Goal: Use online tool/utility: Utilize a website feature to perform a specific function

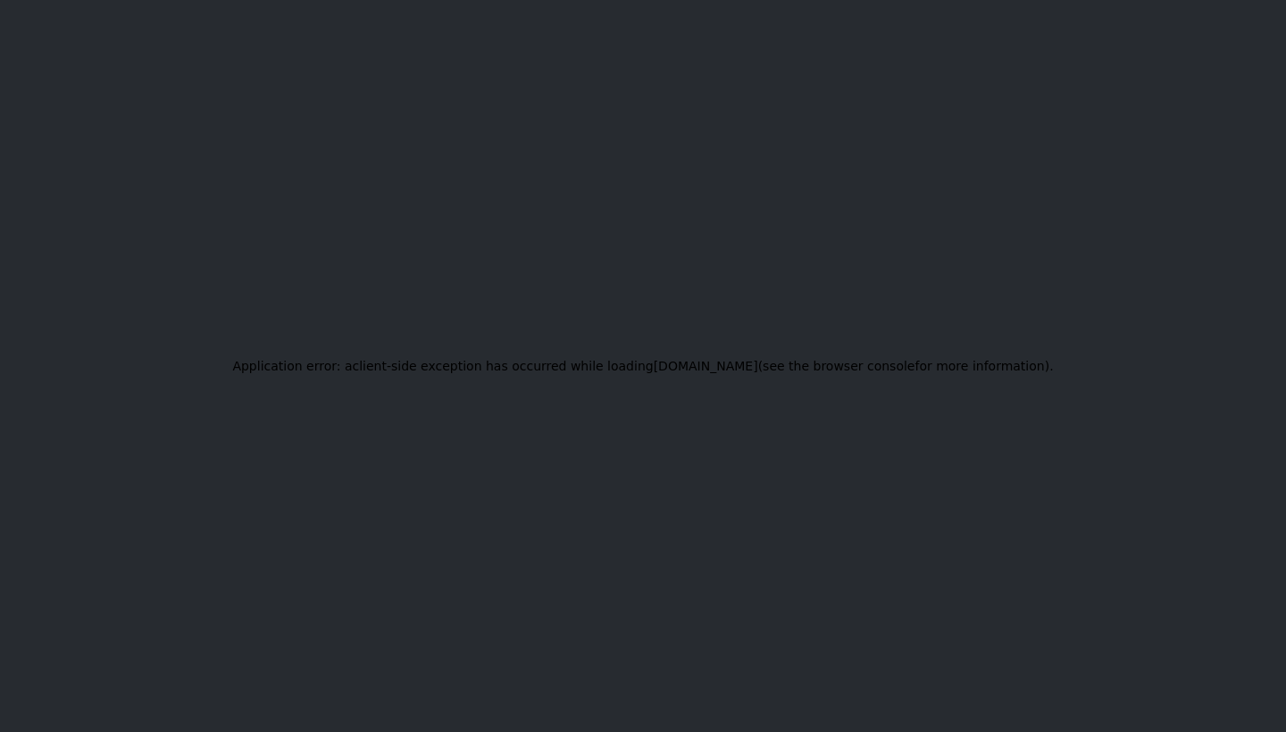
click at [838, 212] on div "Application error: a client -side exception has occurred while loading [DOMAIN_…" at bounding box center [643, 366] width 1286 height 732
click at [885, 297] on div "Application error: a client -side exception has occurred while loading [DOMAIN_…" at bounding box center [643, 366] width 1286 height 732
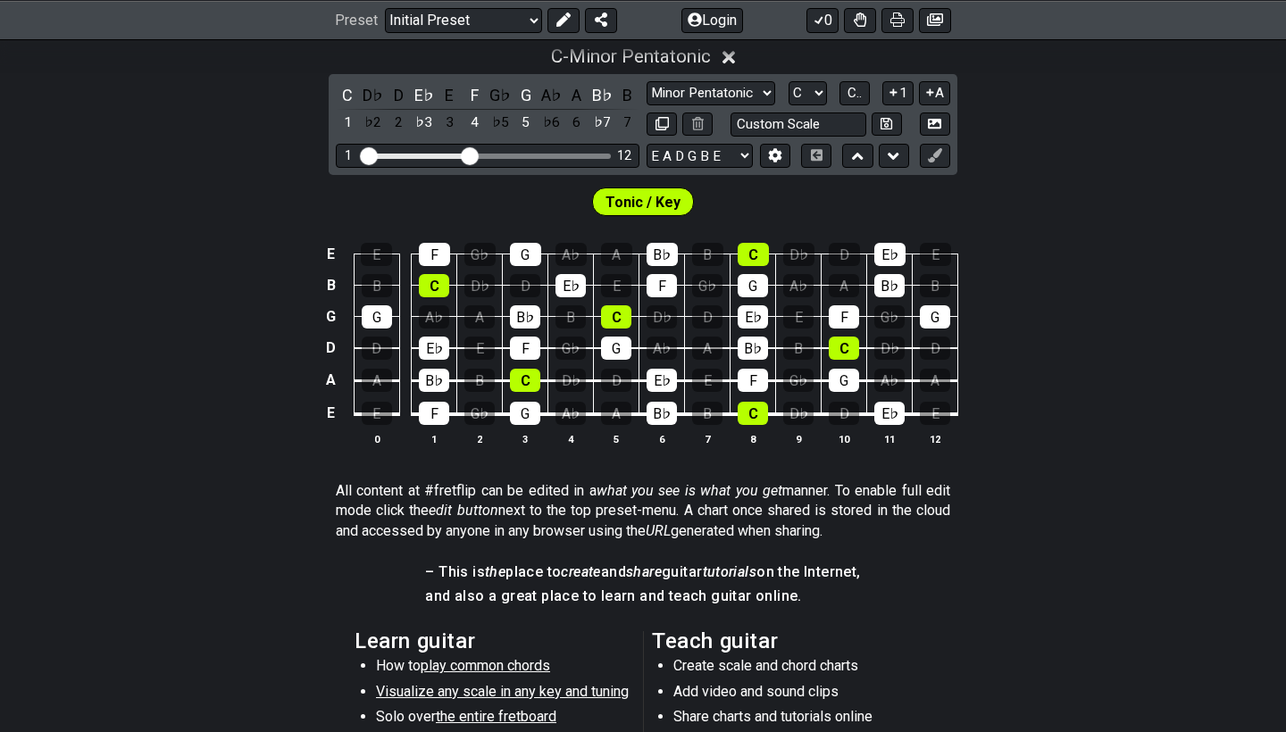
scroll to position [180, 0]
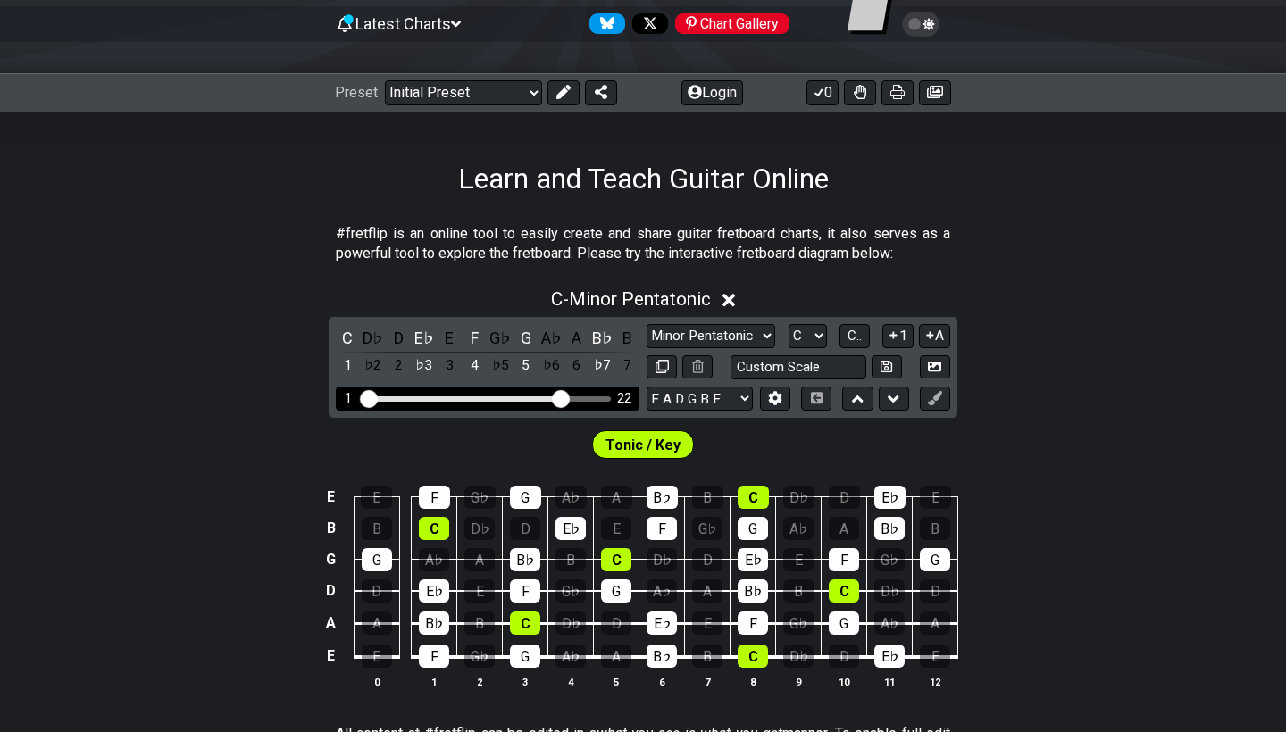
drag, startPoint x: 468, startPoint y: 394, endPoint x: 560, endPoint y: 396, distance: 92.0
click at [560, 397] on input "Visible fret range" at bounding box center [488, 397] width 254 height 0
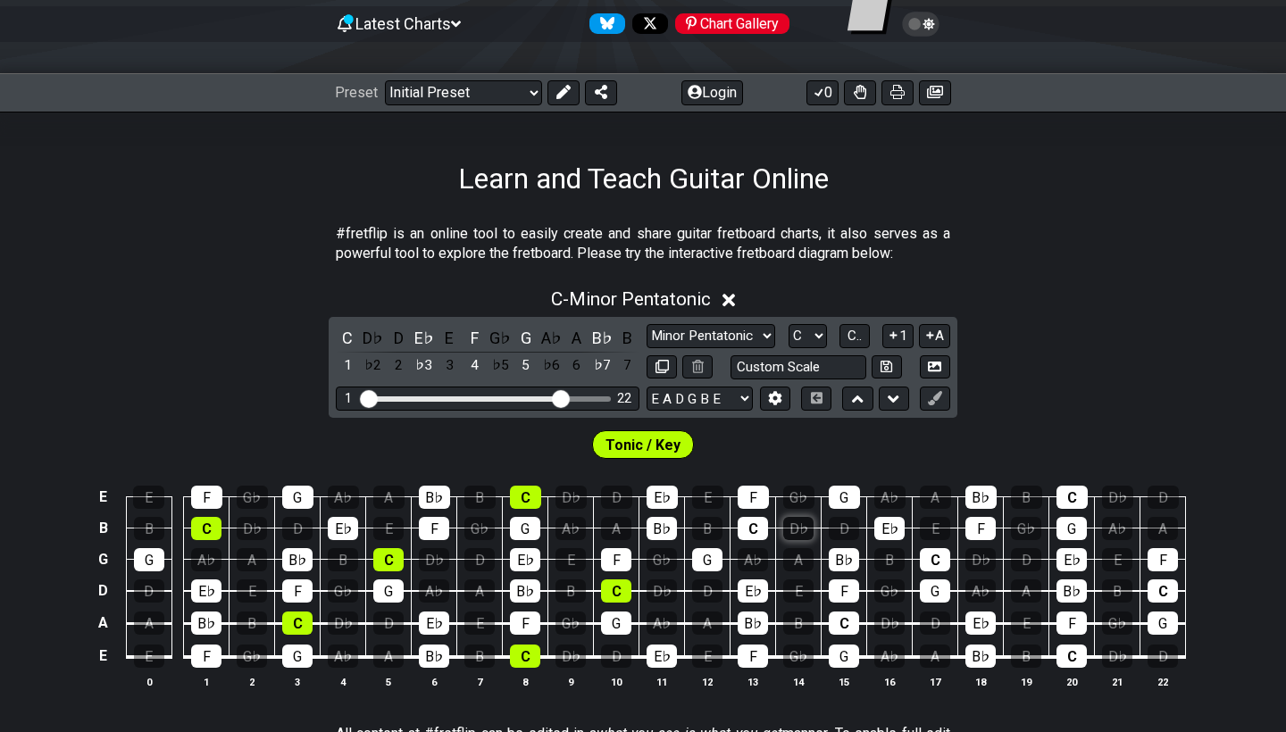
scroll to position [201, 0]
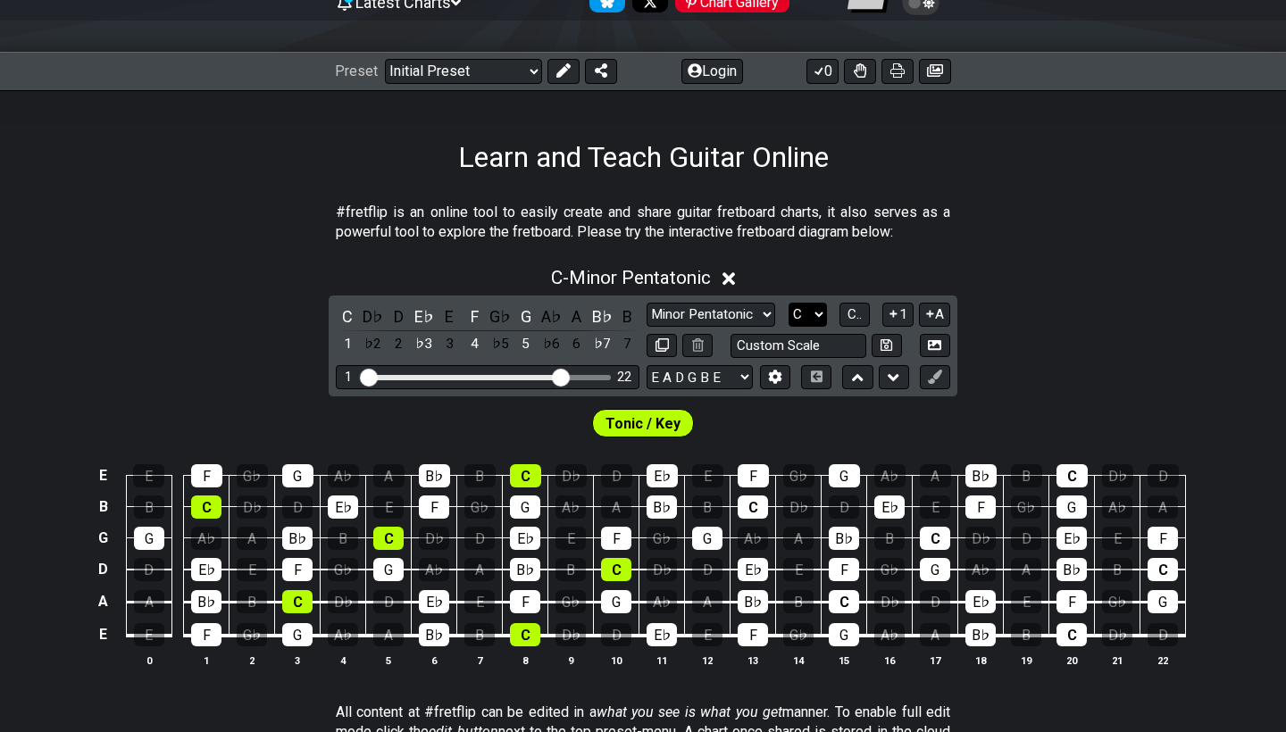
select select "E"
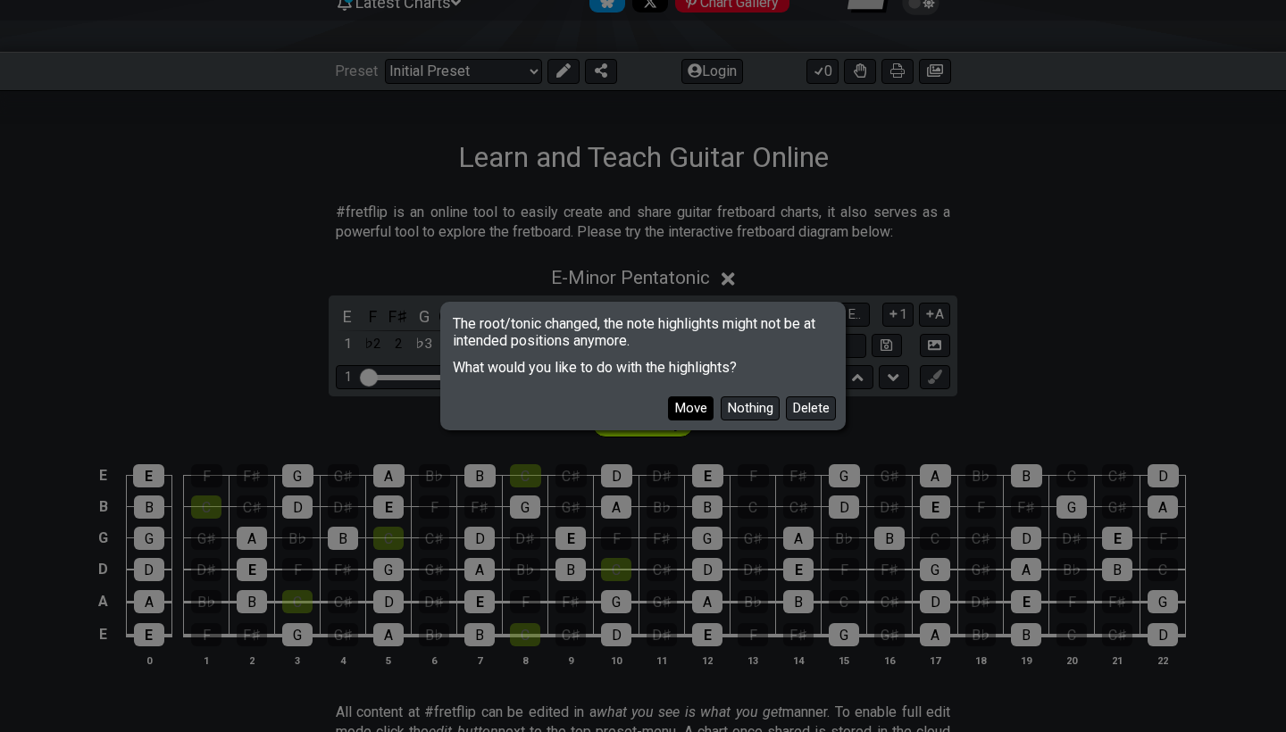
click at [688, 411] on button "Move" at bounding box center [691, 409] width 46 height 24
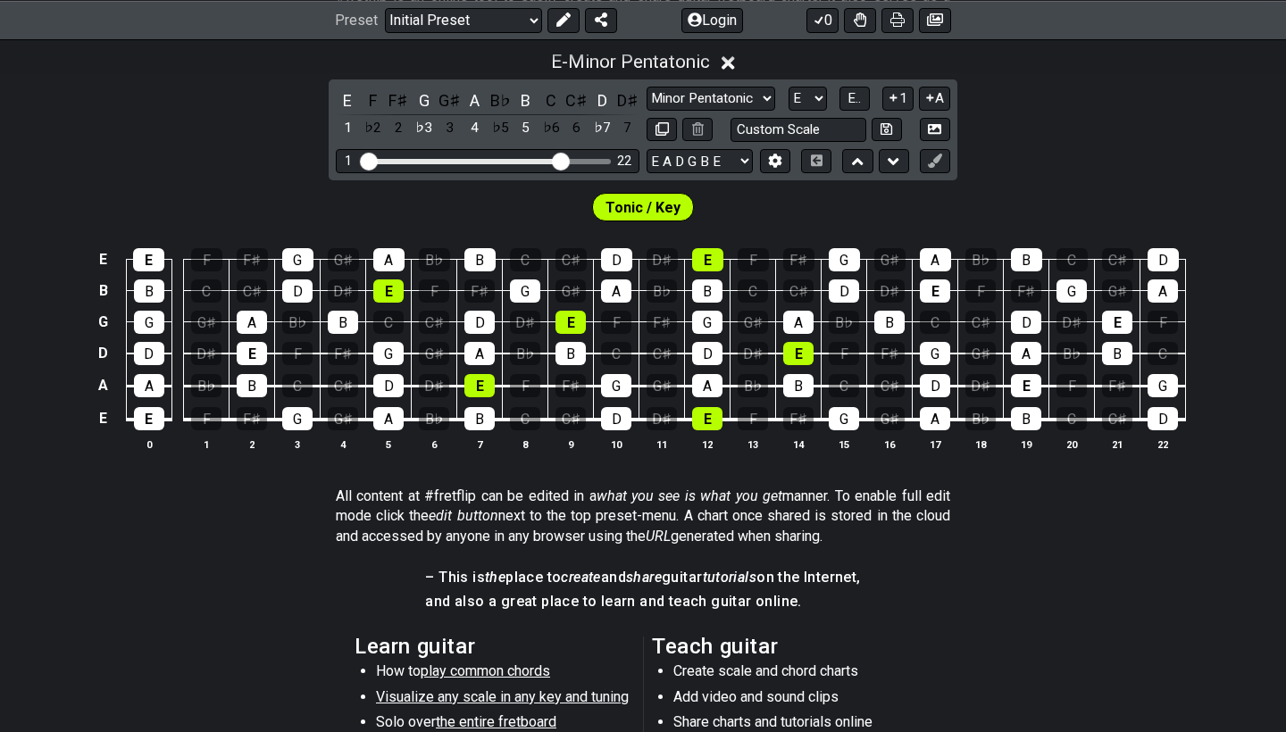
scroll to position [418, 0]
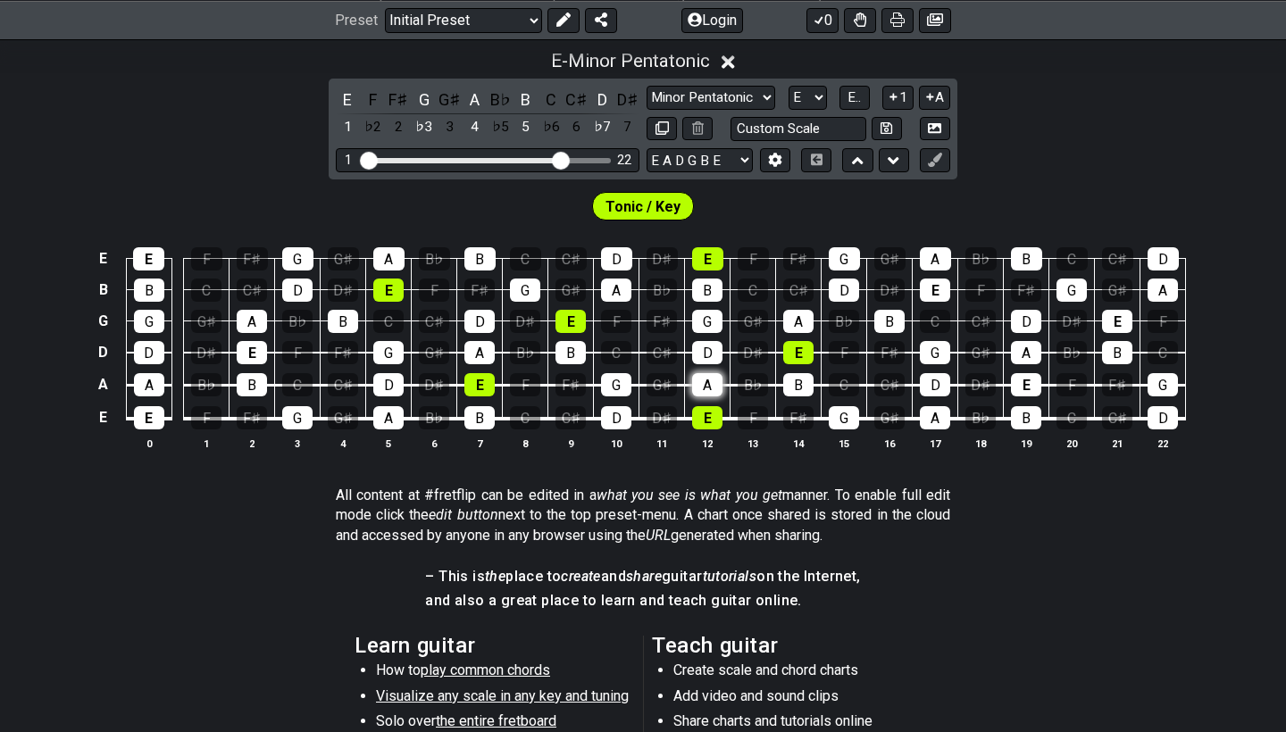
click at [706, 384] on div "A" at bounding box center [707, 384] width 30 height 23
click at [714, 385] on div "A" at bounding box center [707, 384] width 30 height 23
click at [664, 196] on span "Tonic / Key" at bounding box center [643, 207] width 75 height 26
click at [664, 197] on span "Tonic / Key" at bounding box center [643, 207] width 75 height 26
click at [662, 129] on icon at bounding box center [662, 127] width 13 height 13
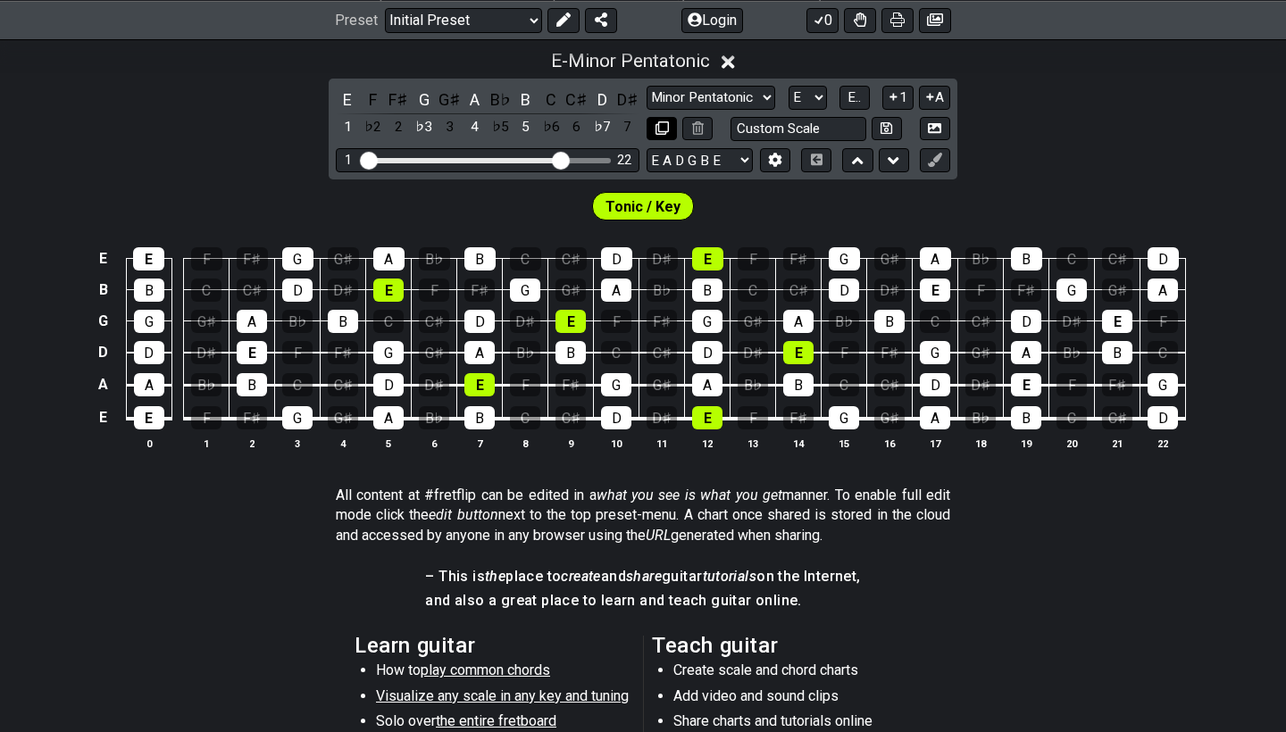
select select "E"
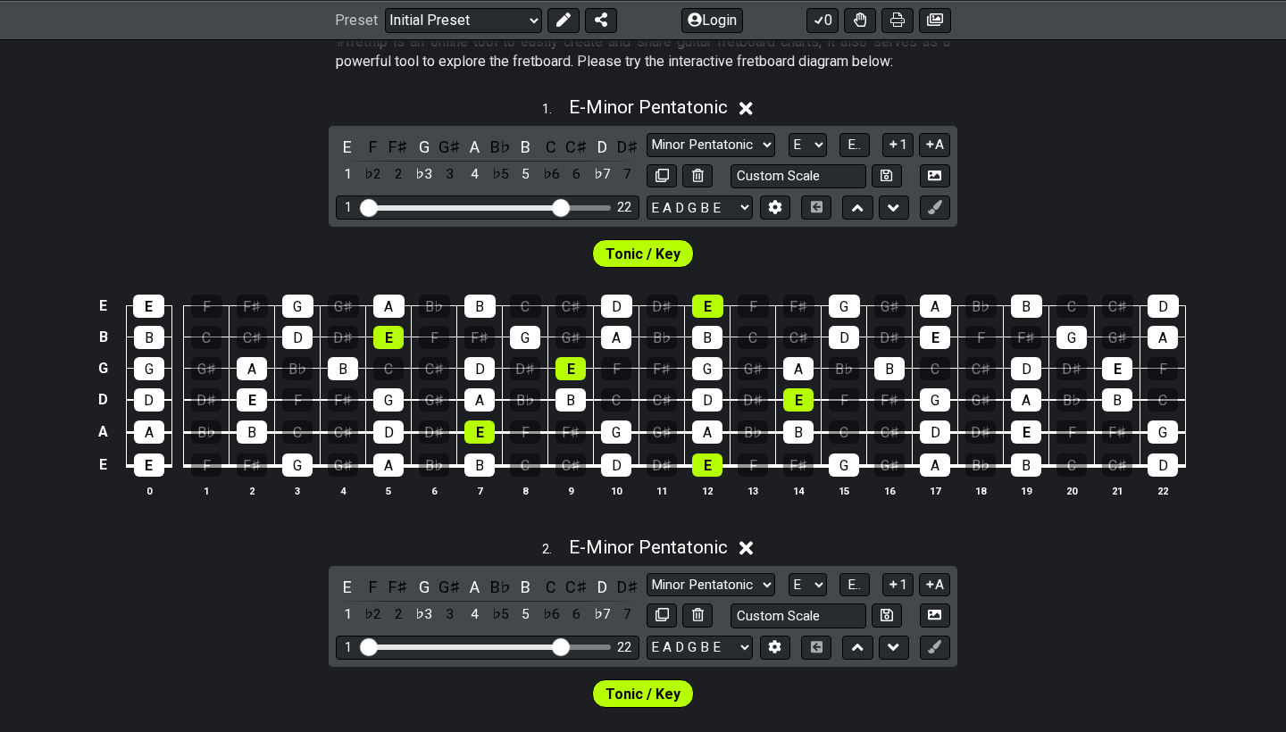
scroll to position [370, 0]
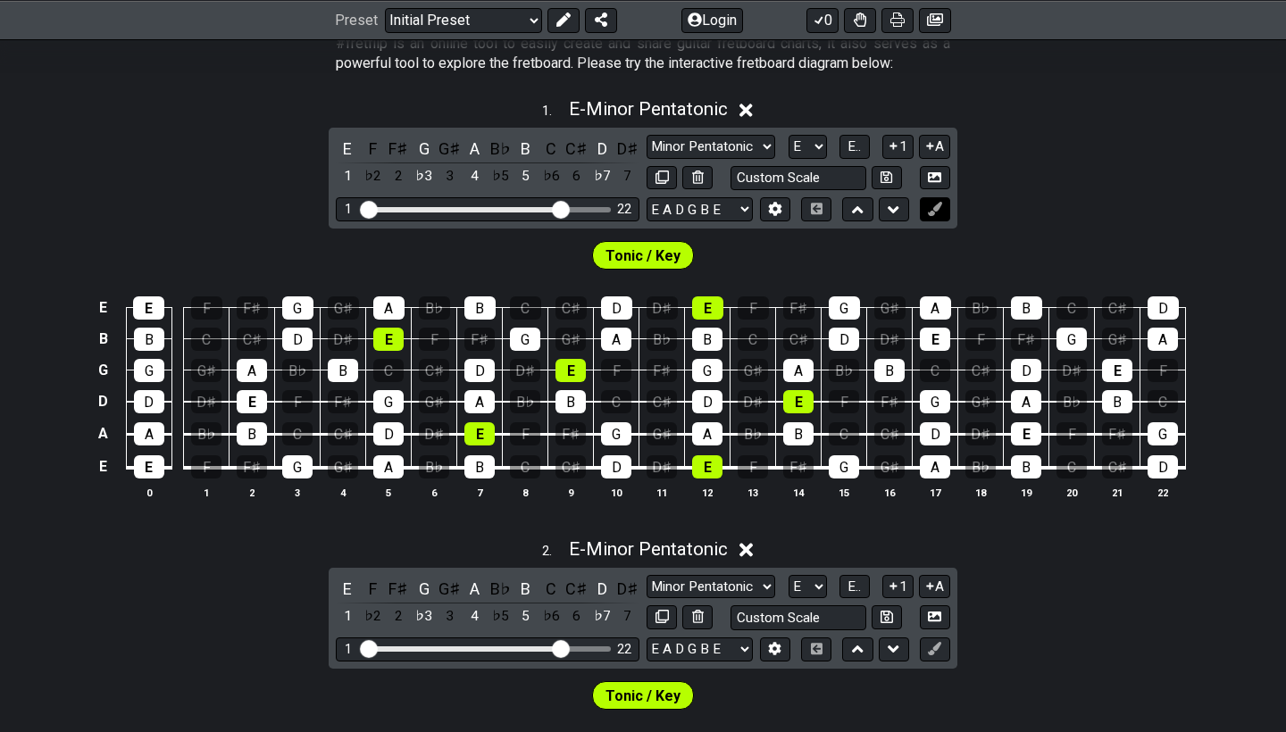
click at [937, 205] on icon at bounding box center [934, 208] width 13 height 13
click at [938, 313] on div "A" at bounding box center [935, 308] width 31 height 23
click at [936, 213] on icon at bounding box center [934, 208] width 13 height 13
click at [662, 268] on div "Tonic / Key" at bounding box center [643, 255] width 103 height 29
click at [662, 246] on span "Tonic / Key" at bounding box center [643, 256] width 75 height 26
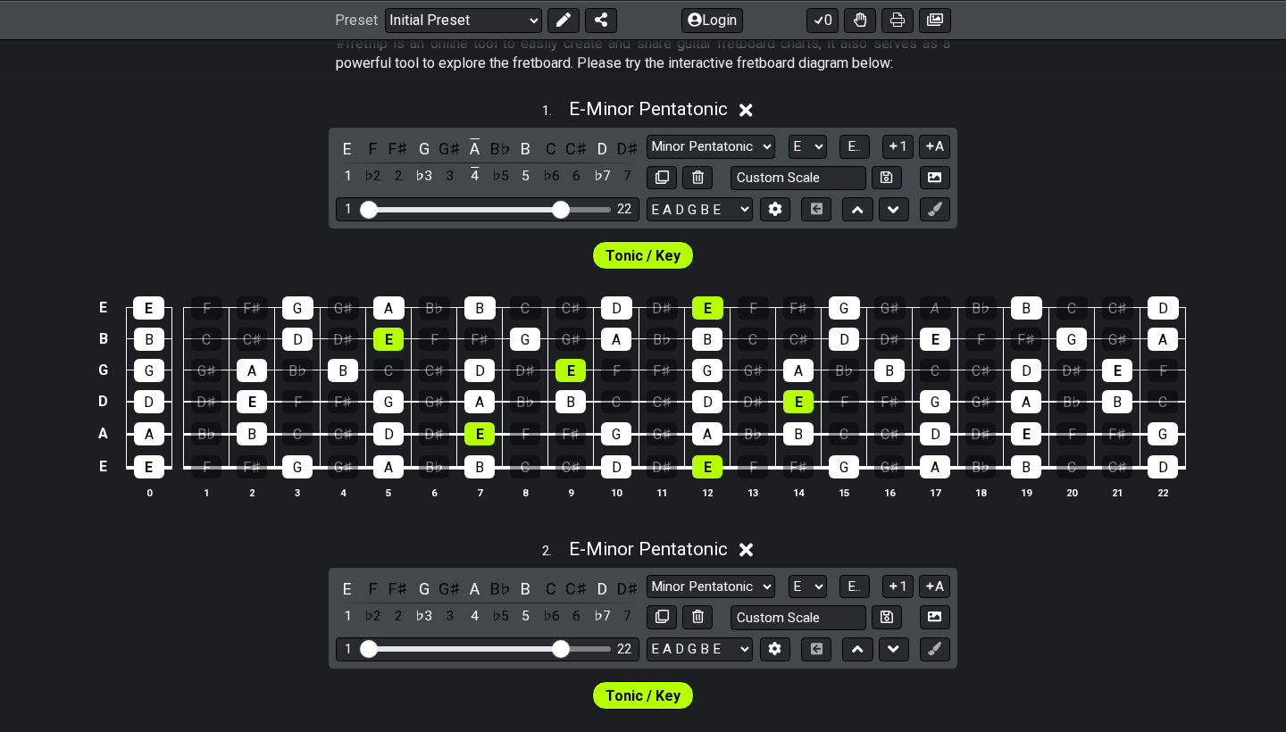
click at [667, 252] on span "Tonic / Key" at bounding box center [643, 256] width 75 height 26
click at [935, 205] on icon at bounding box center [934, 208] width 13 height 13
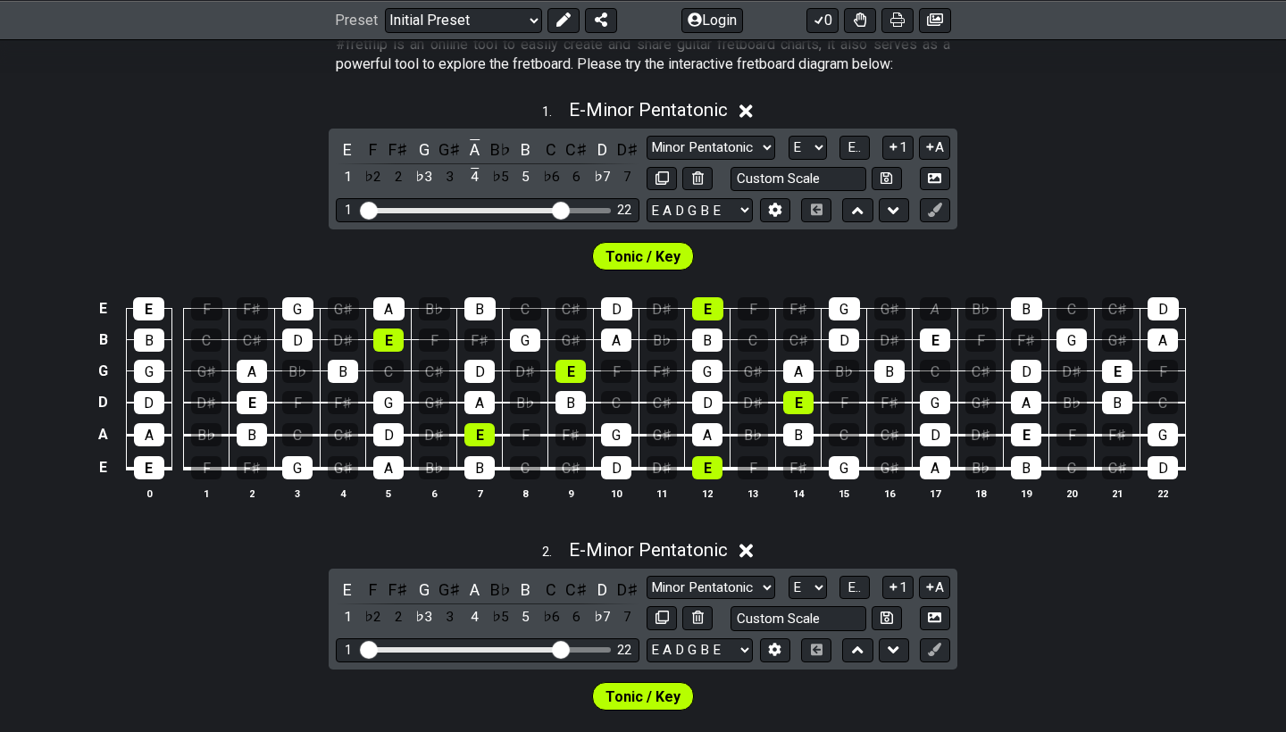
scroll to position [521, 0]
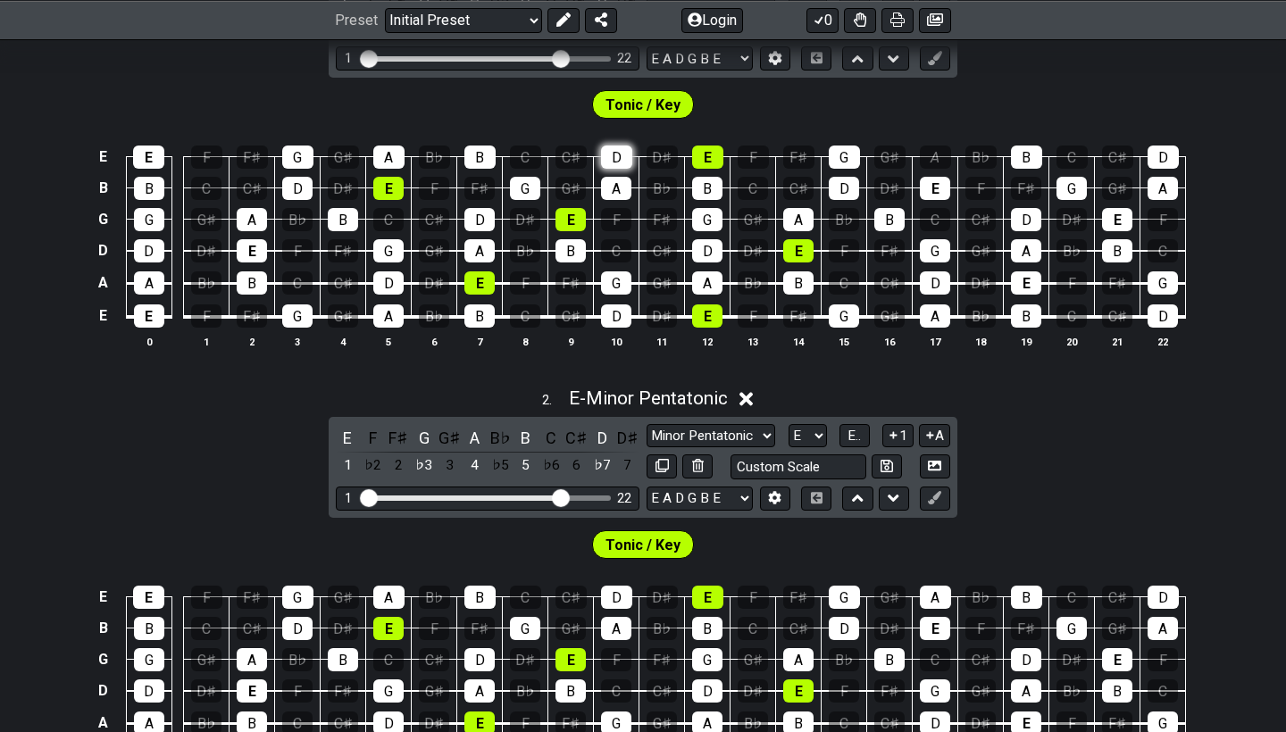
click at [606, 154] on div "D" at bounding box center [616, 157] width 31 height 23
click at [614, 155] on div "D" at bounding box center [616, 157] width 31 height 23
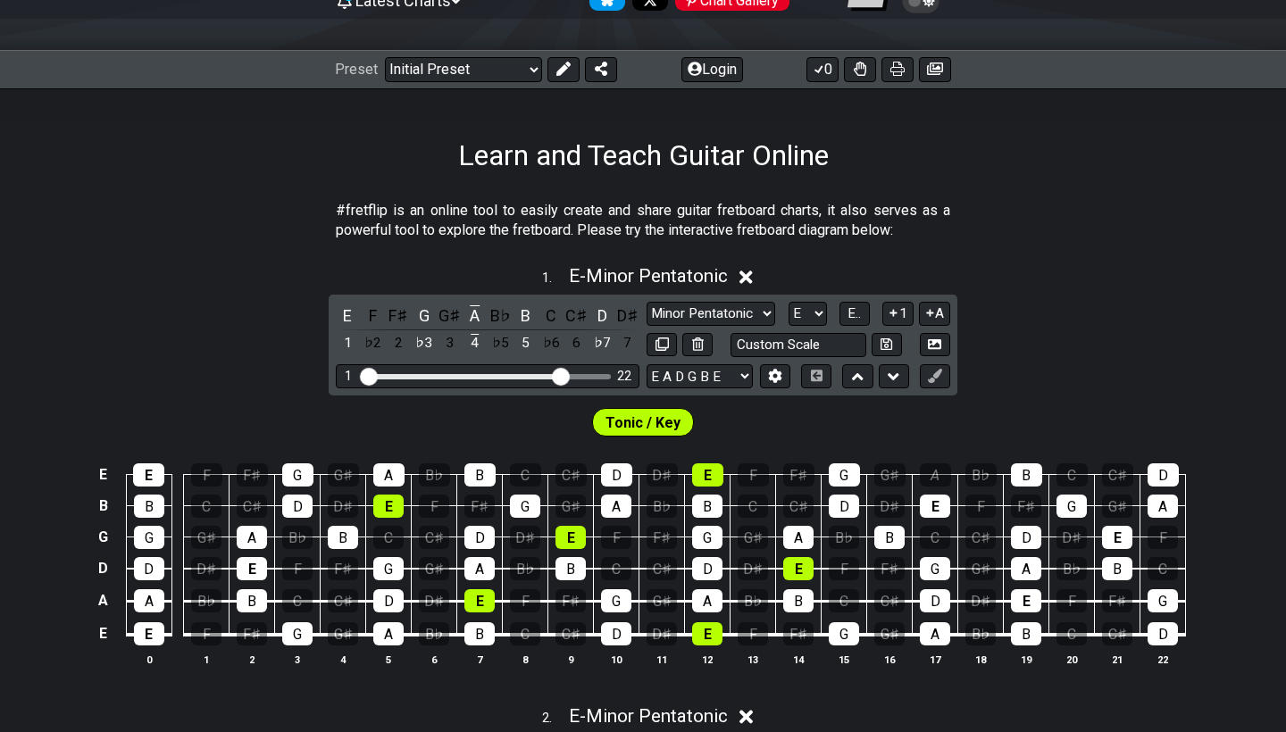
scroll to position [113, 0]
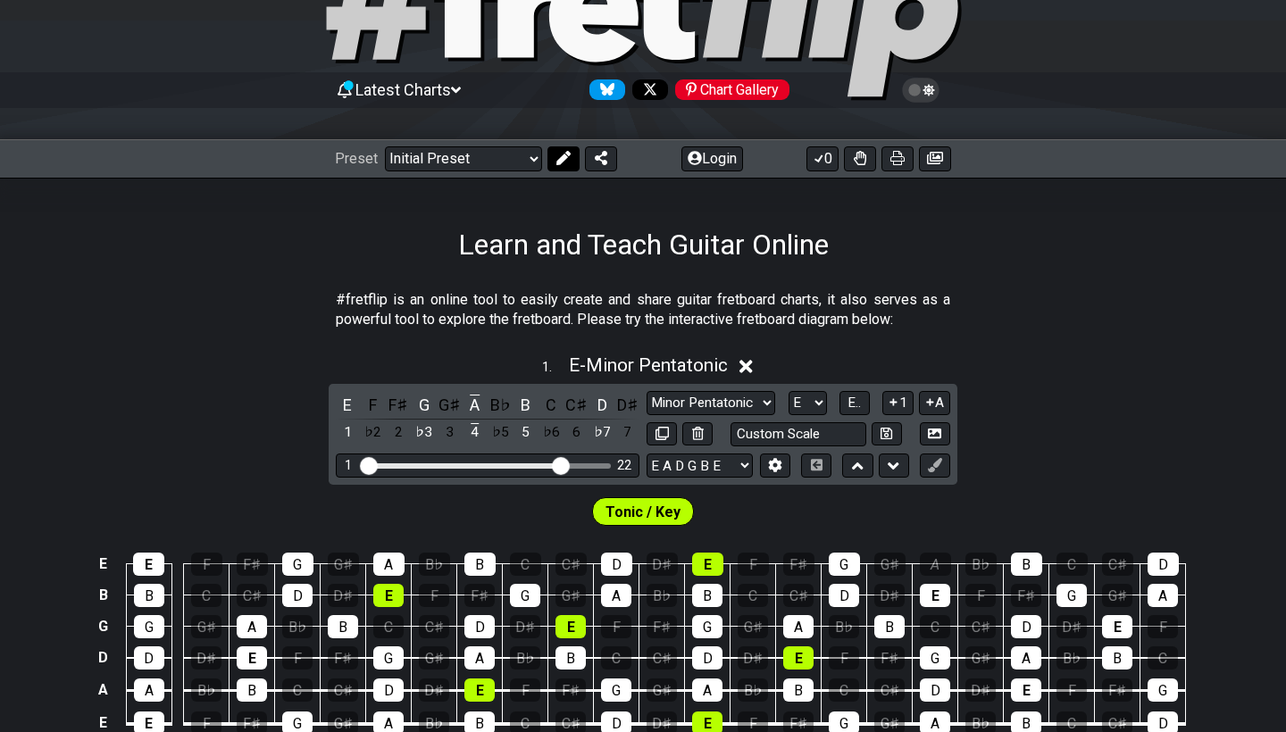
click at [561, 162] on icon at bounding box center [563, 158] width 14 height 14
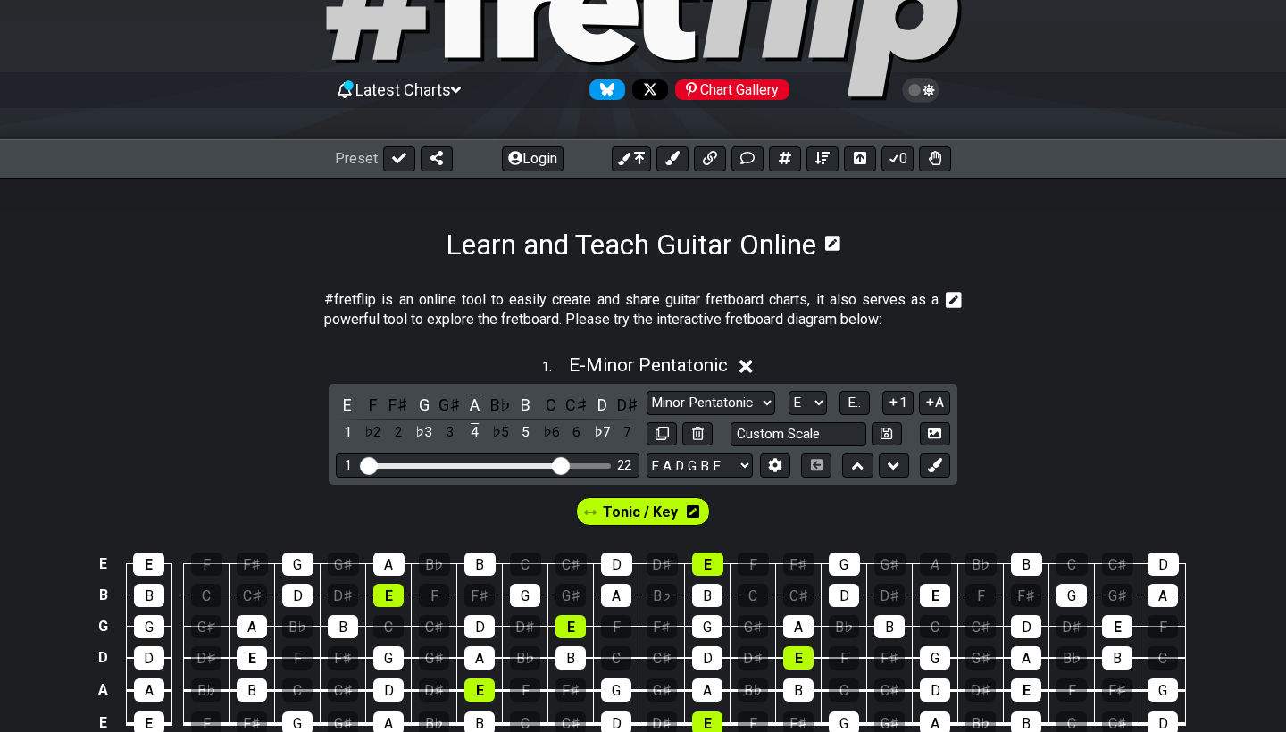
click at [666, 512] on span "Tonic / Key" at bounding box center [640, 512] width 75 height 26
click at [591, 509] on icon at bounding box center [593, 512] width 13 height 13
click at [597, 514] on icon at bounding box center [593, 512] width 13 height 5
click at [689, 507] on icon at bounding box center [690, 511] width 13 height 13
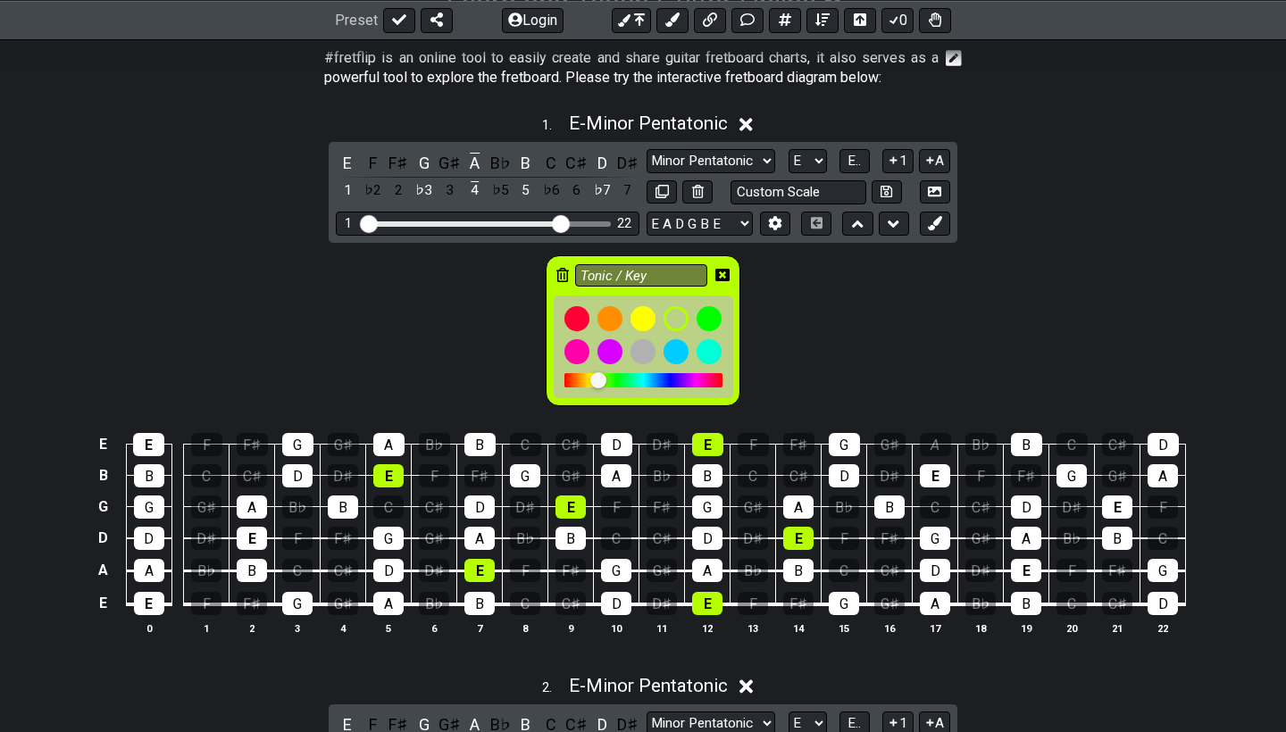
scroll to position [375, 0]
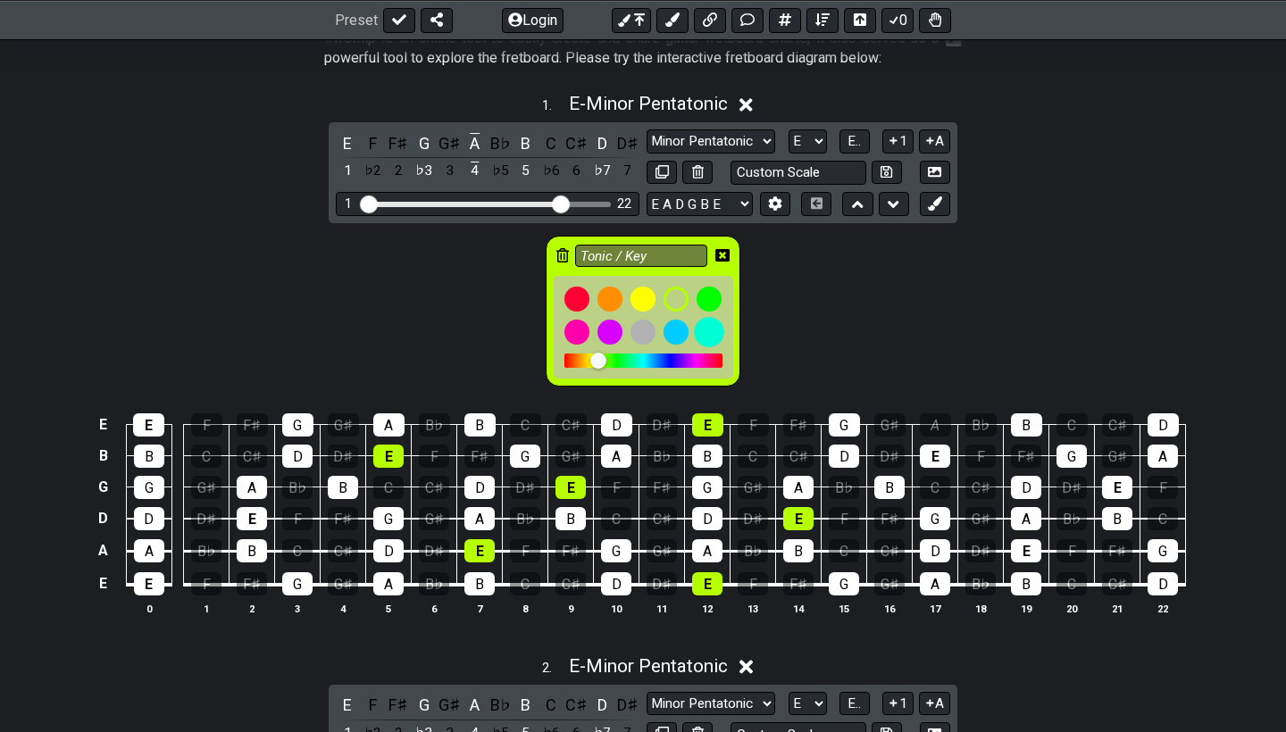
click at [710, 332] on div at bounding box center [709, 332] width 30 height 30
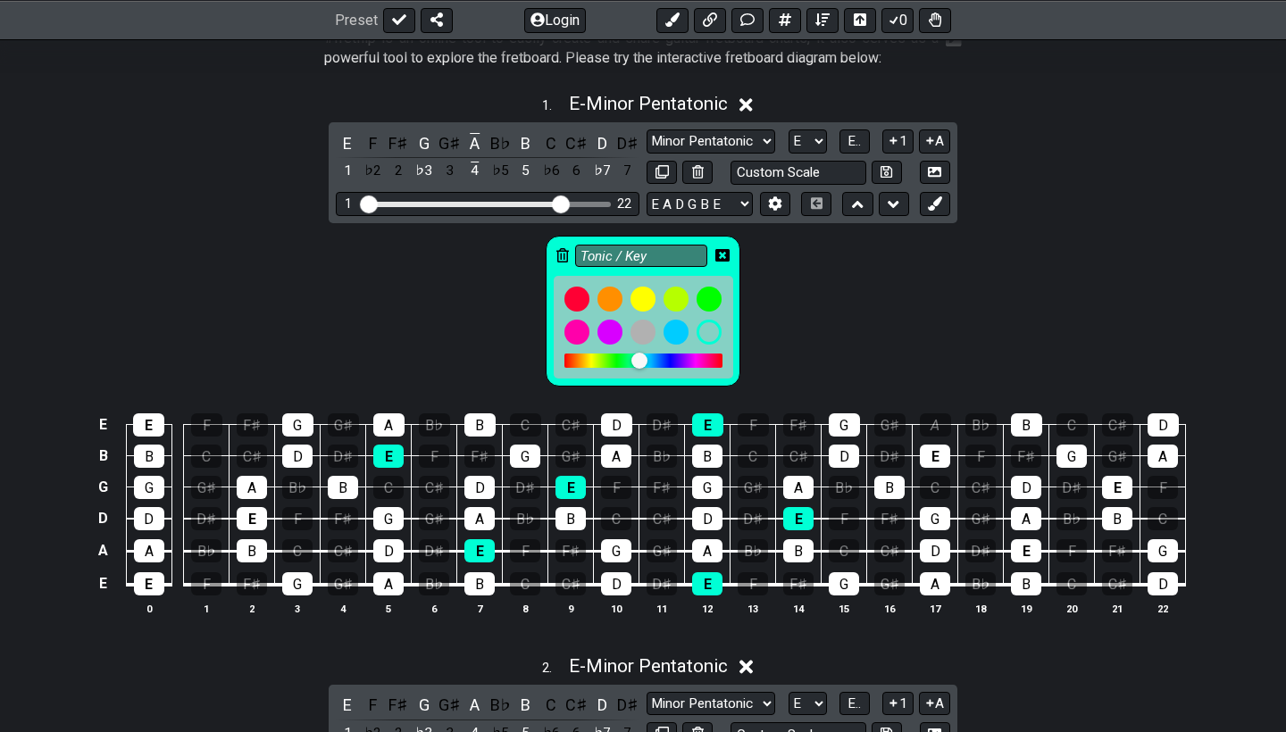
click at [780, 297] on div "Tonic / Key" at bounding box center [643, 306] width 1286 height 167
click at [721, 246] on icon at bounding box center [722, 257] width 14 height 26
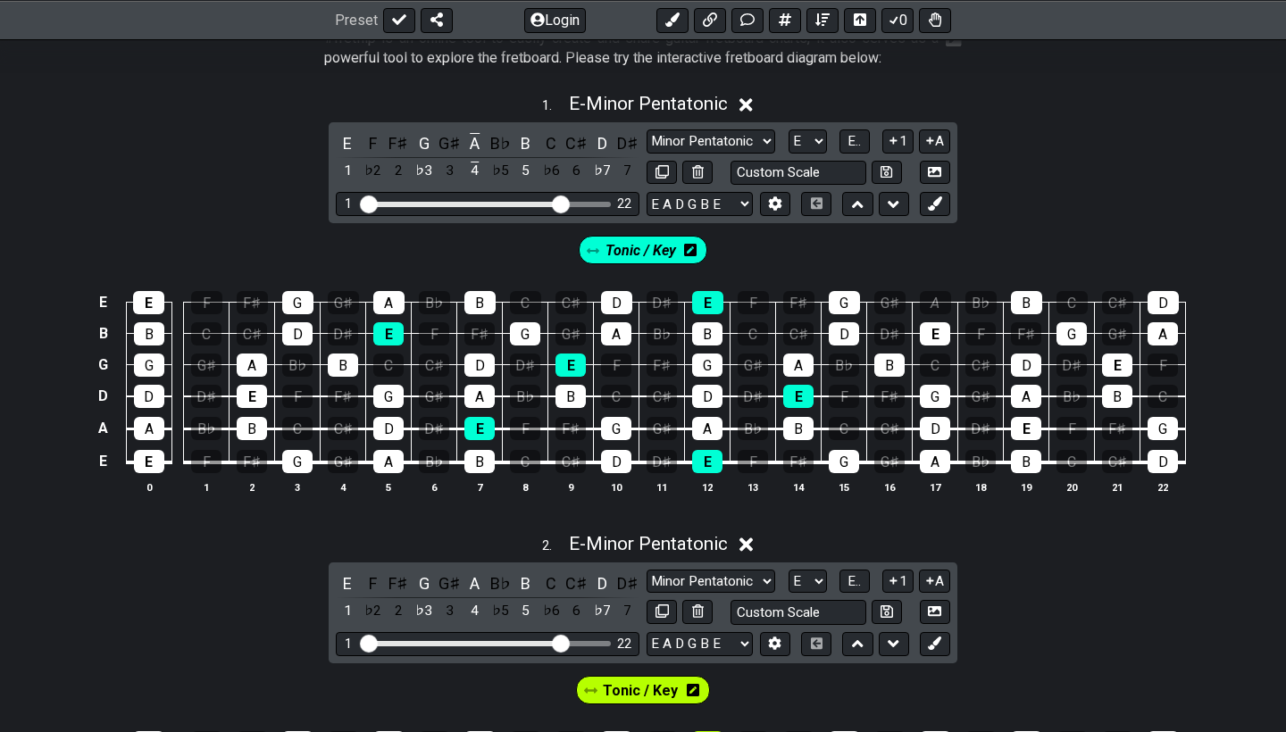
click at [592, 253] on icon at bounding box center [593, 251] width 13 height 13
click at [705, 262] on div "Tonic / Key" at bounding box center [643, 250] width 137 height 36
click at [694, 248] on icon at bounding box center [690, 250] width 13 height 13
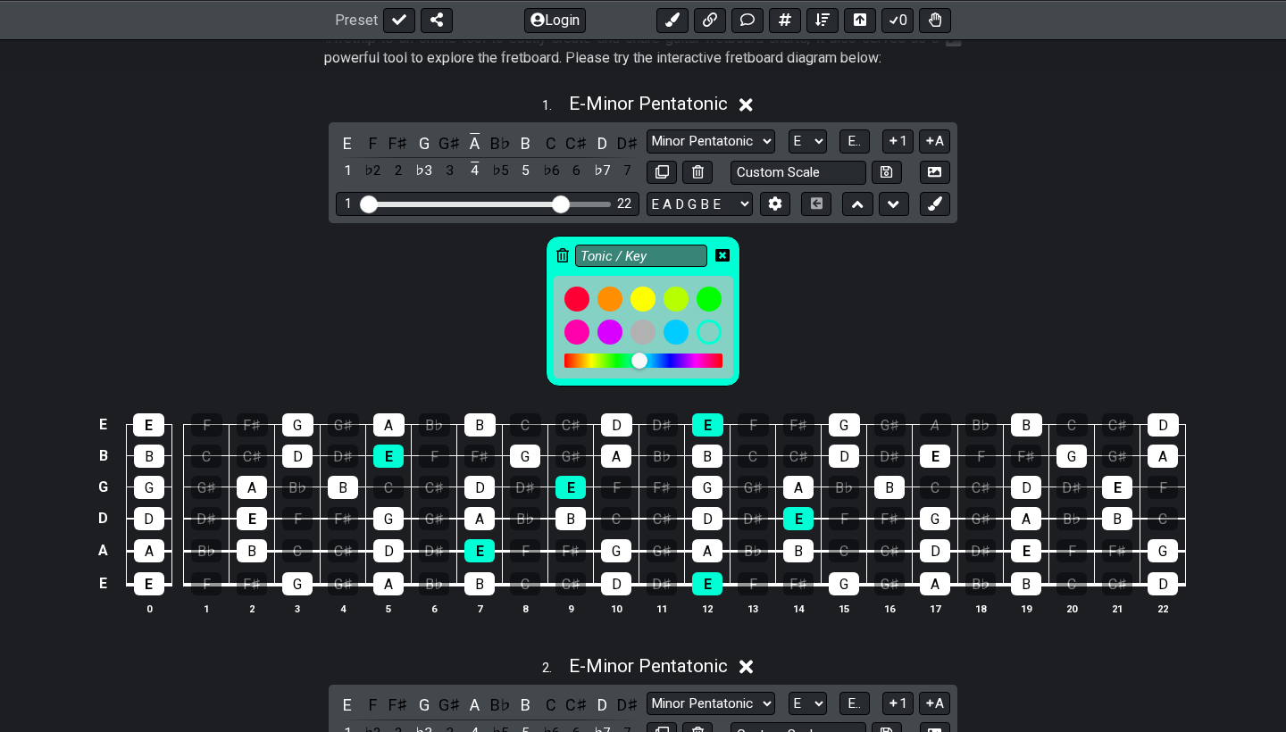
click at [722, 253] on icon at bounding box center [722, 255] width 14 height 14
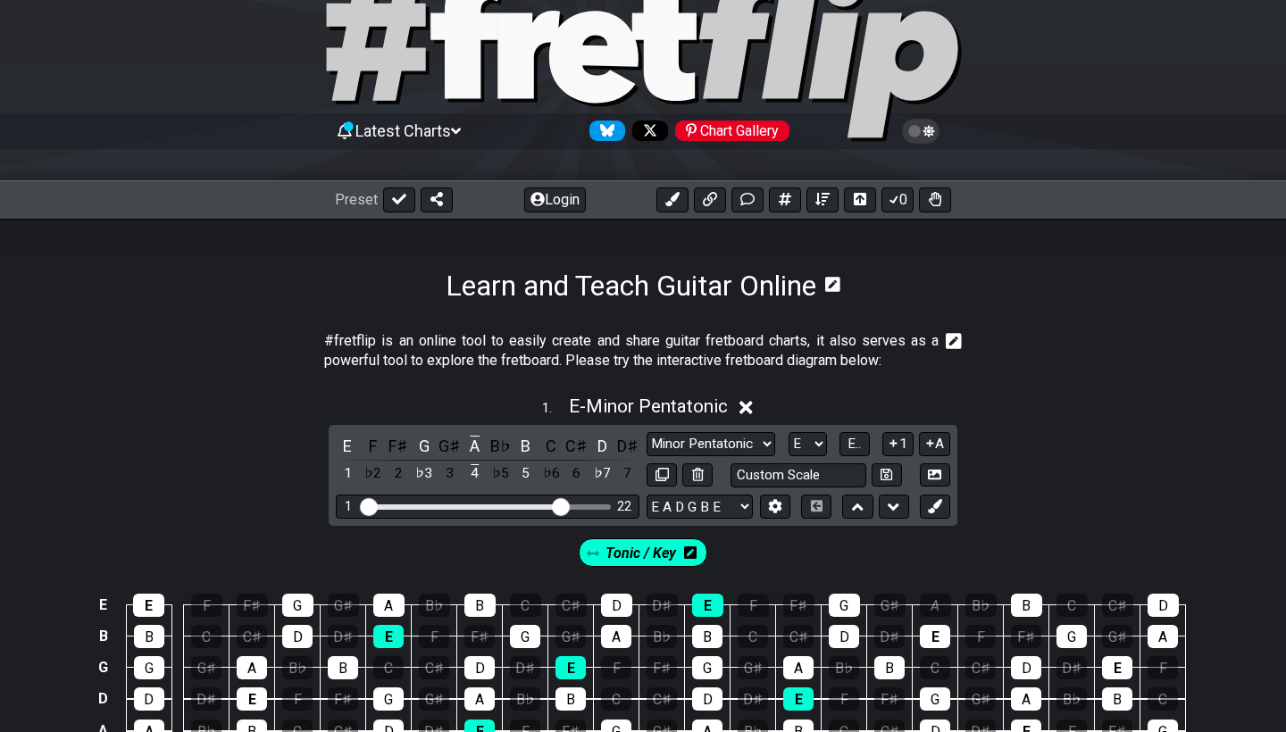
scroll to position [72, 0]
click at [673, 198] on icon at bounding box center [672, 199] width 14 height 14
click at [629, 198] on icon at bounding box center [624, 200] width 13 height 13
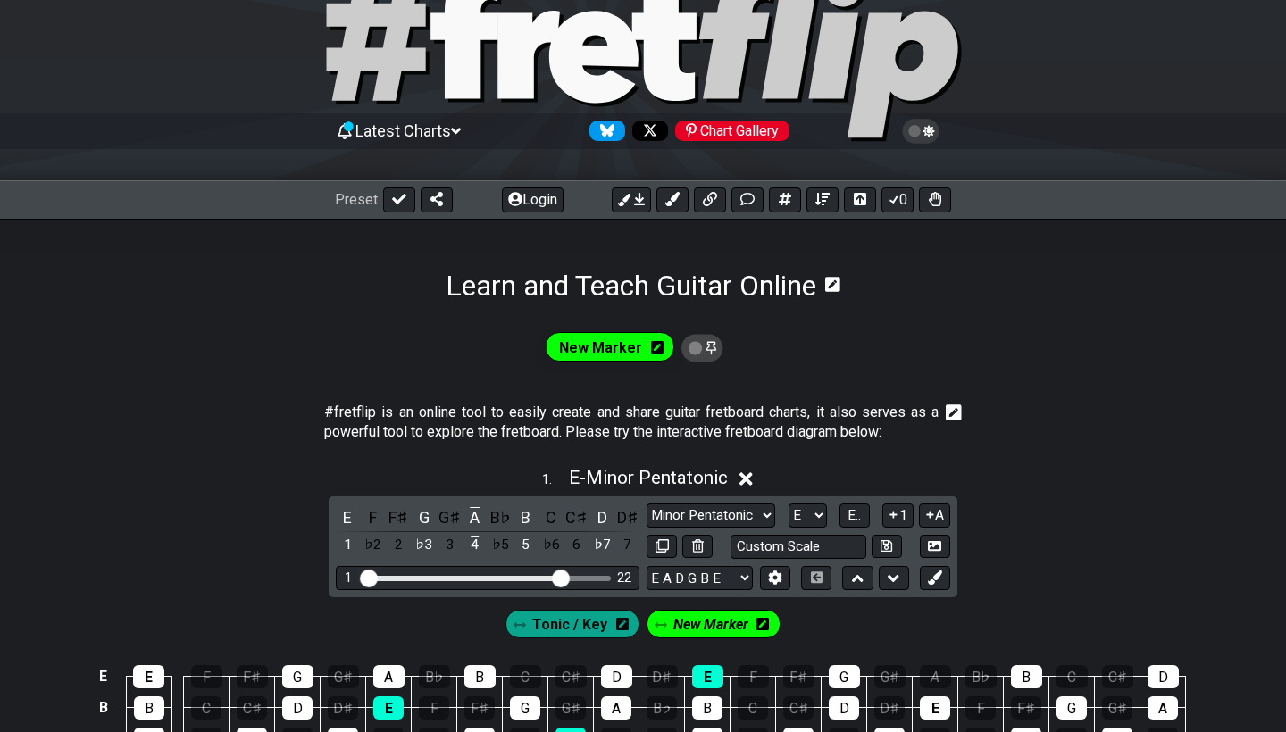
scroll to position [176, 0]
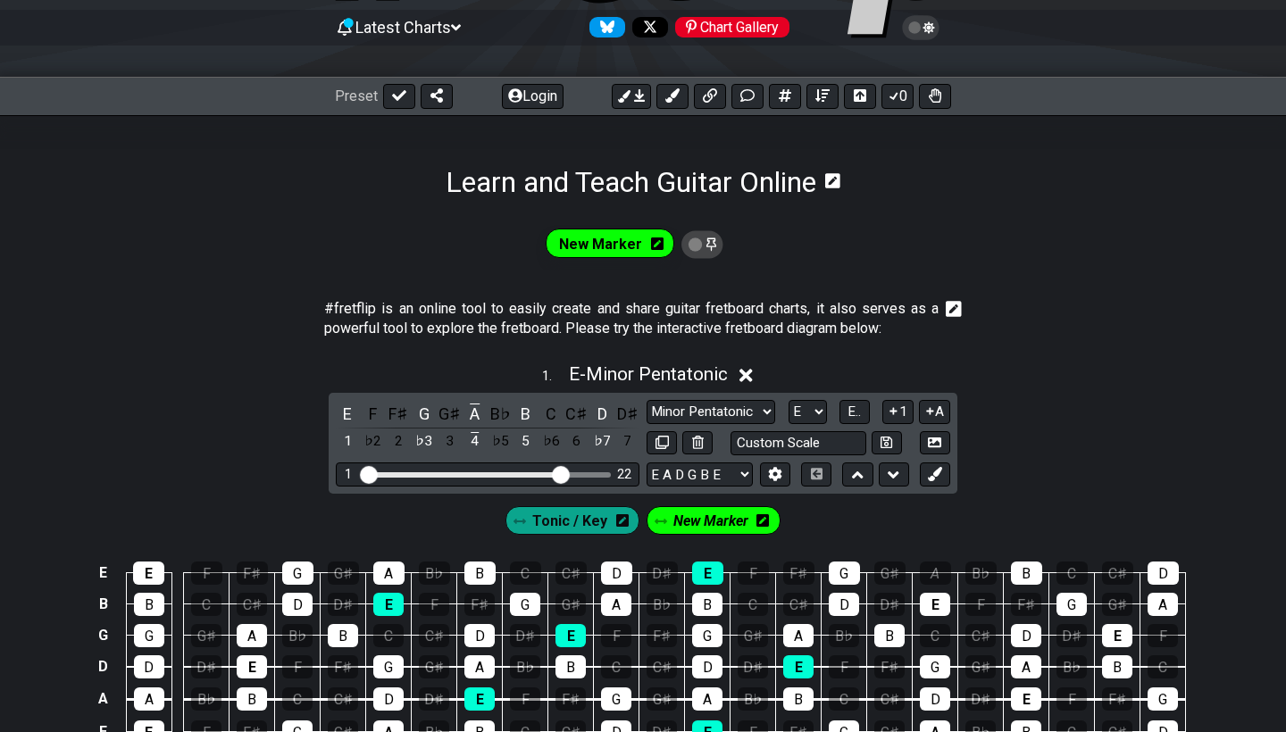
click at [732, 522] on span "New Marker" at bounding box center [710, 521] width 75 height 26
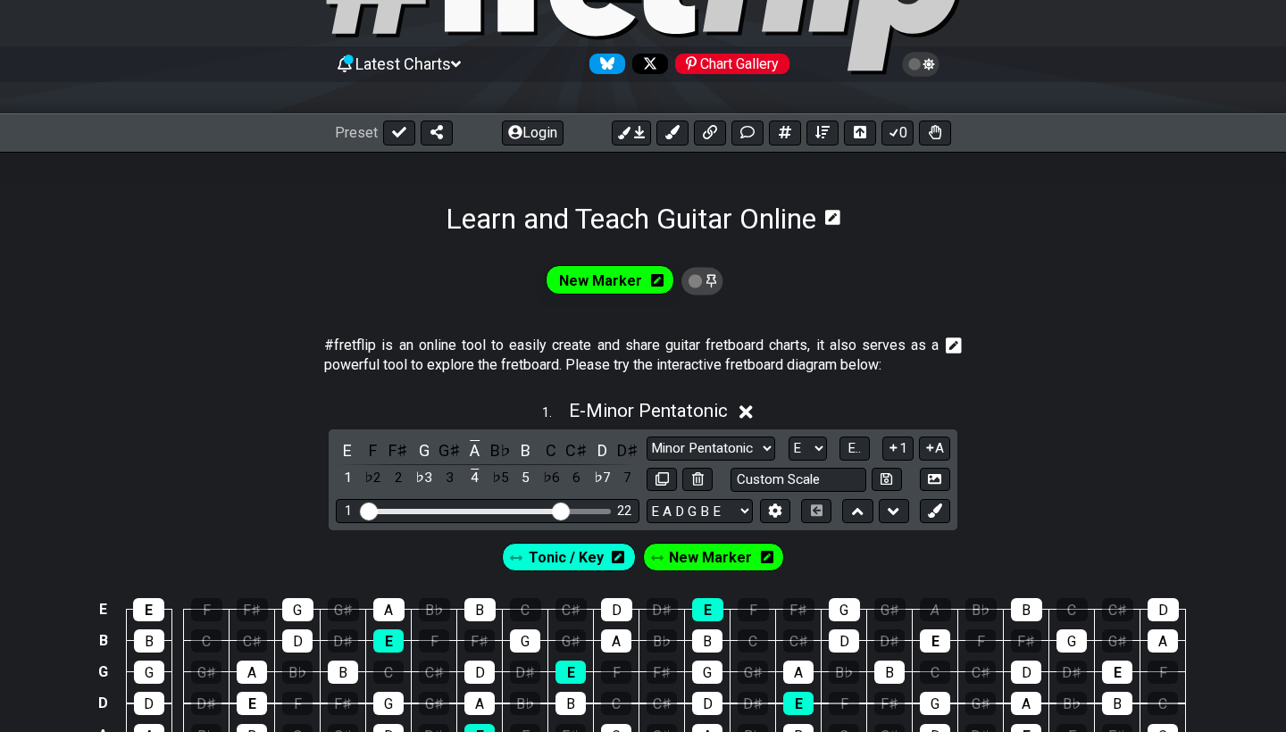
scroll to position [121, 0]
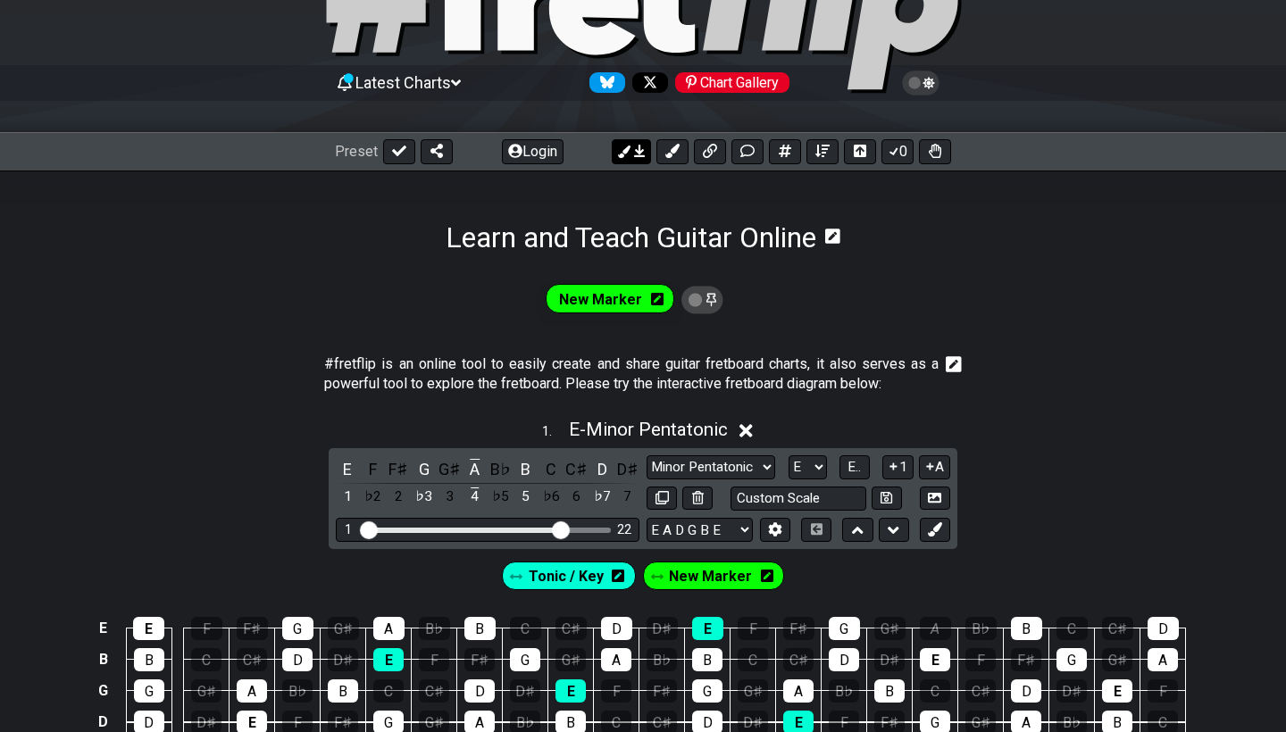
click at [629, 154] on icon at bounding box center [624, 152] width 13 height 13
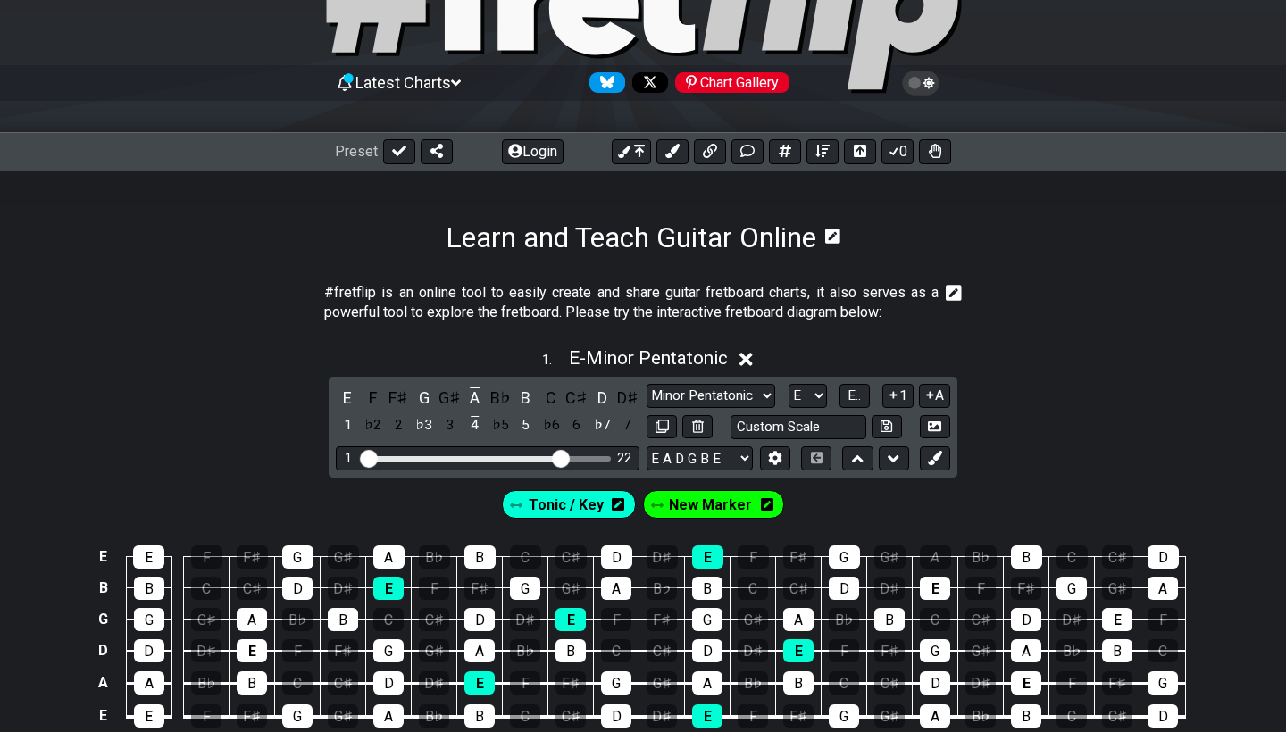
click at [730, 501] on span "New Marker" at bounding box center [710, 505] width 83 height 26
click at [730, 502] on span "New Marker" at bounding box center [710, 505] width 75 height 26
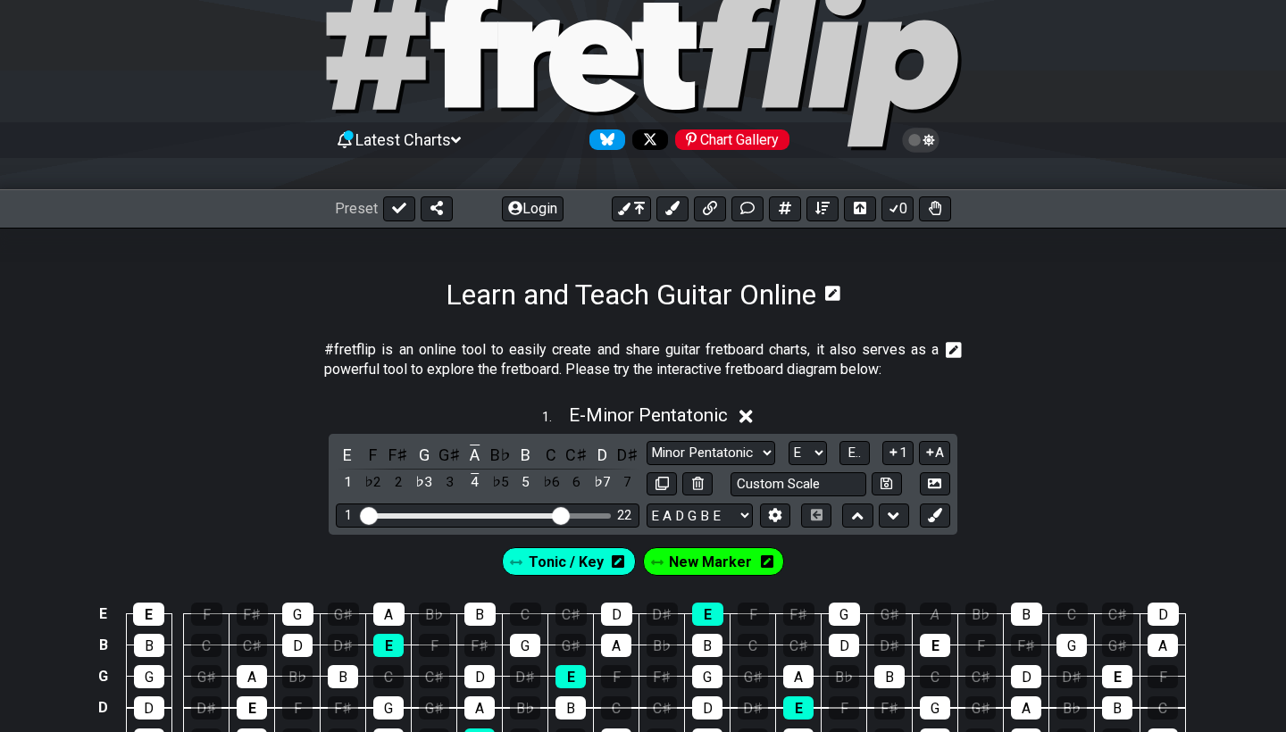
scroll to position [59, 0]
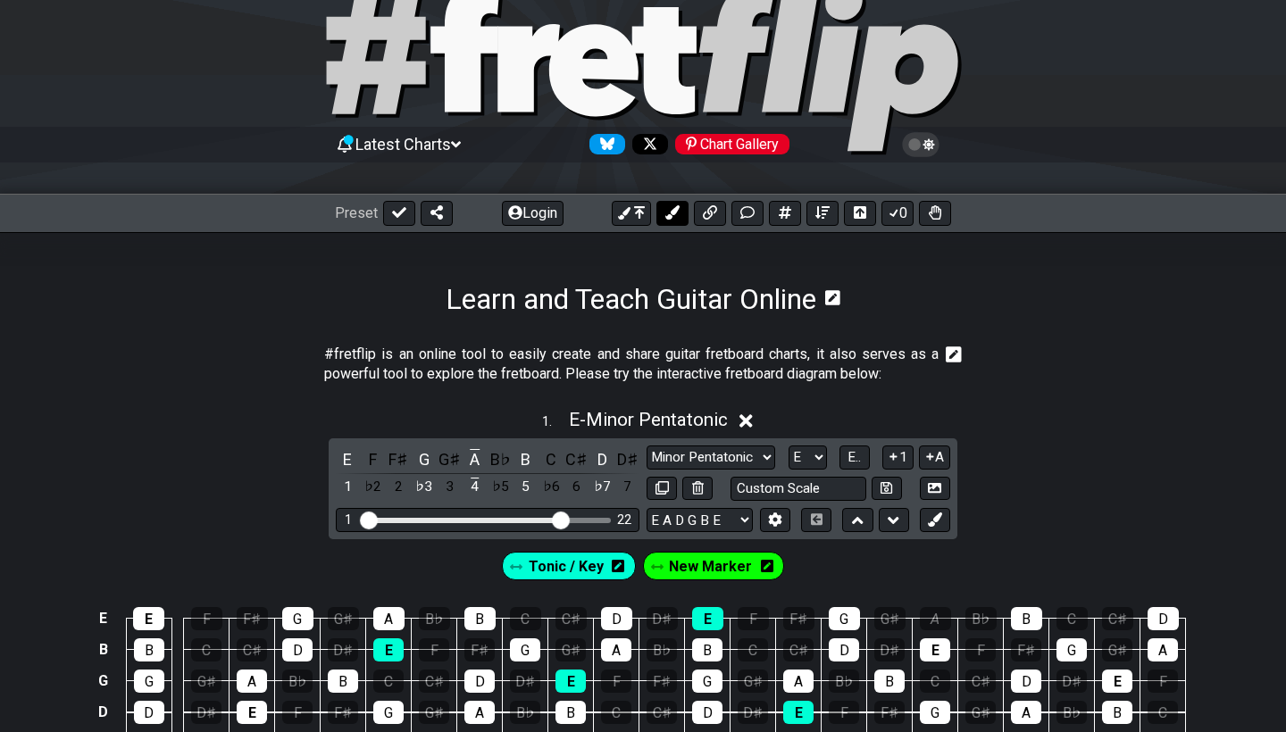
click at [676, 215] on icon at bounding box center [672, 212] width 14 height 14
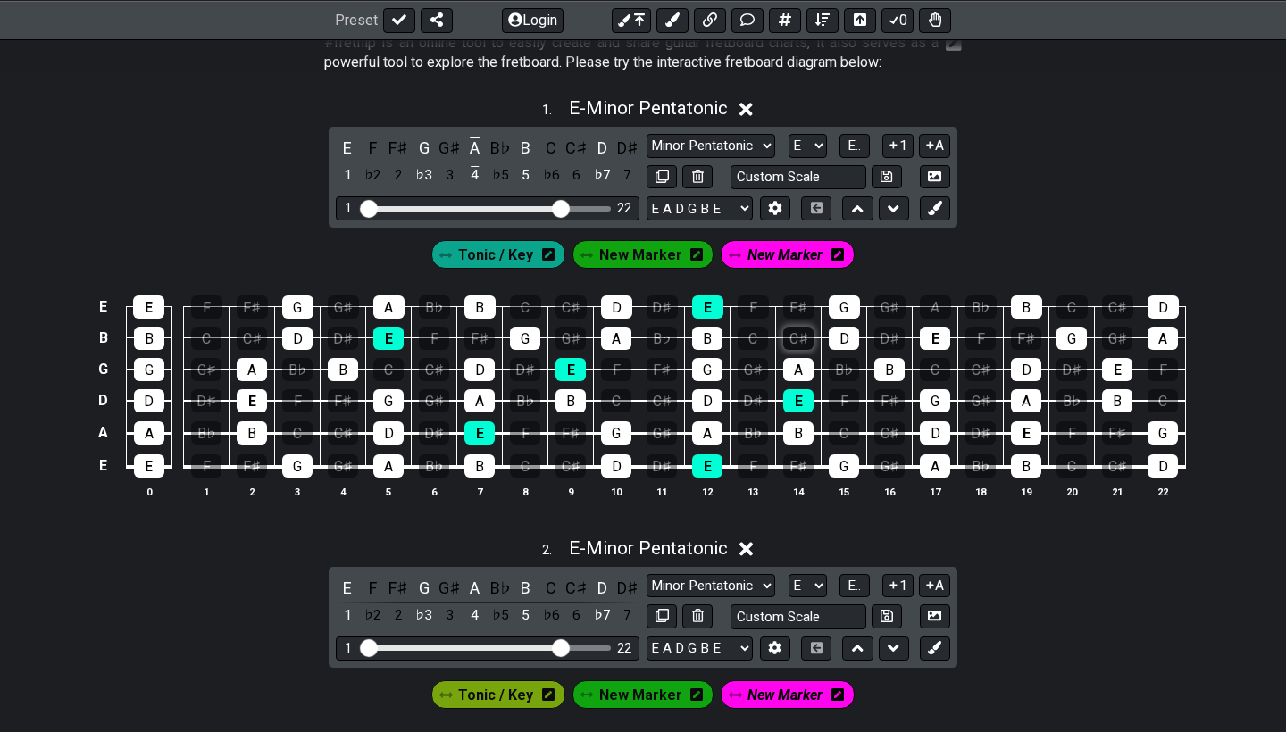
scroll to position [380, 0]
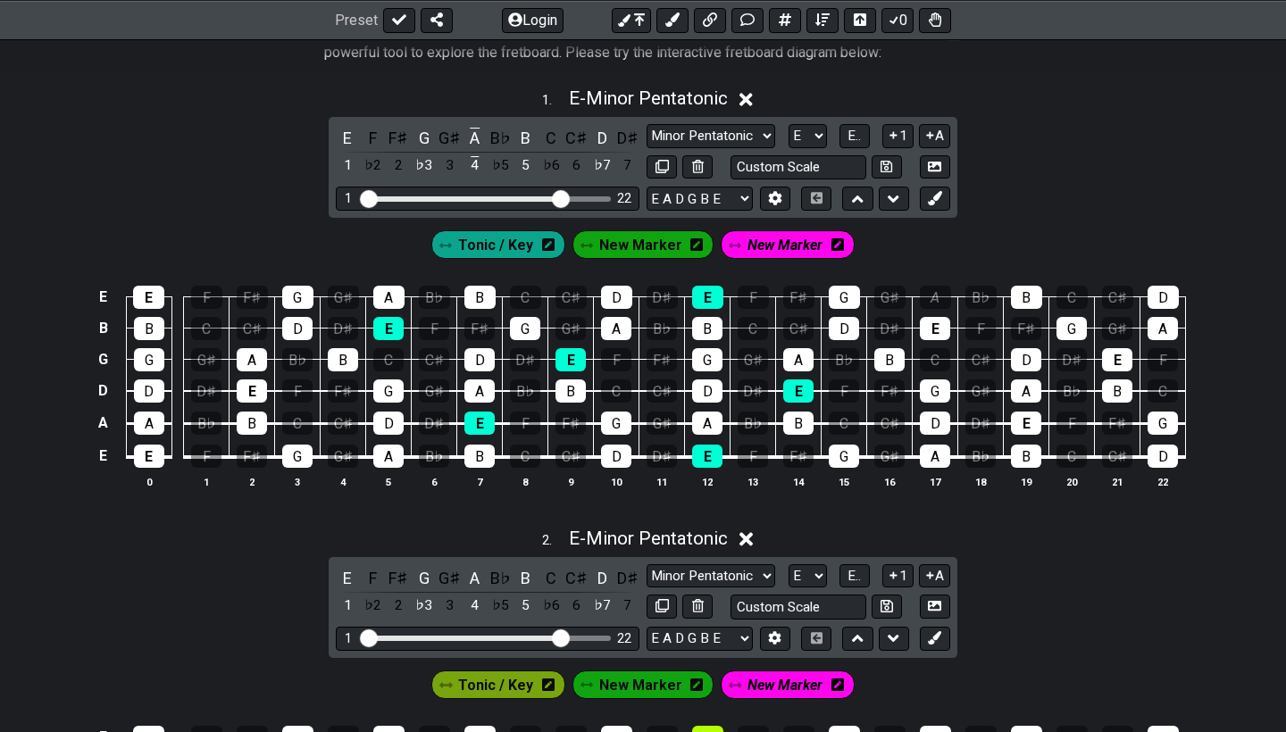
click at [623, 244] on span "New Marker" at bounding box center [640, 245] width 83 height 26
click at [478, 389] on div "A" at bounding box center [479, 391] width 30 height 23
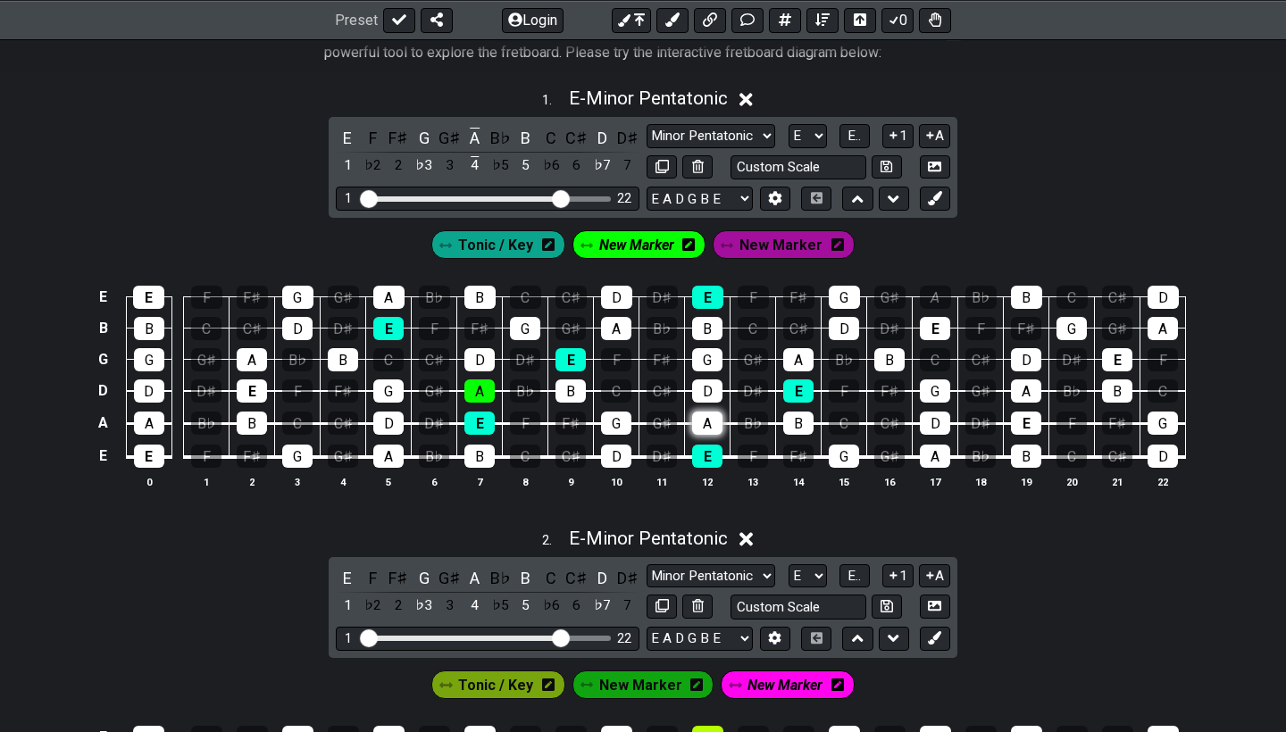
click at [703, 426] on div "A" at bounding box center [707, 423] width 30 height 23
click at [796, 358] on div "A" at bounding box center [798, 359] width 30 height 23
click at [934, 294] on div "A" at bounding box center [935, 297] width 31 height 23
click at [937, 297] on div "A" at bounding box center [935, 297] width 31 height 23
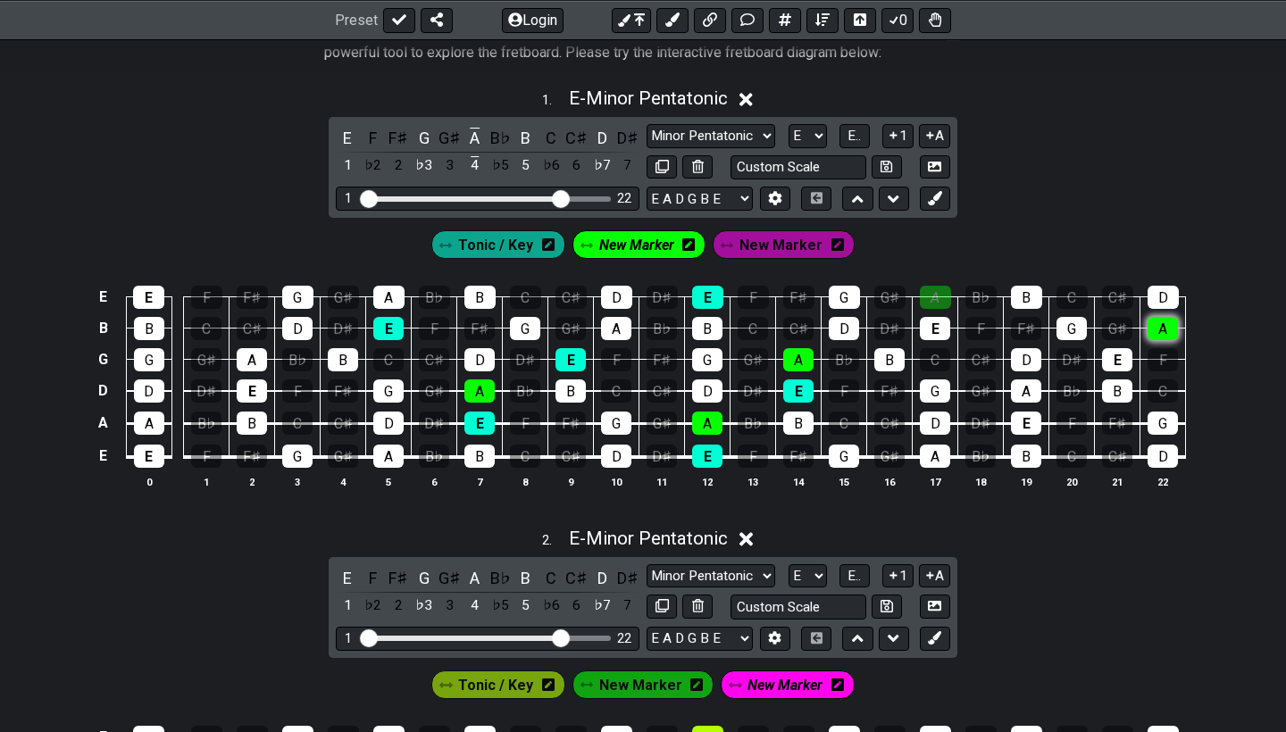
click at [1162, 331] on div "A" at bounding box center [1163, 328] width 30 height 23
click at [1027, 390] on div "A" at bounding box center [1026, 391] width 30 height 23
click at [929, 458] on div "A" at bounding box center [935, 456] width 30 height 23
click at [388, 456] on div "A" at bounding box center [388, 456] width 30 height 23
click at [255, 357] on div "A" at bounding box center [252, 359] width 30 height 23
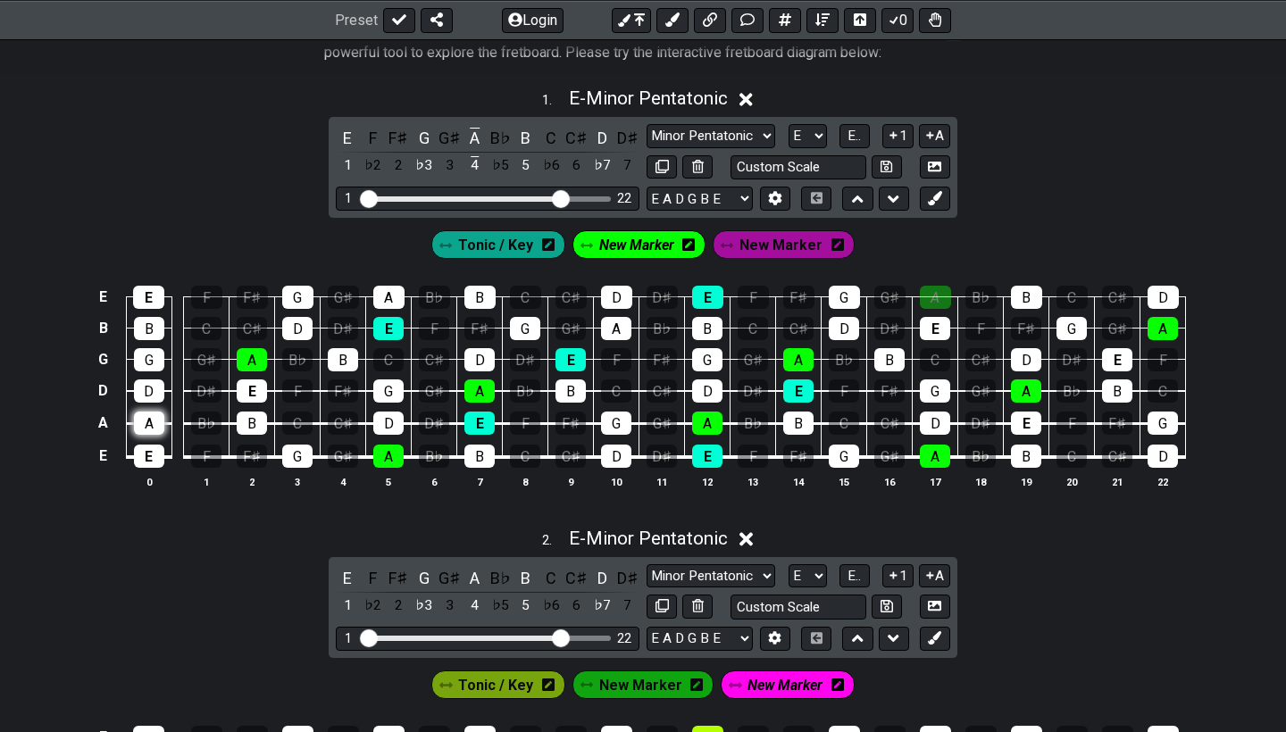
click at [145, 422] on div "A" at bounding box center [149, 423] width 30 height 23
click at [382, 297] on div "A" at bounding box center [388, 297] width 31 height 23
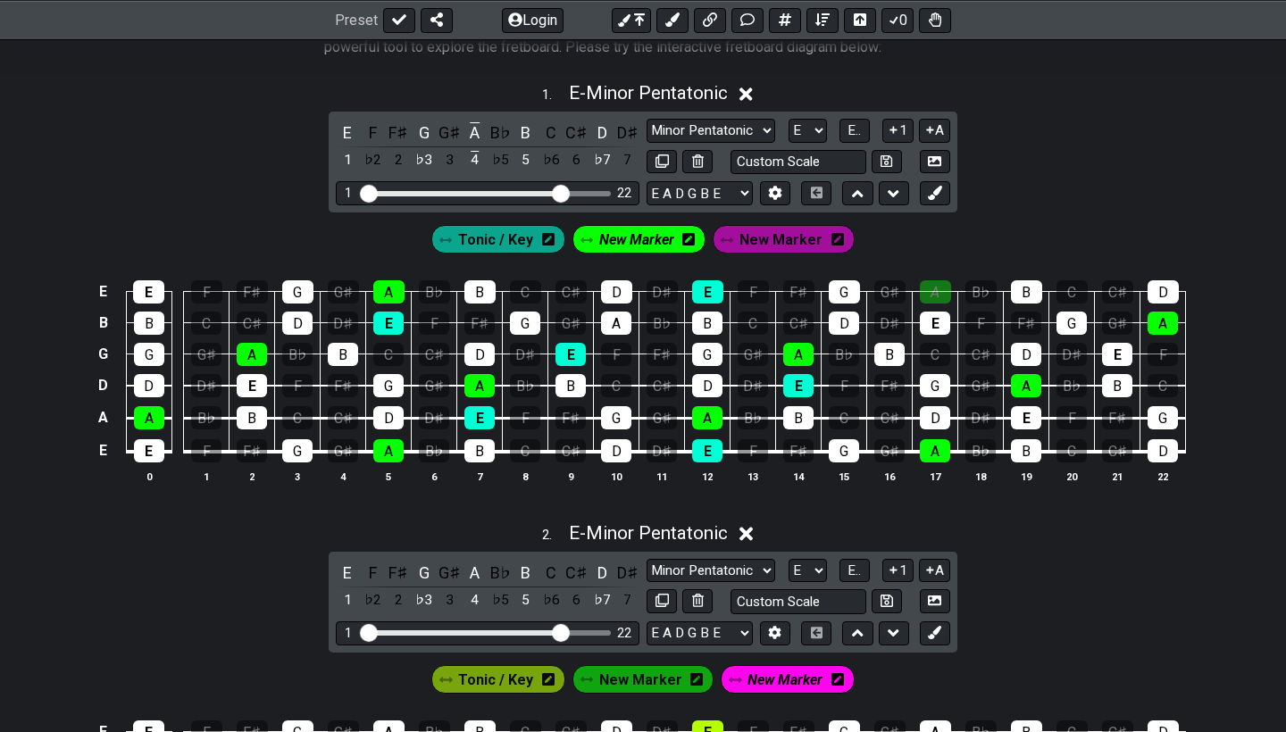
scroll to position [397, 0]
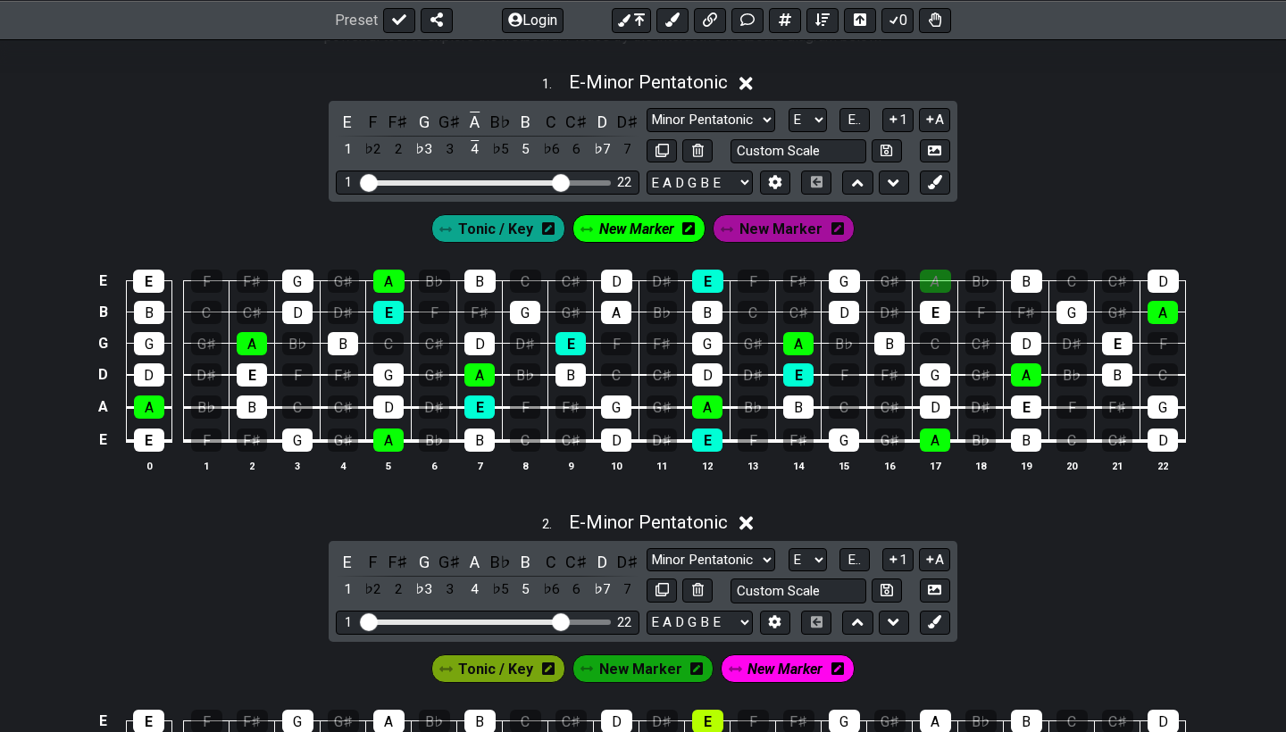
click at [770, 238] on span "New Marker" at bounding box center [780, 229] width 83 height 26
click at [813, 227] on span "New Marker" at bounding box center [785, 229] width 75 height 26
click at [835, 230] on icon at bounding box center [841, 228] width 13 height 13
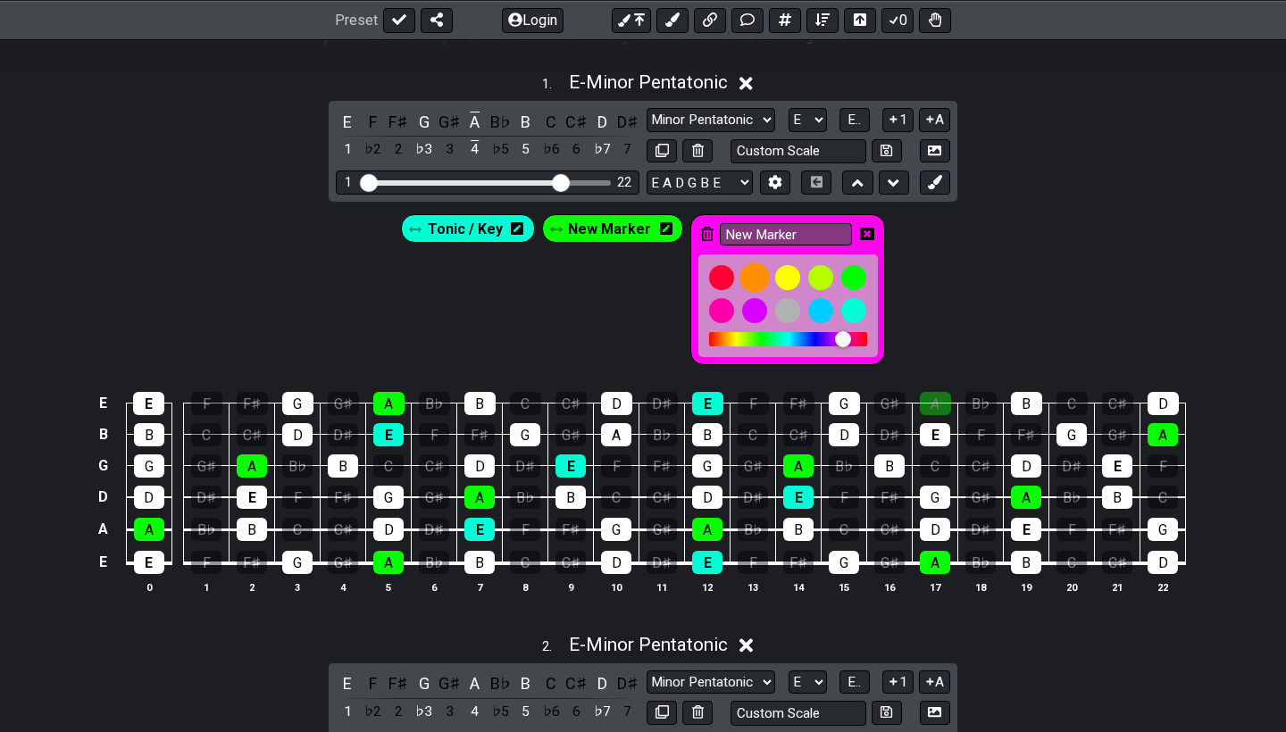
click at [749, 278] on div at bounding box center [754, 278] width 30 height 30
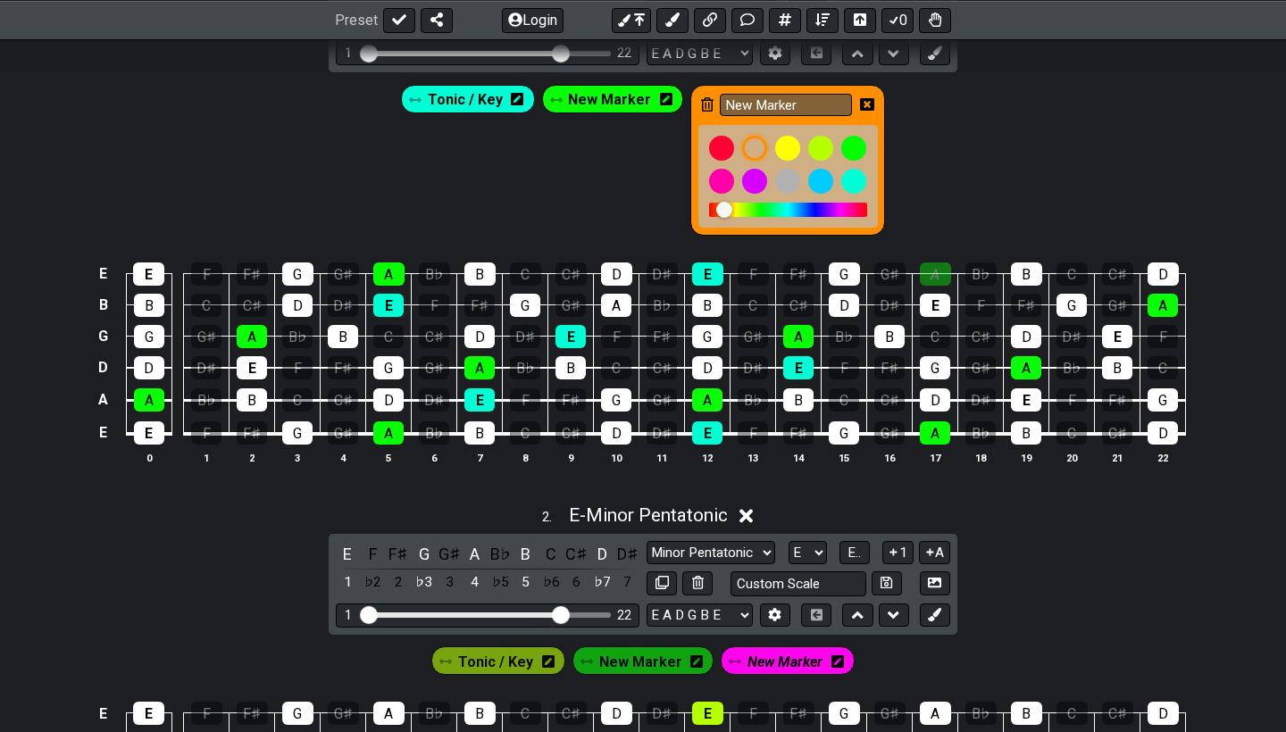
scroll to position [691, 0]
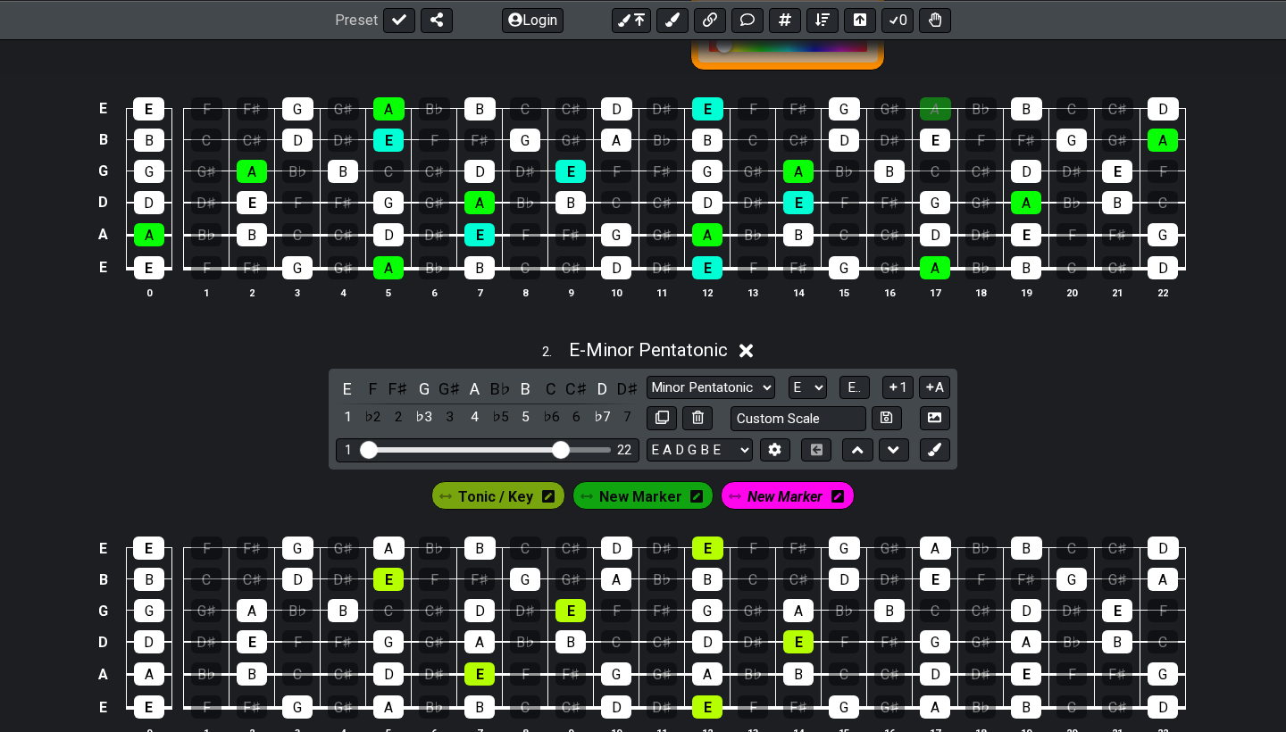
click at [1010, 362] on div "2 . E - Minor Pentatonic E F F♯ G G♯ A B♭ B C C♯ D D♯ 1 ♭2 2 ♭3 3 4 ♭5 5 ♭6 6 ♭…" at bounding box center [643, 547] width 1286 height 437
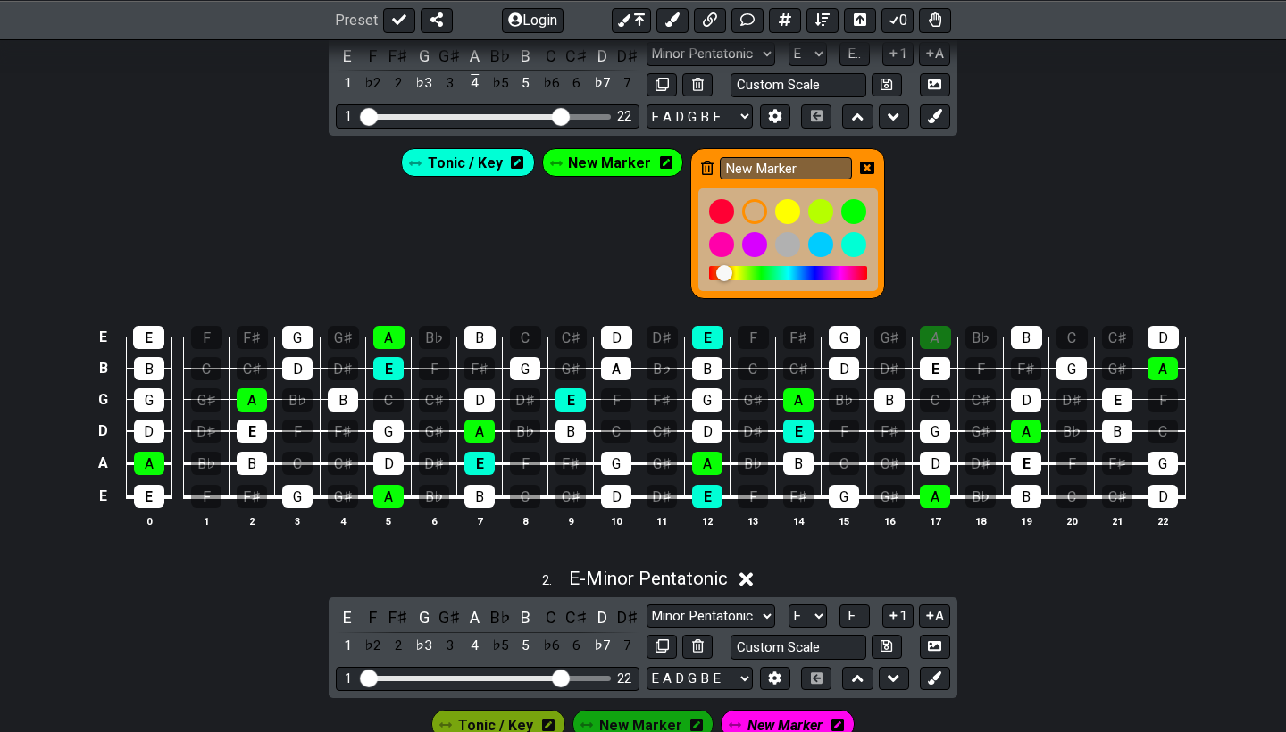
scroll to position [452, 0]
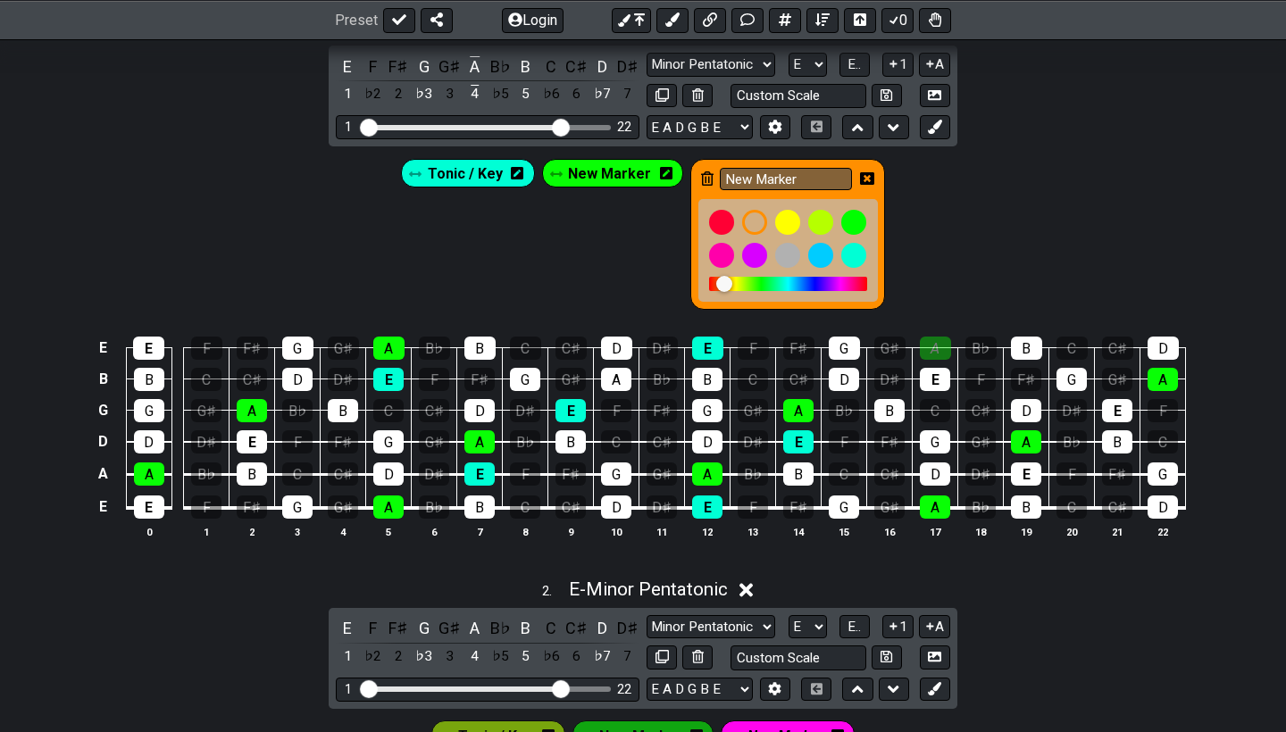
click at [624, 170] on span "New Marker" at bounding box center [609, 174] width 83 height 26
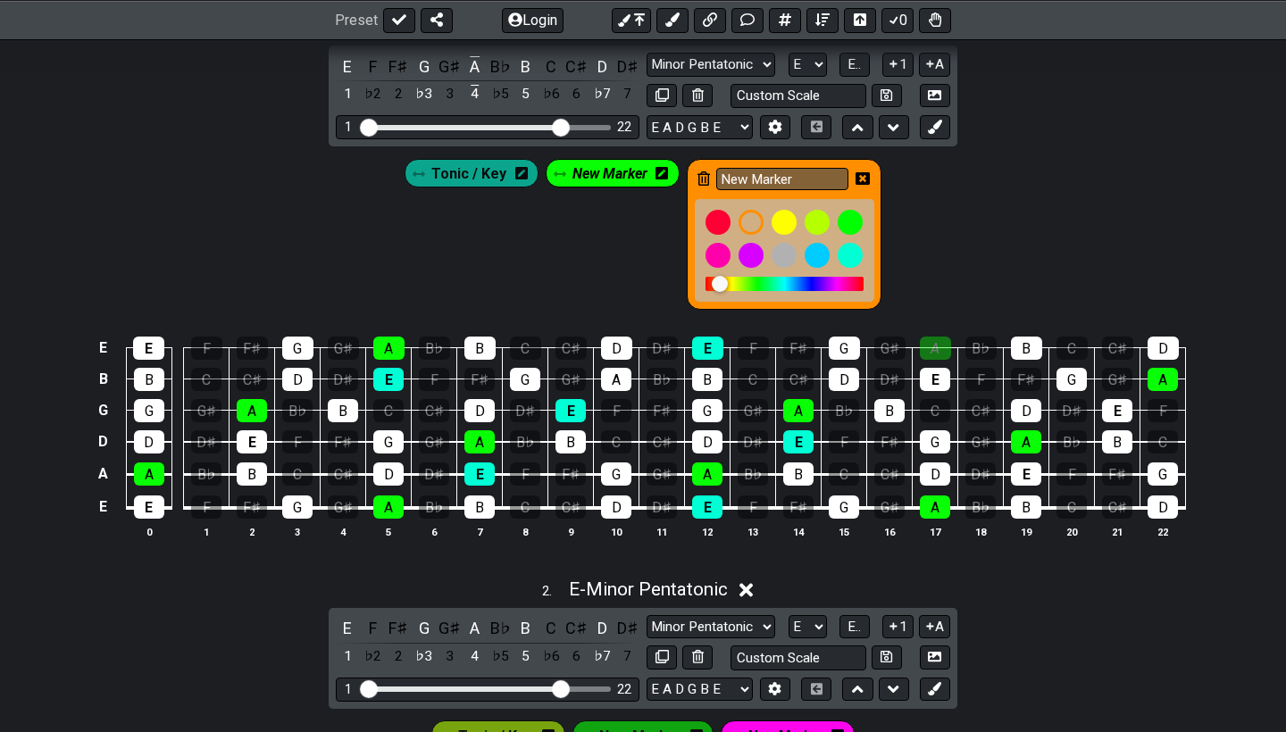
click at [614, 182] on span "New Marker" at bounding box center [609, 174] width 75 height 26
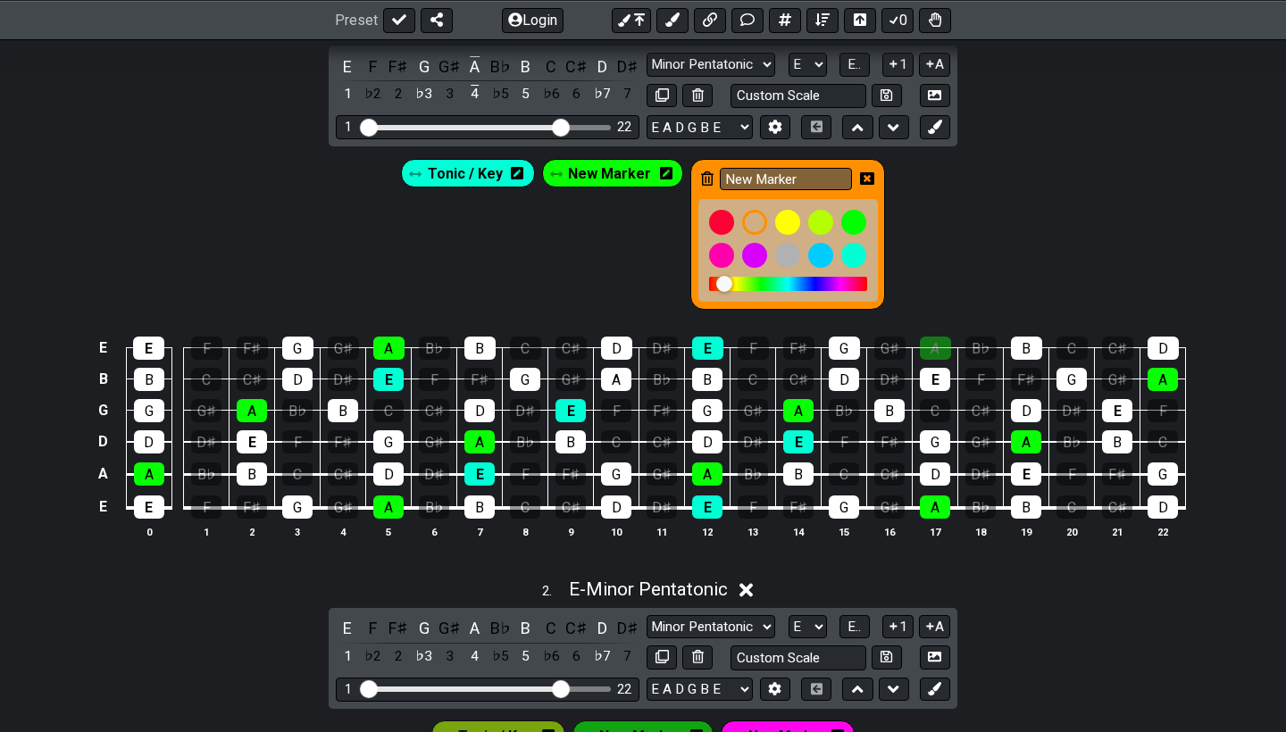
click at [619, 168] on span "New Marker" at bounding box center [609, 174] width 83 height 26
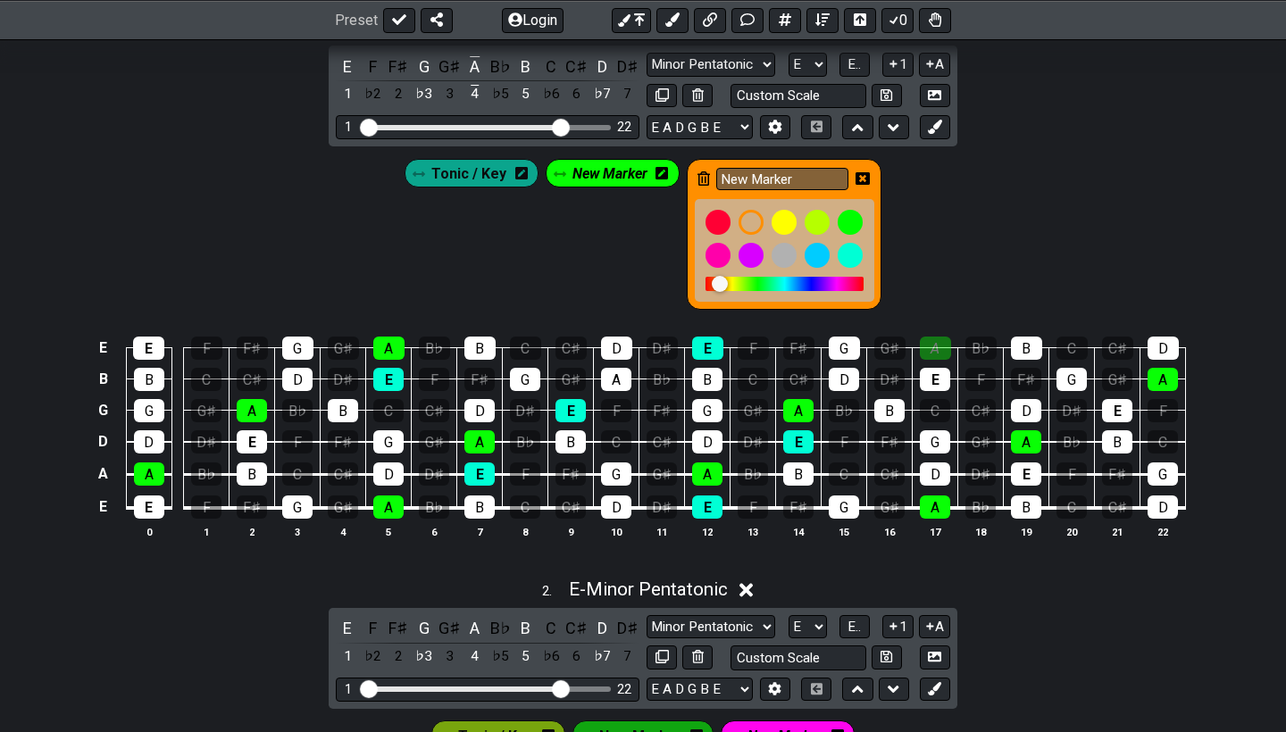
click at [864, 177] on icon at bounding box center [863, 178] width 14 height 14
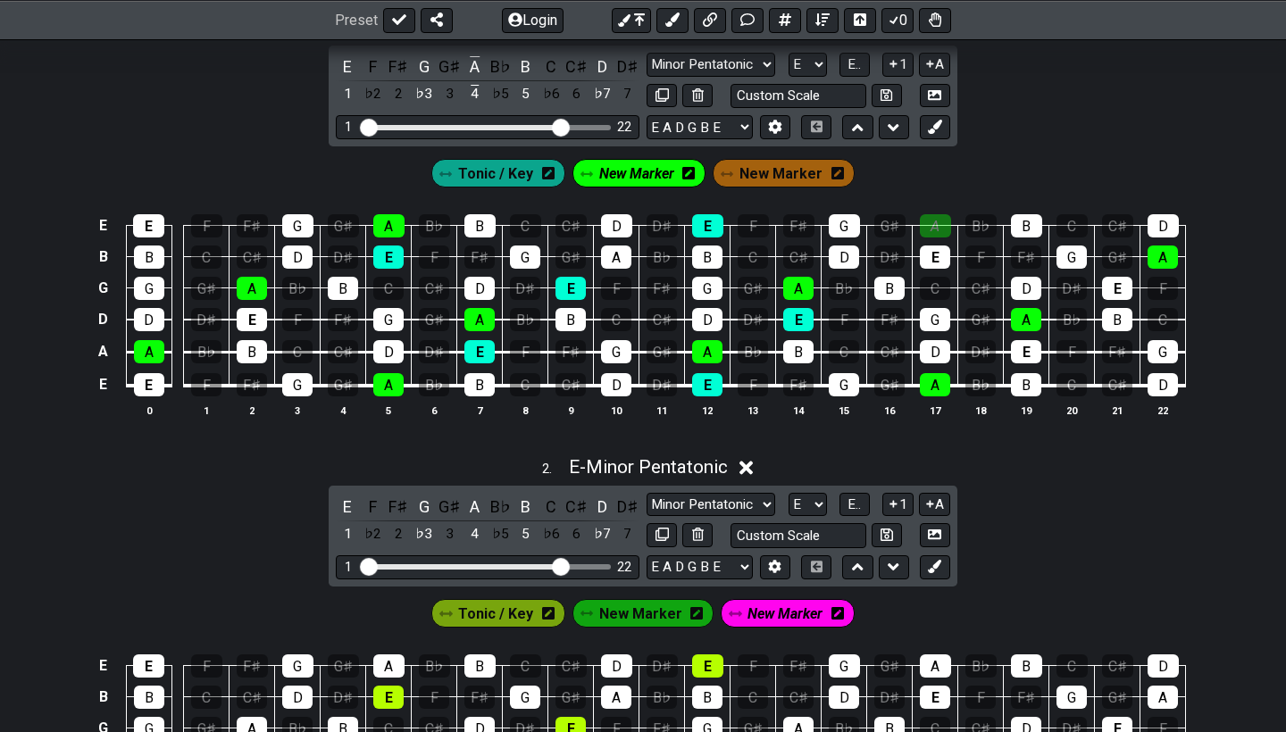
click at [627, 165] on span "New Marker" at bounding box center [636, 174] width 75 height 26
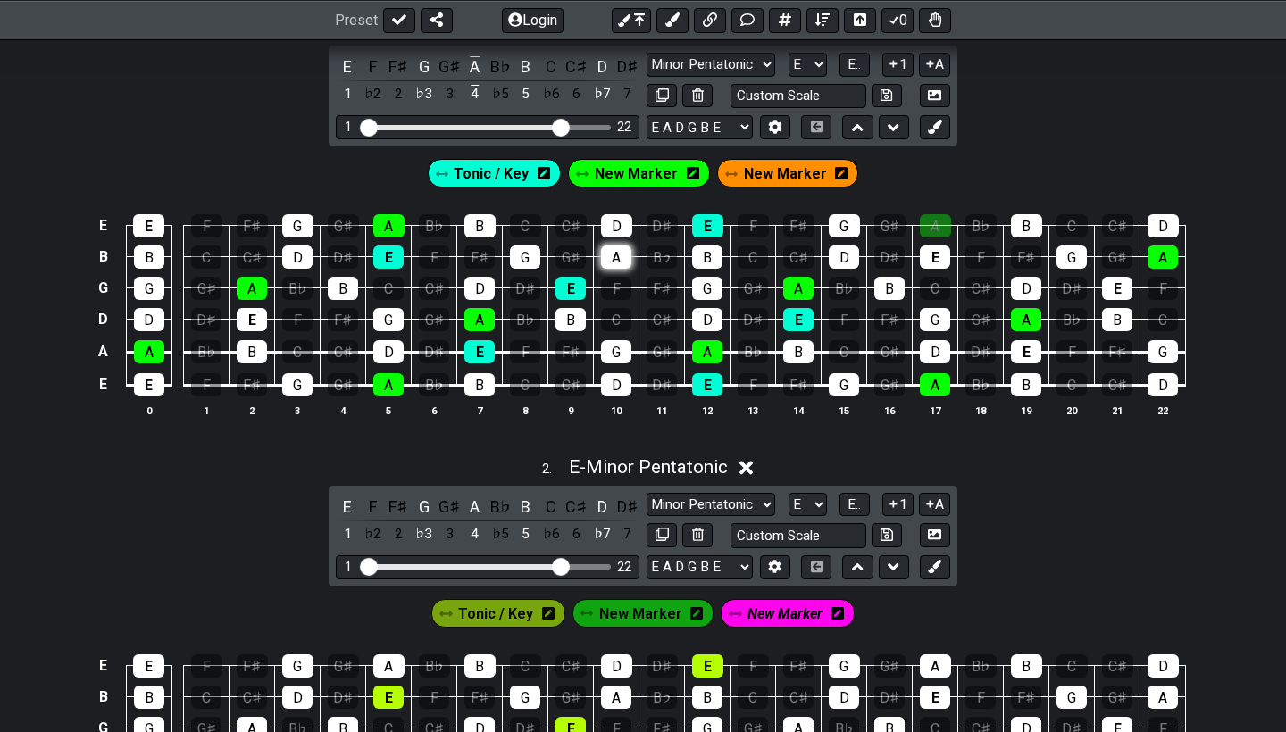
click at [615, 255] on div "A" at bounding box center [616, 257] width 30 height 23
click at [616, 249] on div "A" at bounding box center [616, 257] width 30 height 23
click at [664, 173] on span "New Marker" at bounding box center [636, 174] width 83 height 26
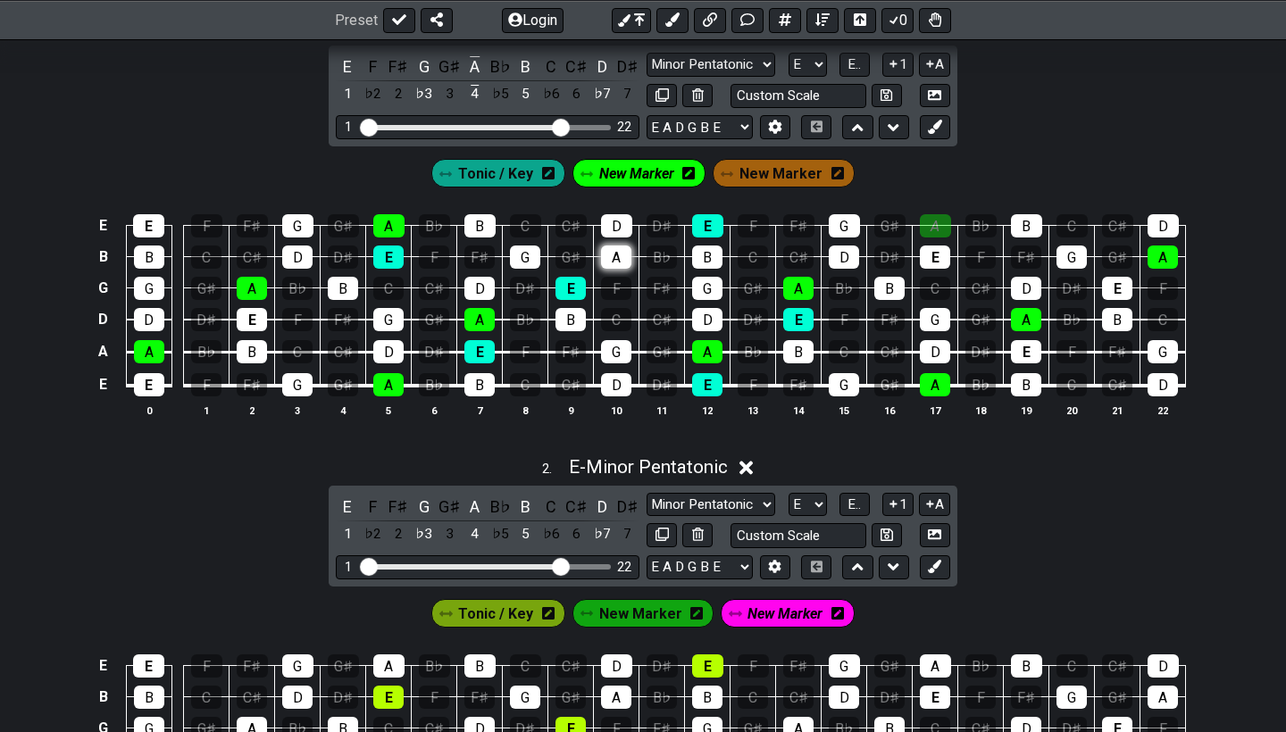
click at [616, 259] on div "A" at bounding box center [616, 257] width 30 height 23
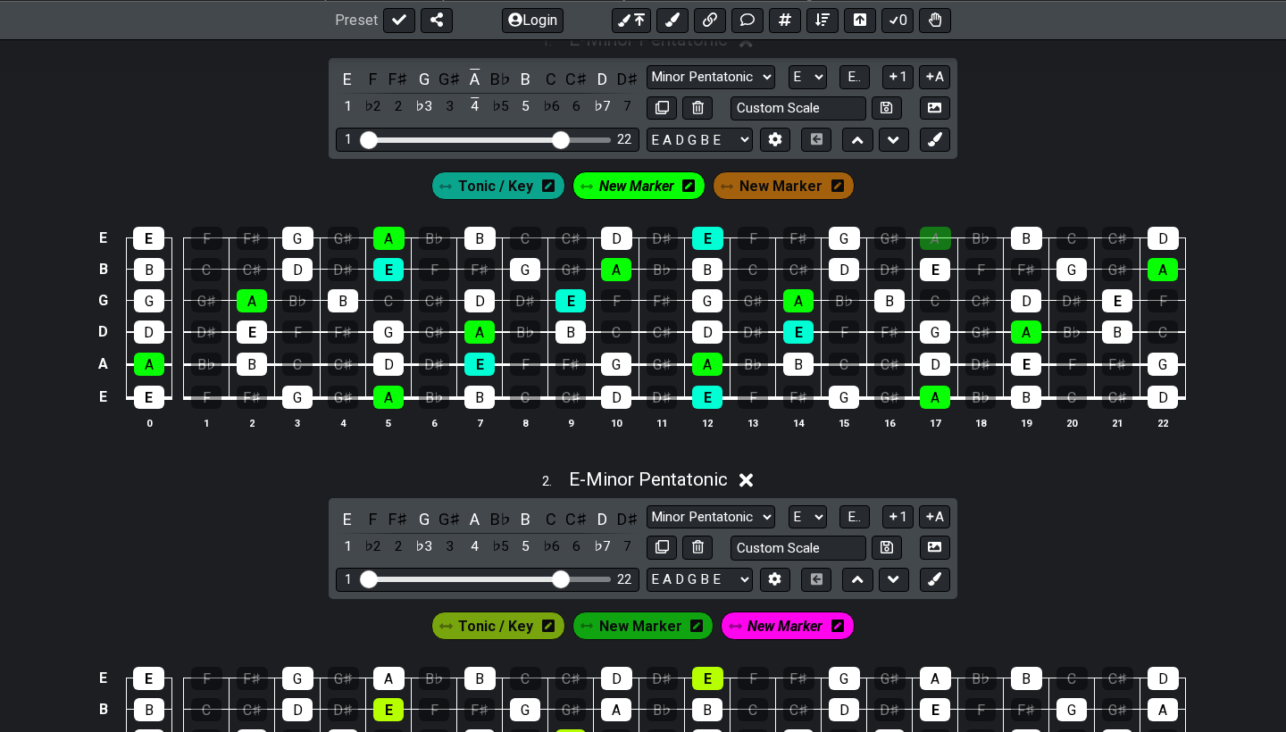
click at [514, 193] on span "Tonic / Key" at bounding box center [495, 186] width 75 height 26
click at [547, 186] on icon at bounding box center [542, 186] width 13 height 14
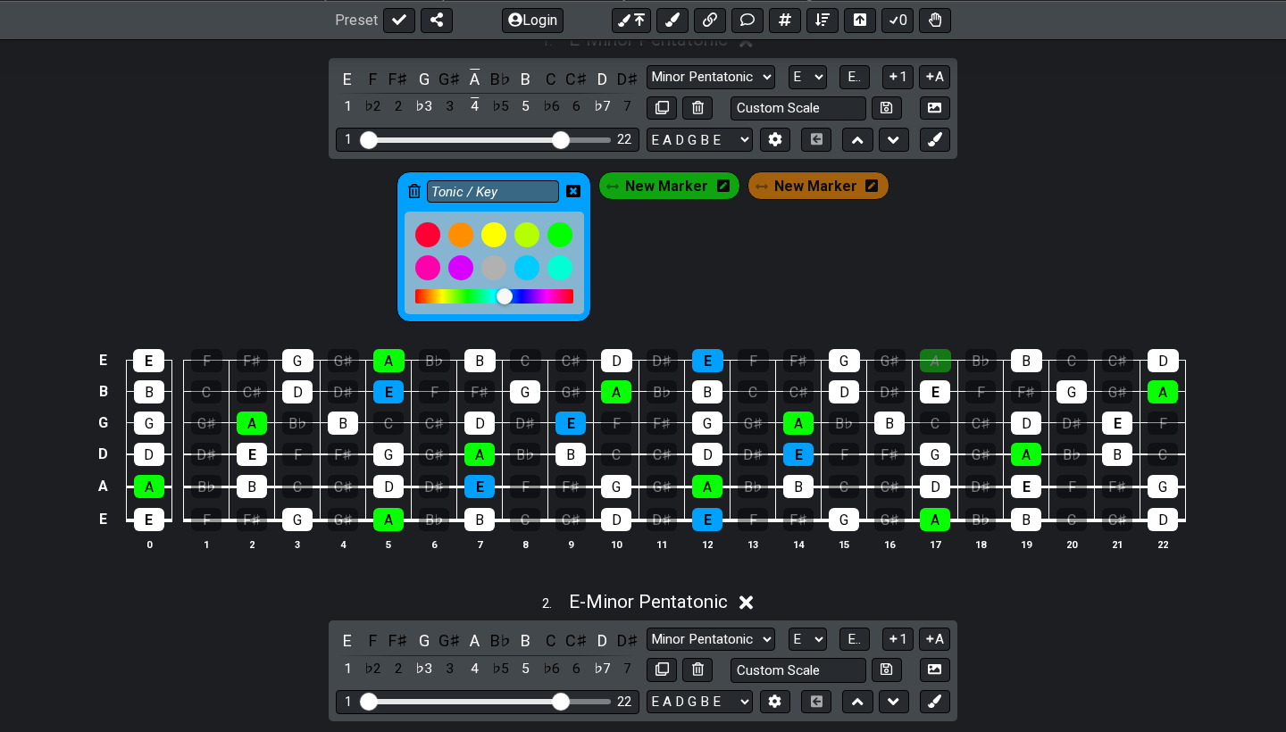
drag, startPoint x: 494, startPoint y: 297, endPoint x: 510, endPoint y: 297, distance: 16.1
click at [510, 297] on div at bounding box center [505, 296] width 16 height 16
click at [366, 270] on div "Tonic / Key New Marker New Marker" at bounding box center [643, 242] width 1286 height 167
click at [714, 295] on div "Tonic / Key New Marker New Marker" at bounding box center [642, 247] width 499 height 158
click at [575, 190] on icon at bounding box center [573, 191] width 14 height 13
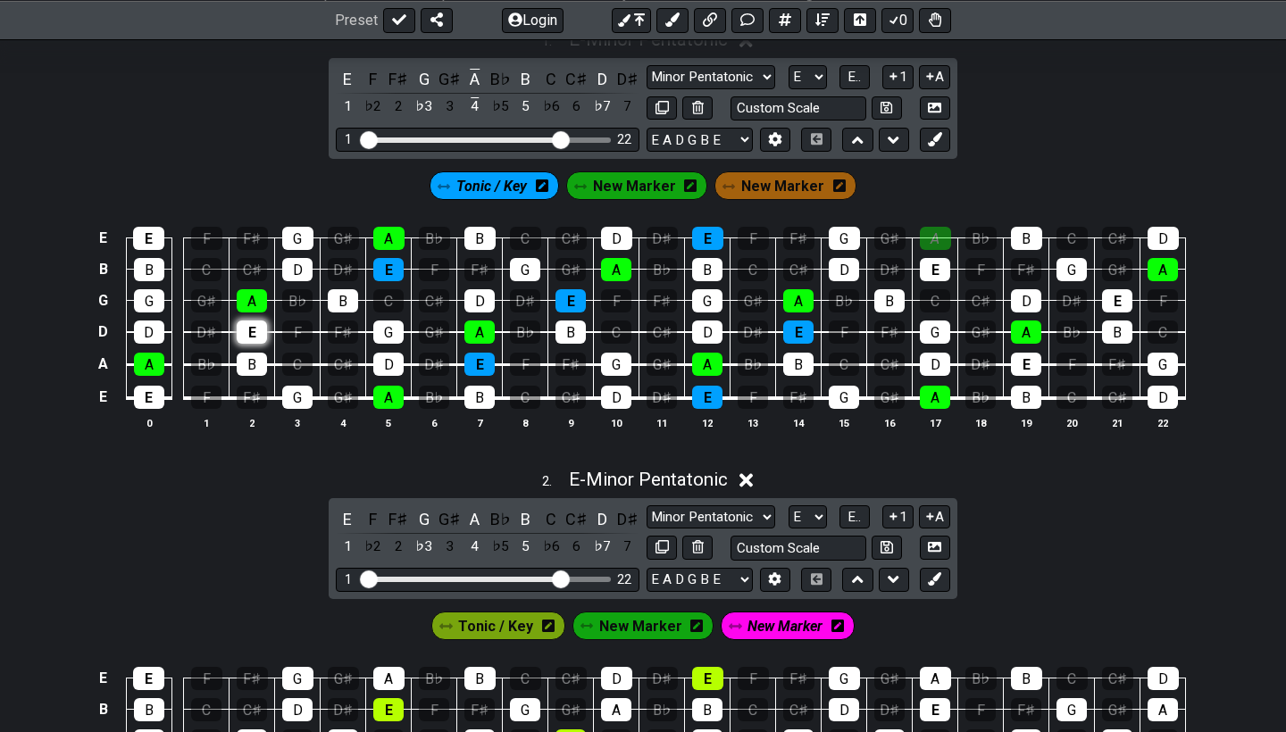
click at [251, 330] on div "E" at bounding box center [252, 332] width 30 height 23
click at [933, 263] on div "E" at bounding box center [935, 269] width 30 height 23
click at [1020, 357] on div "E" at bounding box center [1026, 364] width 30 height 23
click at [1111, 300] on div "E" at bounding box center [1117, 300] width 30 height 23
click at [785, 180] on span "New Marker" at bounding box center [782, 186] width 83 height 26
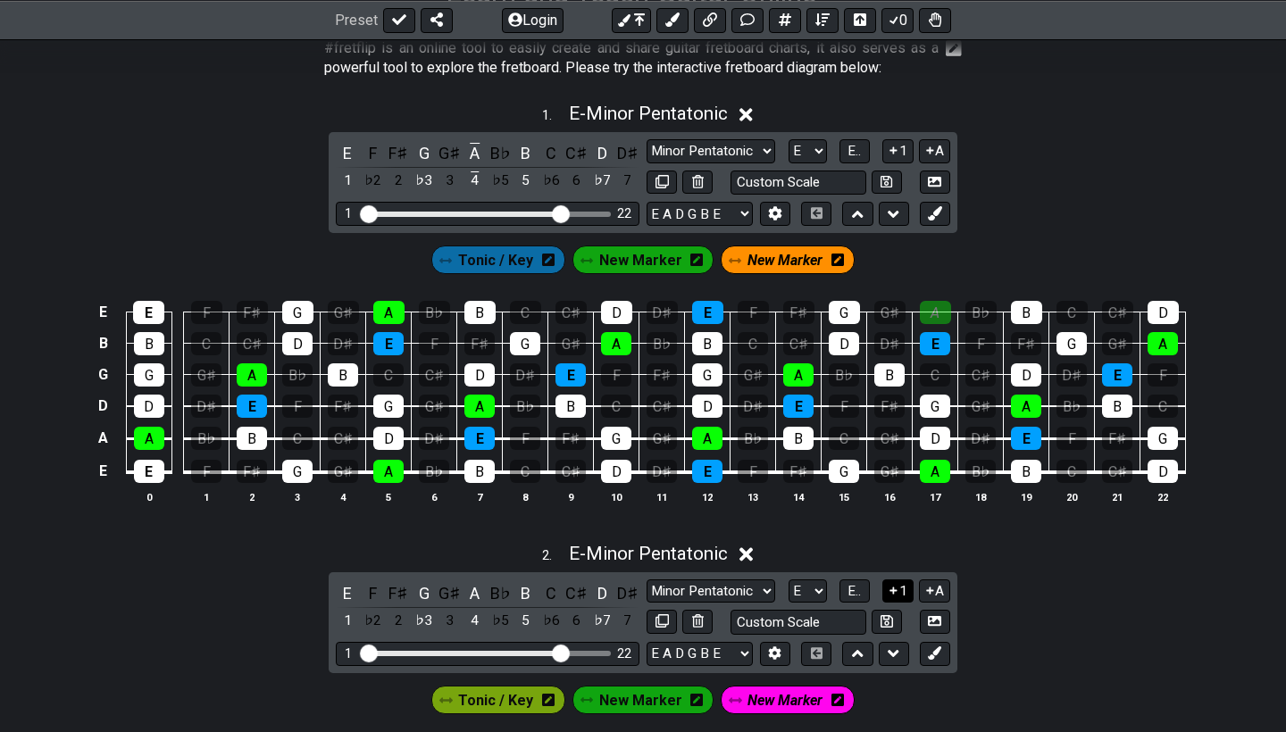
scroll to position [364, 0]
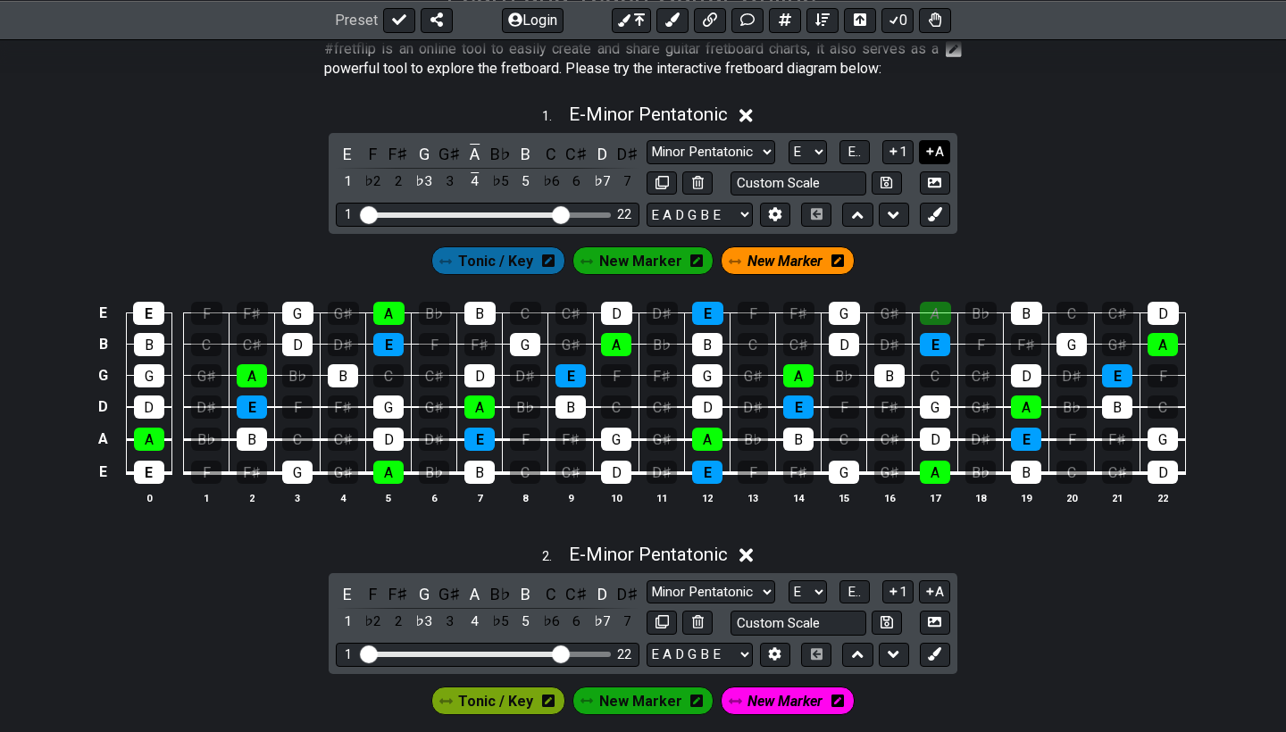
click at [937, 152] on button "A" at bounding box center [934, 152] width 31 height 24
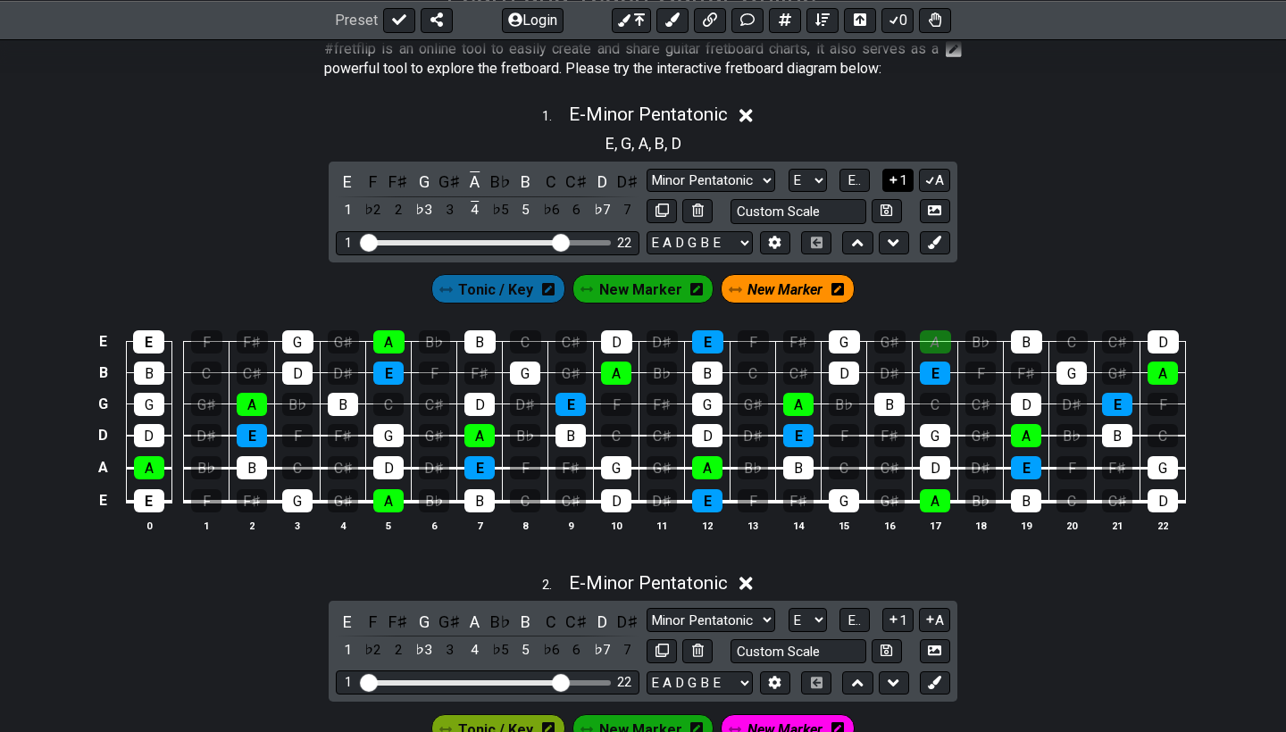
click at [904, 179] on button "1" at bounding box center [897, 181] width 30 height 24
click at [899, 180] on button "1" at bounding box center [897, 181] width 30 height 24
click at [861, 185] on span "E.." at bounding box center [854, 180] width 13 height 16
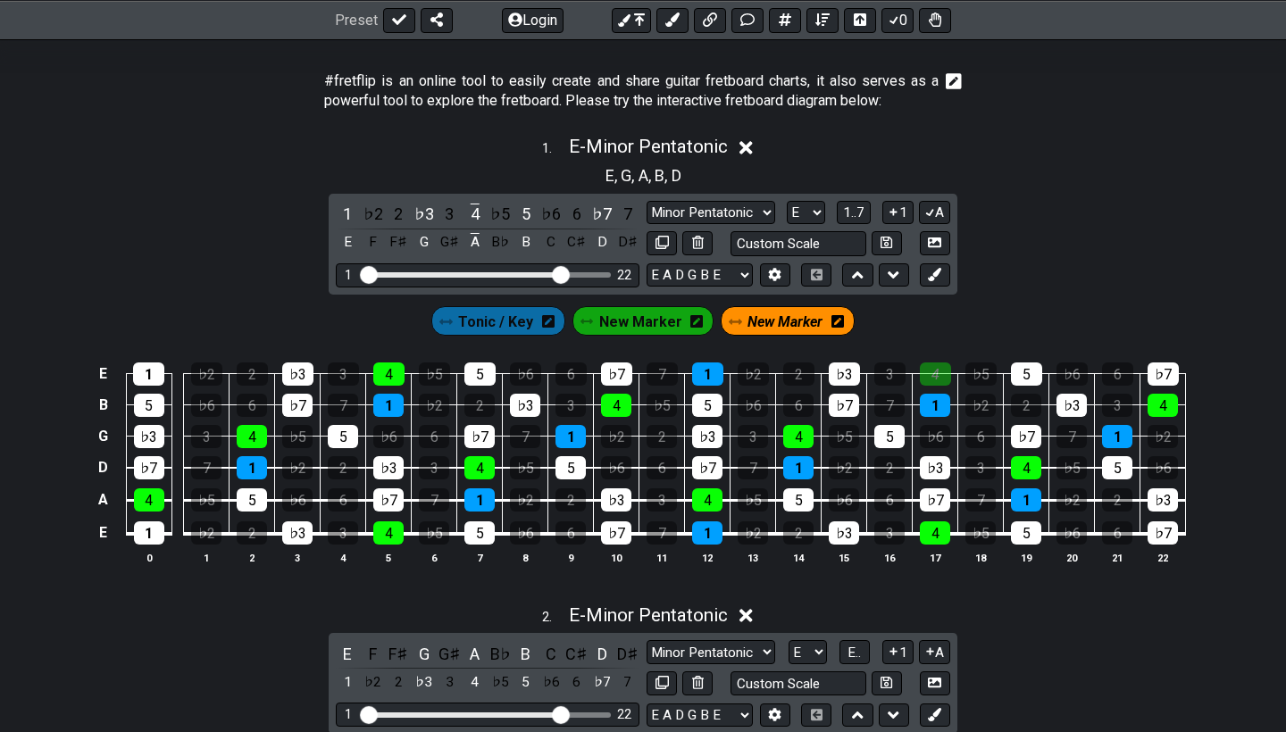
scroll to position [272, 0]
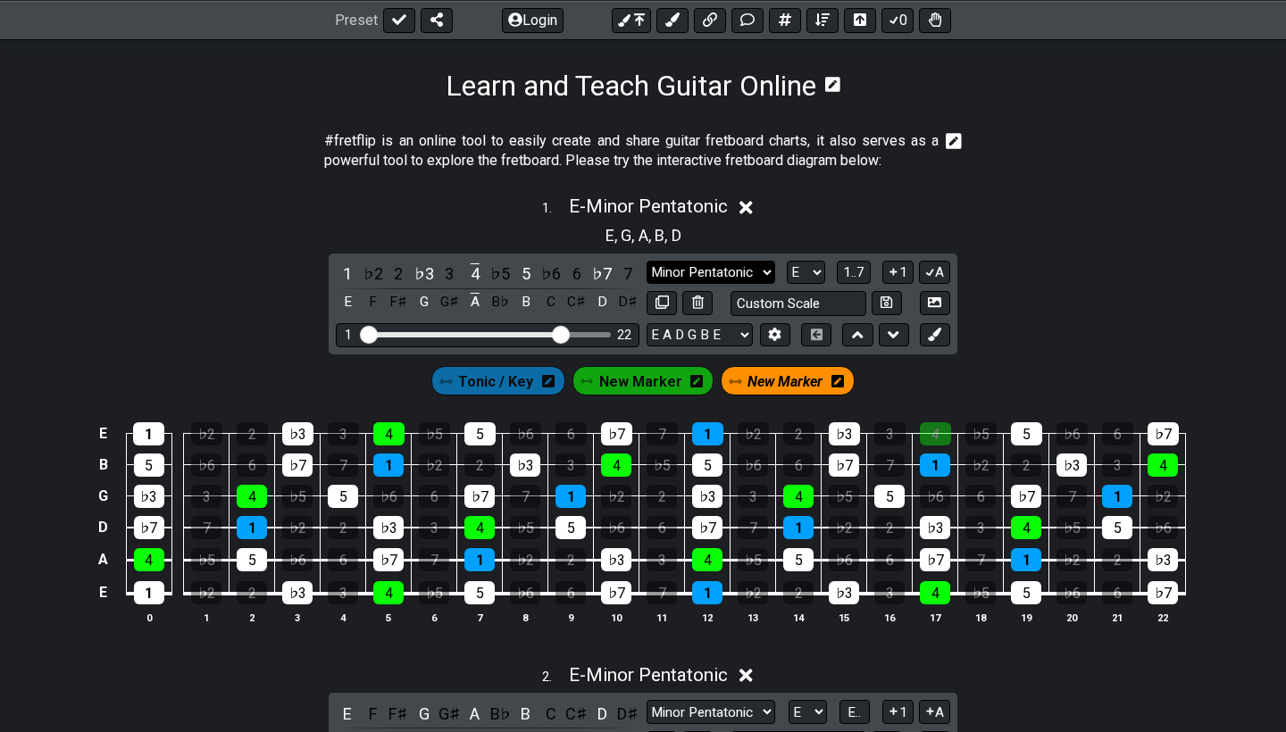
select select "Major"
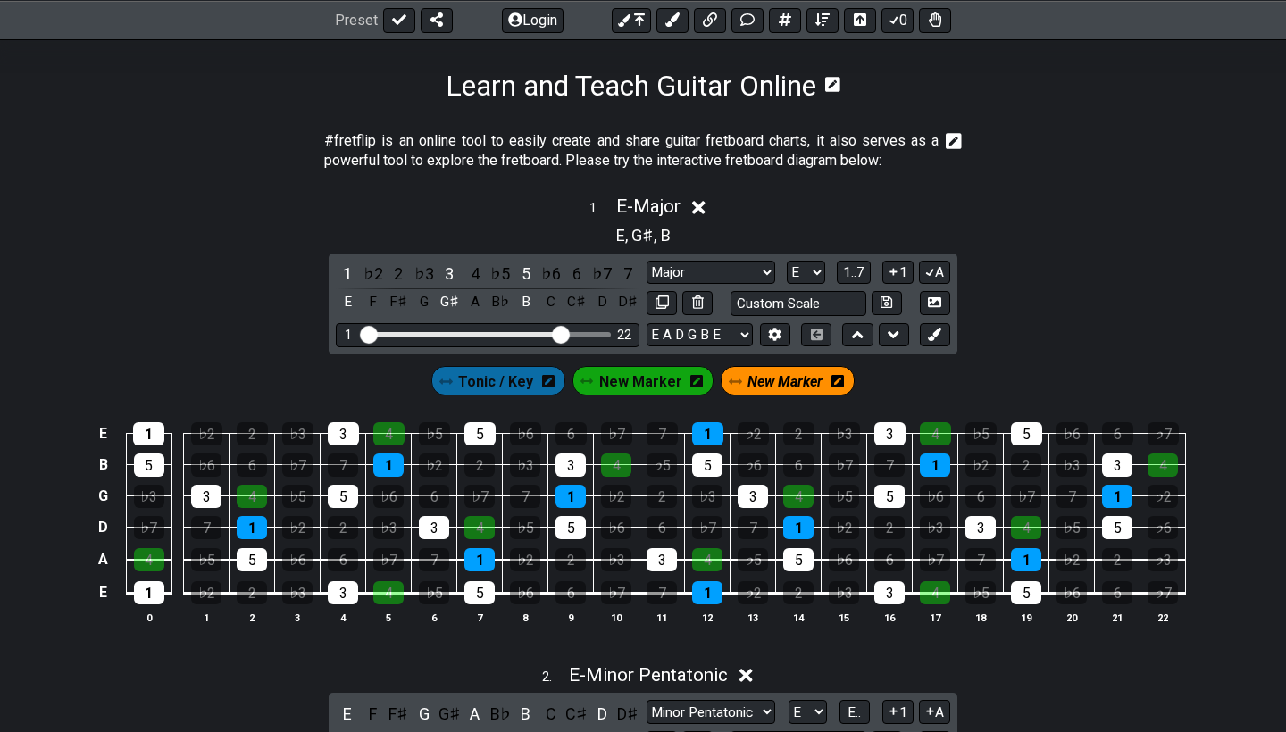
click at [633, 378] on span "New Marker" at bounding box center [640, 382] width 83 height 26
click at [643, 378] on span "New Marker" at bounding box center [636, 382] width 75 height 26
click at [786, 380] on span "New Marker" at bounding box center [785, 382] width 83 height 26
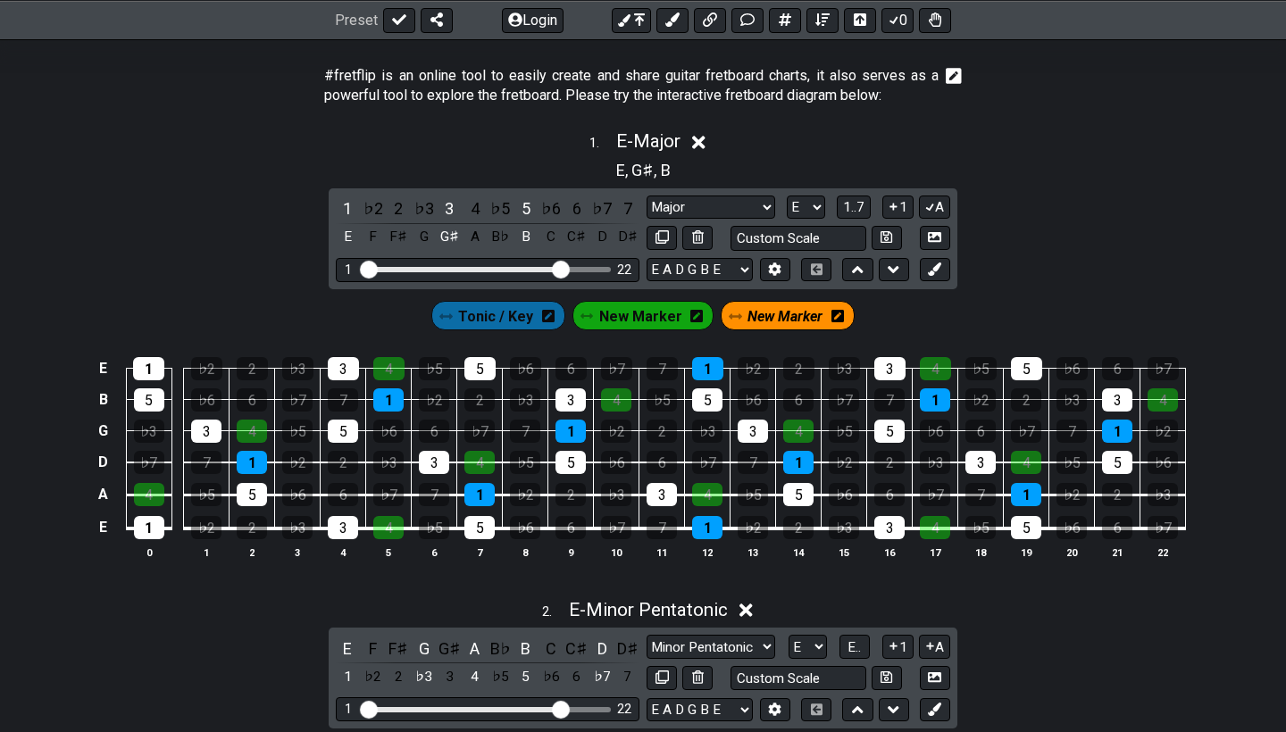
scroll to position [339, 0]
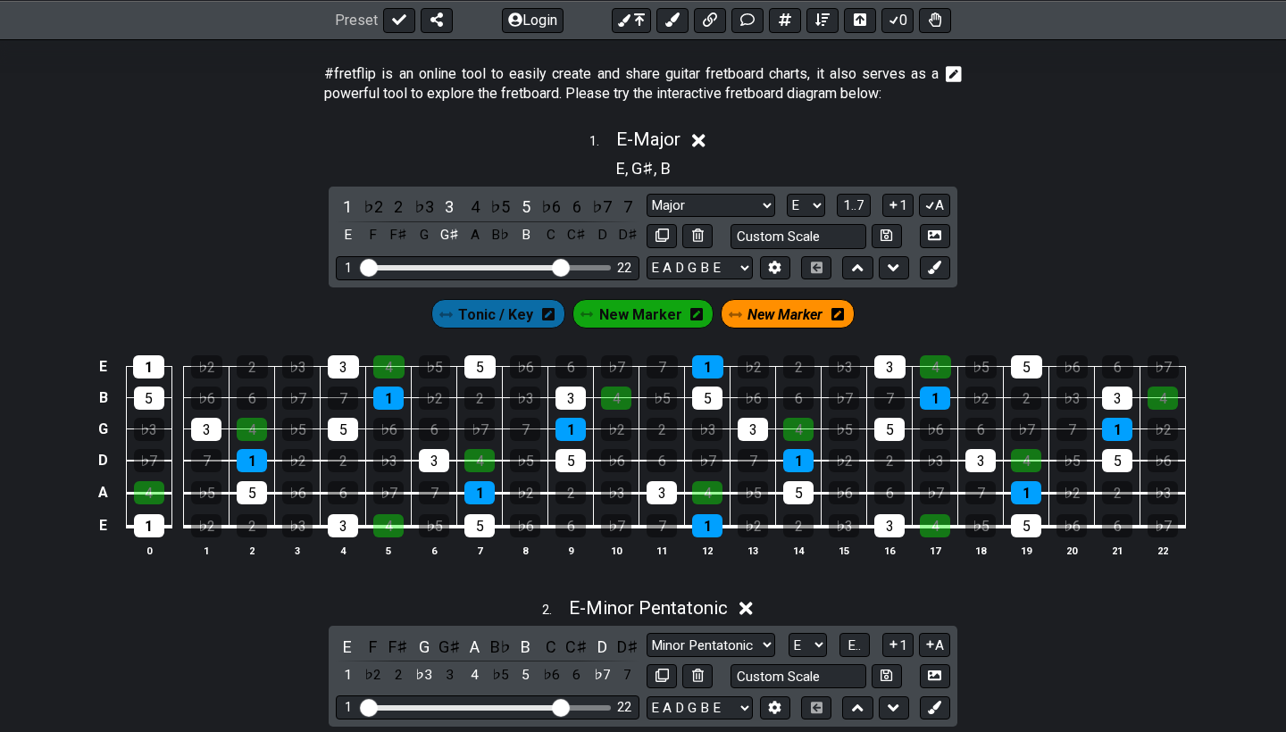
click at [504, 311] on span "Tonic / Key" at bounding box center [495, 315] width 75 height 26
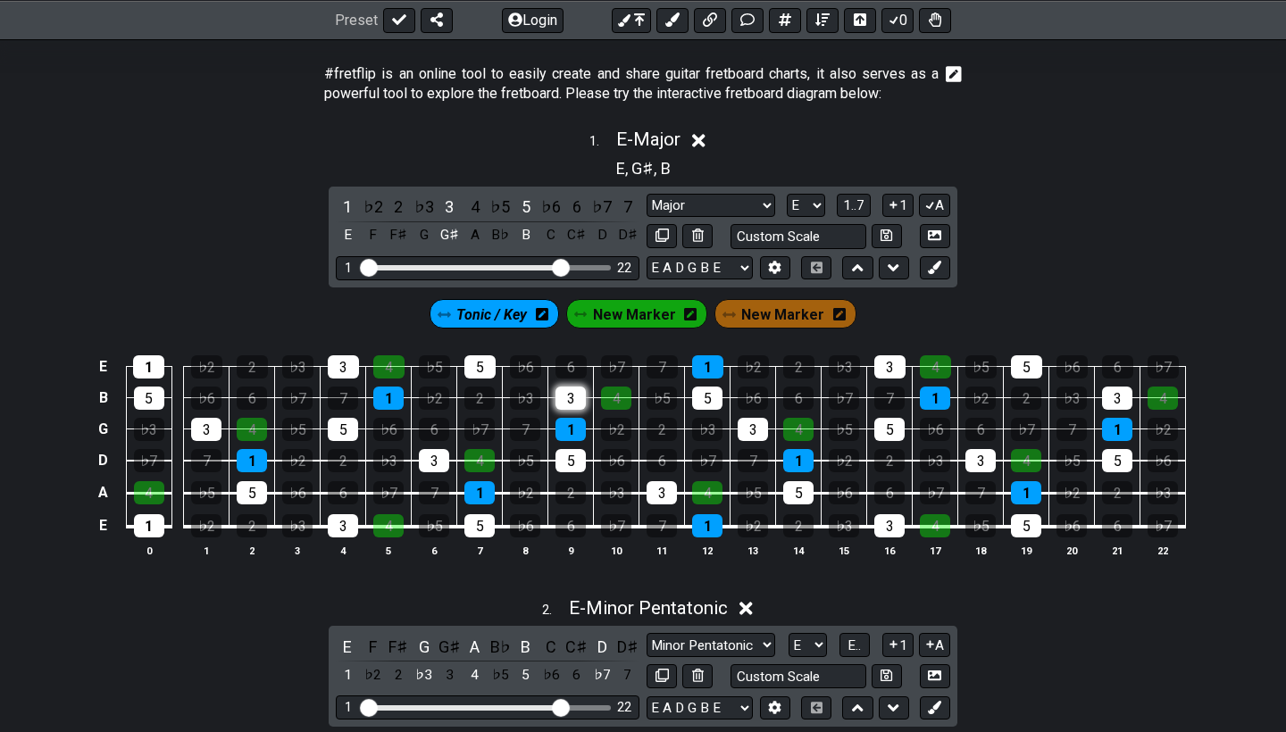
click at [570, 396] on div "3" at bounding box center [571, 398] width 30 height 23
click at [569, 452] on div "5" at bounding box center [571, 460] width 30 height 23
click at [482, 522] on div "5" at bounding box center [479, 525] width 30 height 23
click at [433, 462] on div "3" at bounding box center [434, 460] width 30 height 23
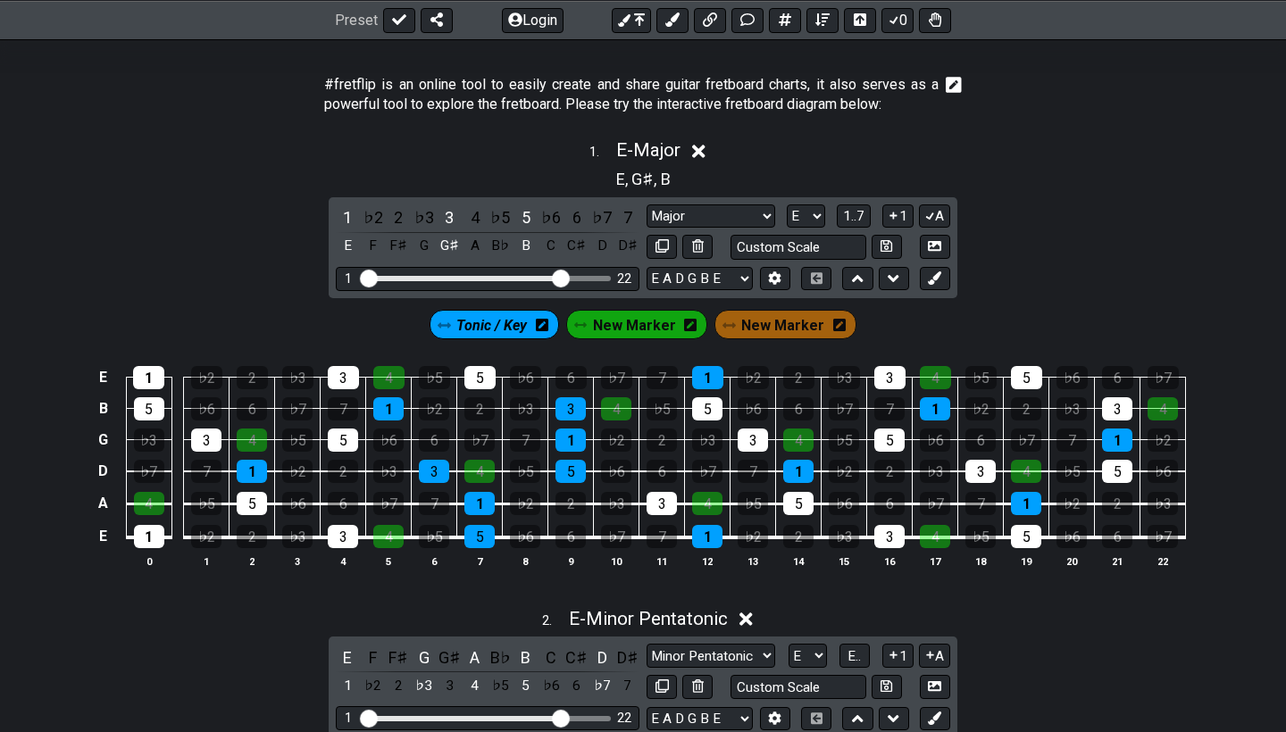
scroll to position [320, 0]
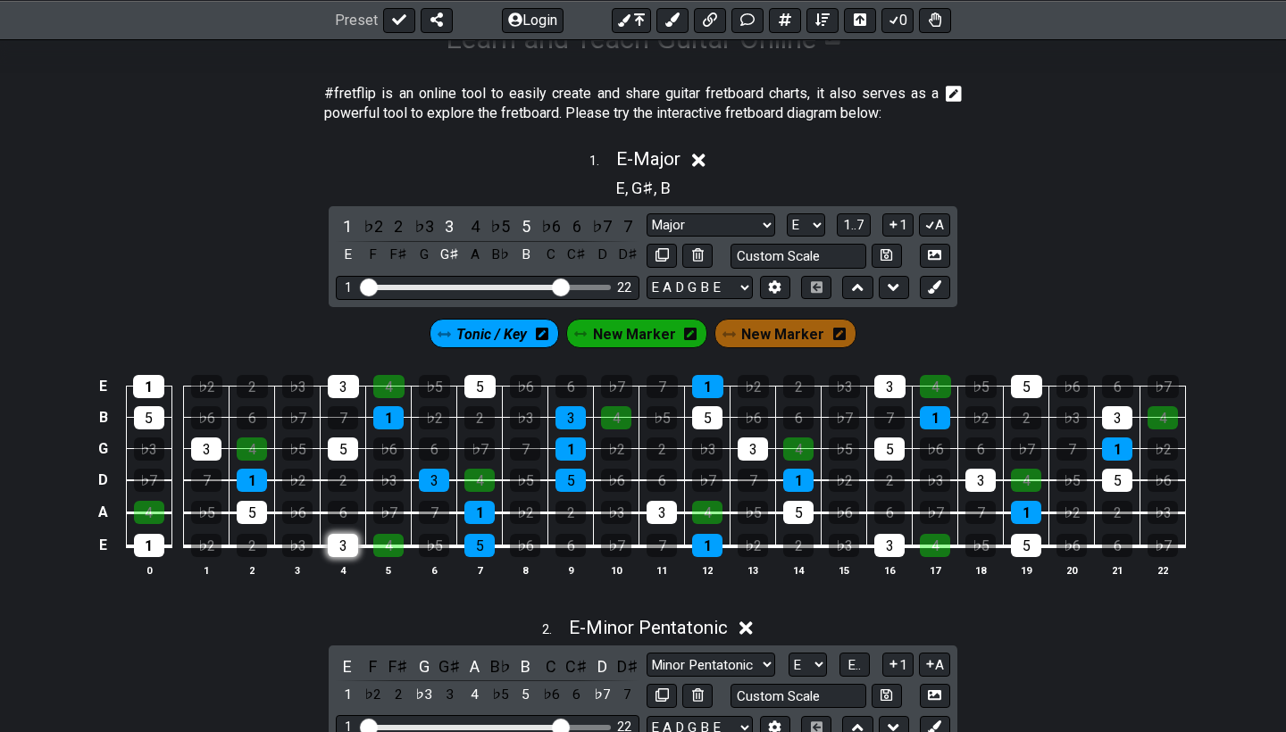
click at [335, 547] on div "3" at bounding box center [343, 545] width 30 height 23
click at [261, 509] on div "5" at bounding box center [252, 512] width 30 height 23
click at [207, 443] on div "3" at bounding box center [206, 449] width 30 height 23
click at [343, 440] on div "5" at bounding box center [343, 449] width 30 height 23
click at [346, 397] on div "3" at bounding box center [343, 386] width 31 height 23
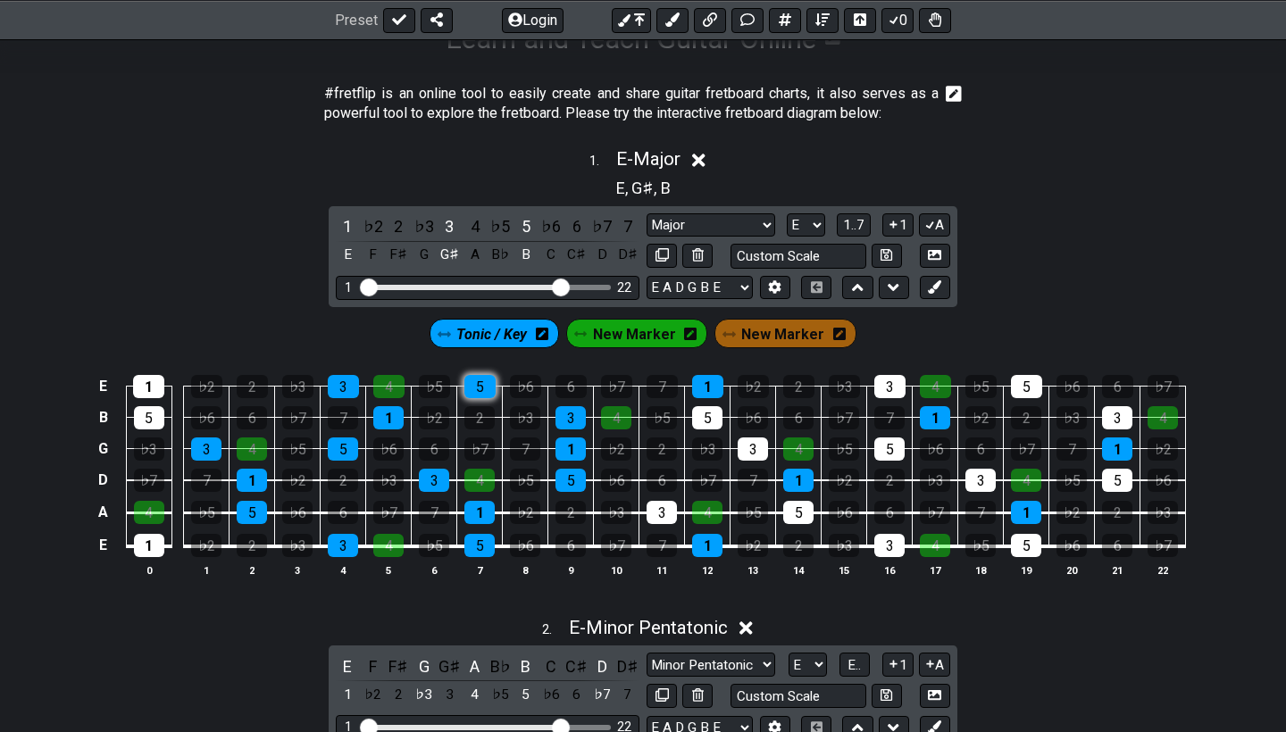
click at [482, 391] on div "5" at bounding box center [479, 386] width 31 height 23
click at [1024, 380] on div "5" at bounding box center [1026, 386] width 31 height 23
click at [888, 392] on div "3" at bounding box center [889, 386] width 31 height 23
click at [883, 447] on div "5" at bounding box center [889, 449] width 30 height 23
click at [1113, 409] on div "3" at bounding box center [1117, 417] width 30 height 23
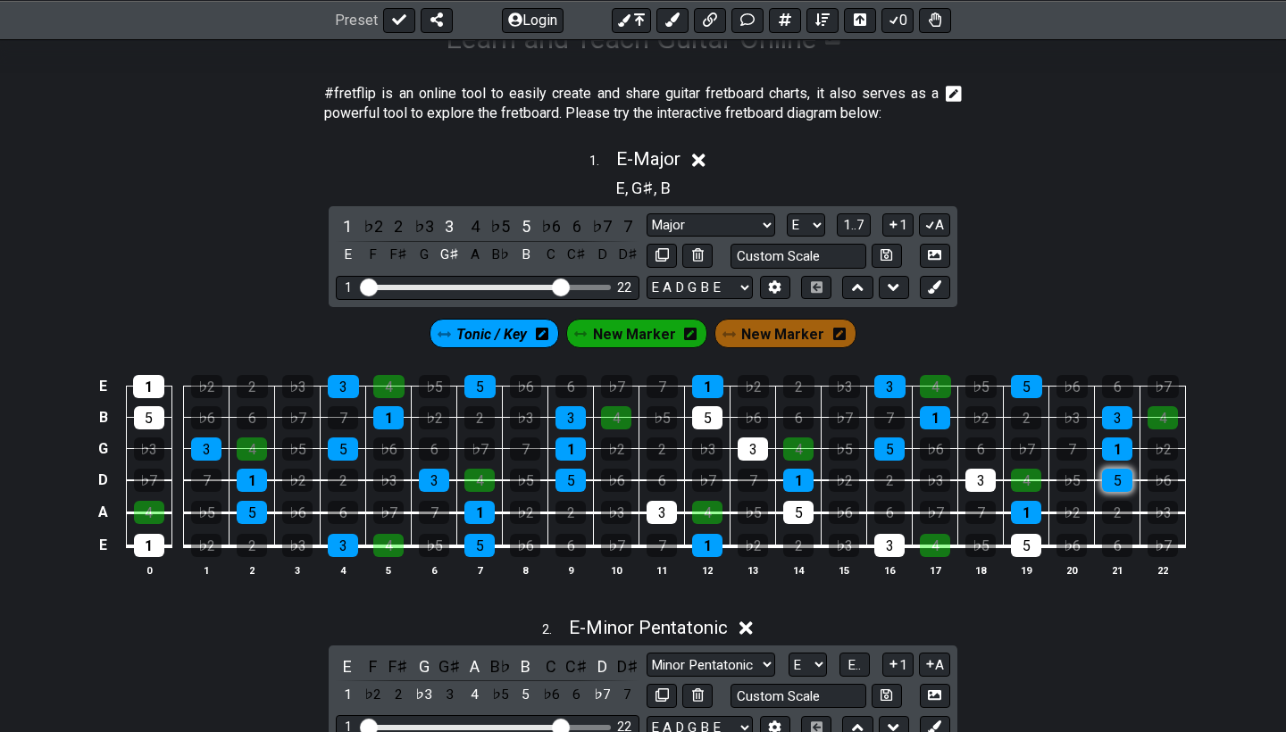
click at [1114, 480] on div "5" at bounding box center [1117, 480] width 30 height 23
click at [1025, 551] on div "5" at bounding box center [1026, 545] width 30 height 23
click at [983, 487] on div "3" at bounding box center [980, 480] width 30 height 23
click at [888, 545] on div "3" at bounding box center [889, 545] width 30 height 23
click at [799, 510] on div "5" at bounding box center [798, 512] width 30 height 23
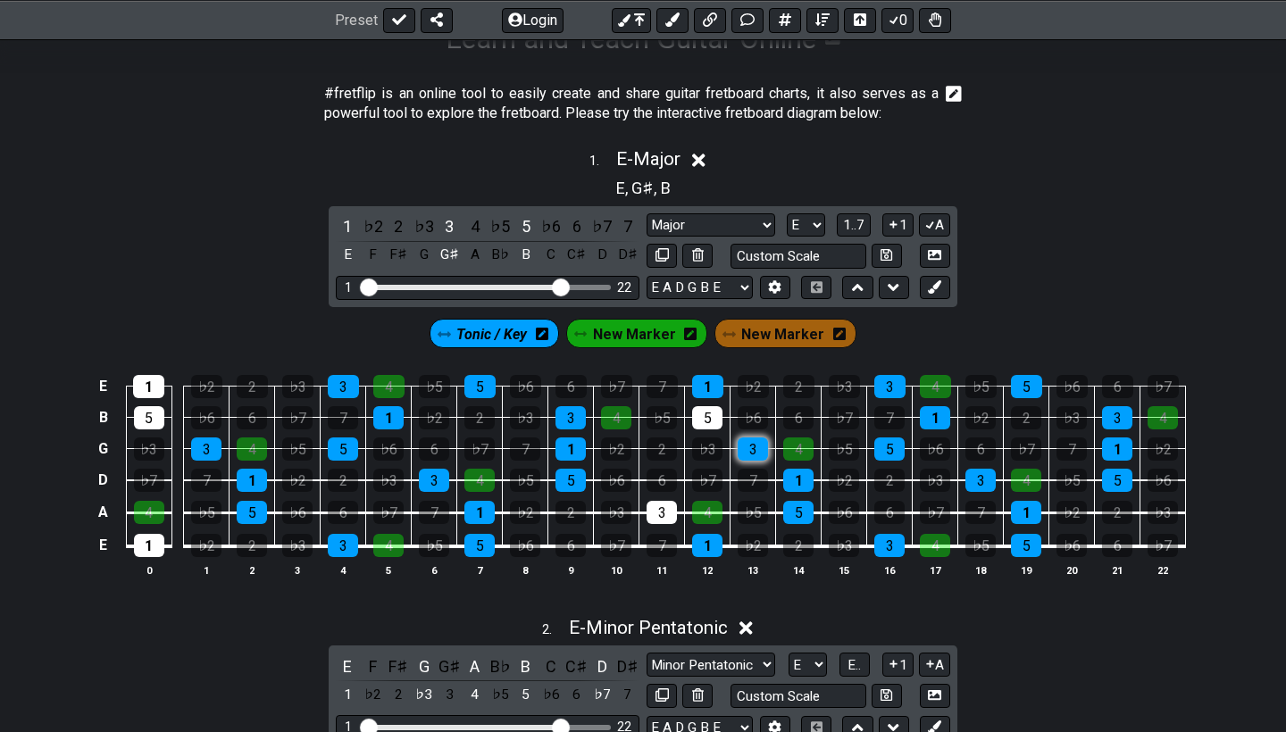
click at [754, 447] on div "3" at bounding box center [753, 449] width 30 height 23
click at [706, 417] on div "5" at bounding box center [707, 417] width 30 height 23
click at [657, 509] on div "3" at bounding box center [662, 512] width 30 height 23
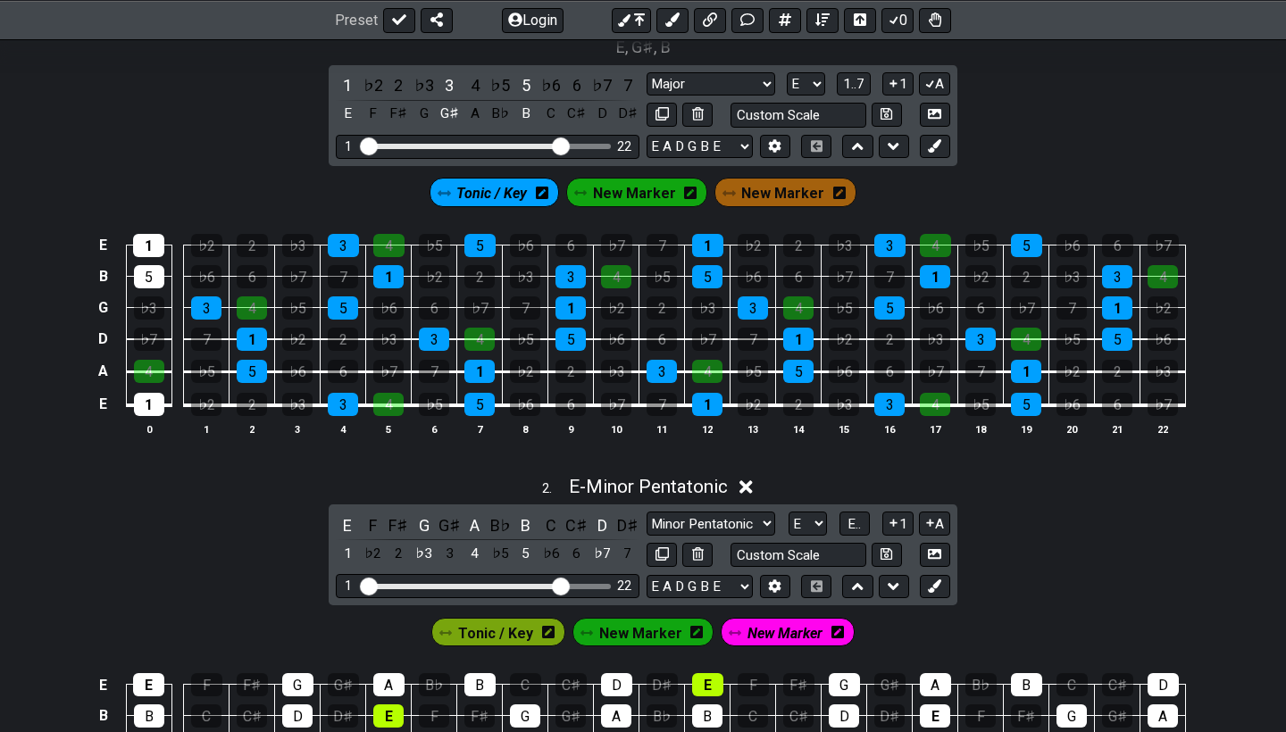
scroll to position [460, 0]
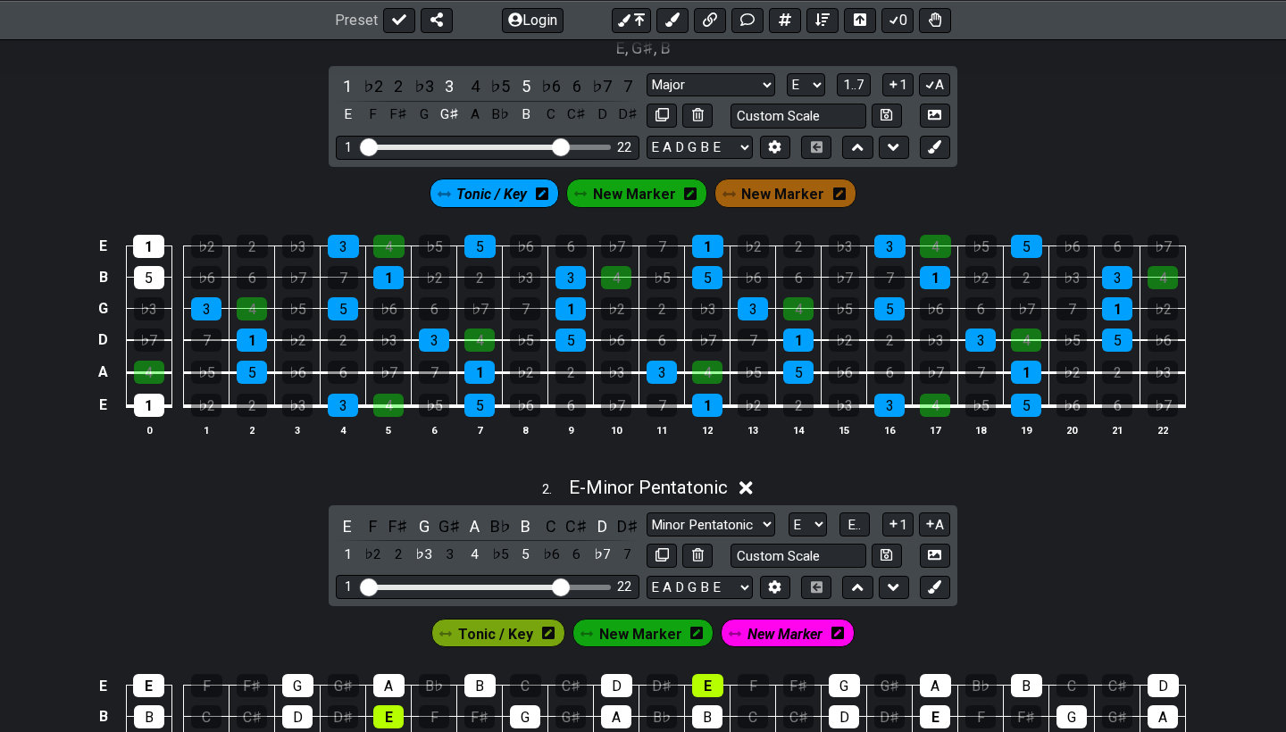
click at [617, 183] on span "New Marker" at bounding box center [634, 194] width 83 height 26
click at [795, 304] on div "4" at bounding box center [798, 308] width 30 height 23
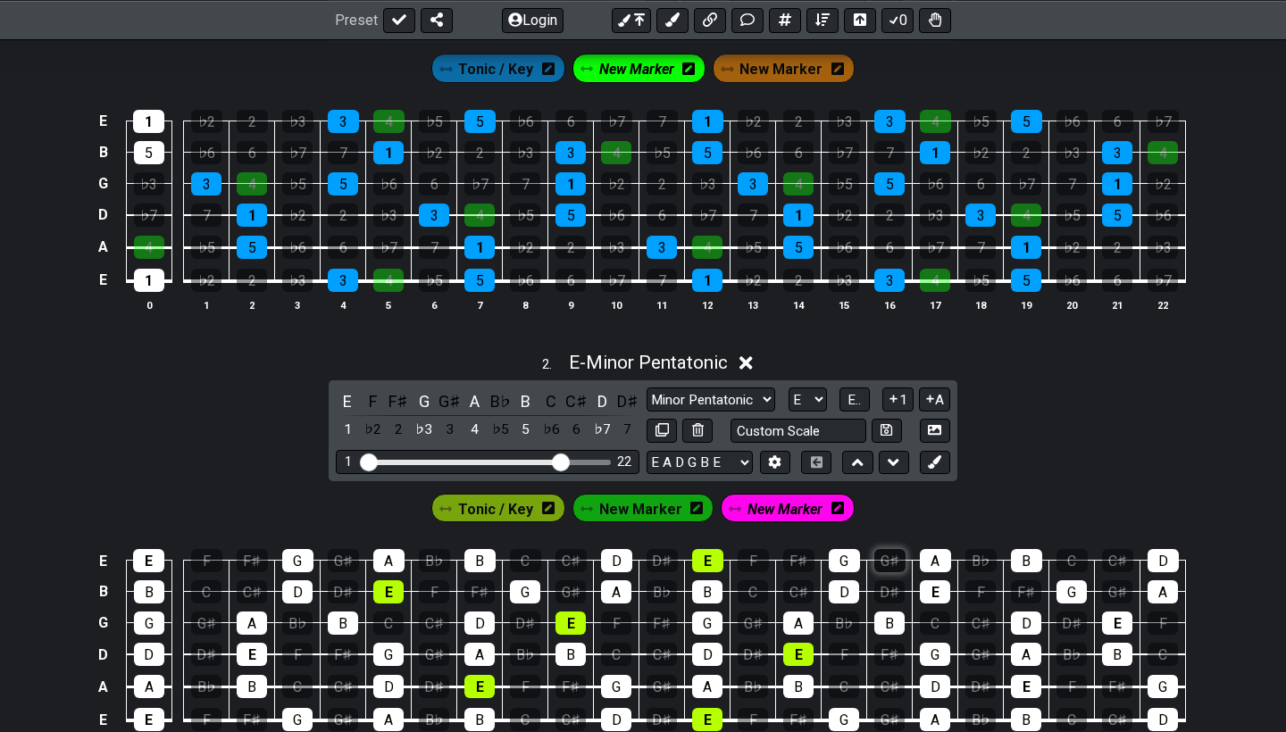
scroll to position [596, 0]
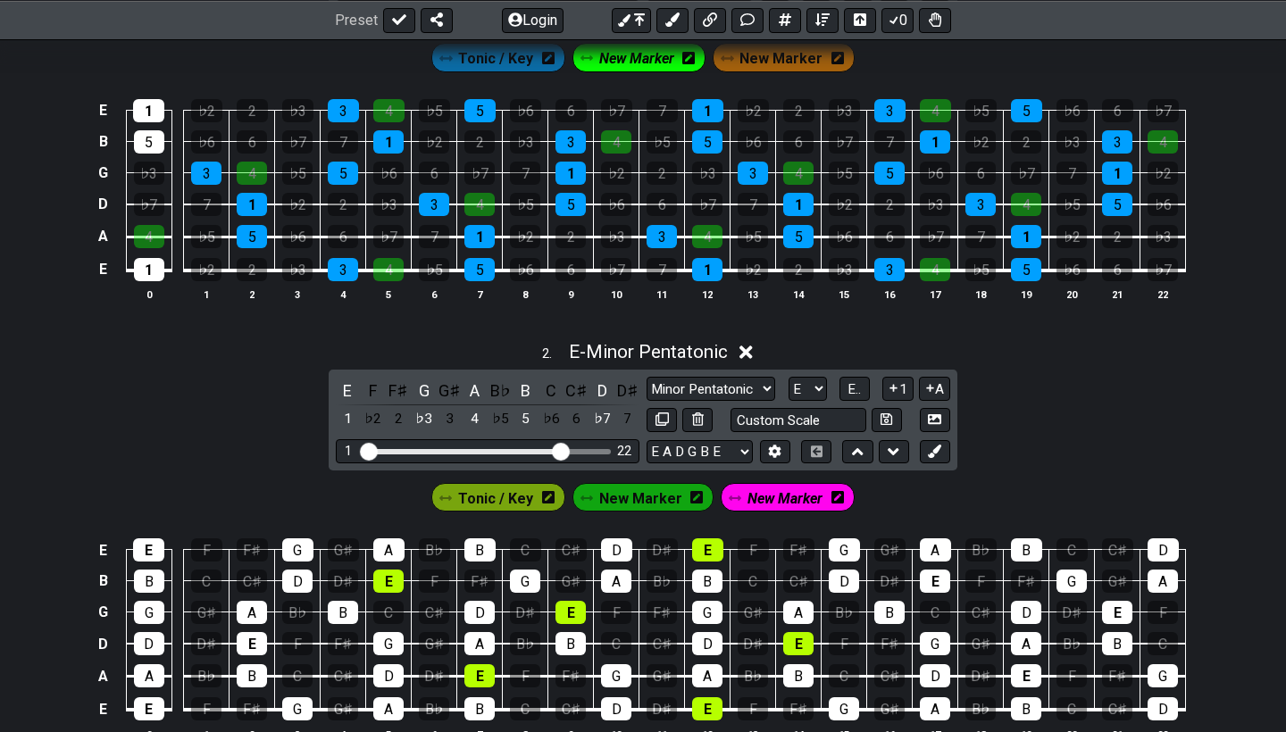
click at [647, 494] on span "New Marker" at bounding box center [640, 499] width 83 height 26
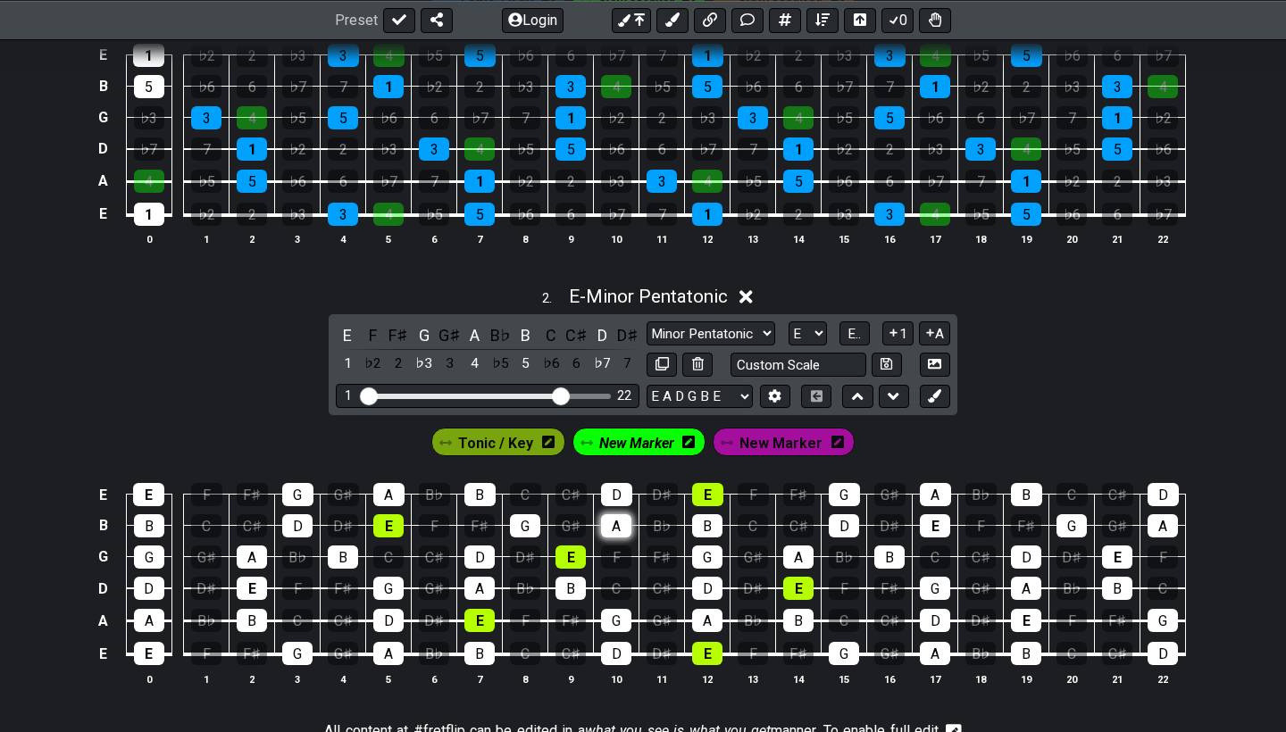
click at [611, 528] on div "A" at bounding box center [616, 525] width 30 height 23
click at [639, 447] on span "New Marker" at bounding box center [636, 443] width 75 height 26
click at [622, 524] on div "A" at bounding box center [616, 525] width 30 height 23
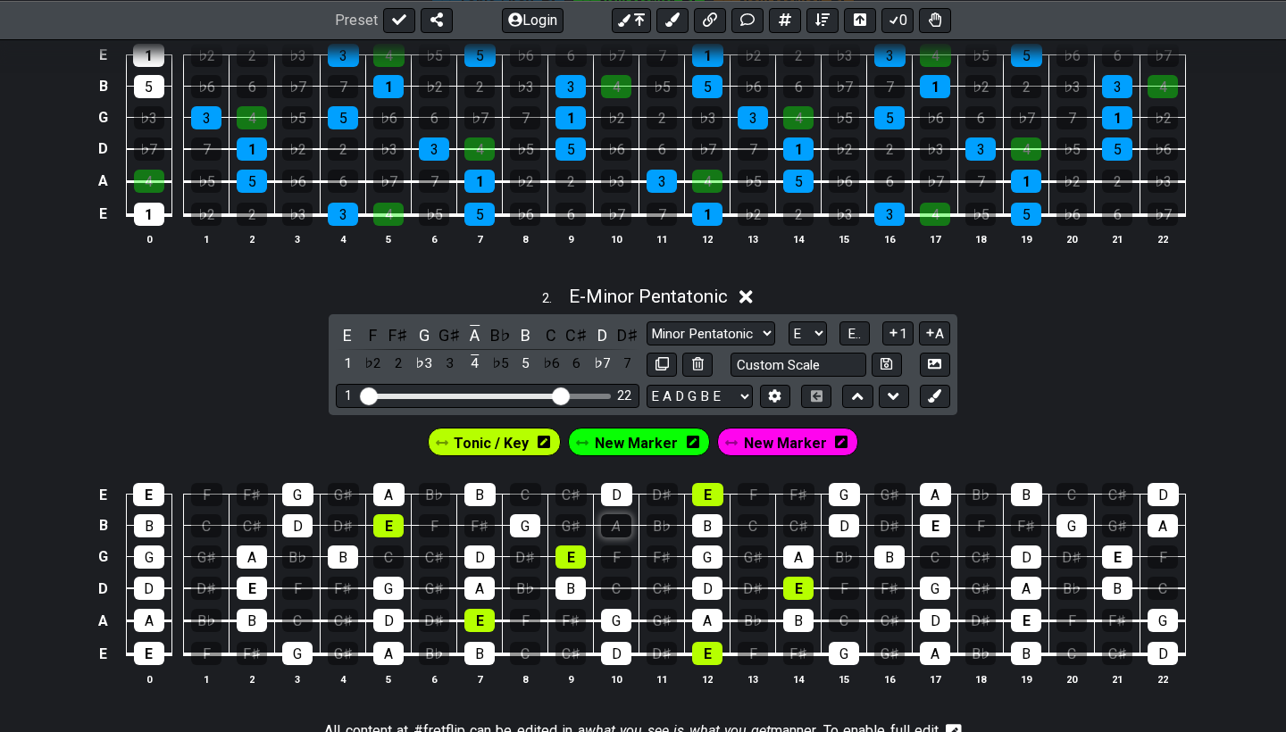
click at [622, 524] on div "A" at bounding box center [616, 525] width 30 height 23
click at [647, 441] on span "New Marker" at bounding box center [636, 443] width 83 height 26
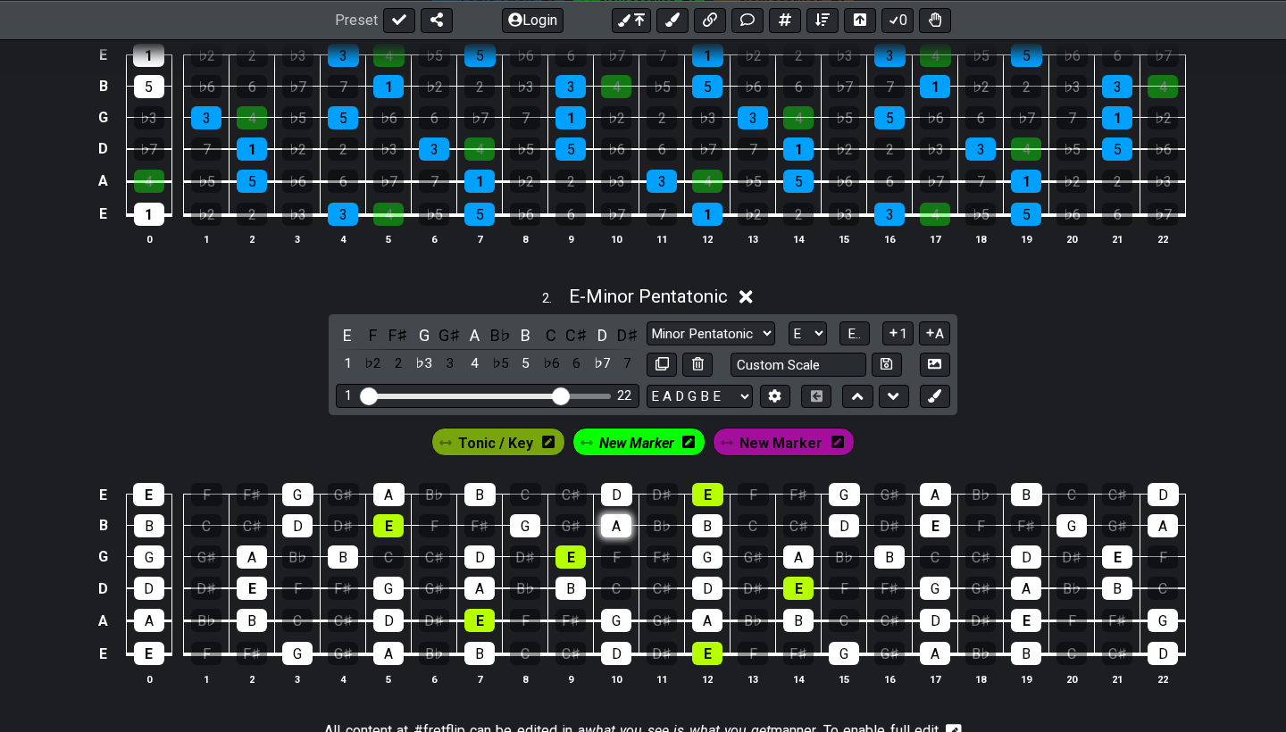
click at [616, 527] on div "A" at bounding box center [616, 525] width 30 height 23
click at [701, 614] on div "A" at bounding box center [707, 620] width 30 height 23
click at [479, 581] on div "A" at bounding box center [479, 588] width 30 height 23
click at [393, 494] on div "A" at bounding box center [388, 494] width 31 height 23
select select "Major"
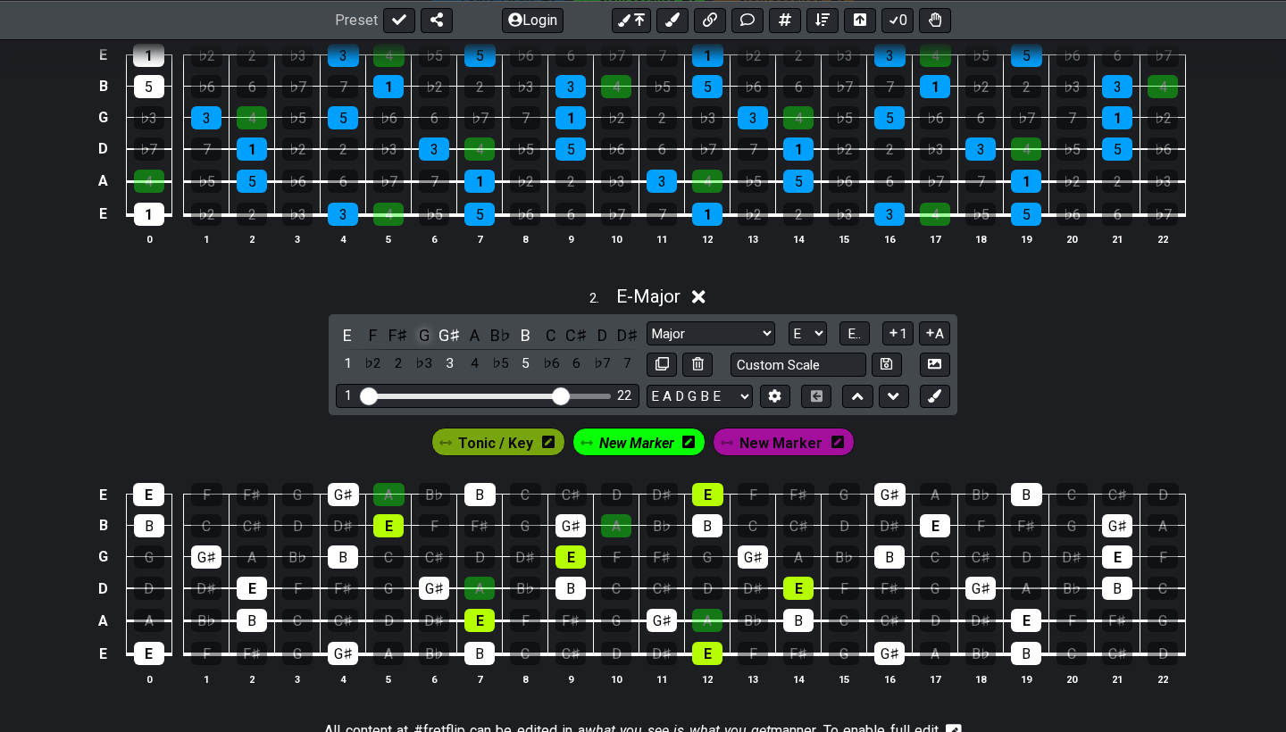
click at [418, 338] on div "G" at bounding box center [424, 335] width 23 height 24
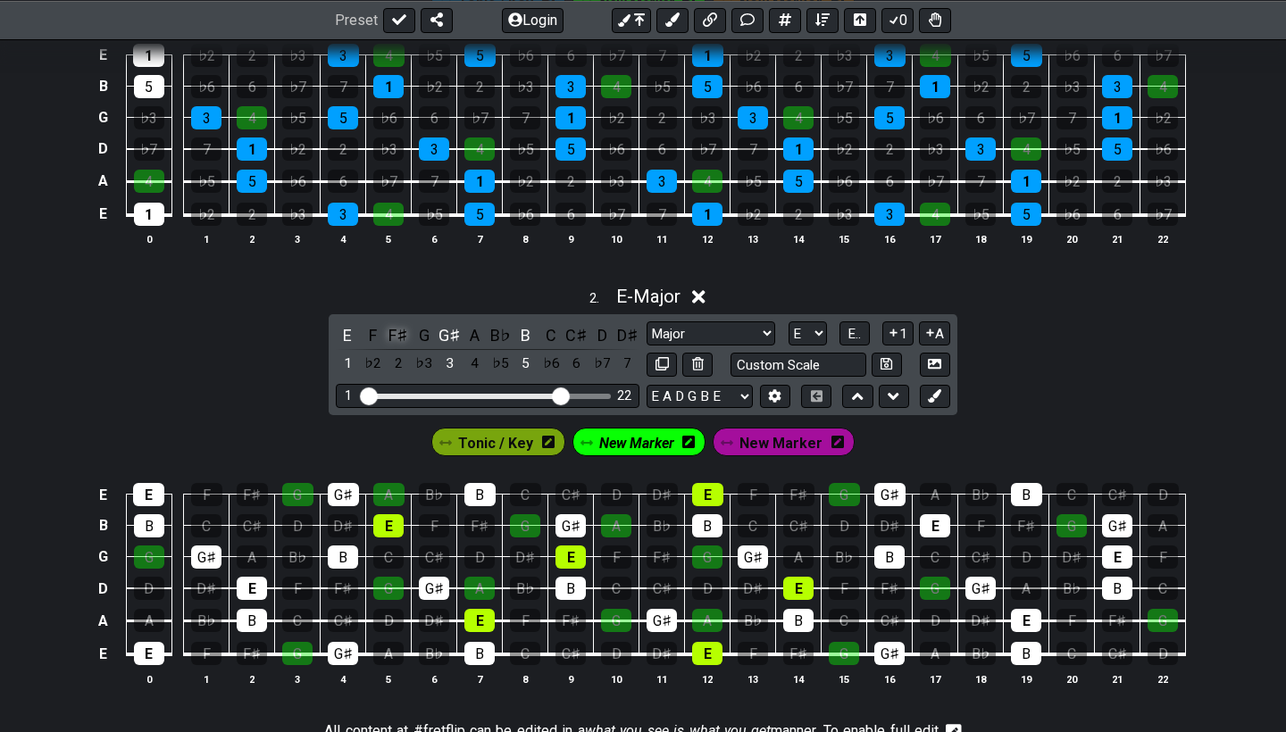
click at [387, 328] on div "F♯" at bounding box center [398, 335] width 23 height 24
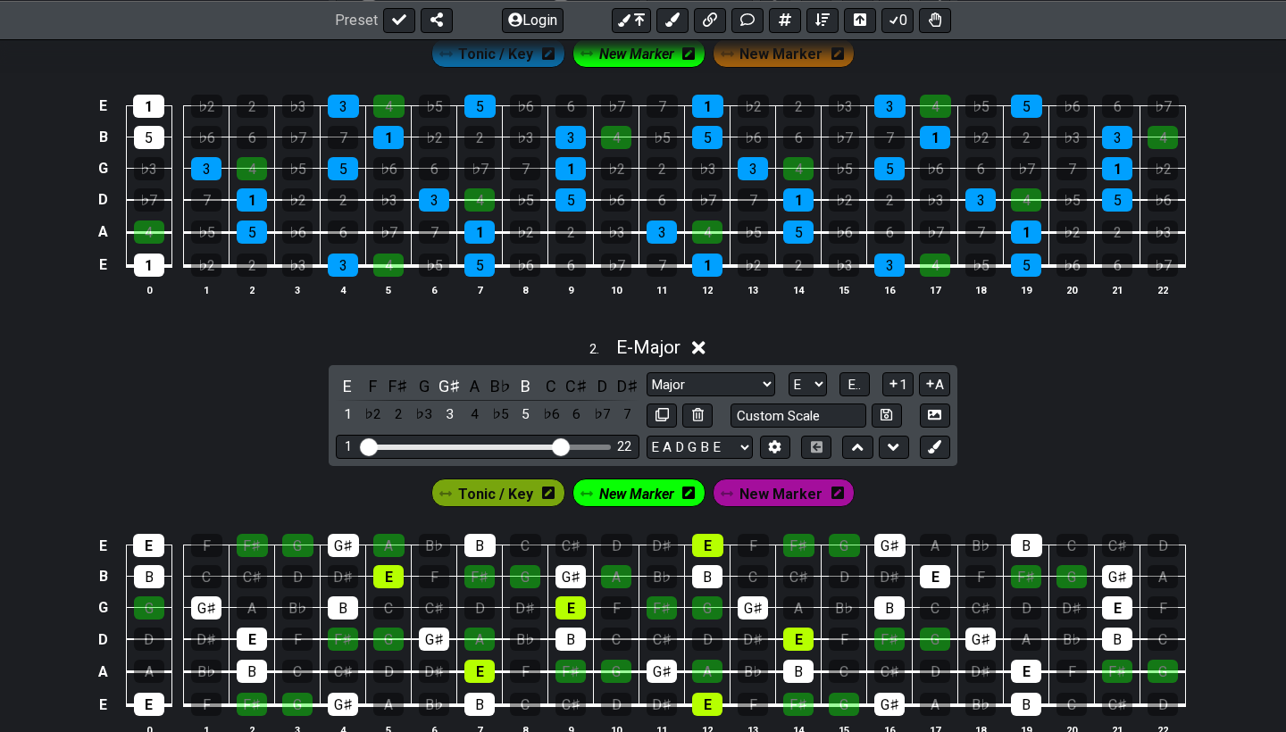
scroll to position [604, 0]
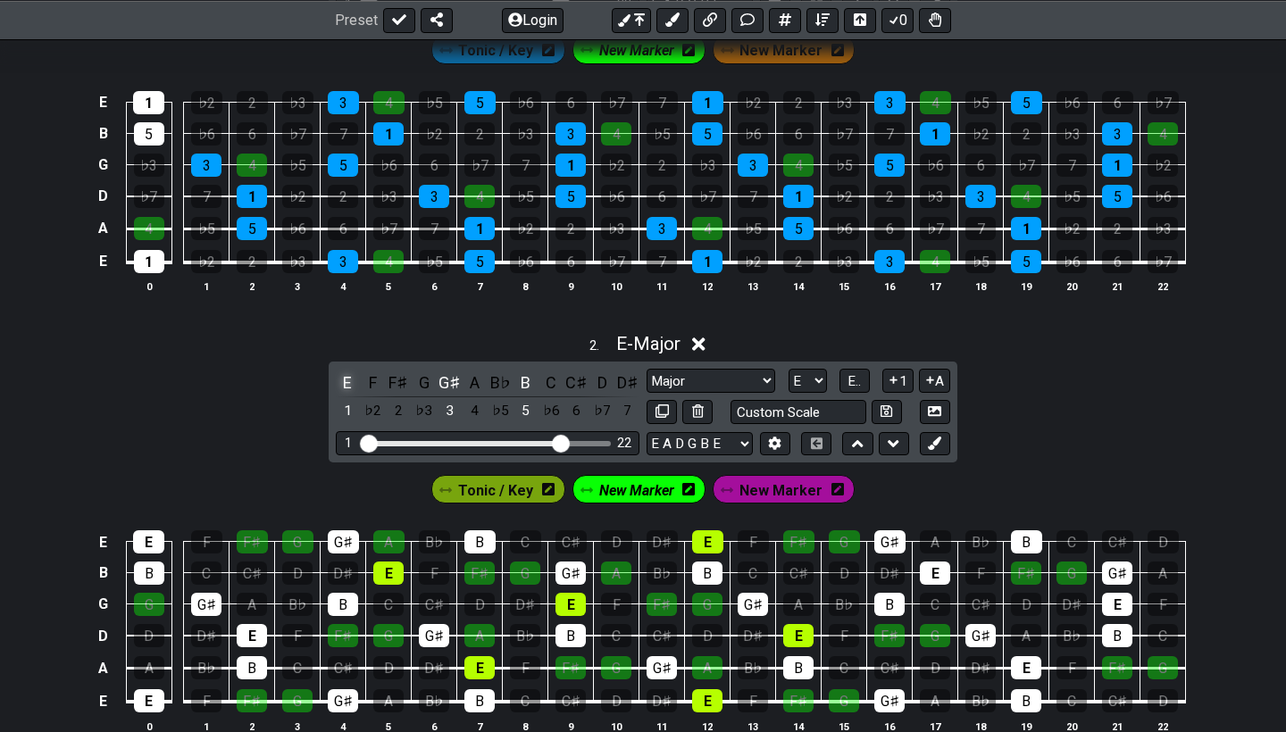
click at [341, 376] on div "E" at bounding box center [347, 383] width 23 height 24
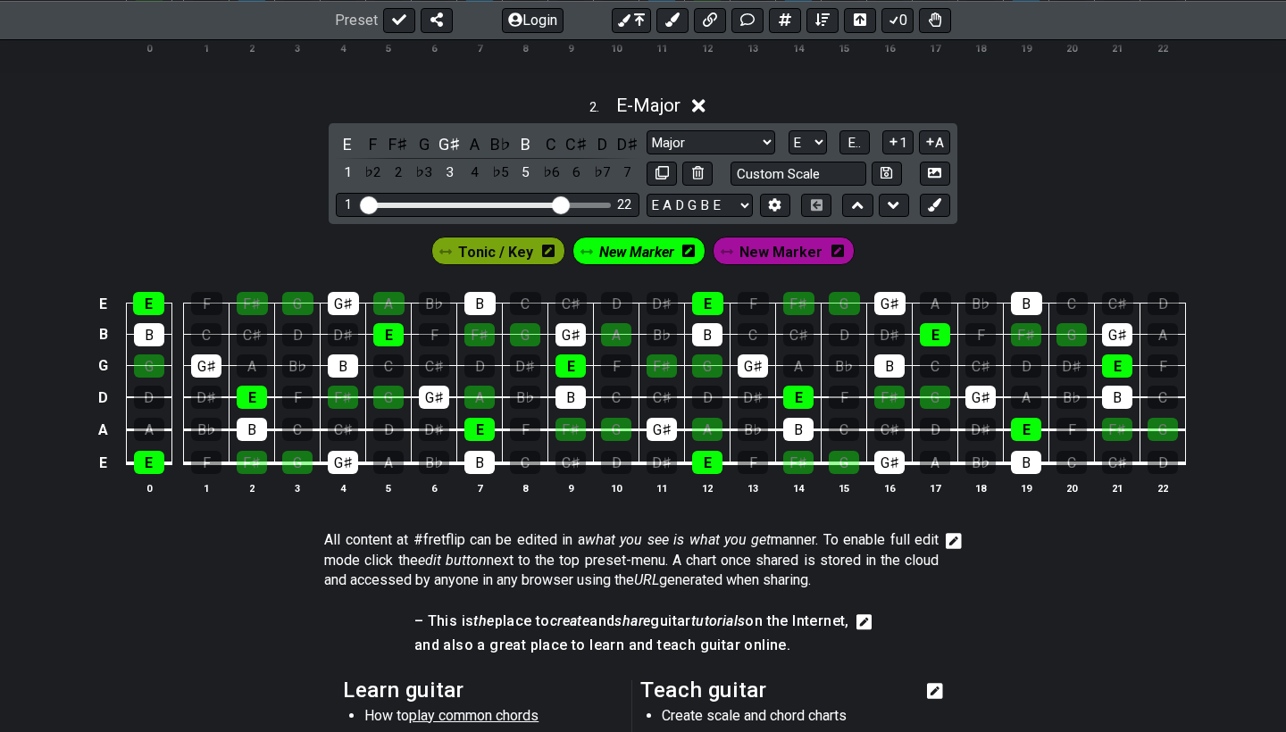
scroll to position [906, 0]
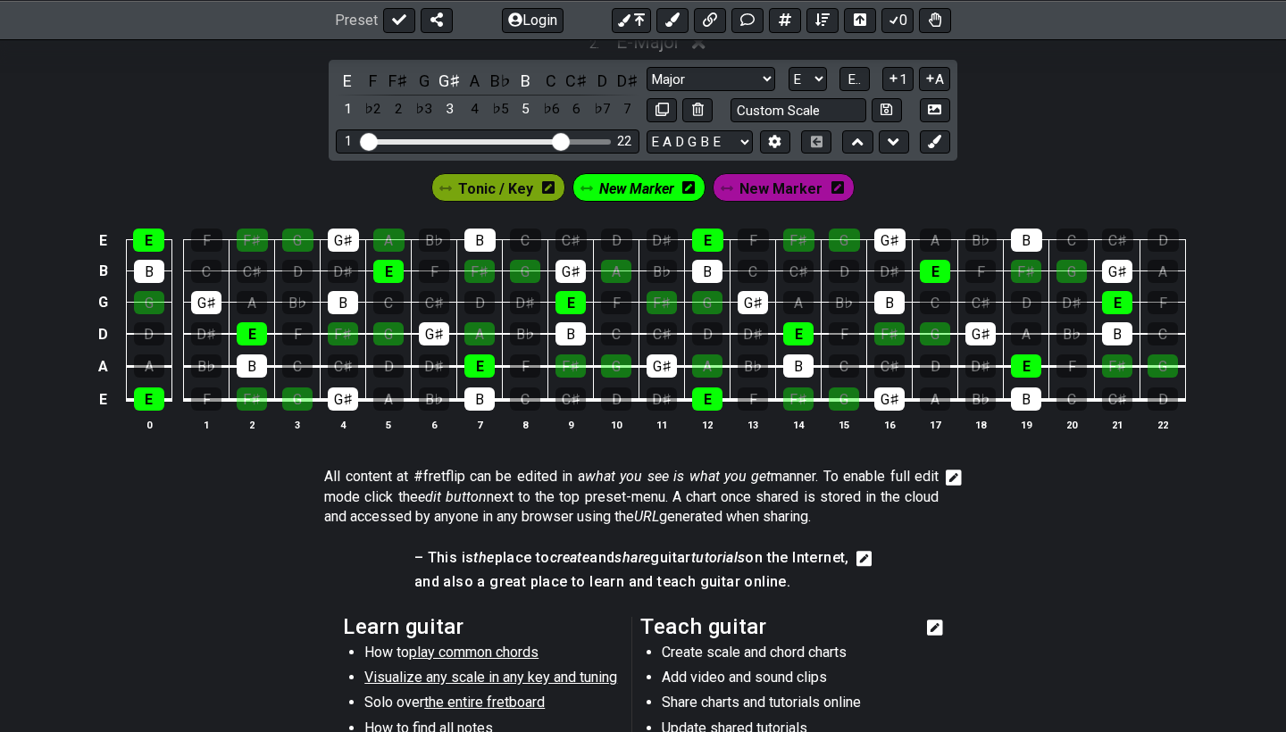
click at [499, 189] on span "Tonic / Key" at bounding box center [495, 189] width 75 height 26
click at [547, 193] on icon at bounding box center [542, 187] width 13 height 14
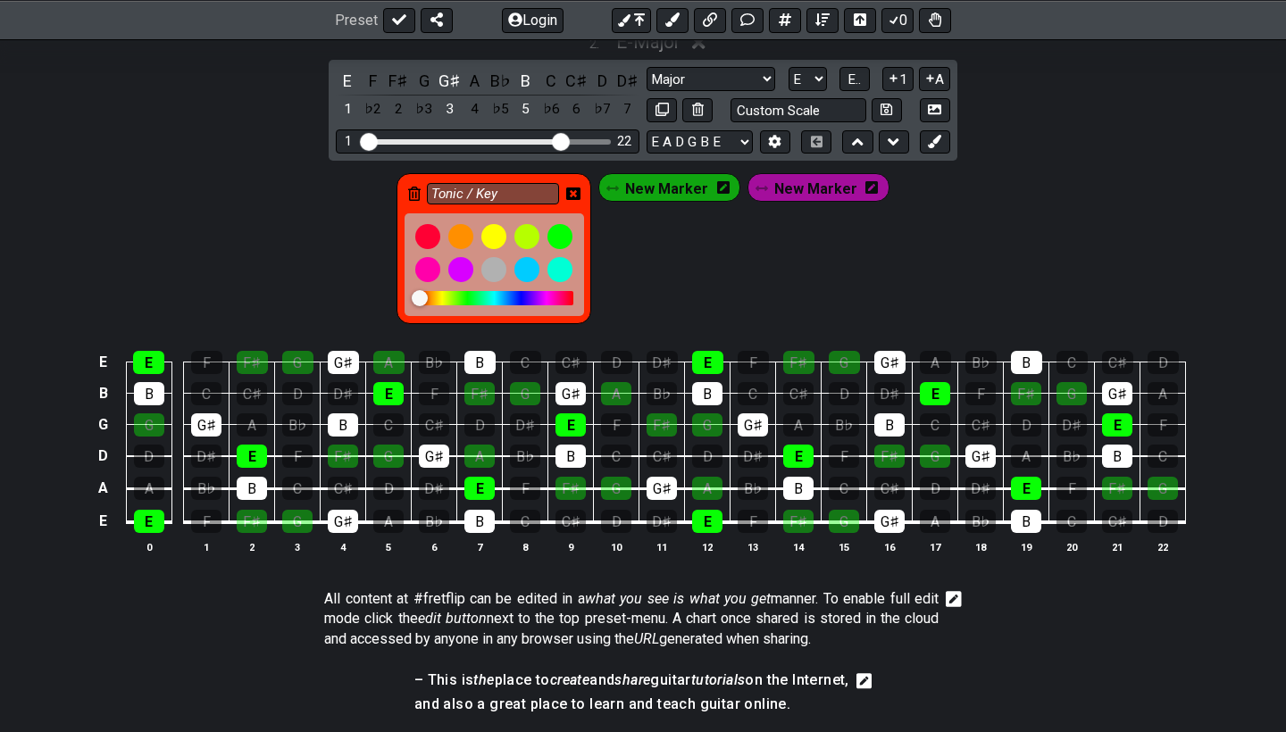
drag, startPoint x: 454, startPoint y: 297, endPoint x: 425, endPoint y: 296, distance: 28.6
click at [425, 296] on div at bounding box center [420, 298] width 16 height 16
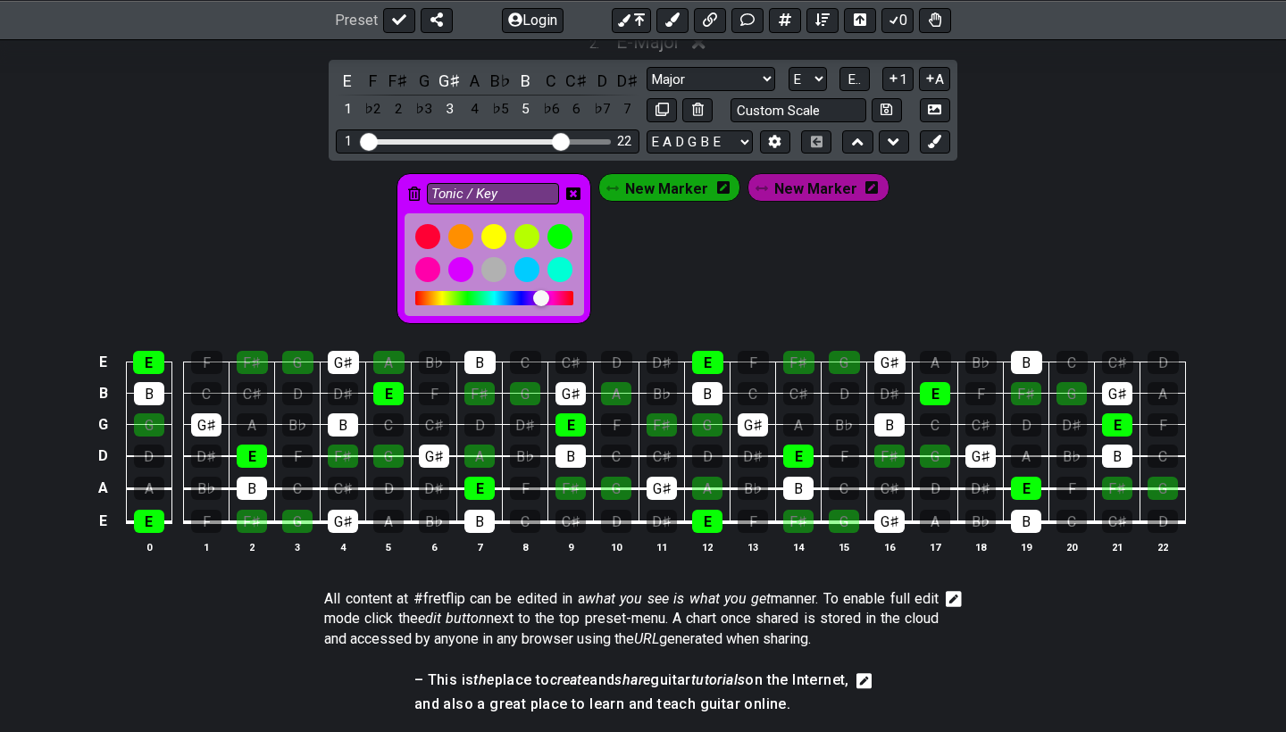
drag, startPoint x: 425, startPoint y: 296, endPoint x: 547, endPoint y: 303, distance: 121.7
click at [547, 303] on div at bounding box center [541, 298] width 16 height 16
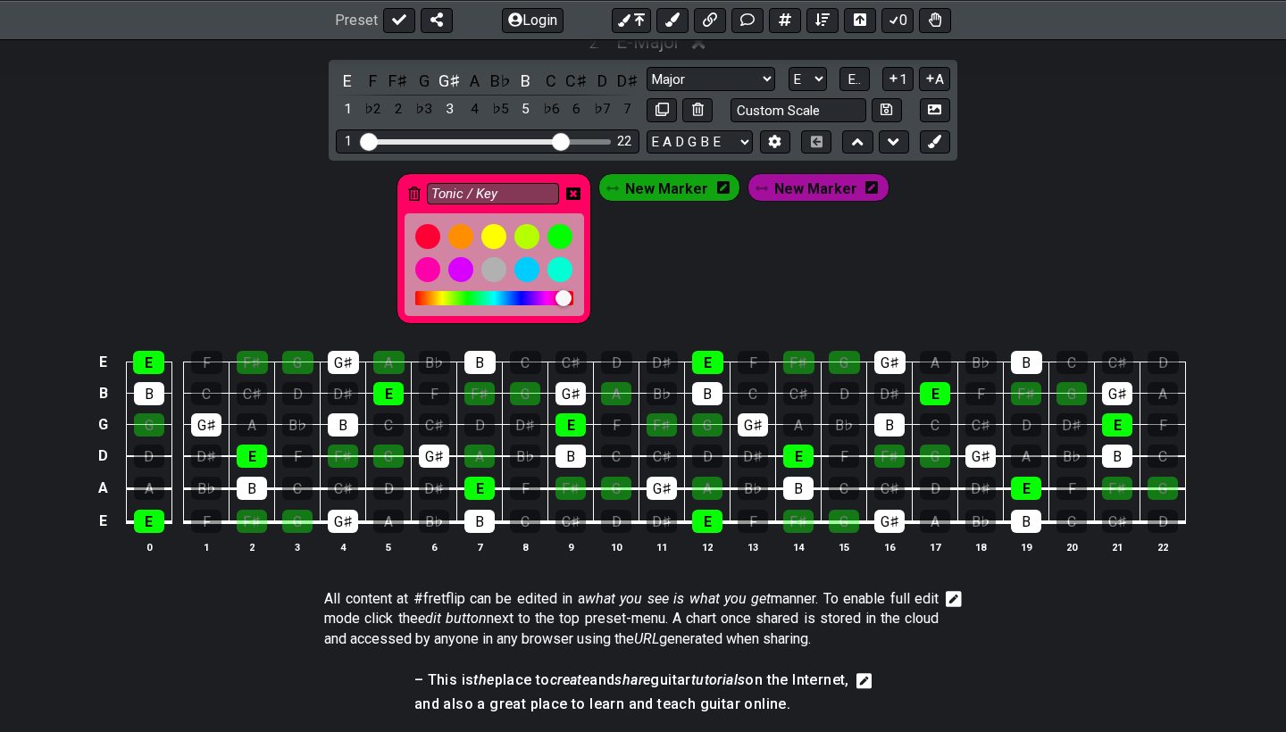
drag, startPoint x: 547, startPoint y: 303, endPoint x: 569, endPoint y: 305, distance: 22.4
click at [569, 305] on div at bounding box center [572, 299] width 16 height 16
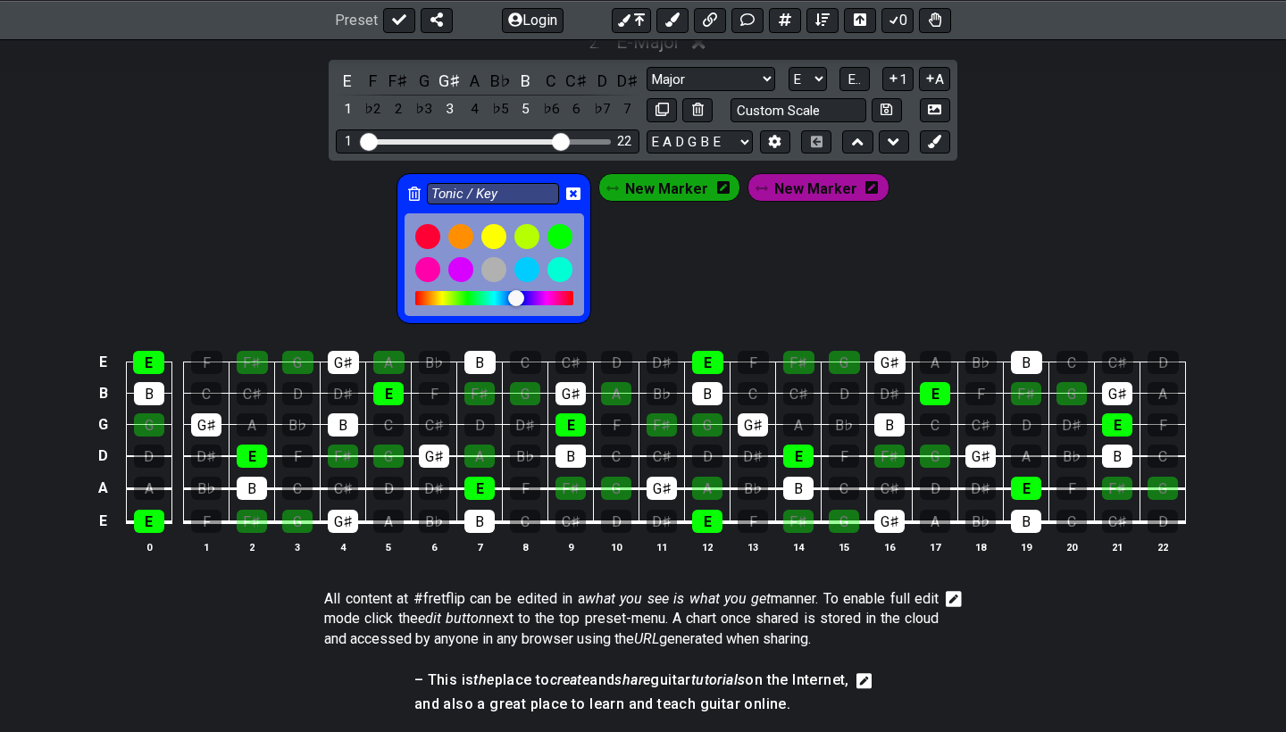
drag, startPoint x: 562, startPoint y: 299, endPoint x: 523, endPoint y: 303, distance: 38.6
click at [523, 303] on div at bounding box center [516, 298] width 16 height 16
click at [434, 233] on div at bounding box center [429, 236] width 30 height 30
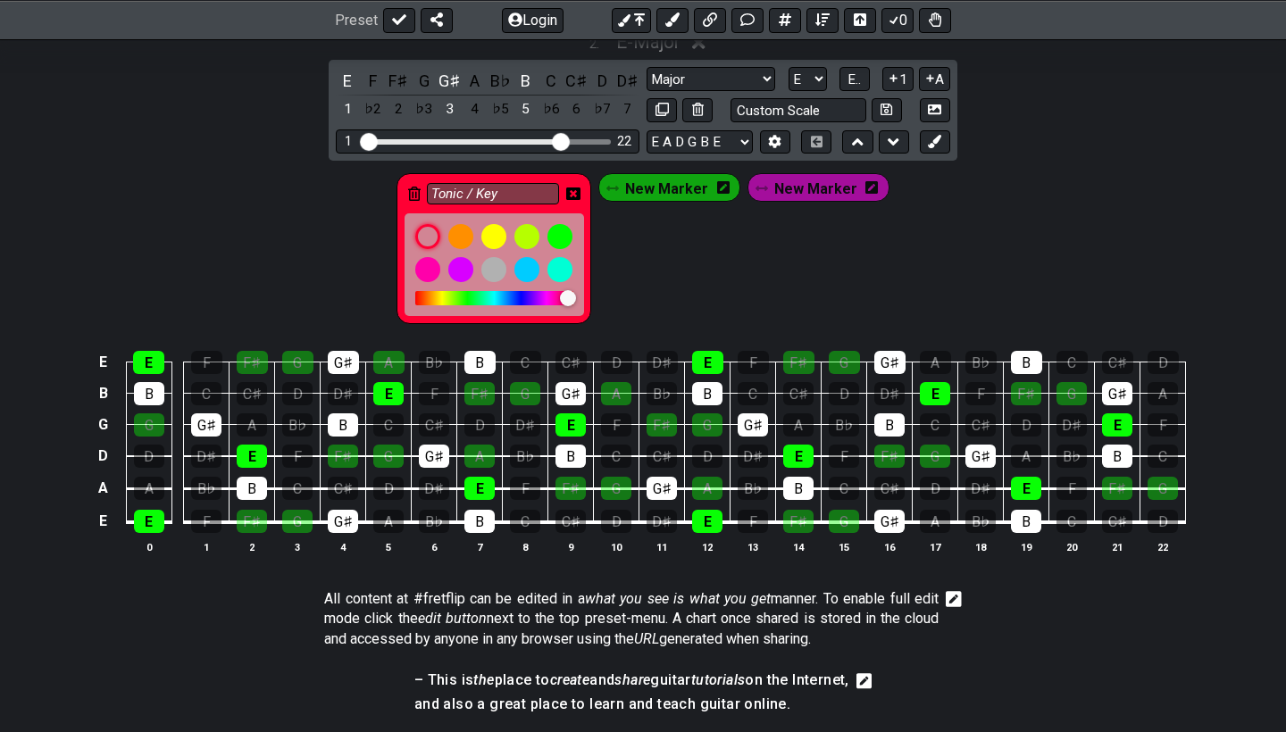
click at [676, 288] on div "Tonic / Key New Marker New Marker" at bounding box center [642, 249] width 499 height 158
click at [581, 192] on icon at bounding box center [573, 194] width 14 height 14
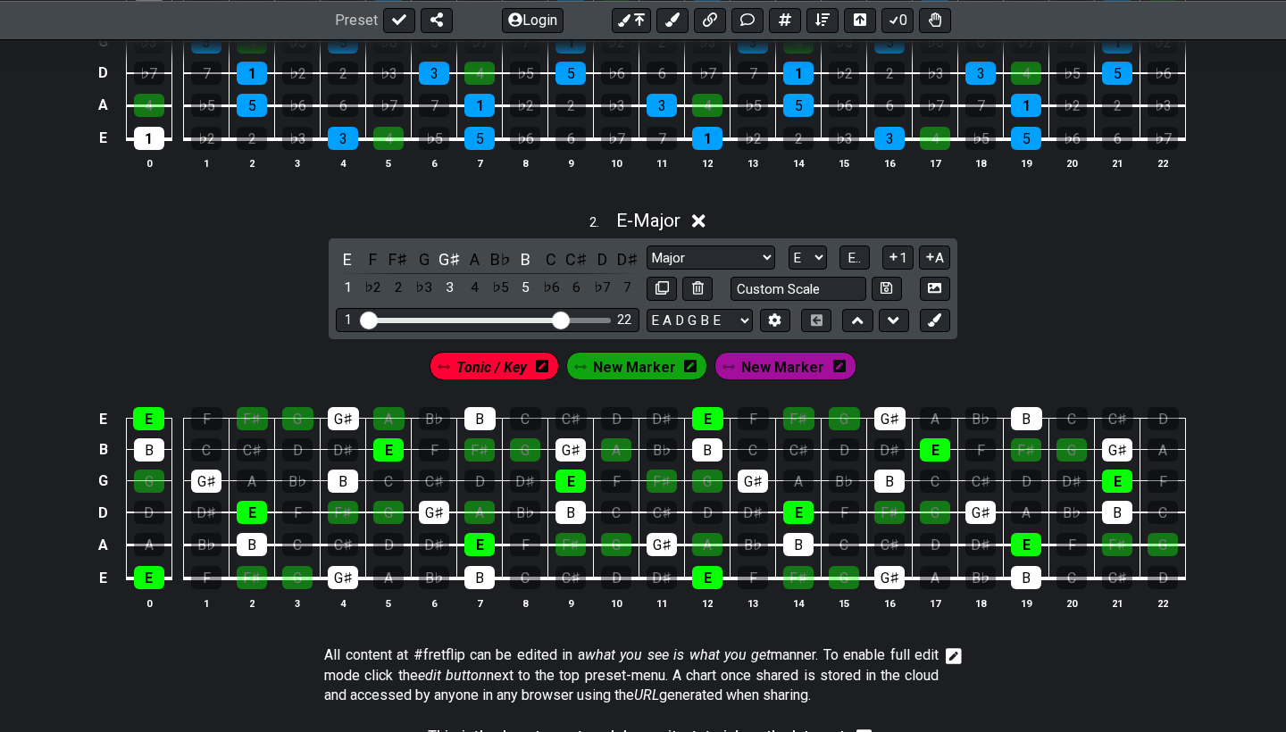
scroll to position [717, 0]
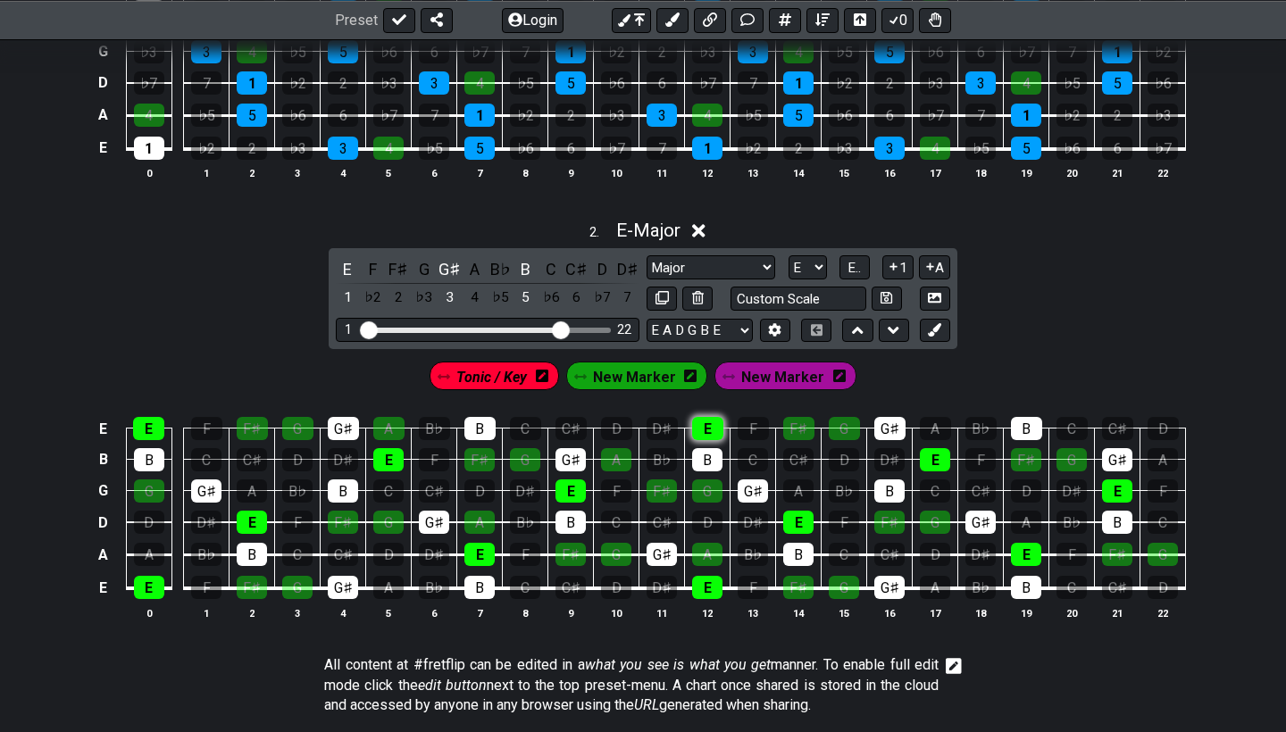
click at [709, 424] on div "E" at bounding box center [707, 428] width 31 height 23
click at [348, 265] on div "E" at bounding box center [347, 269] width 23 height 24
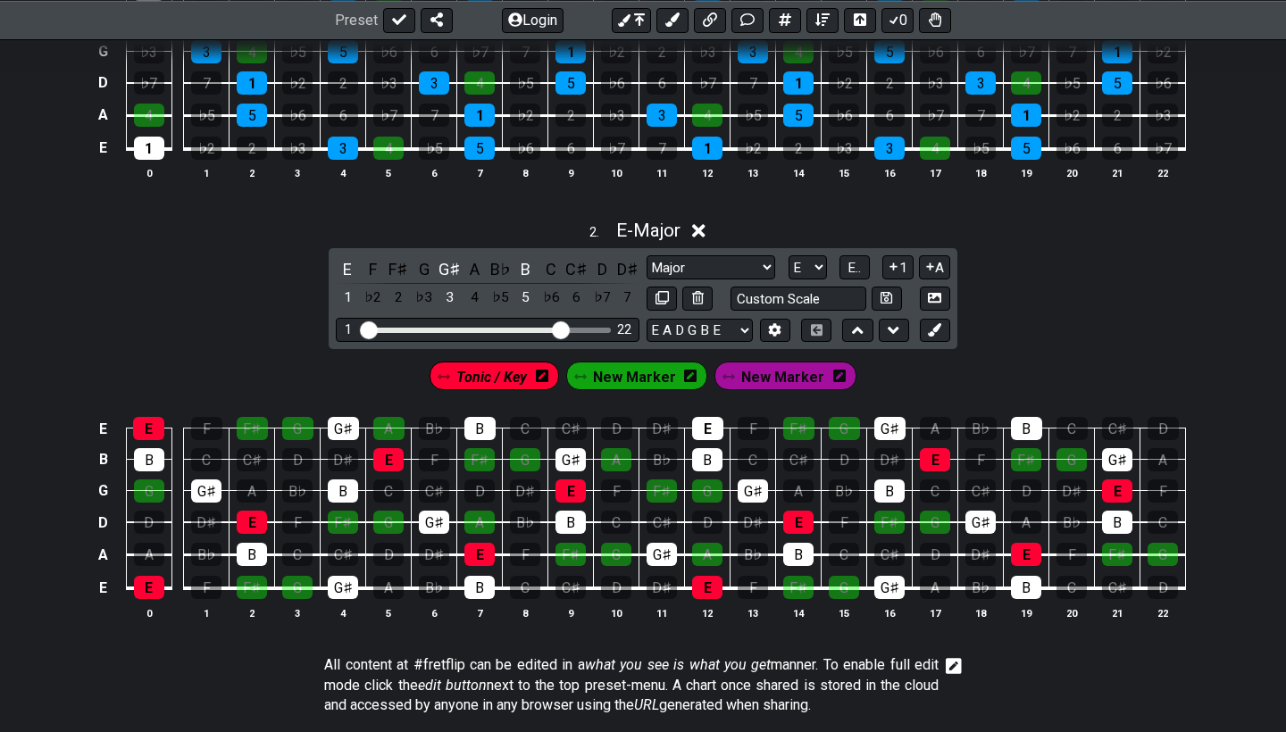
scroll to position [700, 0]
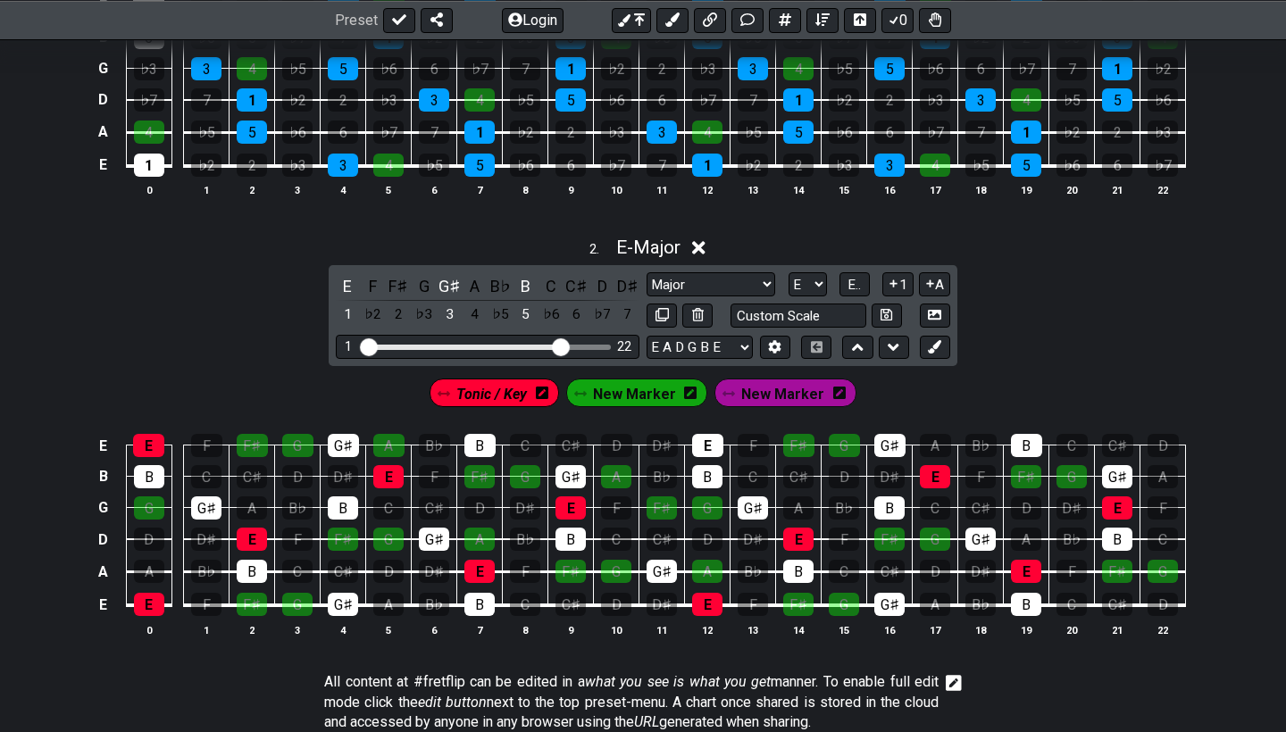
click at [636, 392] on span "New Marker" at bounding box center [634, 394] width 83 height 26
click at [470, 282] on div "A" at bounding box center [475, 286] width 23 height 24
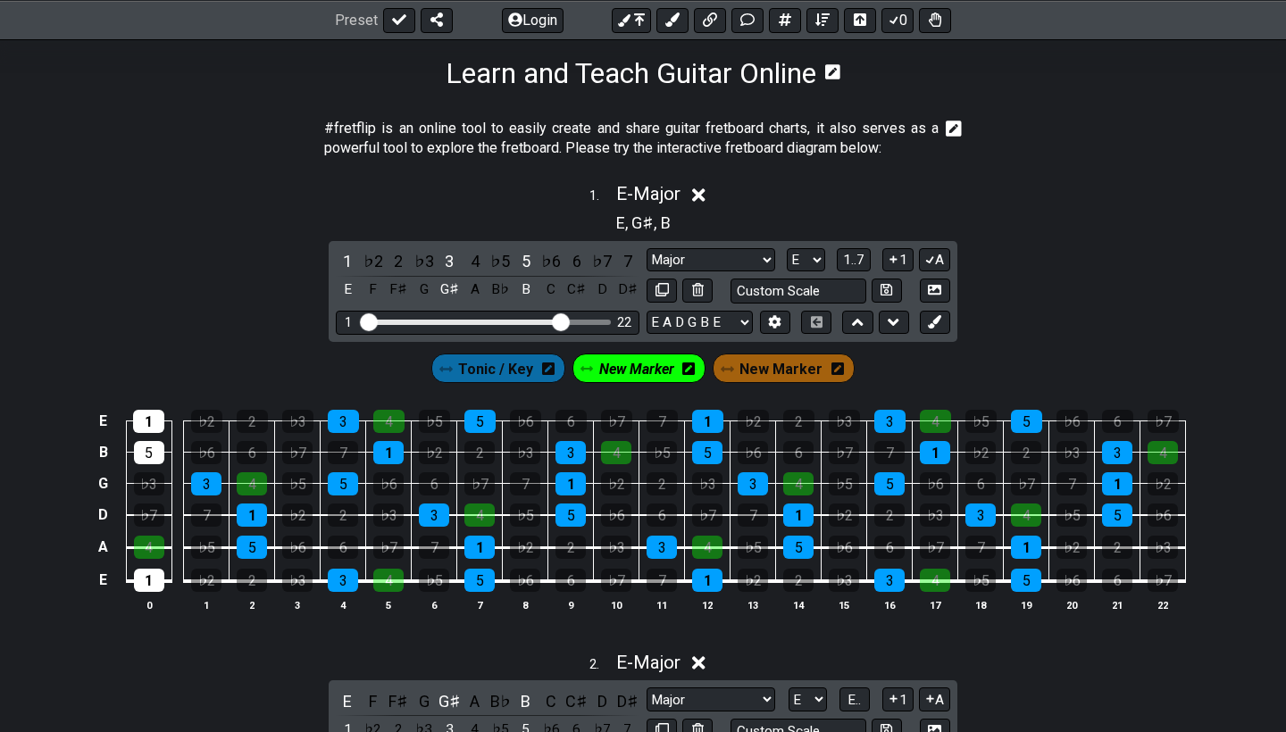
scroll to position [360, 0]
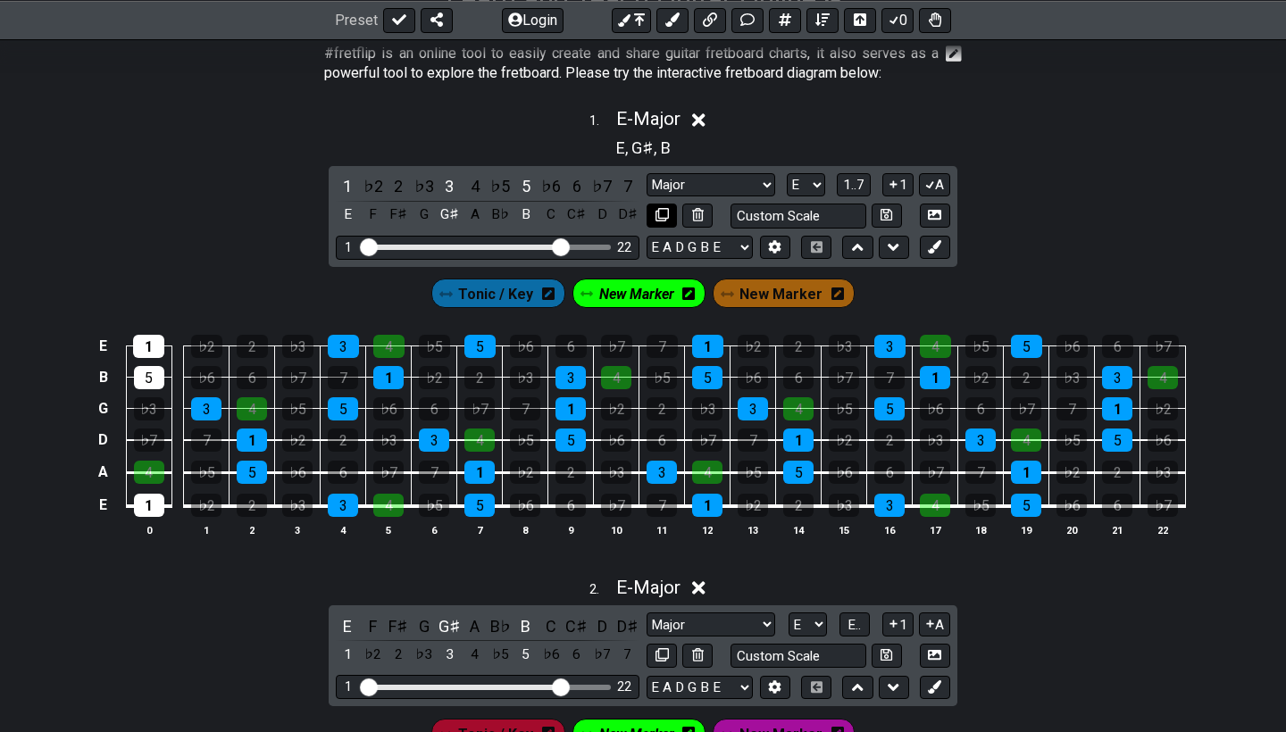
click at [657, 212] on icon at bounding box center [662, 214] width 13 height 13
select select "Major"
select select "E"
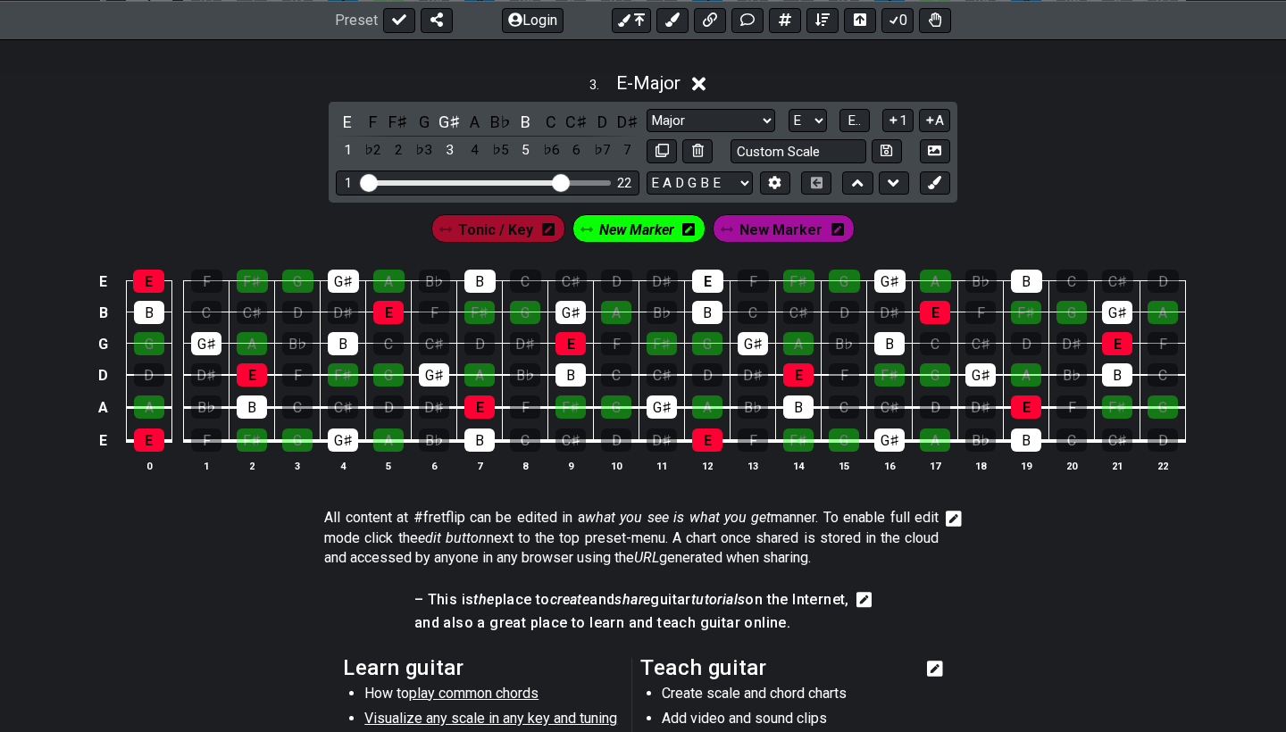
scroll to position [1310, 0]
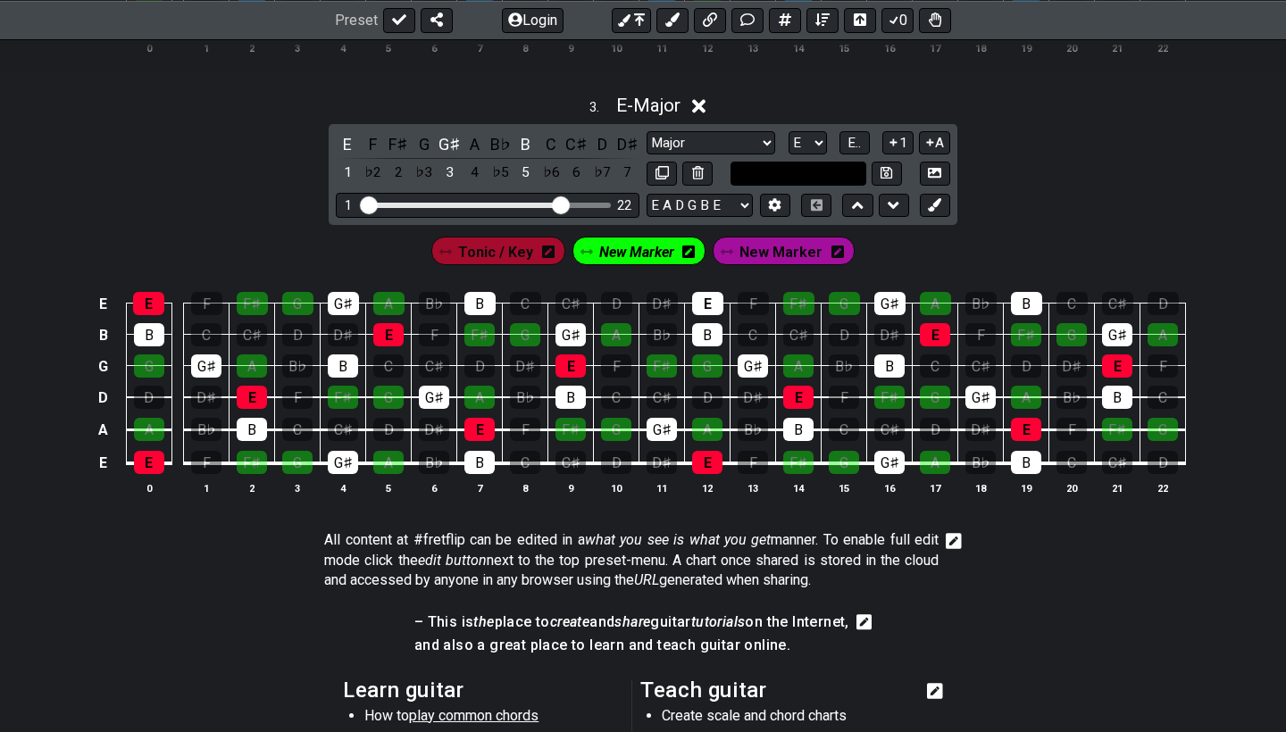
click at [788, 171] on input "text" at bounding box center [799, 174] width 136 height 24
type input "Custom Scale"
click at [840, 325] on div "D" at bounding box center [844, 334] width 30 height 23
click at [790, 165] on input "text" at bounding box center [799, 174] width 136 height 24
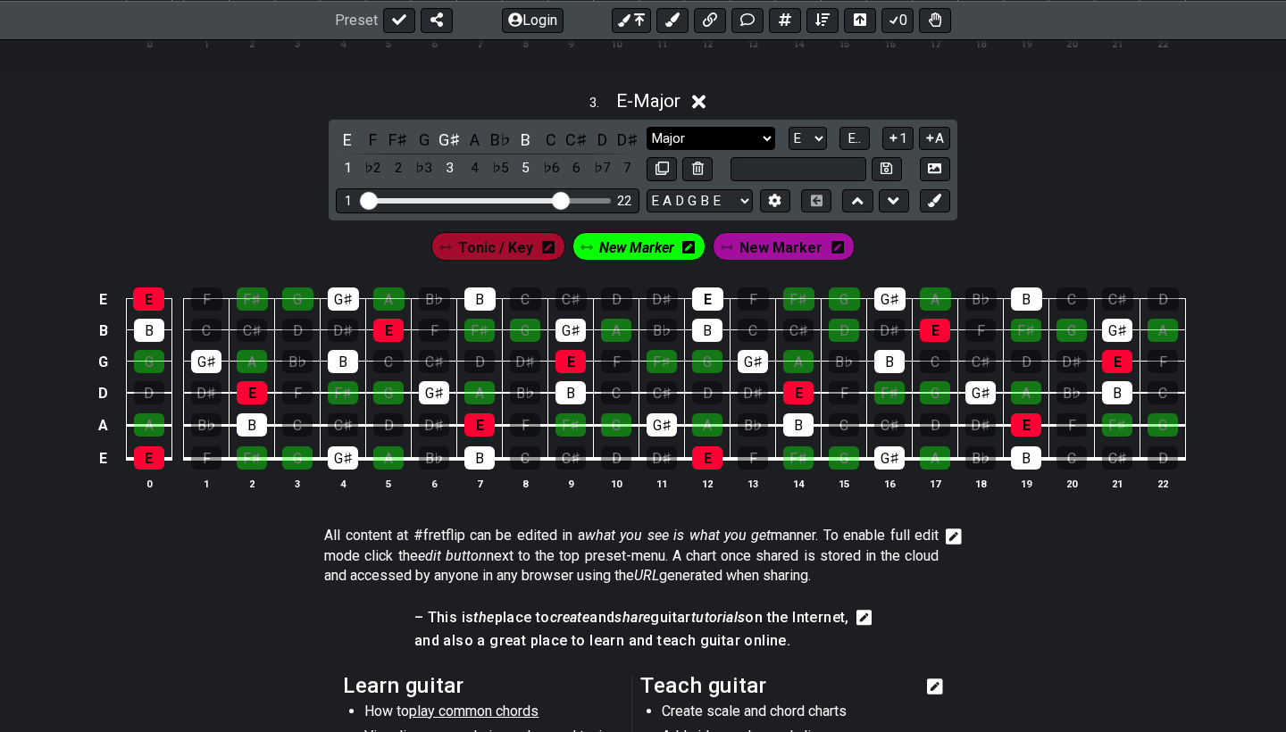
type input "Custom Scale"
select select "Dominant 7th"
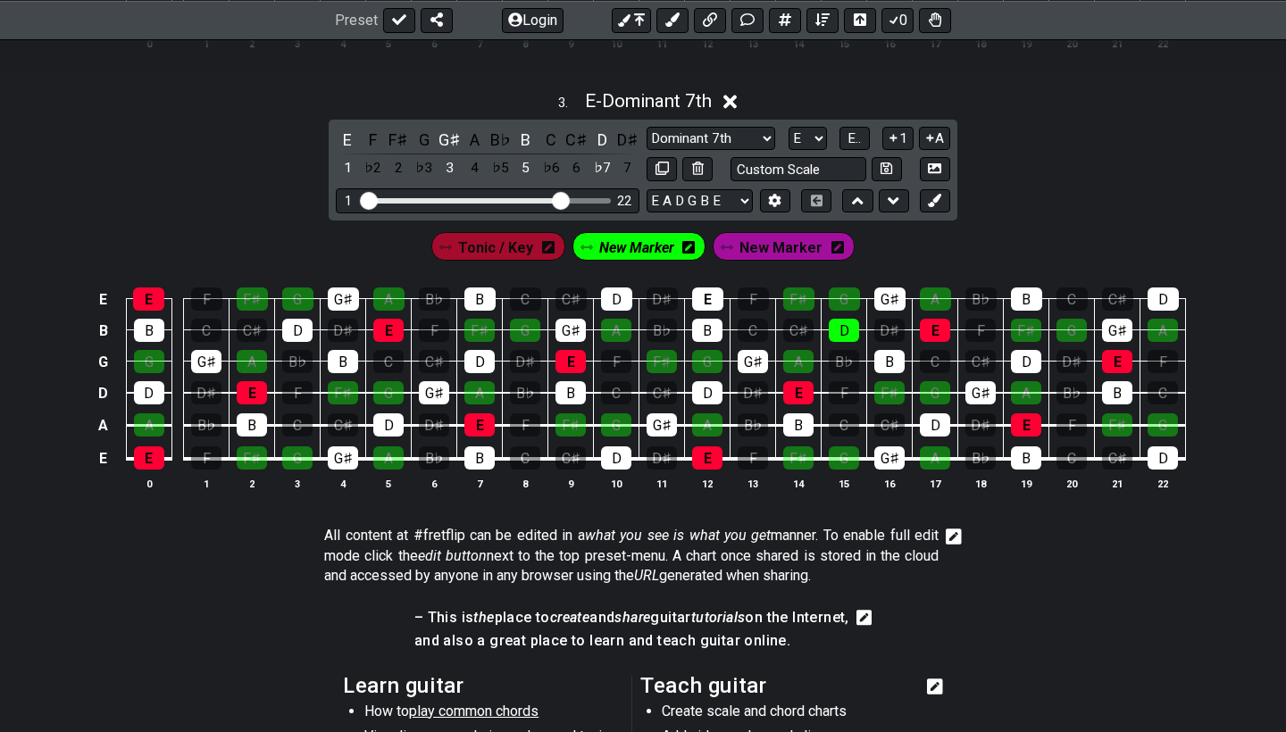
click at [514, 242] on span "Tonic / Key" at bounding box center [495, 248] width 75 height 26
click at [523, 136] on div "B" at bounding box center [525, 140] width 23 height 24
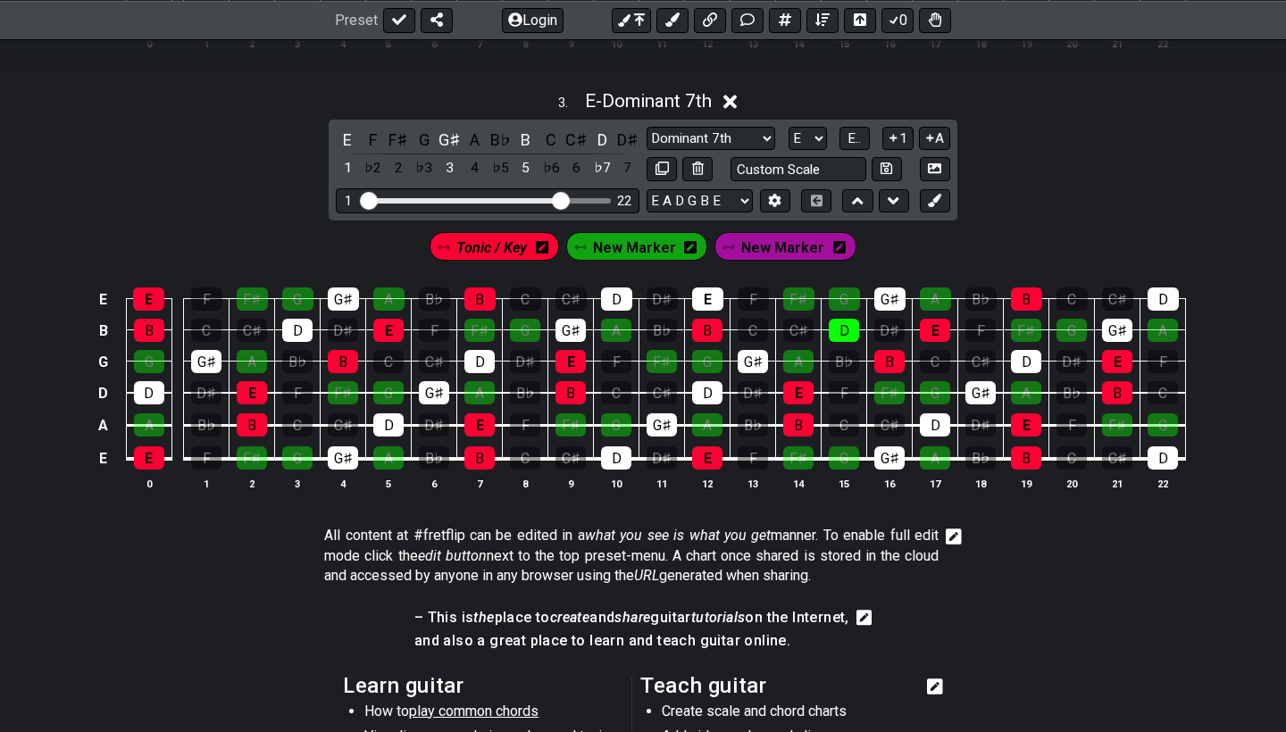
click at [691, 242] on icon at bounding box center [690, 247] width 13 height 13
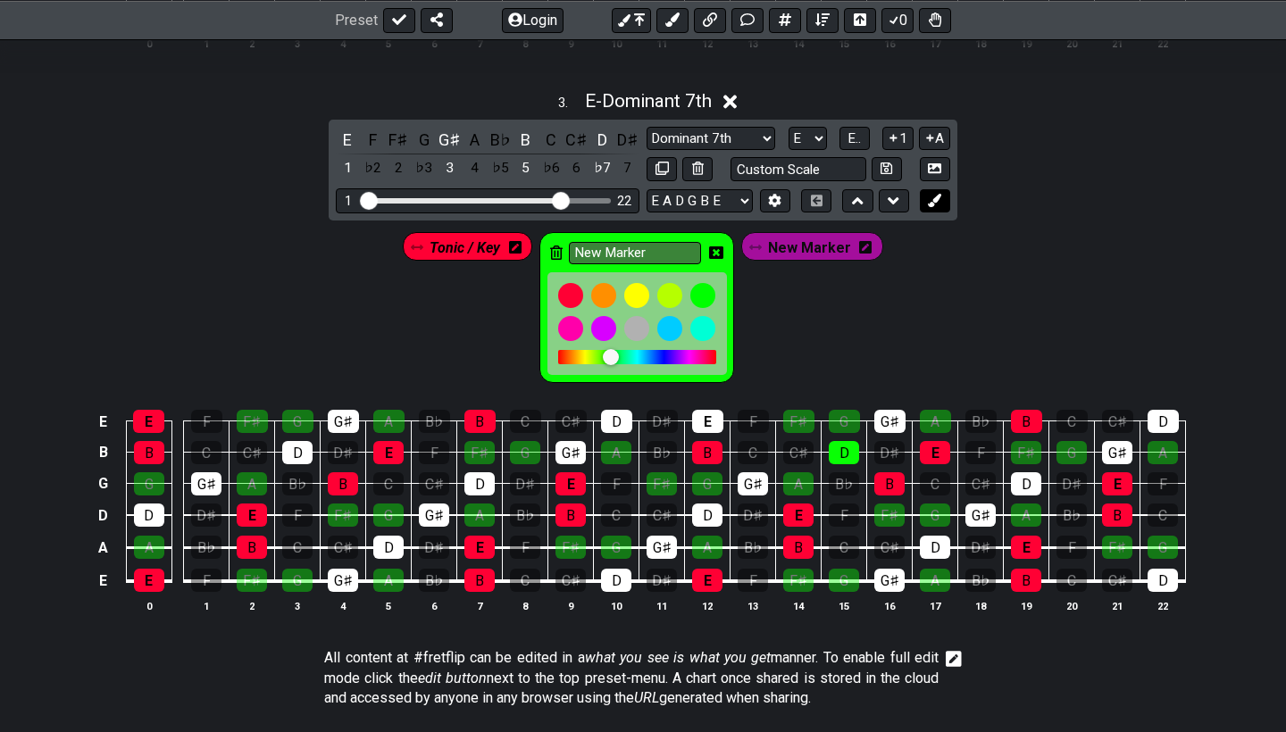
click at [933, 194] on icon at bounding box center [934, 200] width 13 height 13
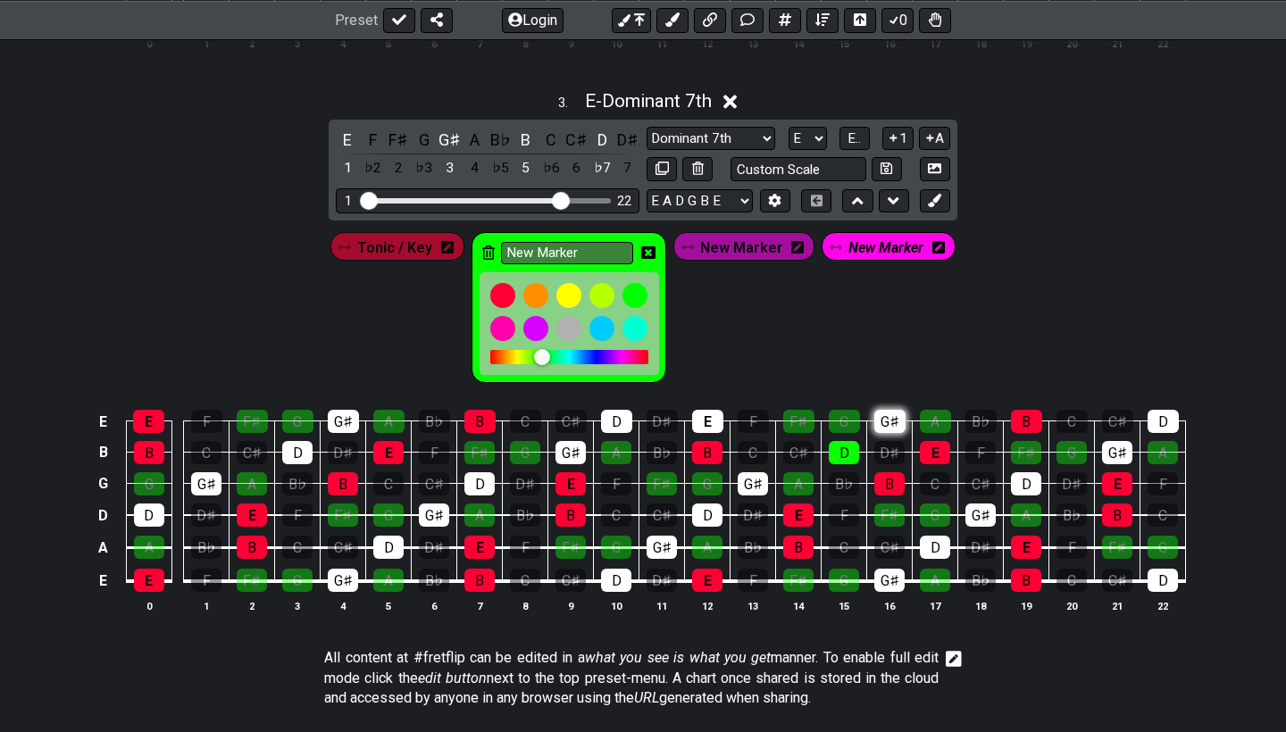
click at [892, 425] on div "G♯" at bounding box center [889, 421] width 31 height 23
click at [890, 414] on div "G♯" at bounding box center [889, 421] width 31 height 23
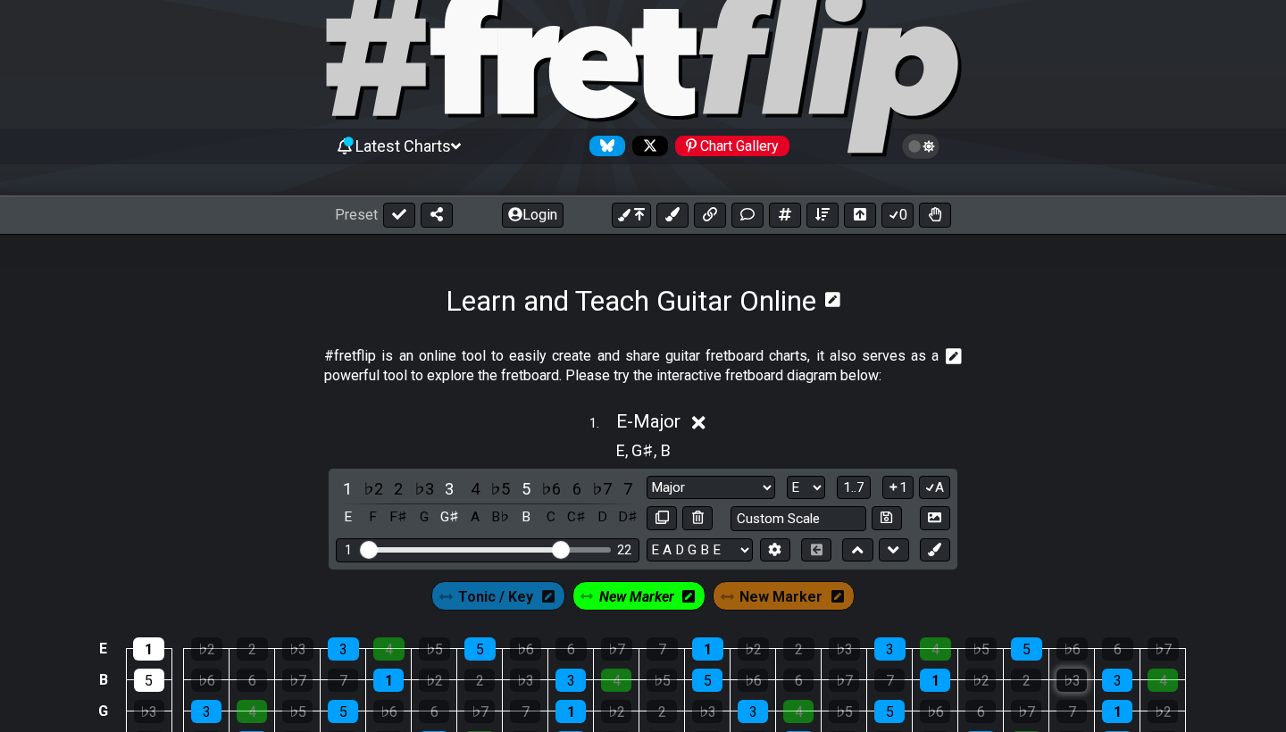
scroll to position [3, 0]
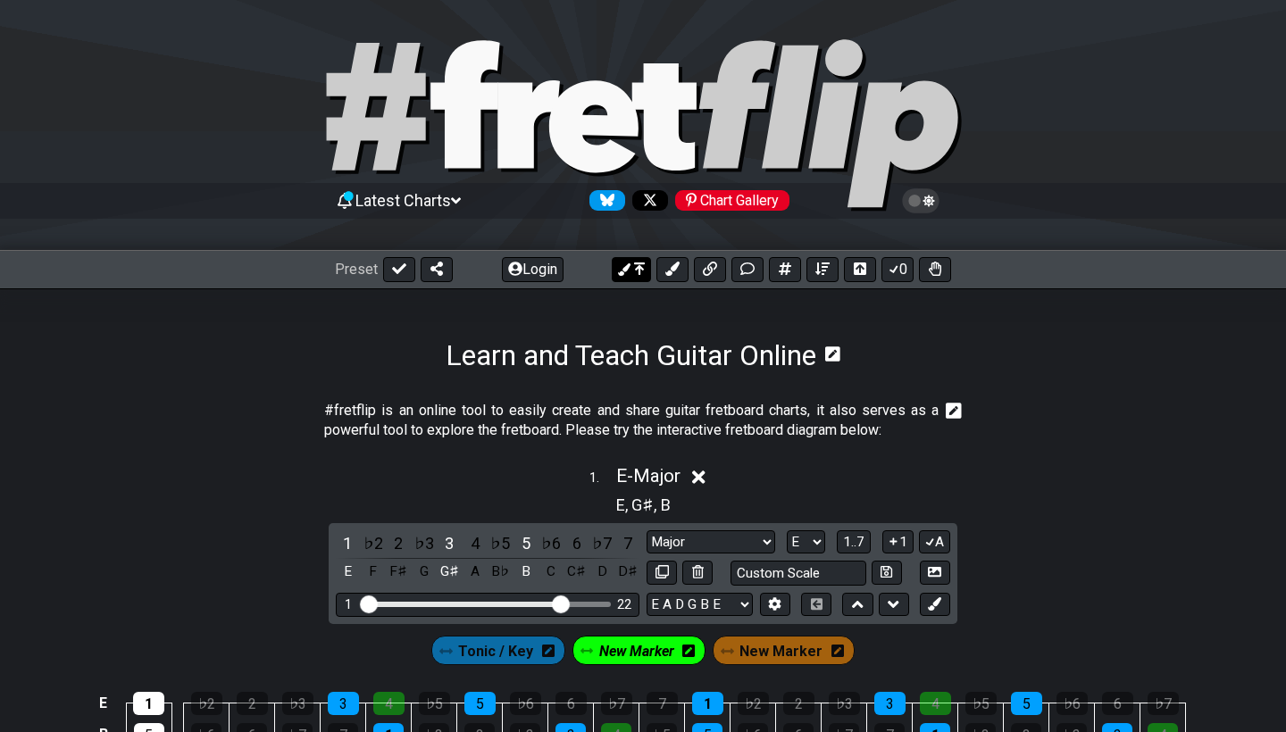
click at [632, 268] on button at bounding box center [631, 269] width 39 height 25
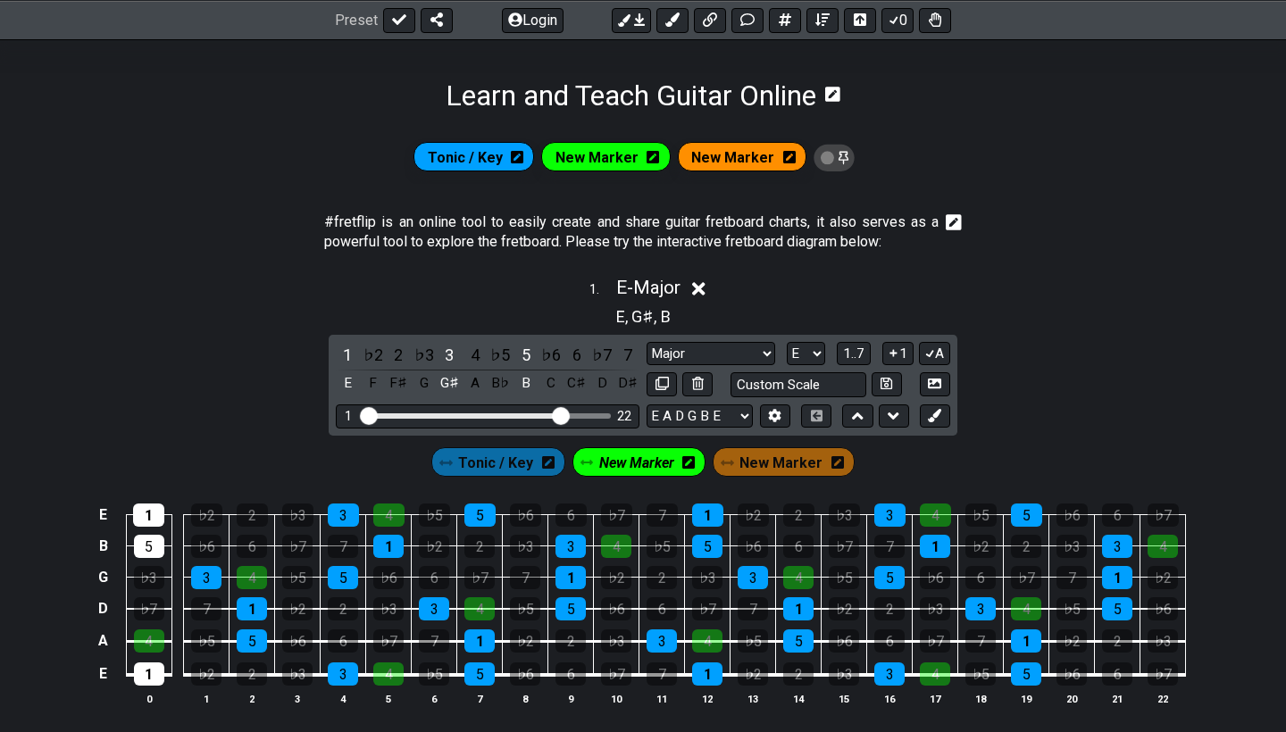
scroll to position [406, 0]
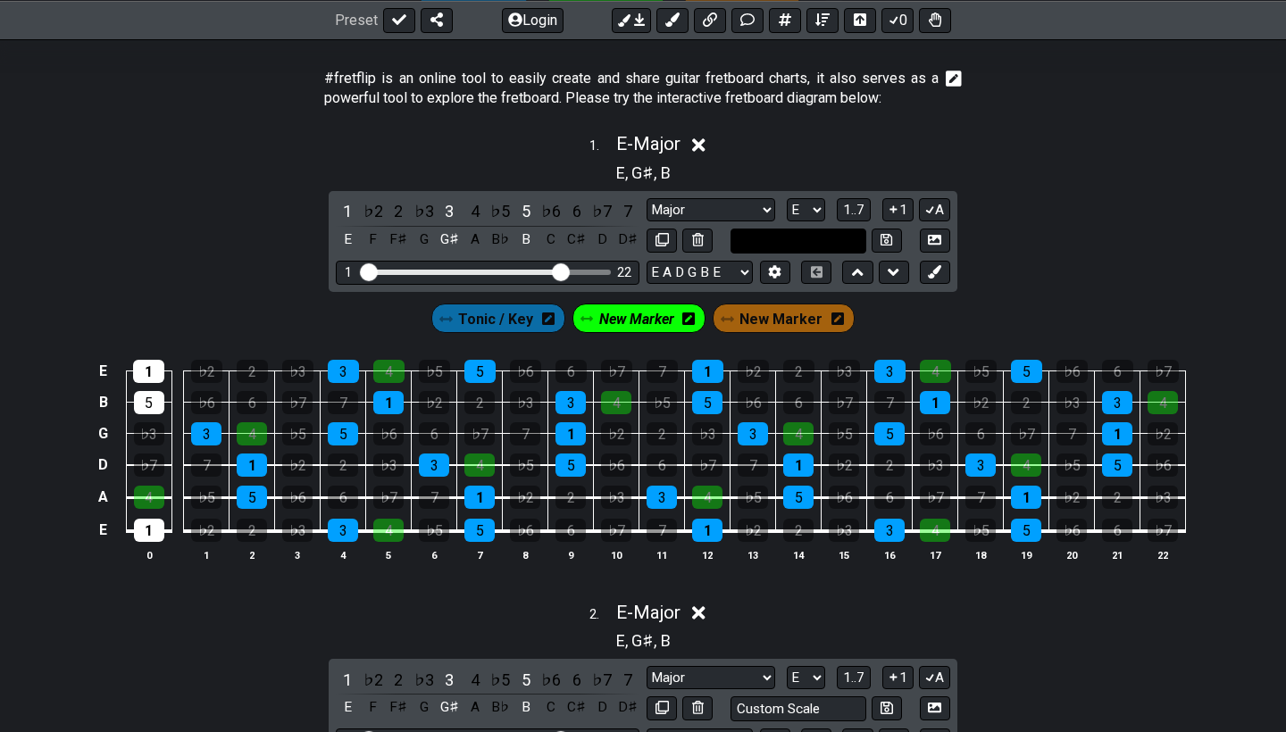
click at [824, 243] on input "text" at bounding box center [799, 241] width 136 height 24
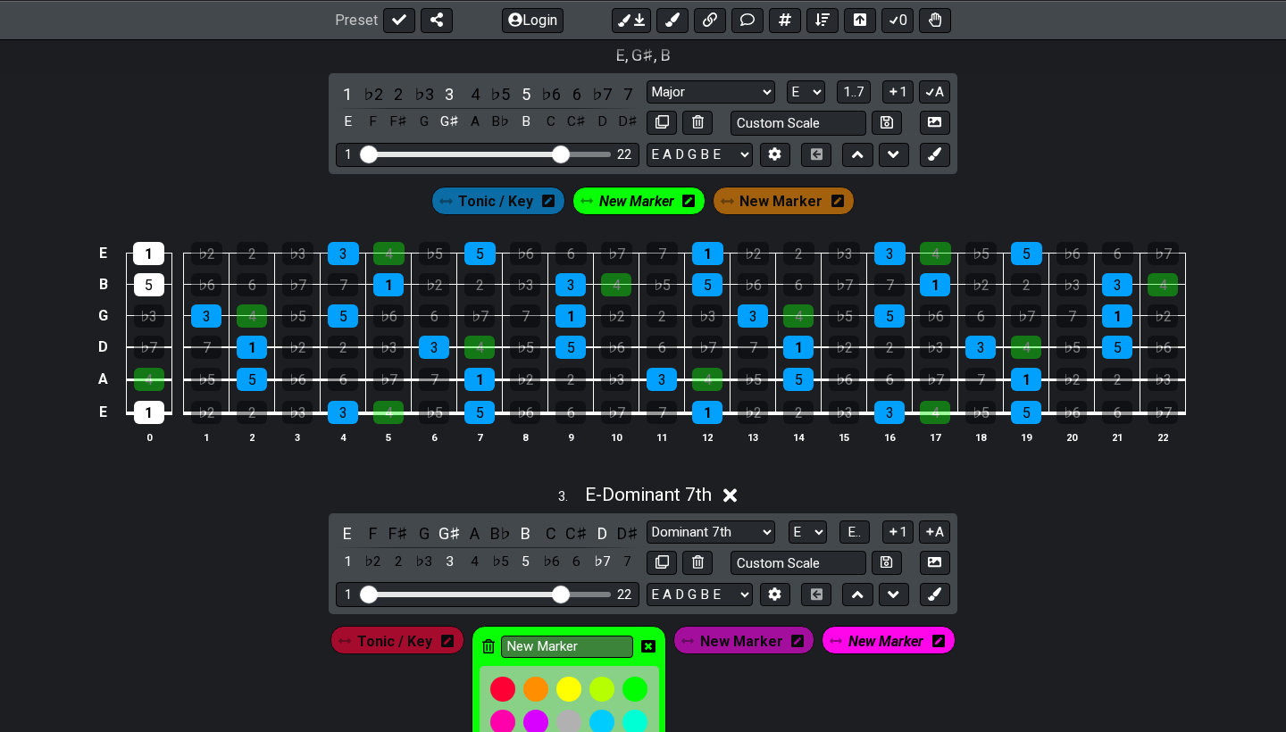
scroll to position [860, 0]
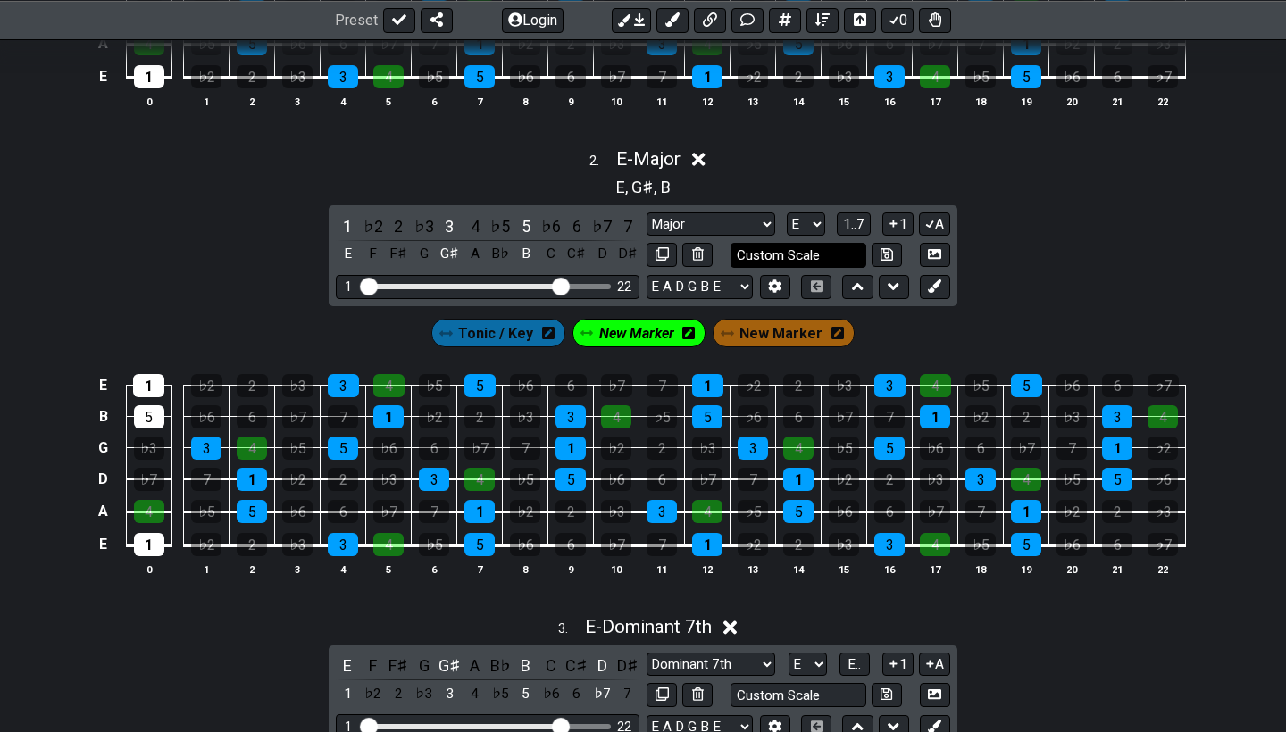
type input "Custom Scale"
click at [773, 247] on input "text" at bounding box center [799, 255] width 136 height 24
type input "Custom Scale"
click at [656, 249] on icon at bounding box center [662, 253] width 13 height 13
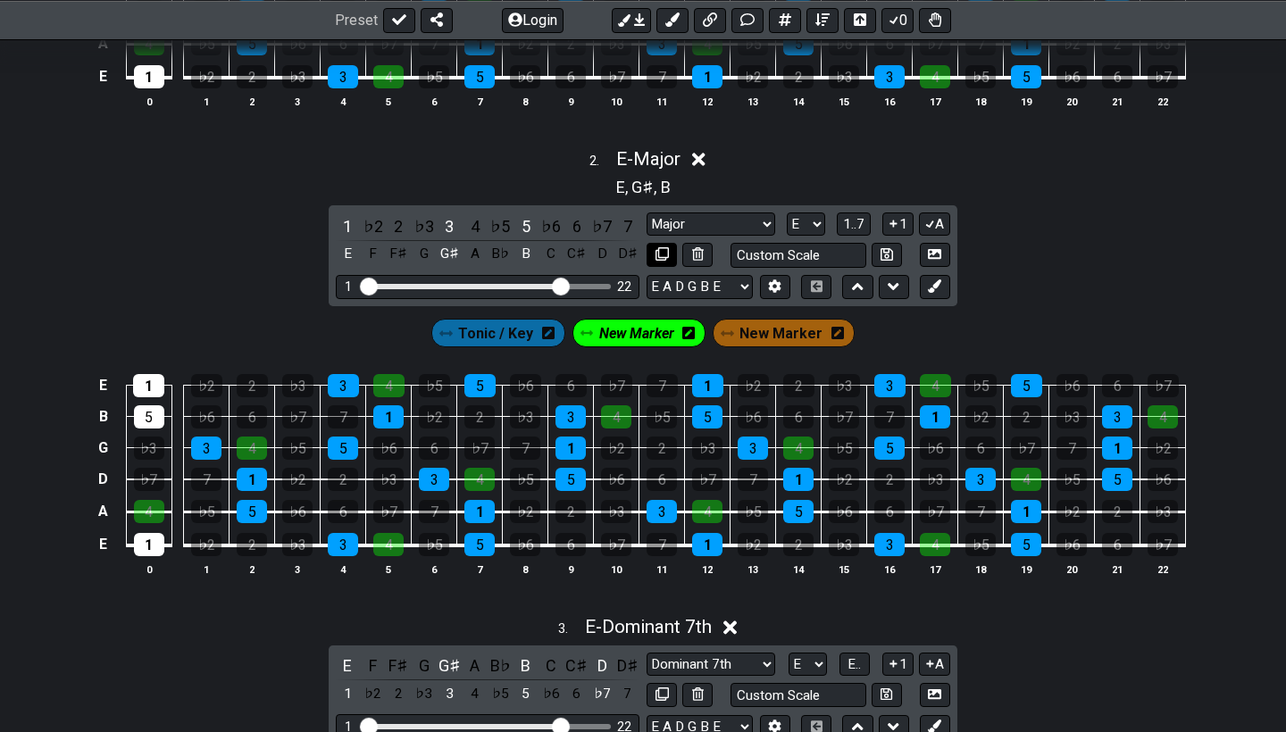
select select "Major"
select select "Dominant 7th"
select select "E"
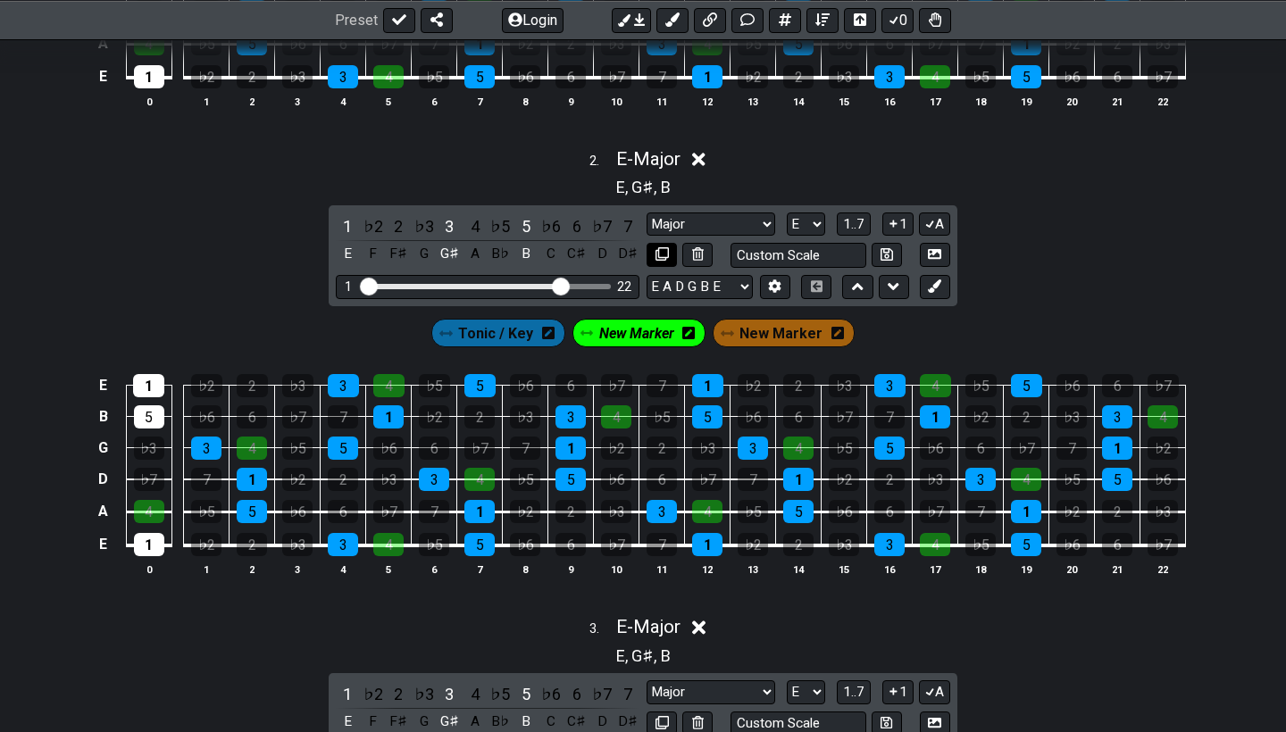
click at [656, 249] on icon at bounding box center [662, 253] width 13 height 13
select select "Major"
select select "Dominant 7th"
select select "E"
click at [656, 249] on icon at bounding box center [662, 253] width 13 height 13
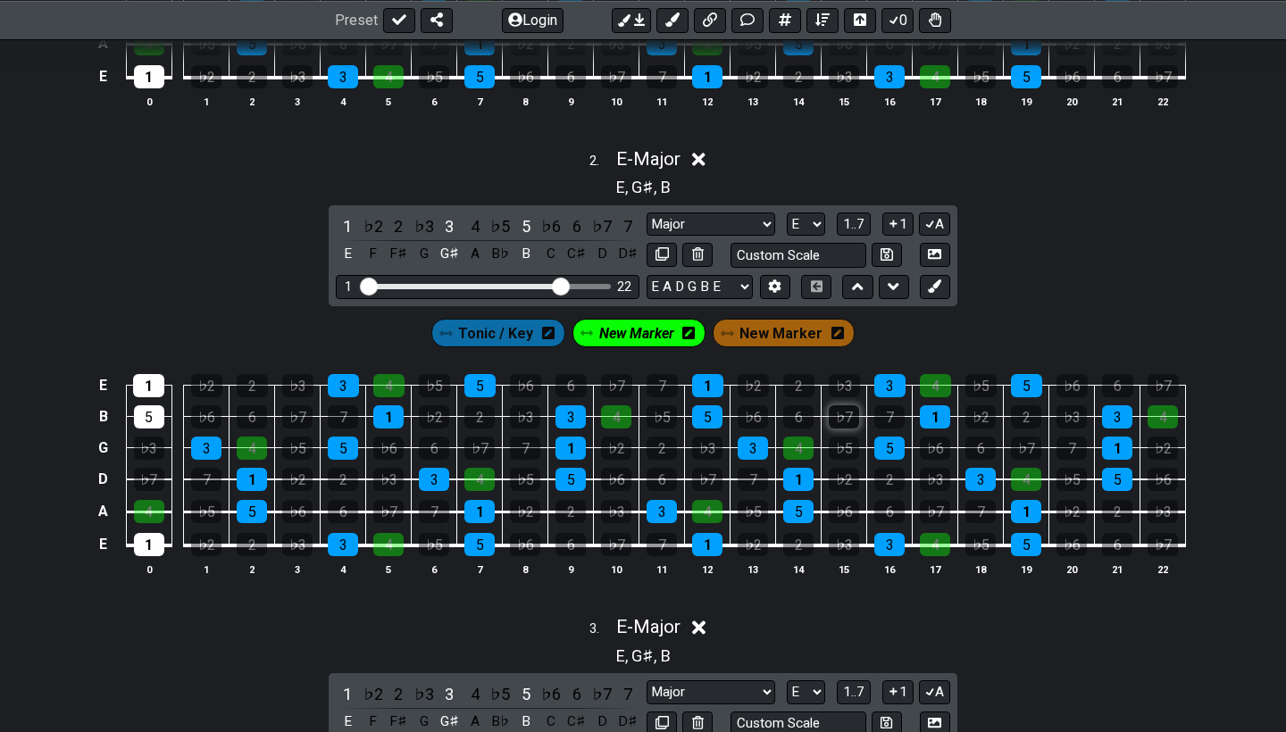
select select "Dominant 7th"
select select "E"
select select "Major"
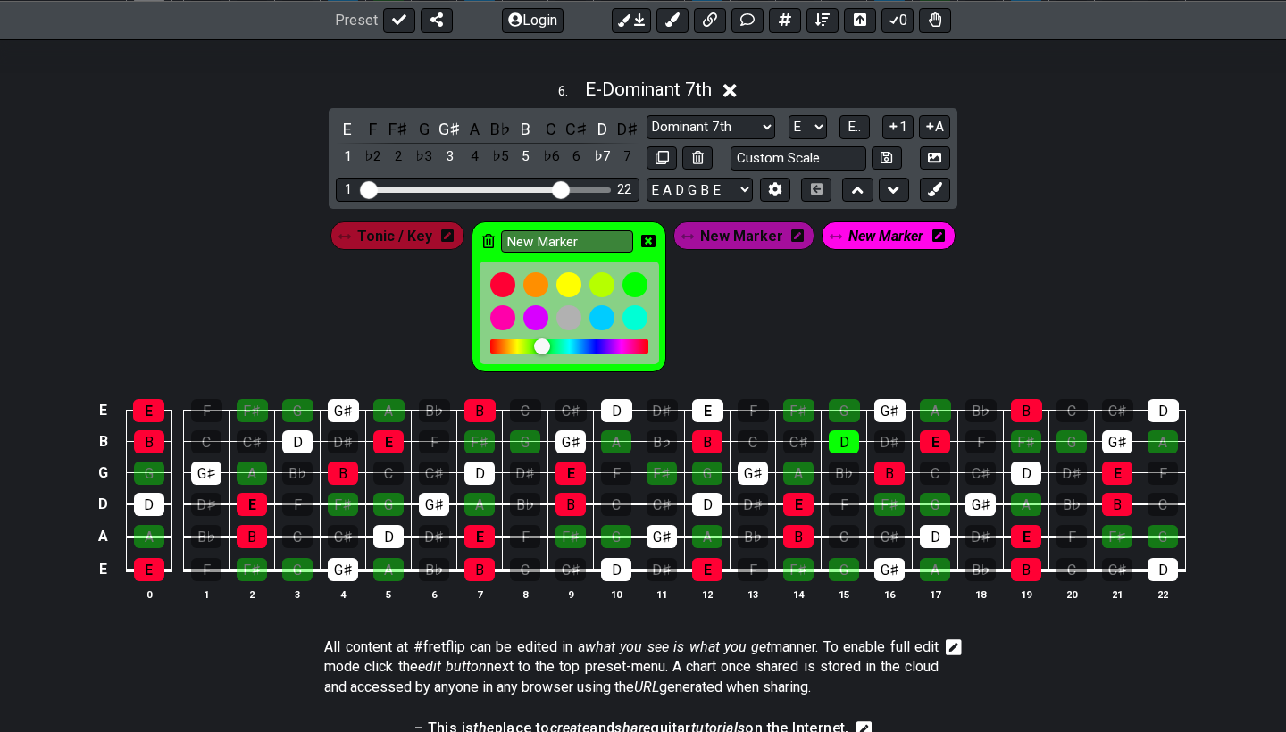
scroll to position [2778, 0]
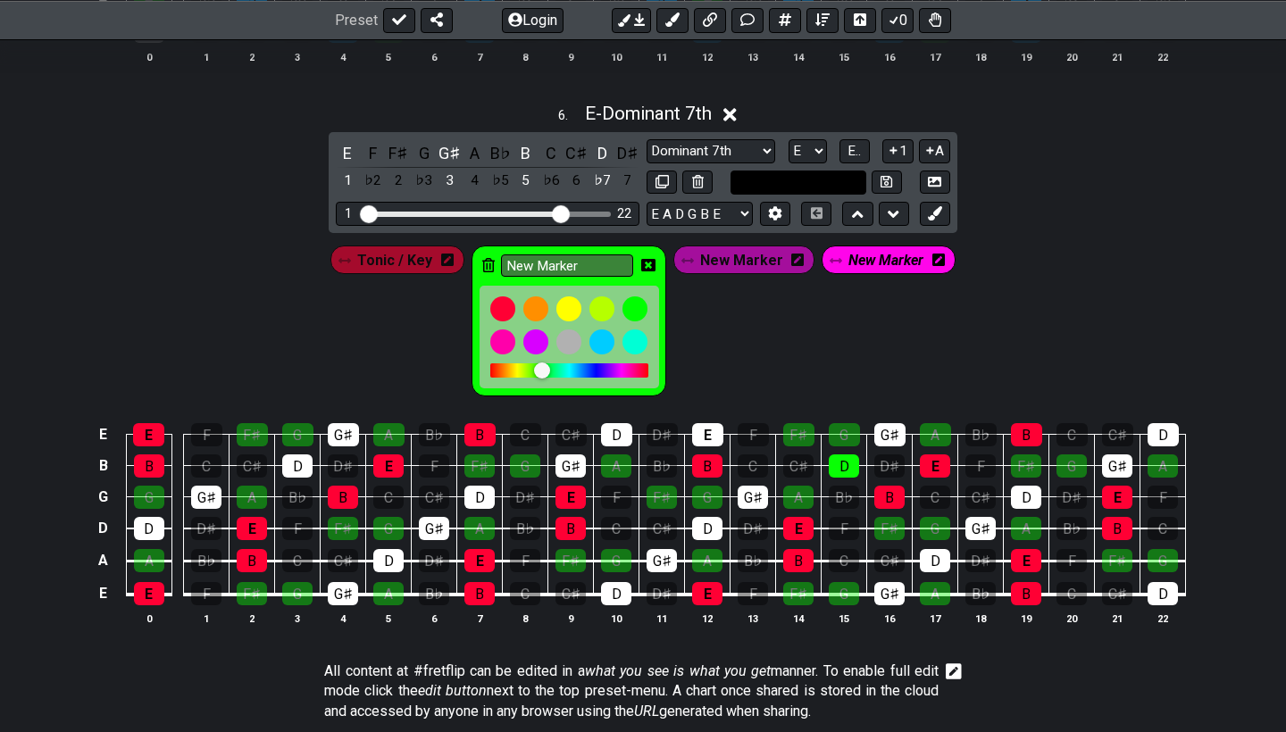
click at [830, 171] on input "text" at bounding box center [799, 183] width 136 height 24
type input "Custom Scale"
click at [656, 175] on icon at bounding box center [662, 181] width 13 height 13
select select "Dominant 7th"
select select "E"
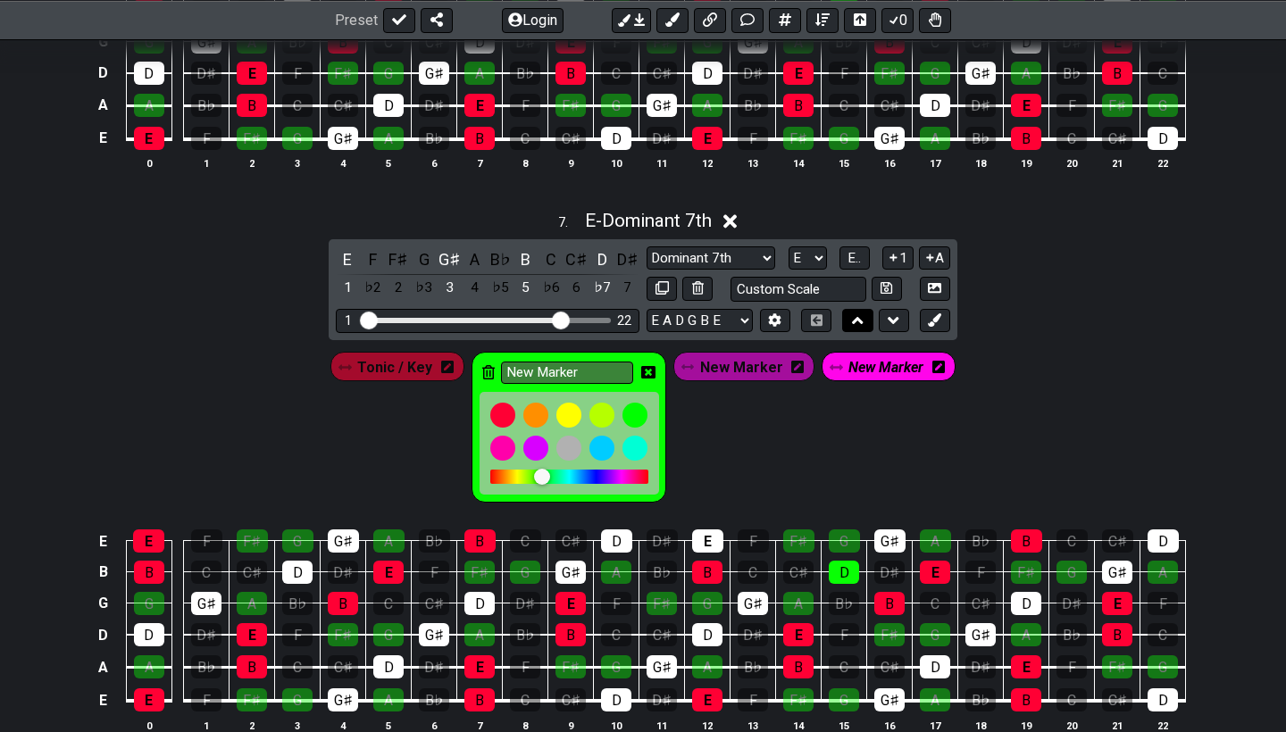
scroll to position [3420, 0]
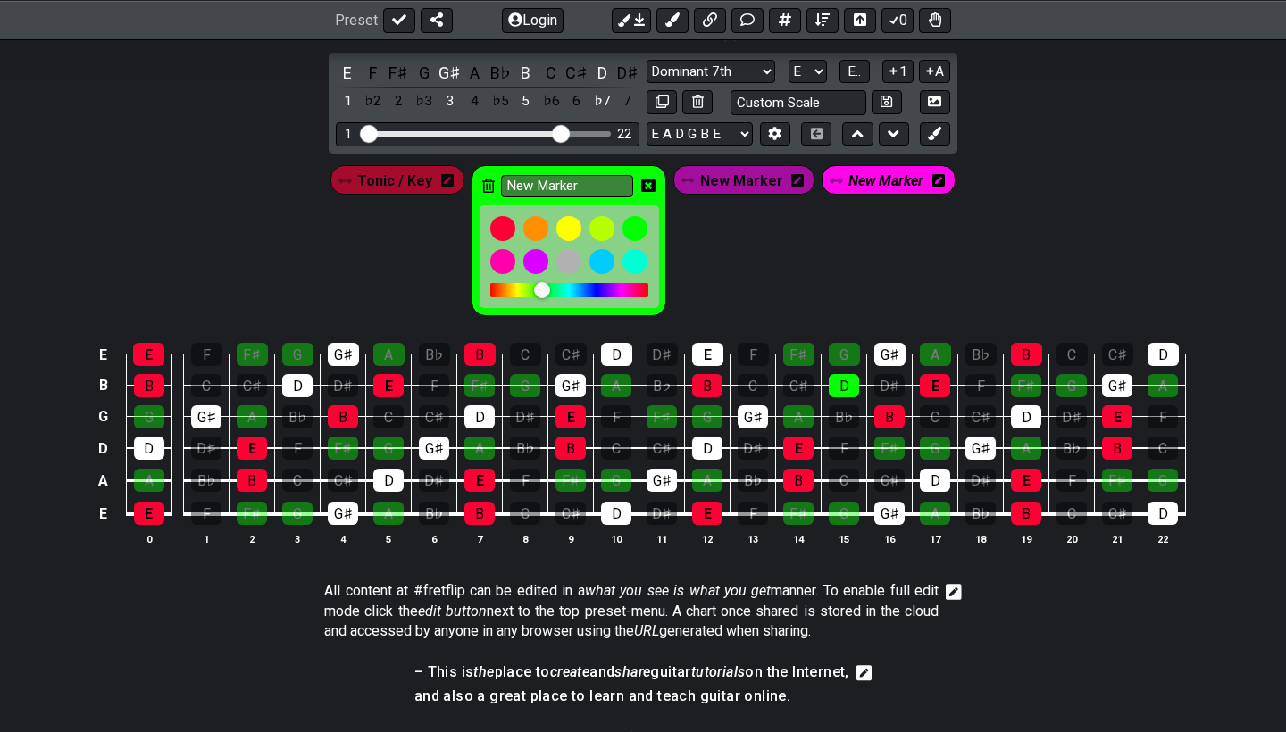
click at [647, 179] on icon at bounding box center [648, 186] width 14 height 14
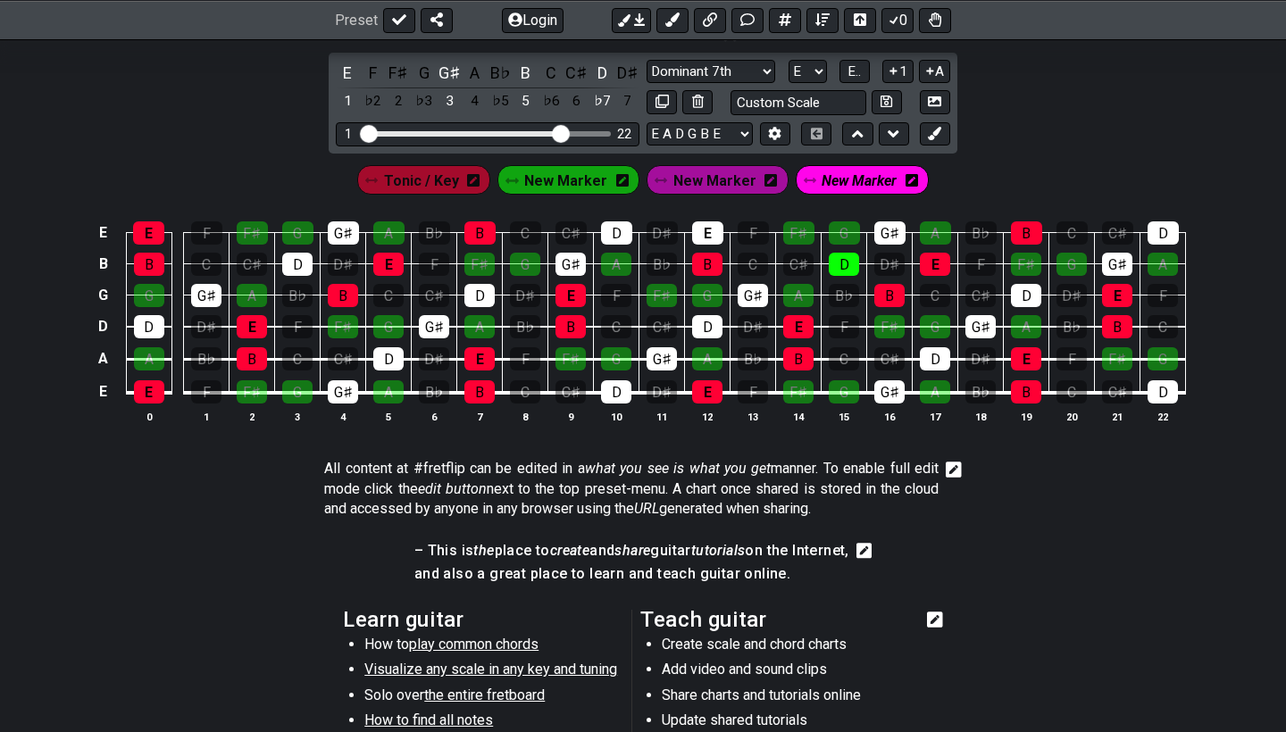
click at [833, 171] on span "New Marker" at bounding box center [859, 181] width 75 height 26
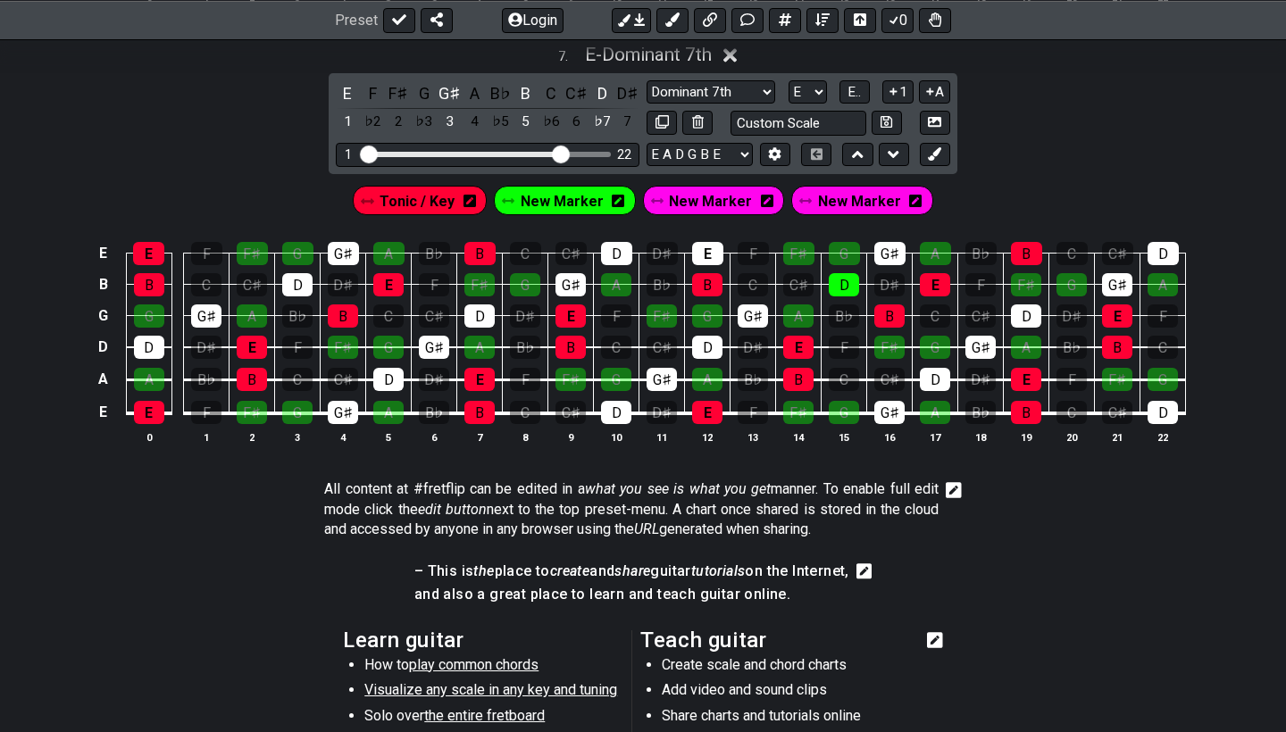
scroll to position [3395, 0]
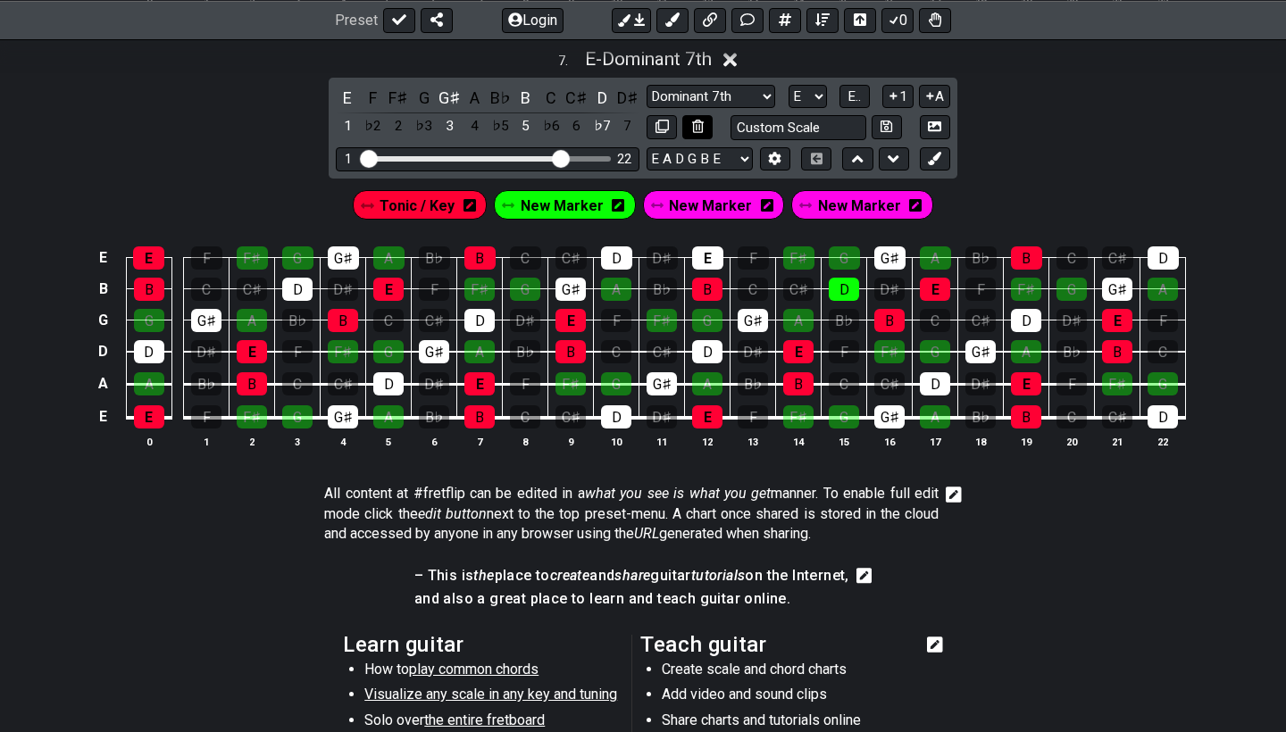
click at [697, 124] on icon at bounding box center [698, 126] width 12 height 13
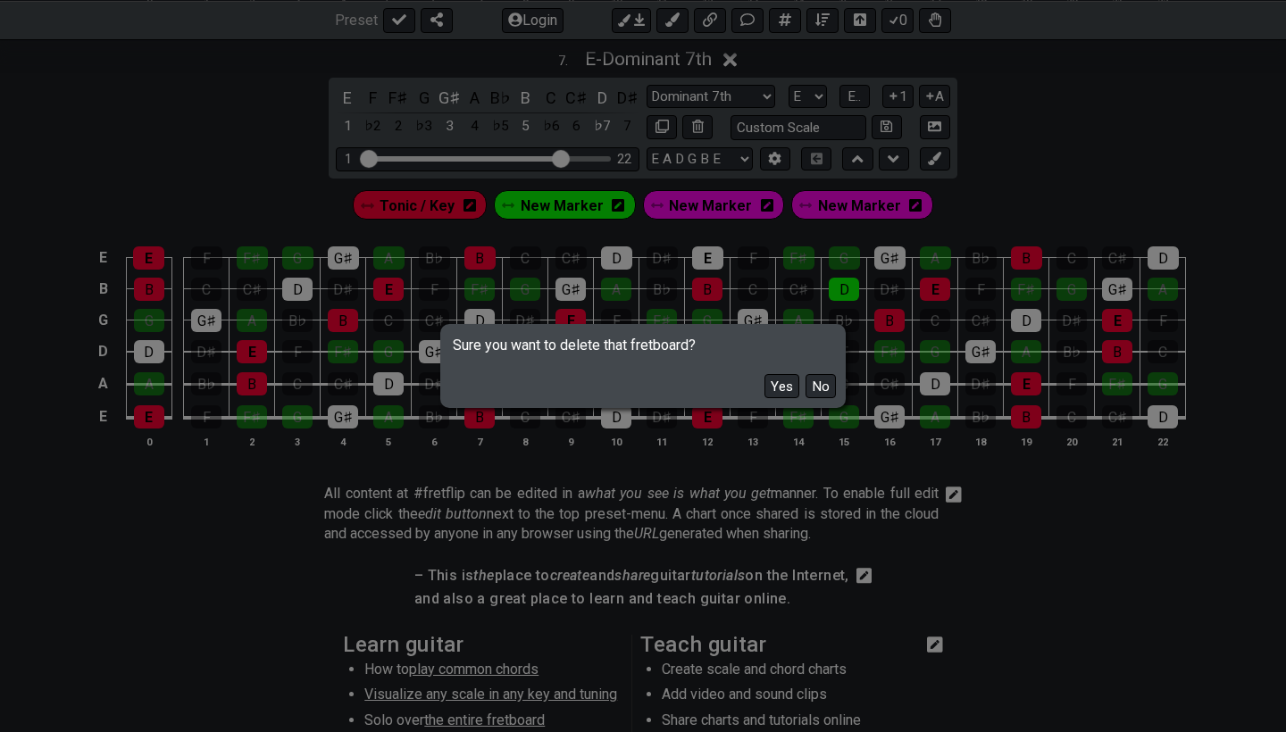
click at [976, 204] on div "Sure you want to delete that fretboard? Yes No" at bounding box center [643, 366] width 1286 height 732
click at [831, 381] on button "No" at bounding box center [821, 386] width 30 height 24
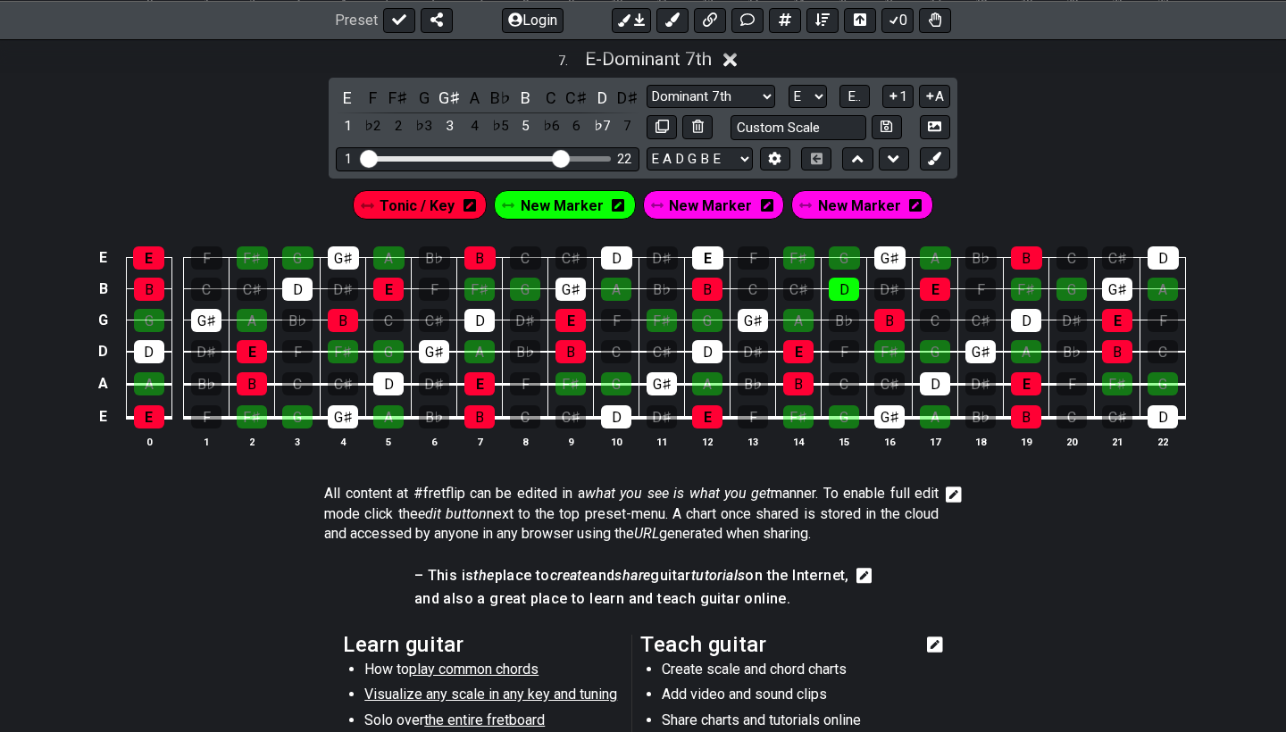
click at [861, 193] on span "New Marker" at bounding box center [859, 206] width 83 height 26
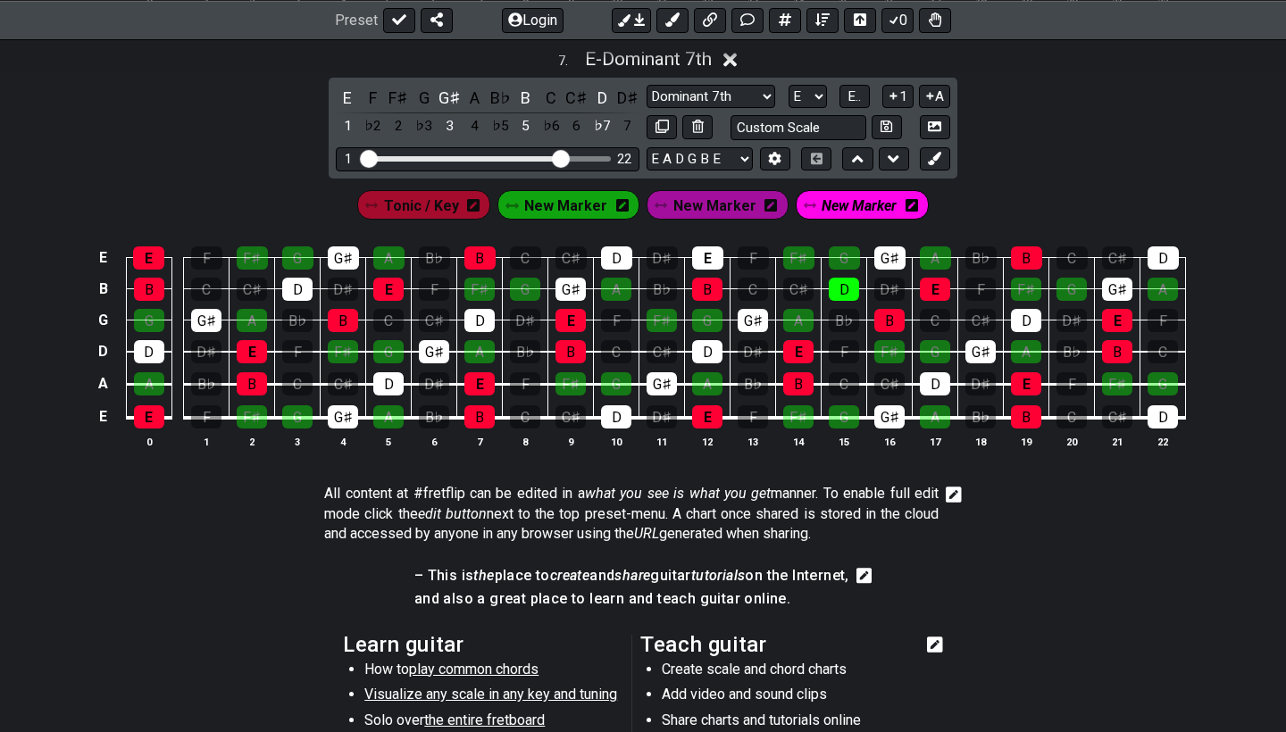
click at [844, 197] on span "New Marker" at bounding box center [859, 206] width 75 height 26
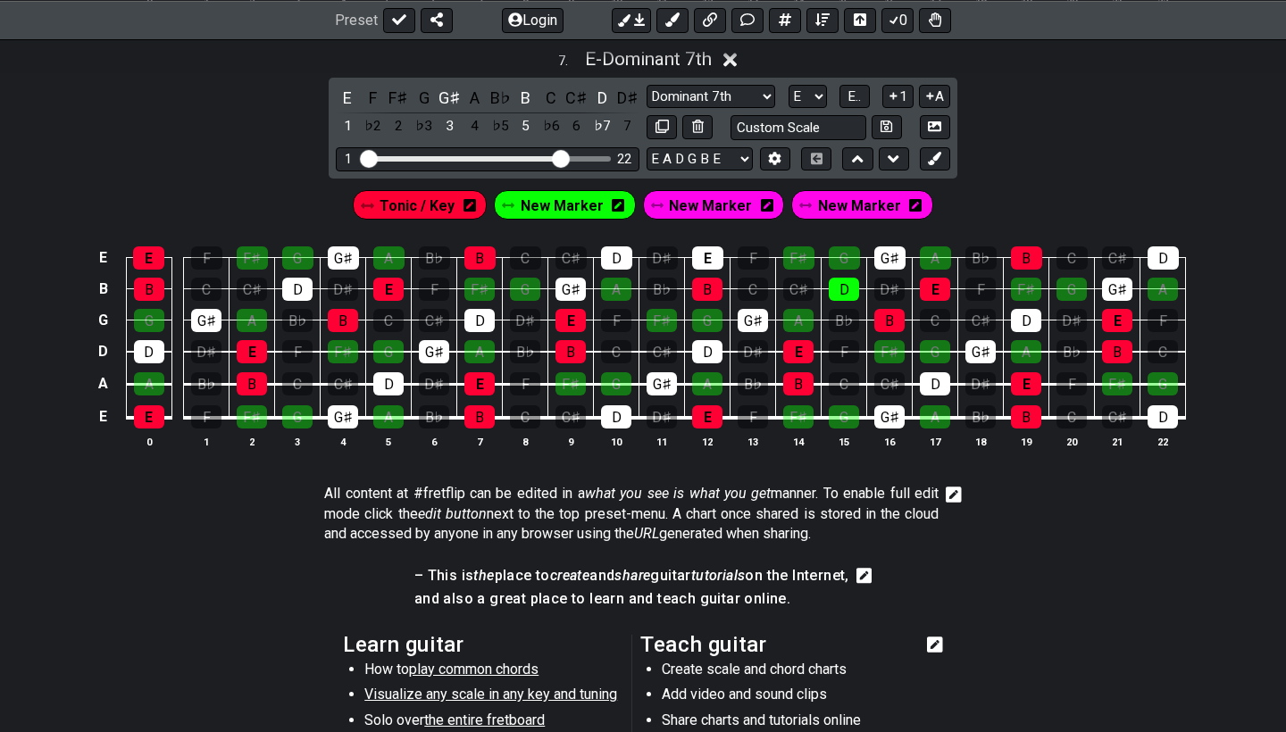
click at [844, 197] on span "New Marker" at bounding box center [859, 206] width 83 height 26
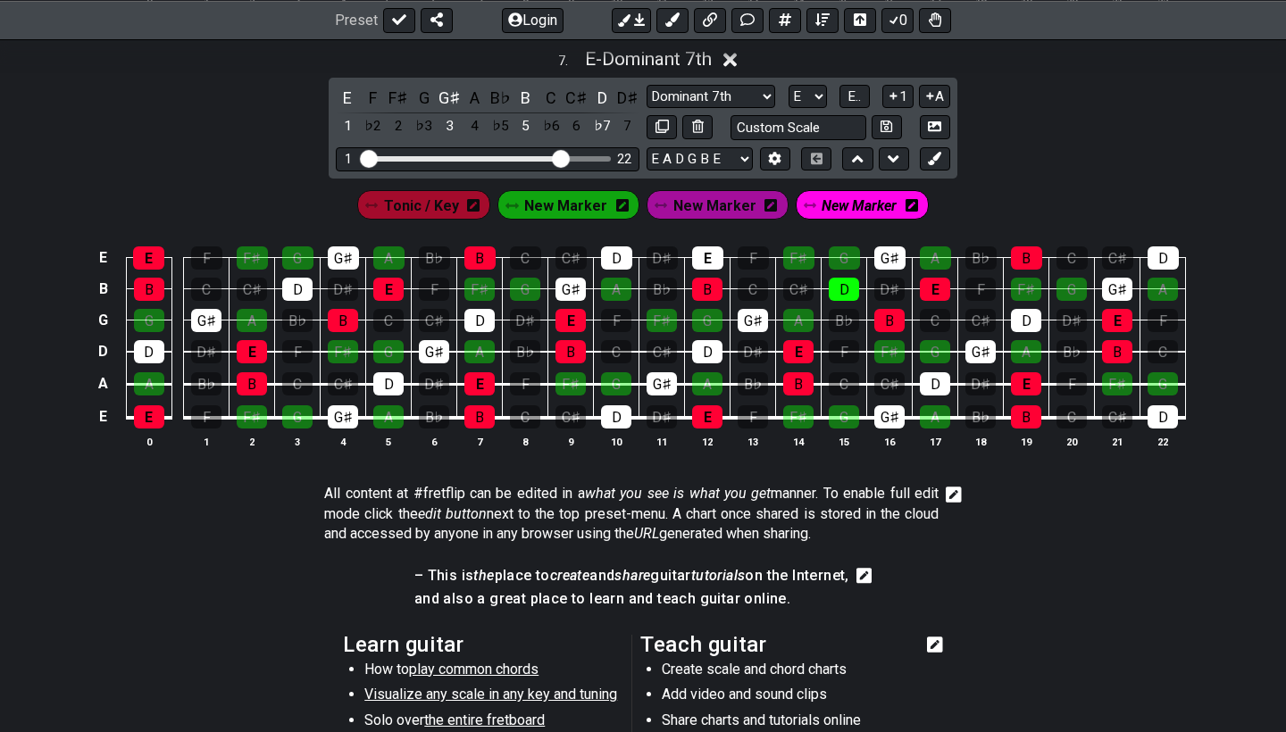
click at [844, 197] on span "New Marker" at bounding box center [859, 206] width 75 height 26
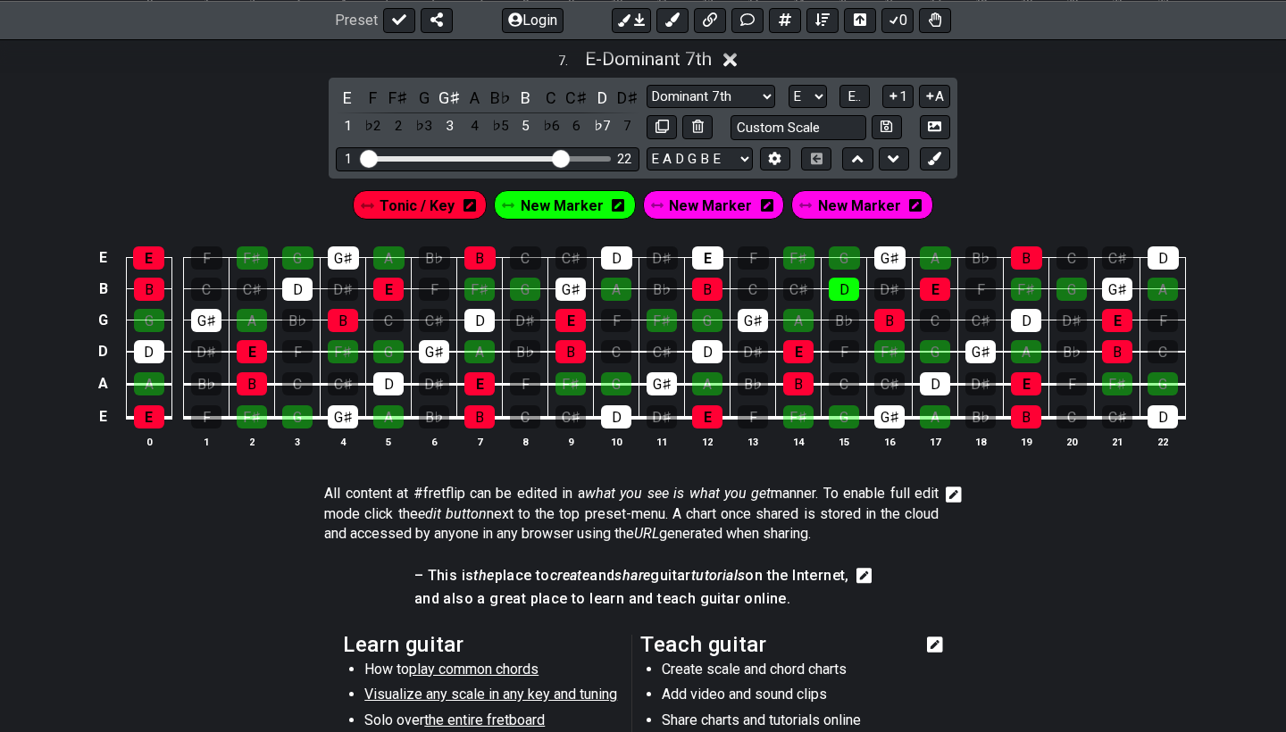
click at [844, 197] on span "New Marker" at bounding box center [859, 206] width 83 height 26
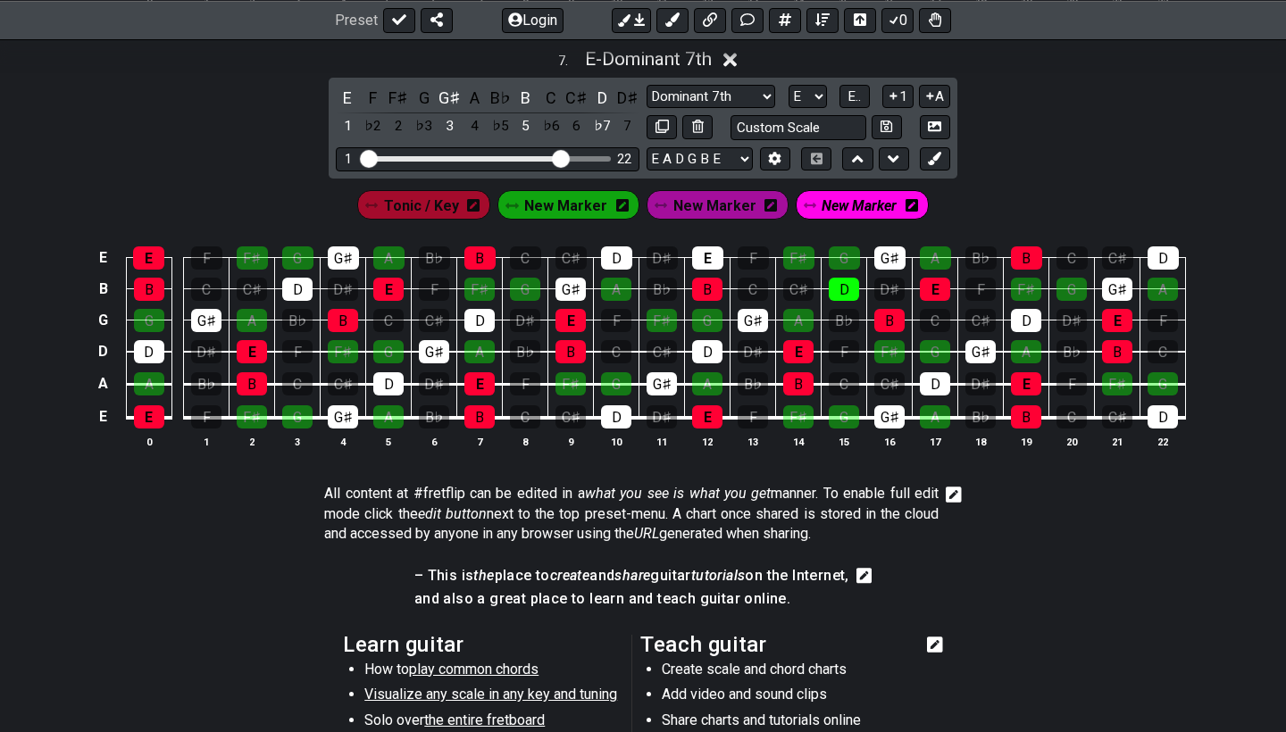
click at [766, 199] on icon at bounding box center [770, 205] width 13 height 13
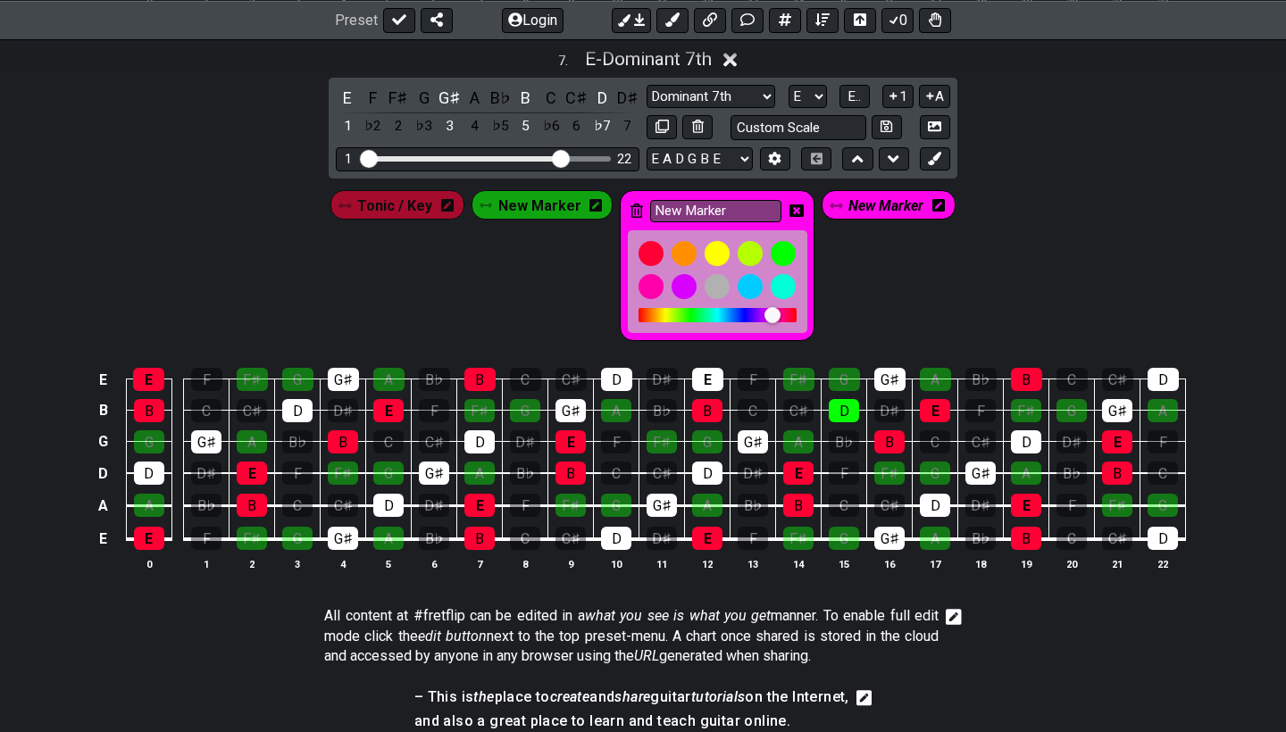
click at [635, 205] on icon at bounding box center [637, 211] width 13 height 14
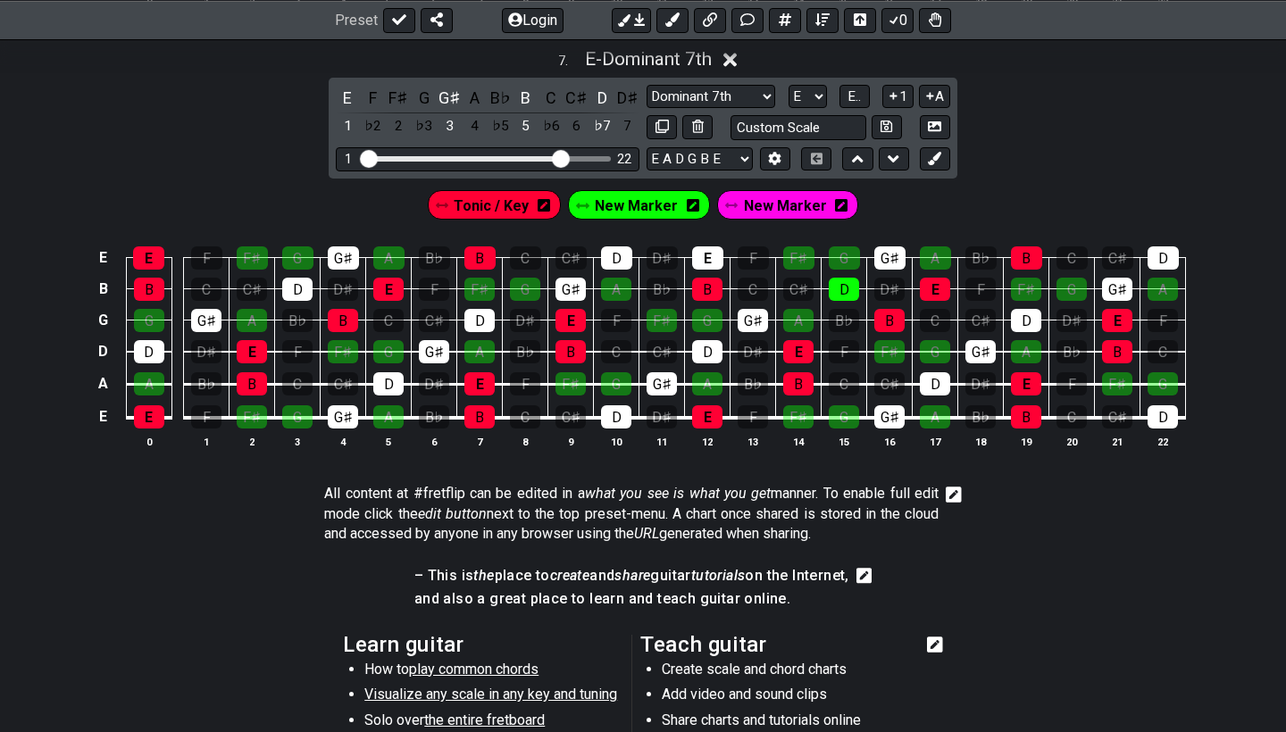
click at [784, 196] on span "New Marker" at bounding box center [785, 206] width 83 height 26
click at [732, 203] on icon at bounding box center [735, 205] width 13 height 13
click at [837, 198] on icon at bounding box center [837, 205] width 13 height 14
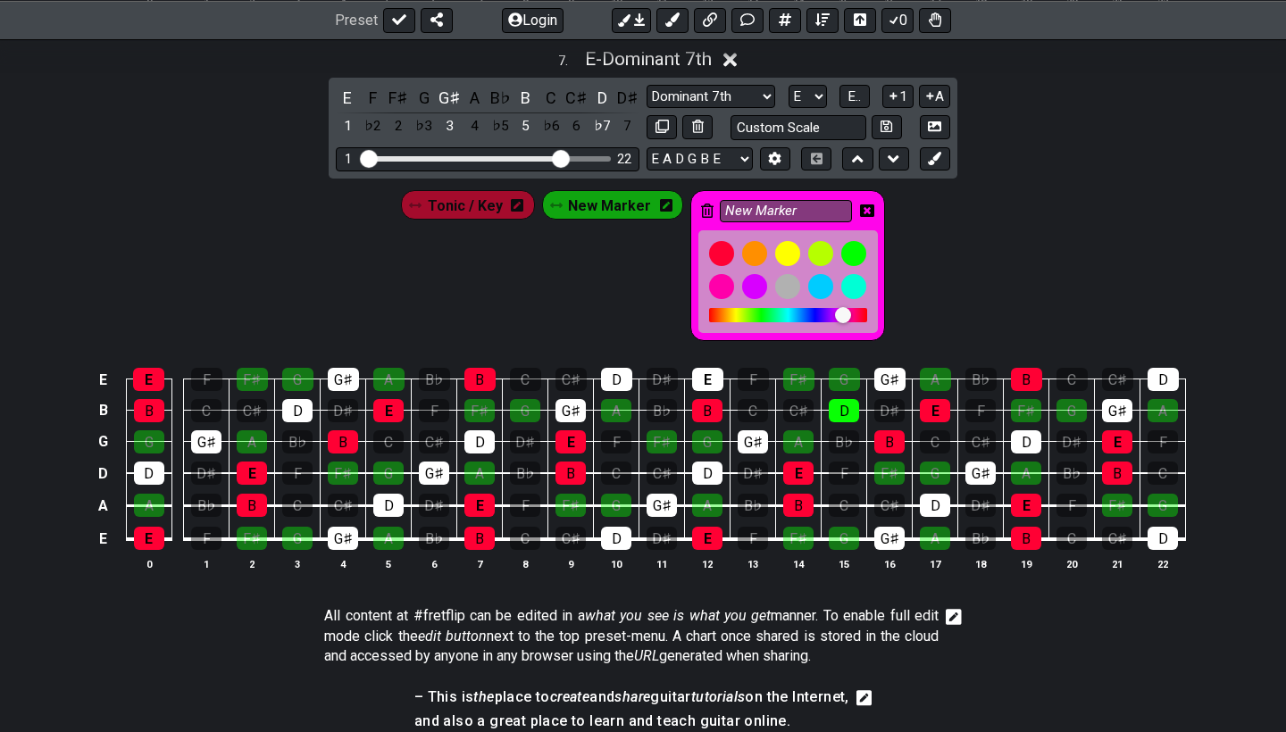
click at [705, 204] on icon at bounding box center [707, 211] width 13 height 14
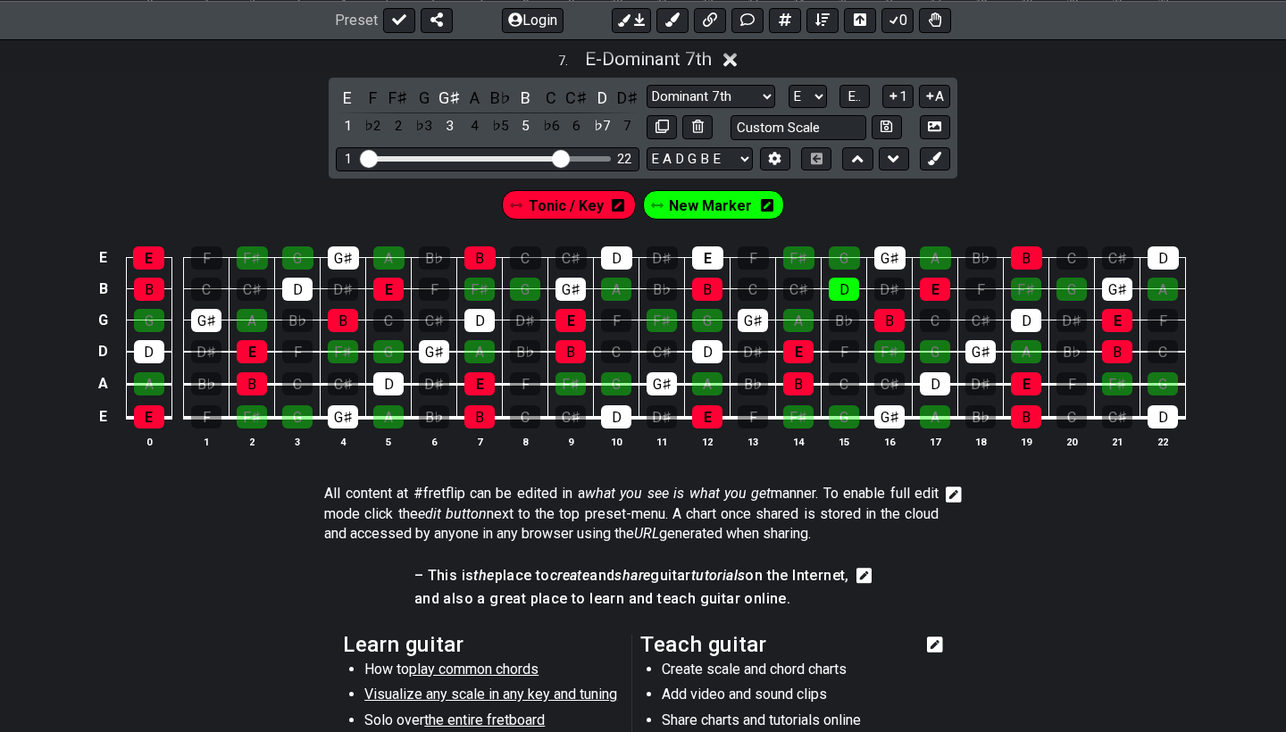
click at [706, 198] on span "New Marker" at bounding box center [710, 206] width 83 height 26
click at [675, 196] on span "New Marker" at bounding box center [710, 206] width 75 height 26
click at [764, 199] on icon at bounding box center [767, 205] width 13 height 13
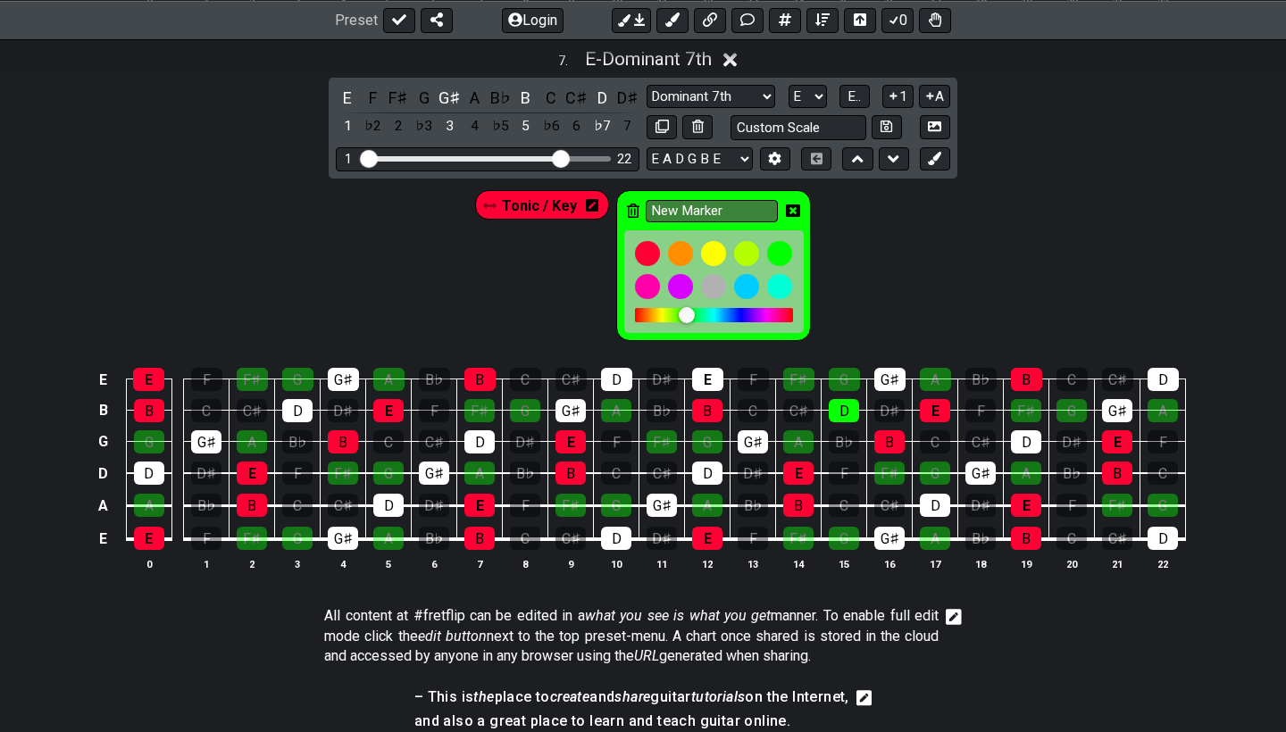
click at [631, 205] on icon at bounding box center [633, 211] width 13 height 14
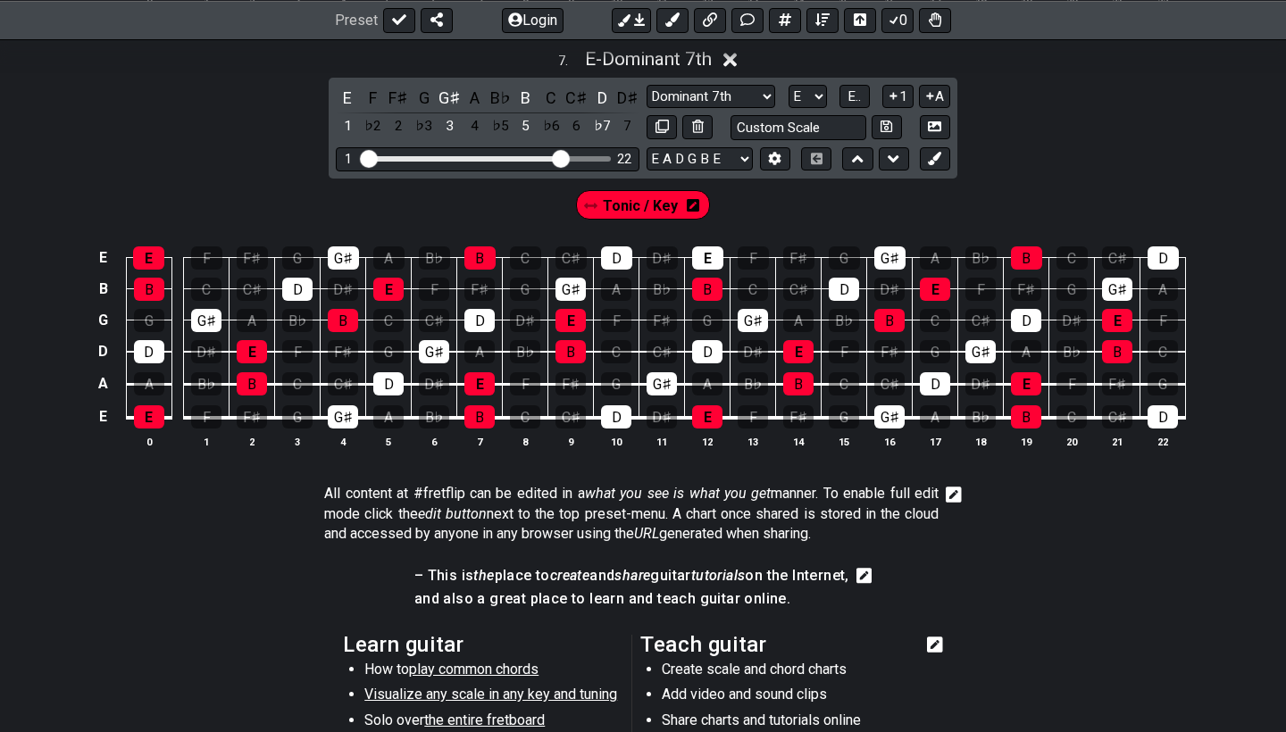
scroll to position [3456, 0]
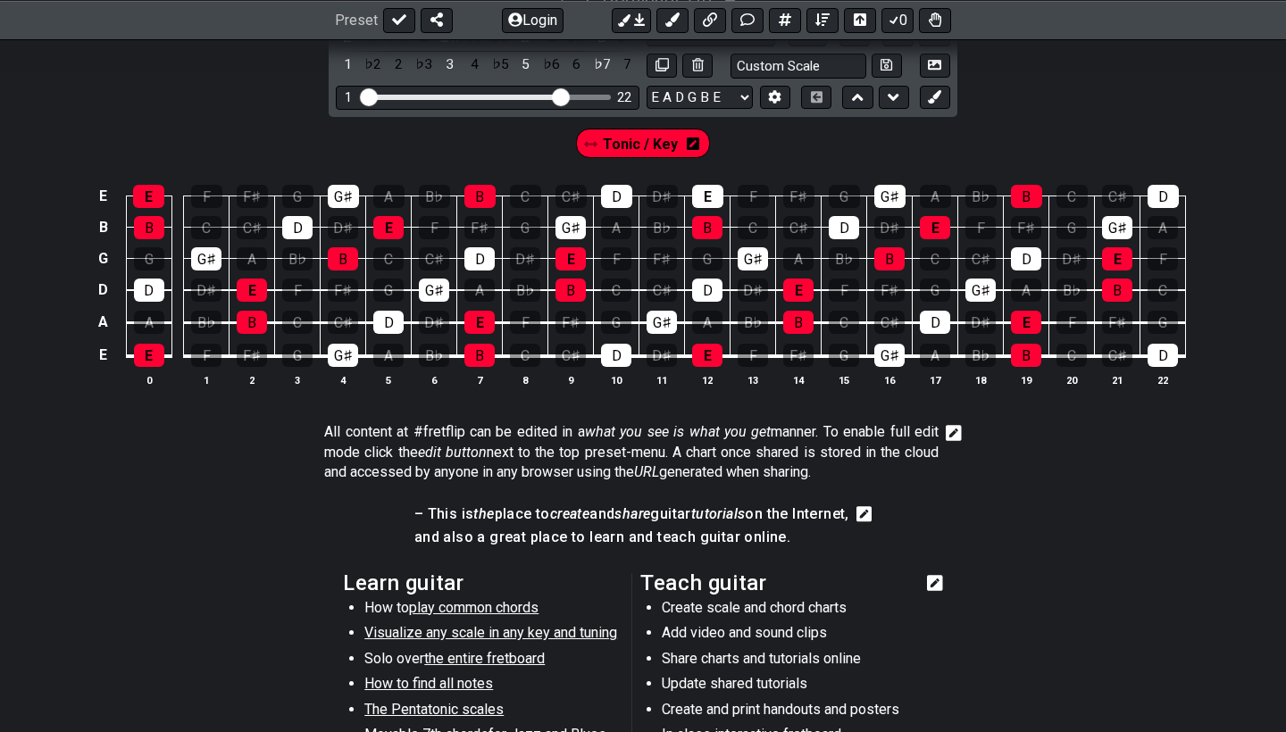
click at [664, 145] on span "Tonic / Key" at bounding box center [640, 144] width 75 height 26
click at [664, 145] on span "Tonic / Key" at bounding box center [641, 144] width 71 height 26
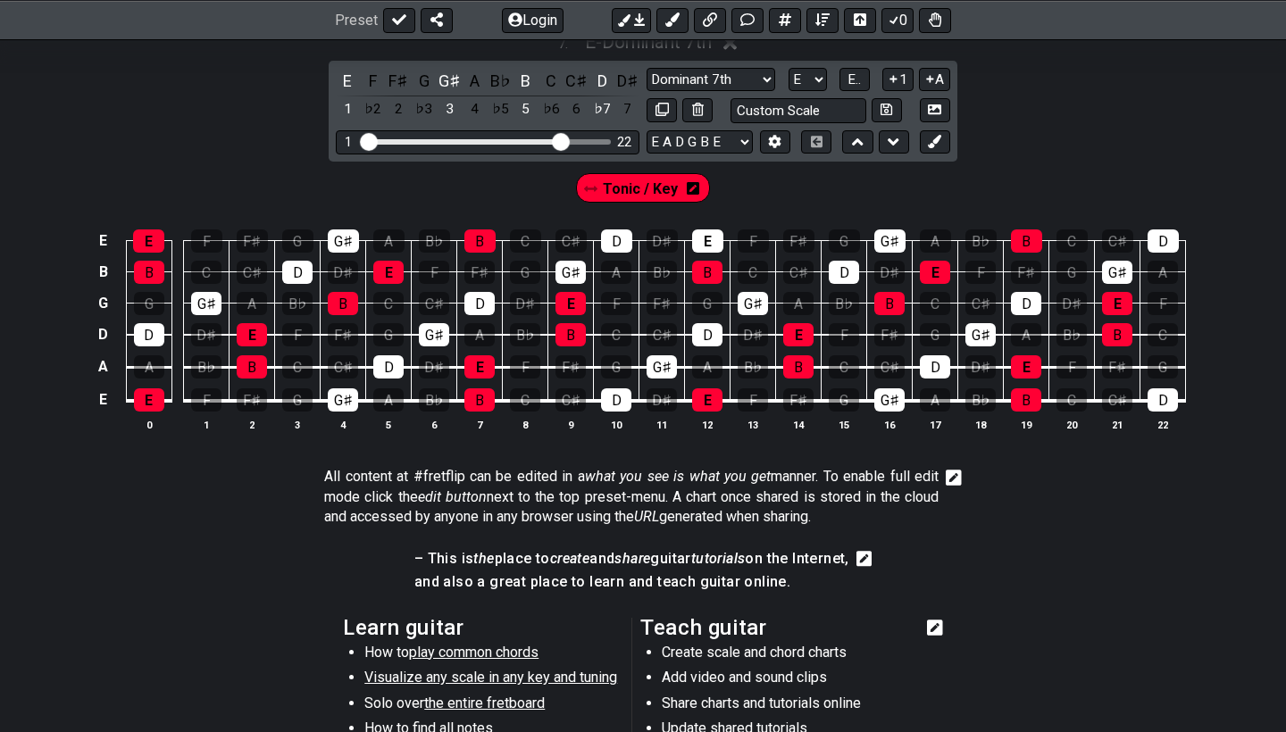
scroll to position [3386, 0]
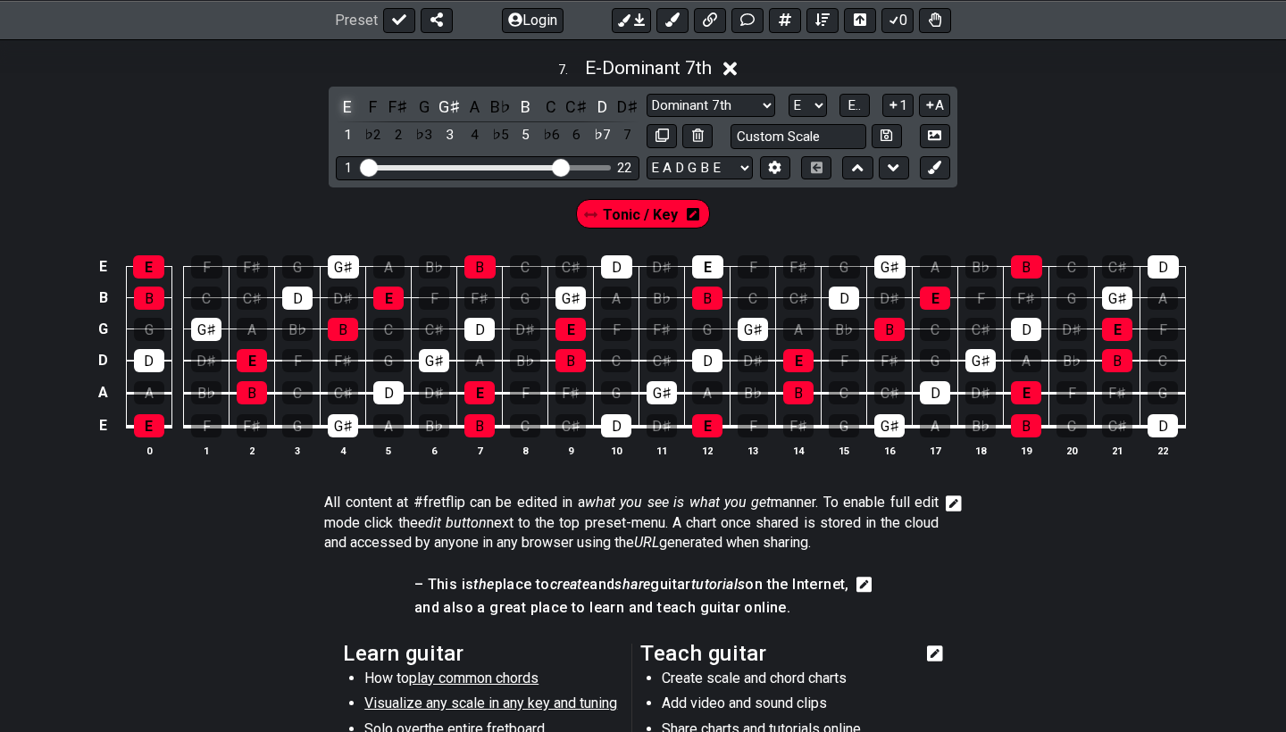
click at [343, 101] on div "E" at bounding box center [347, 107] width 23 height 24
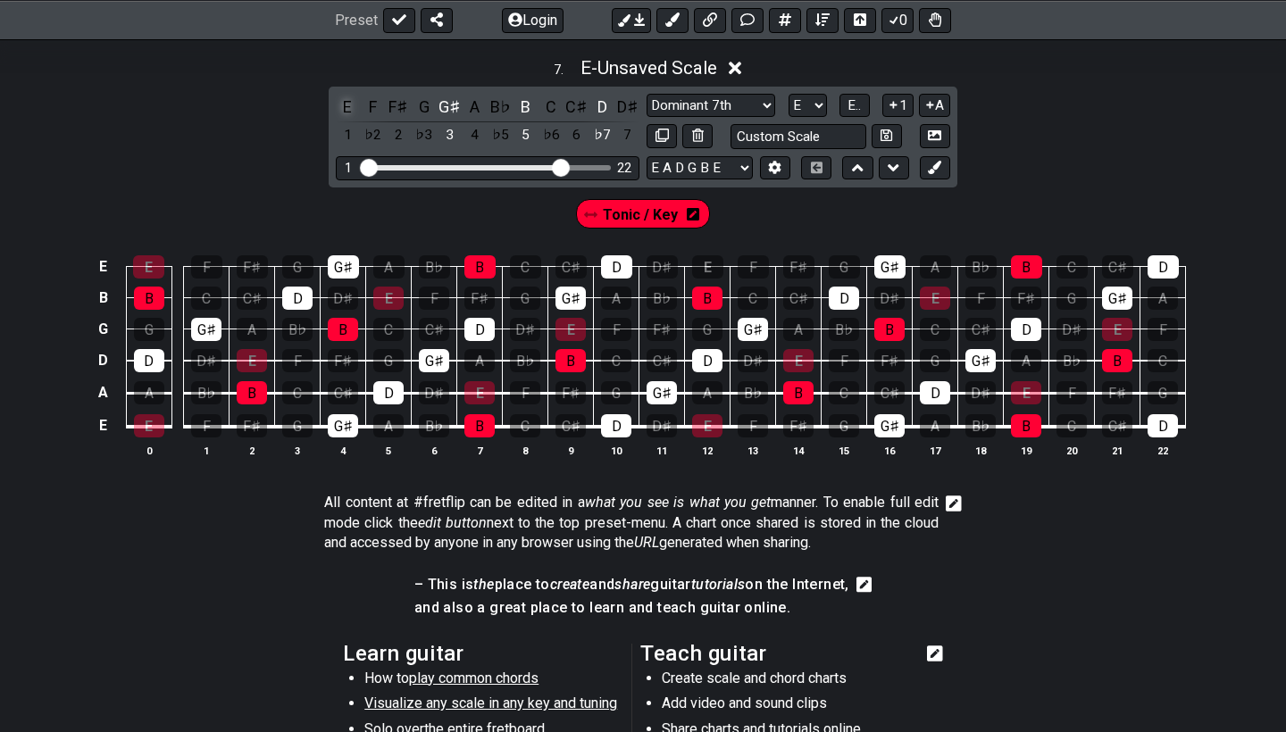
click at [343, 101] on div "E" at bounding box center [347, 107] width 23 height 24
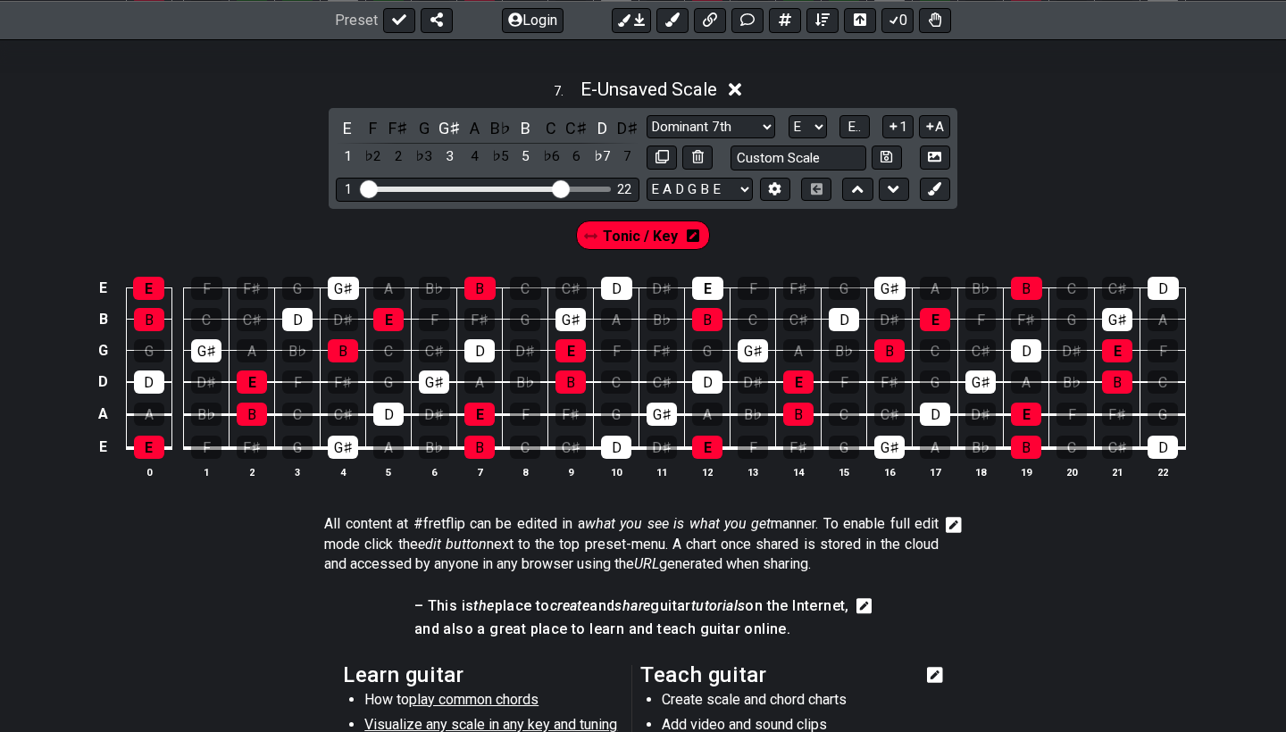
scroll to position [3362, 0]
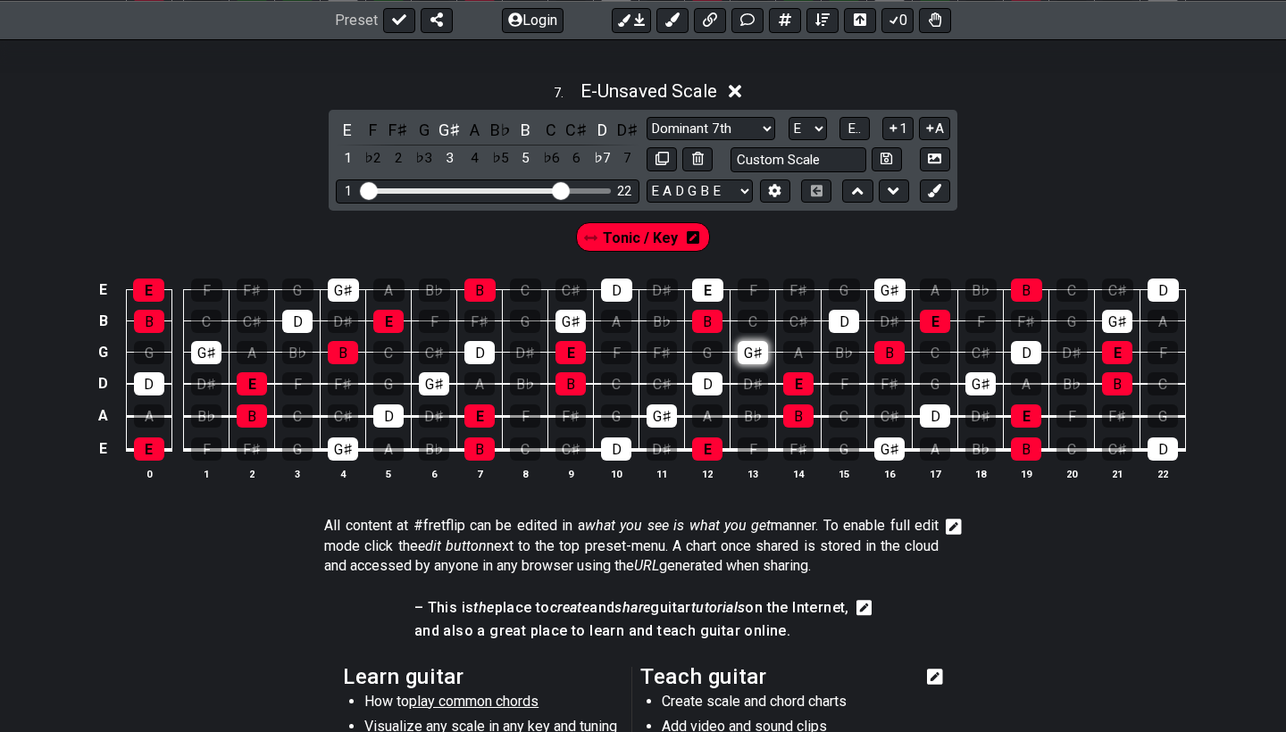
click at [756, 351] on div "G♯" at bounding box center [753, 352] width 30 height 23
click at [751, 344] on div "G♯" at bounding box center [753, 352] width 30 height 23
click at [670, 229] on span "Tonic / Key" at bounding box center [640, 238] width 75 height 26
click at [756, 341] on div "G♯" at bounding box center [753, 352] width 30 height 23
click at [708, 285] on div "E" at bounding box center [707, 290] width 31 height 23
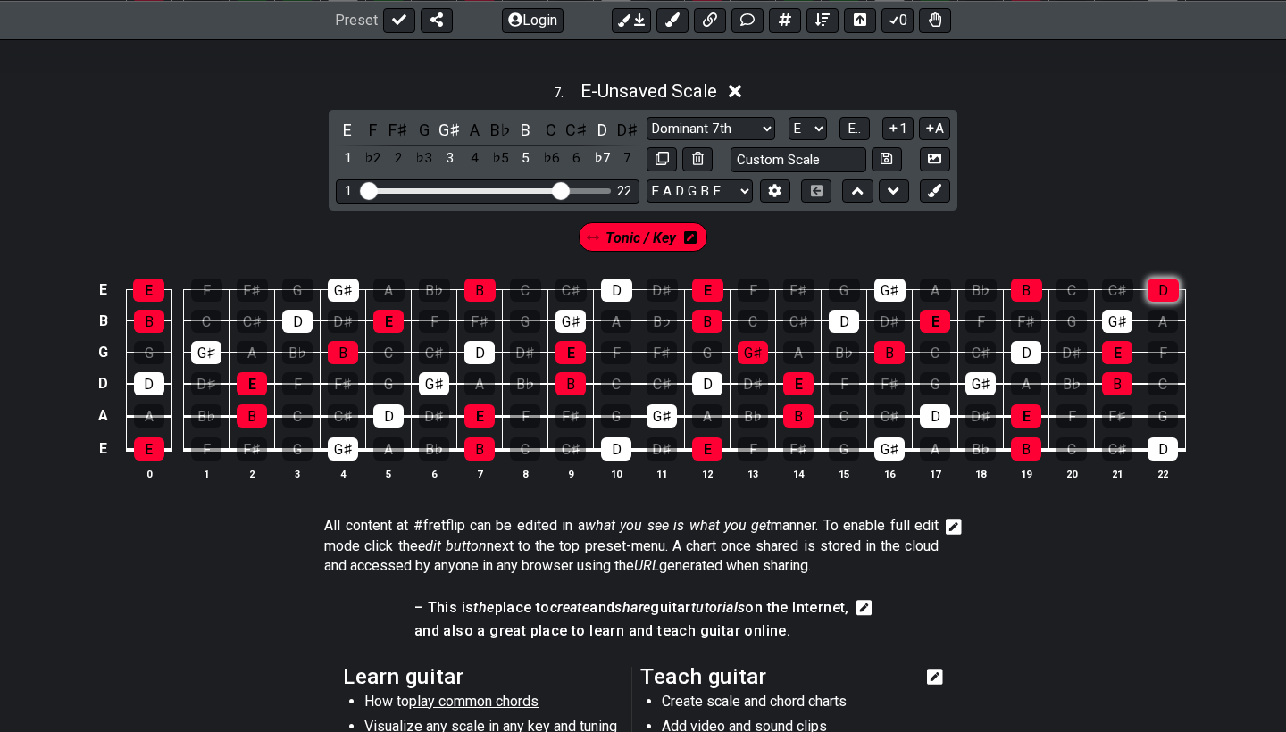
click at [1154, 288] on div "D" at bounding box center [1163, 290] width 31 height 23
click at [1119, 310] on div "G♯" at bounding box center [1117, 321] width 30 height 23
click at [1163, 447] on div "D" at bounding box center [1163, 449] width 30 height 23
click at [1024, 341] on div "D" at bounding box center [1026, 352] width 30 height 23
click at [982, 380] on div "G♯" at bounding box center [980, 383] width 30 height 23
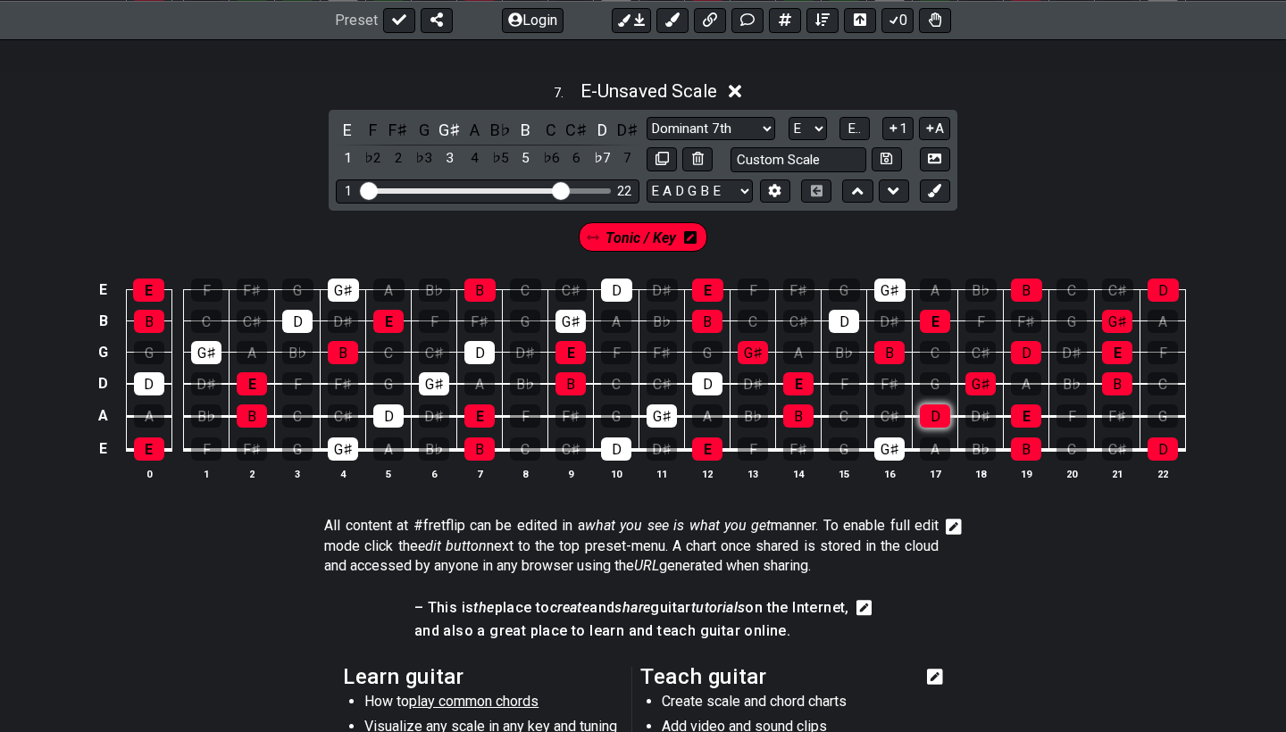
click at [942, 405] on div "D" at bounding box center [935, 416] width 30 height 23
click at [879, 440] on div "G♯" at bounding box center [889, 449] width 30 height 23
click at [890, 287] on div "G♯" at bounding box center [889, 290] width 31 height 23
click at [848, 313] on div "D" at bounding box center [844, 321] width 30 height 23
click at [699, 373] on div "D" at bounding box center [707, 383] width 30 height 23
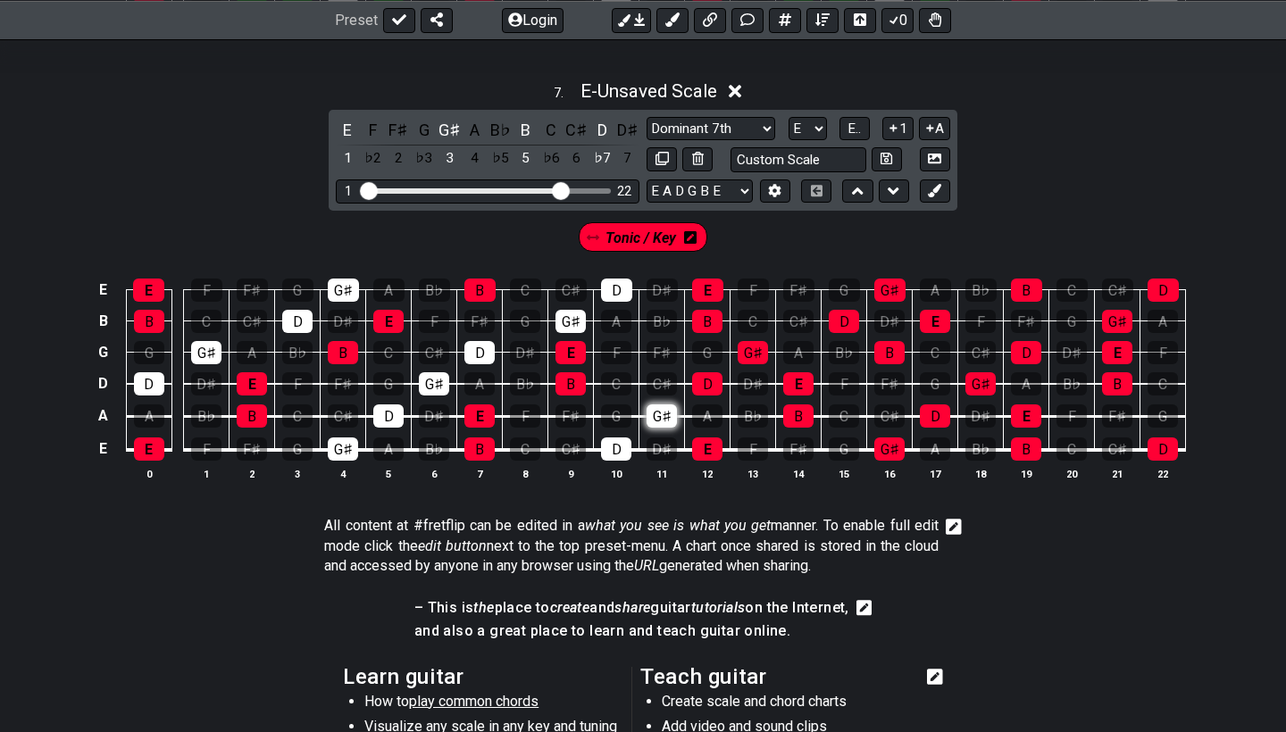
click at [658, 405] on div "G♯" at bounding box center [662, 416] width 30 height 23
click at [614, 441] on div "D" at bounding box center [616, 449] width 30 height 23
click at [572, 312] on div "G♯" at bounding box center [571, 321] width 30 height 23
click at [611, 289] on div "D" at bounding box center [616, 290] width 31 height 23
click at [483, 347] on div "D" at bounding box center [479, 352] width 30 height 23
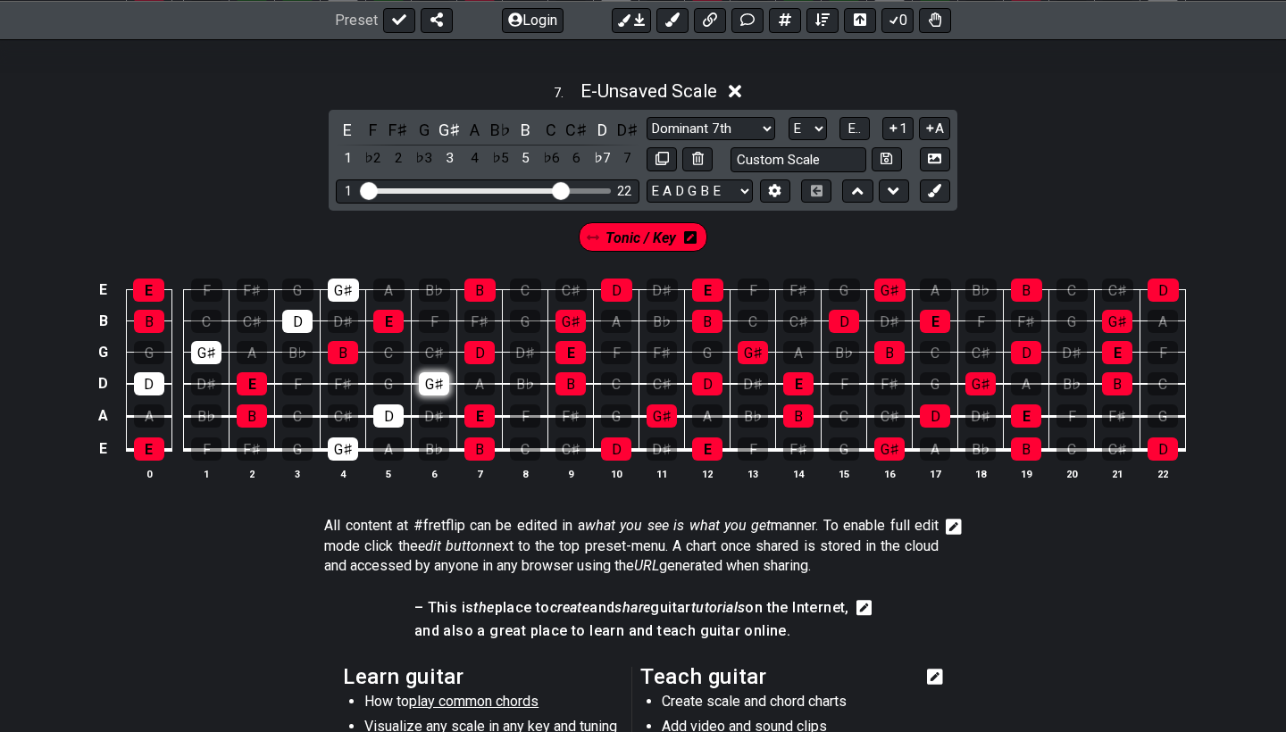
click at [441, 372] on div "G♯" at bounding box center [434, 383] width 30 height 23
click at [388, 411] on div "D" at bounding box center [388, 416] width 30 height 23
click at [347, 448] on div "G♯" at bounding box center [343, 449] width 30 height 23
click at [333, 279] on div "G♯" at bounding box center [343, 290] width 31 height 23
click at [301, 310] on div "D" at bounding box center [297, 321] width 30 height 23
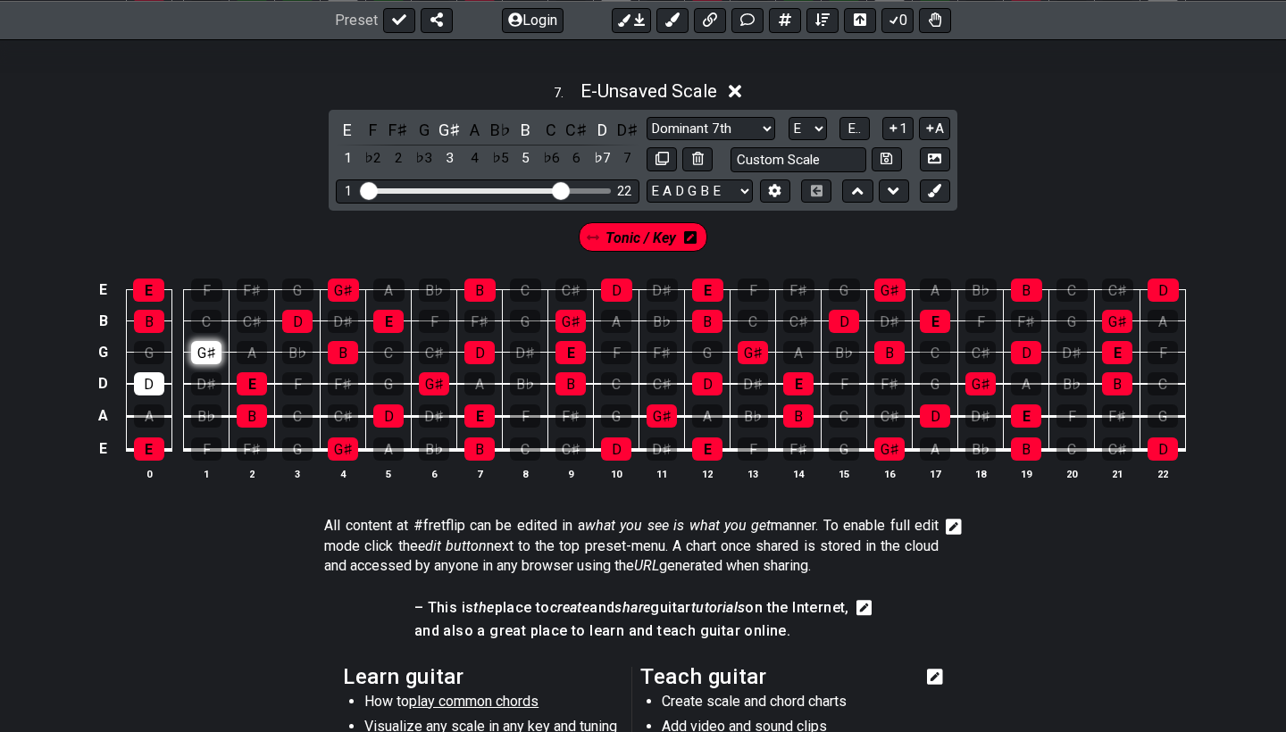
click at [210, 345] on div "G♯" at bounding box center [206, 352] width 30 height 23
click at [145, 375] on div "D" at bounding box center [149, 383] width 30 height 23
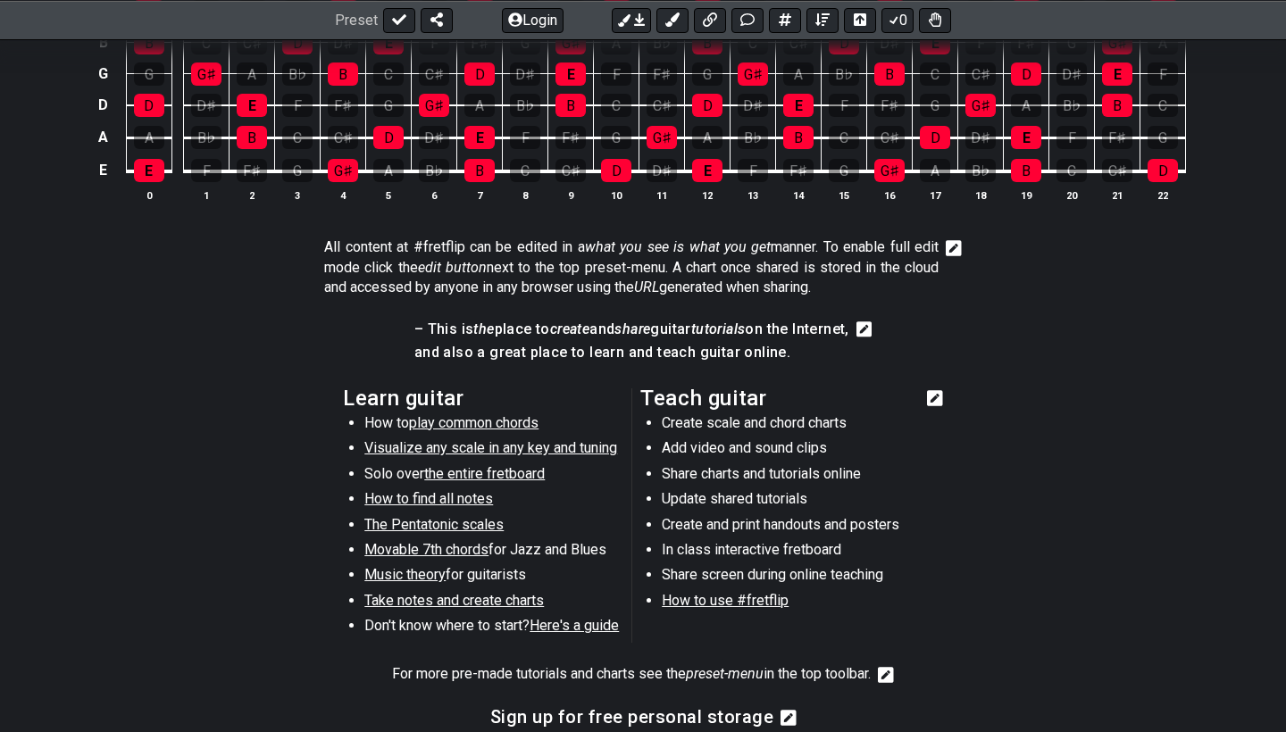
scroll to position [3298, 0]
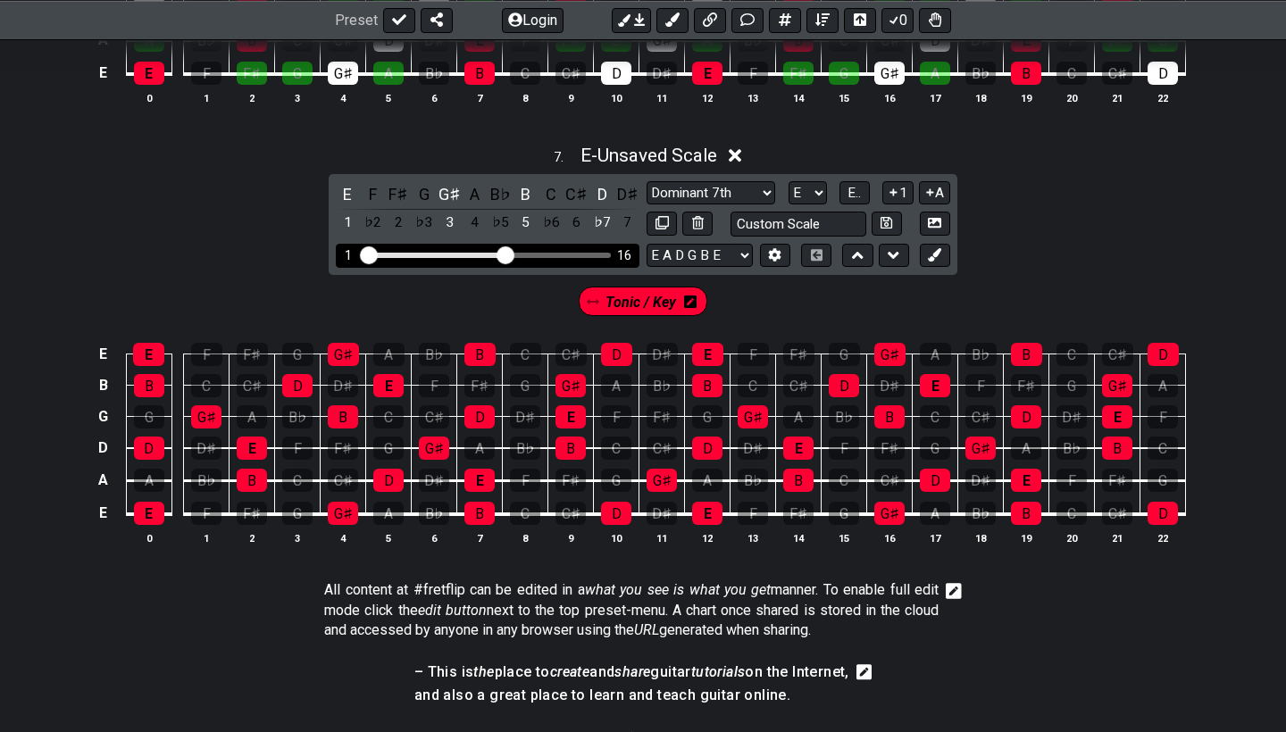
drag, startPoint x: 560, startPoint y: 246, endPoint x: 509, endPoint y: 250, distance: 51.0
click at [509, 254] on input "Visible fret range" at bounding box center [488, 254] width 254 height 0
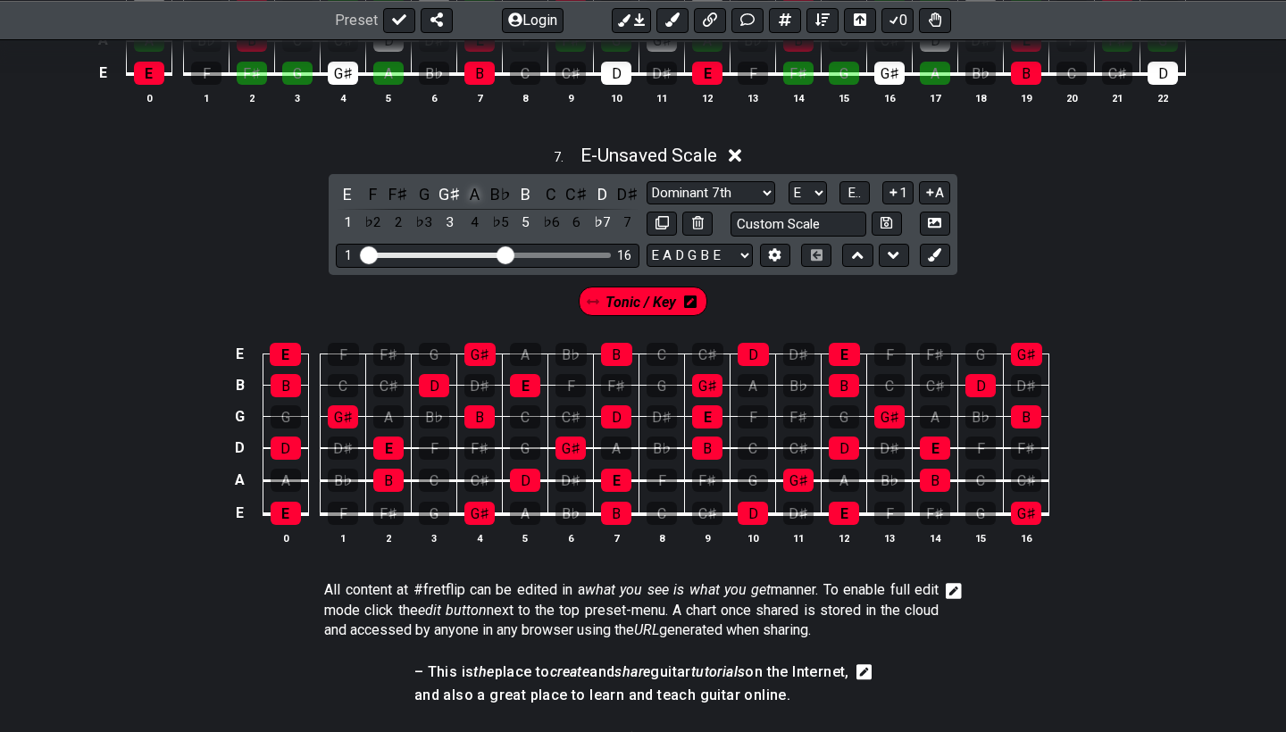
click at [469, 185] on div "A" at bounding box center [475, 194] width 23 height 24
click at [470, 184] on div "A" at bounding box center [475, 194] width 23 height 24
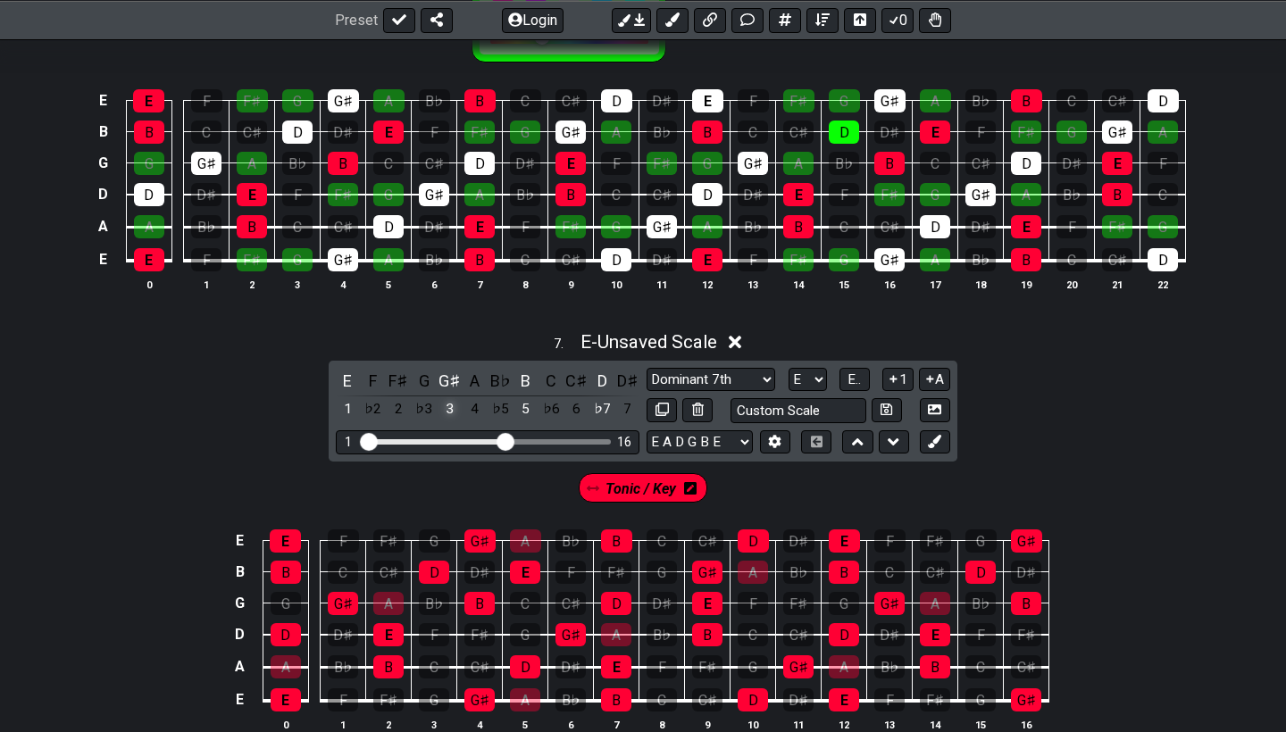
scroll to position [3110, 0]
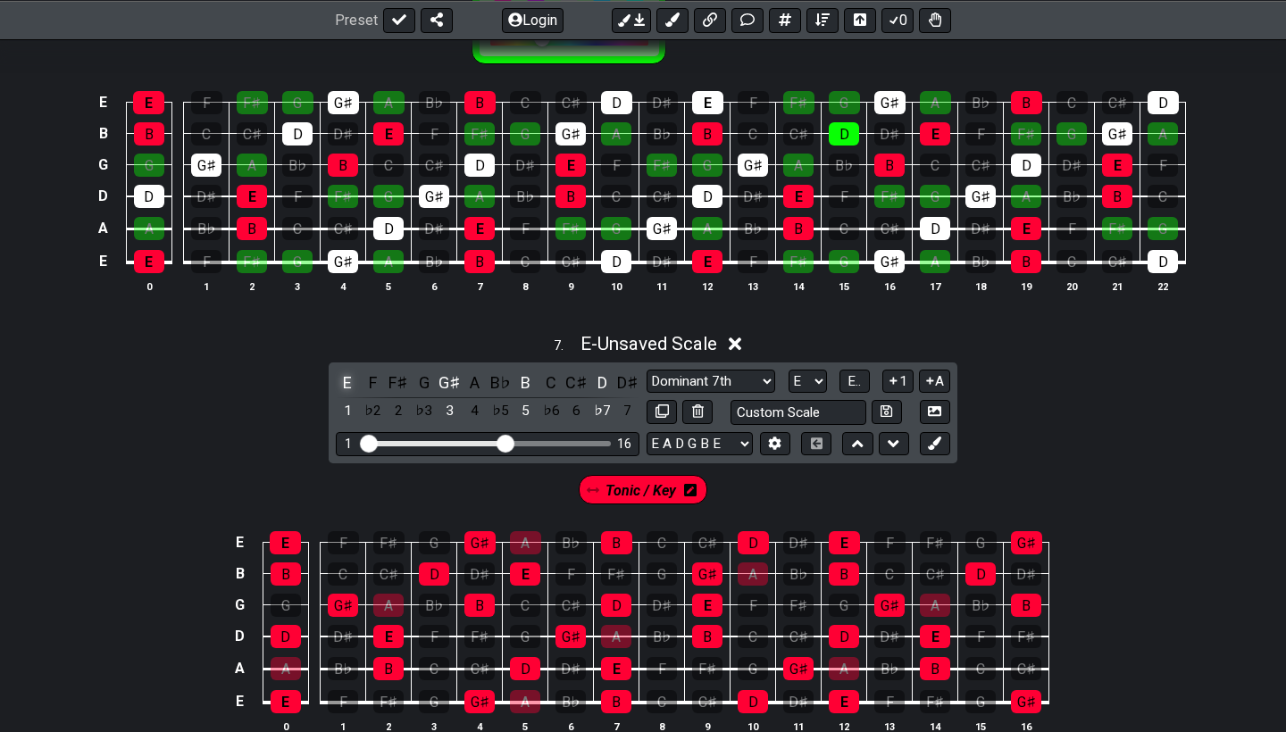
click at [346, 376] on div "E" at bounding box center [347, 383] width 23 height 24
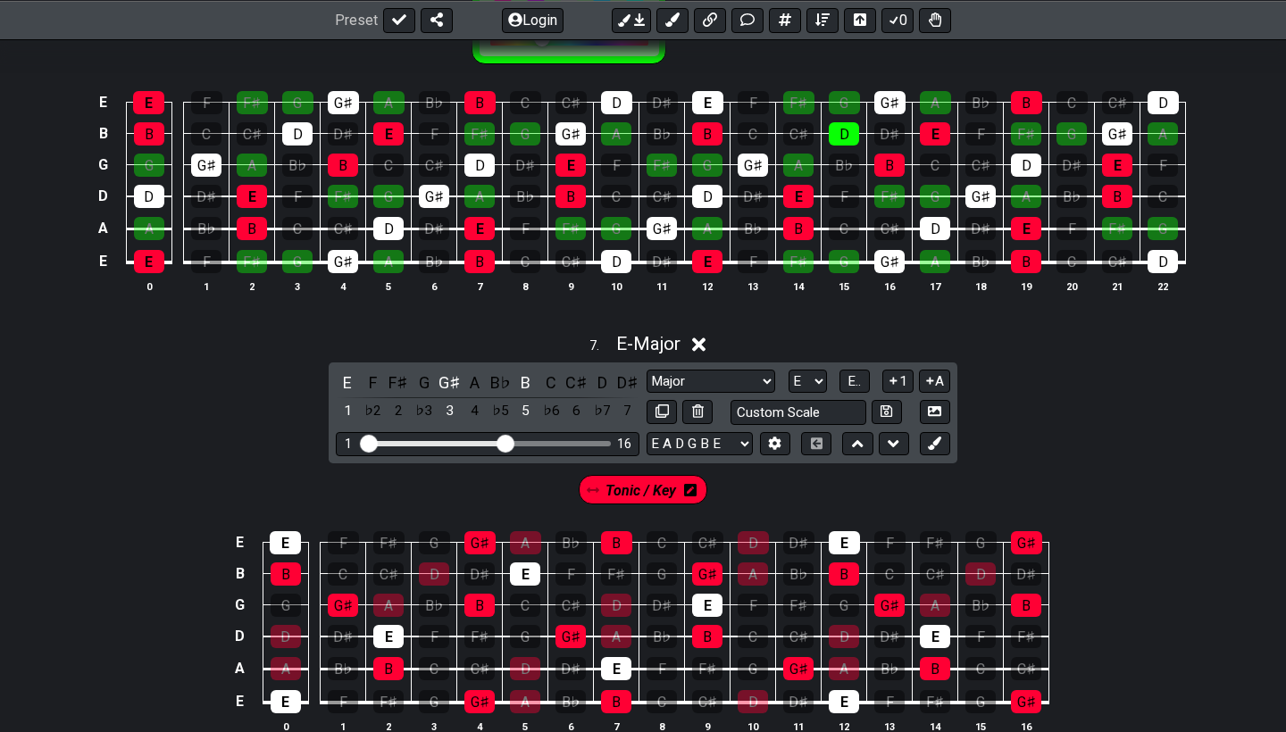
click at [593, 485] on icon at bounding box center [593, 490] width 13 height 13
click at [688, 485] on icon at bounding box center [690, 490] width 13 height 14
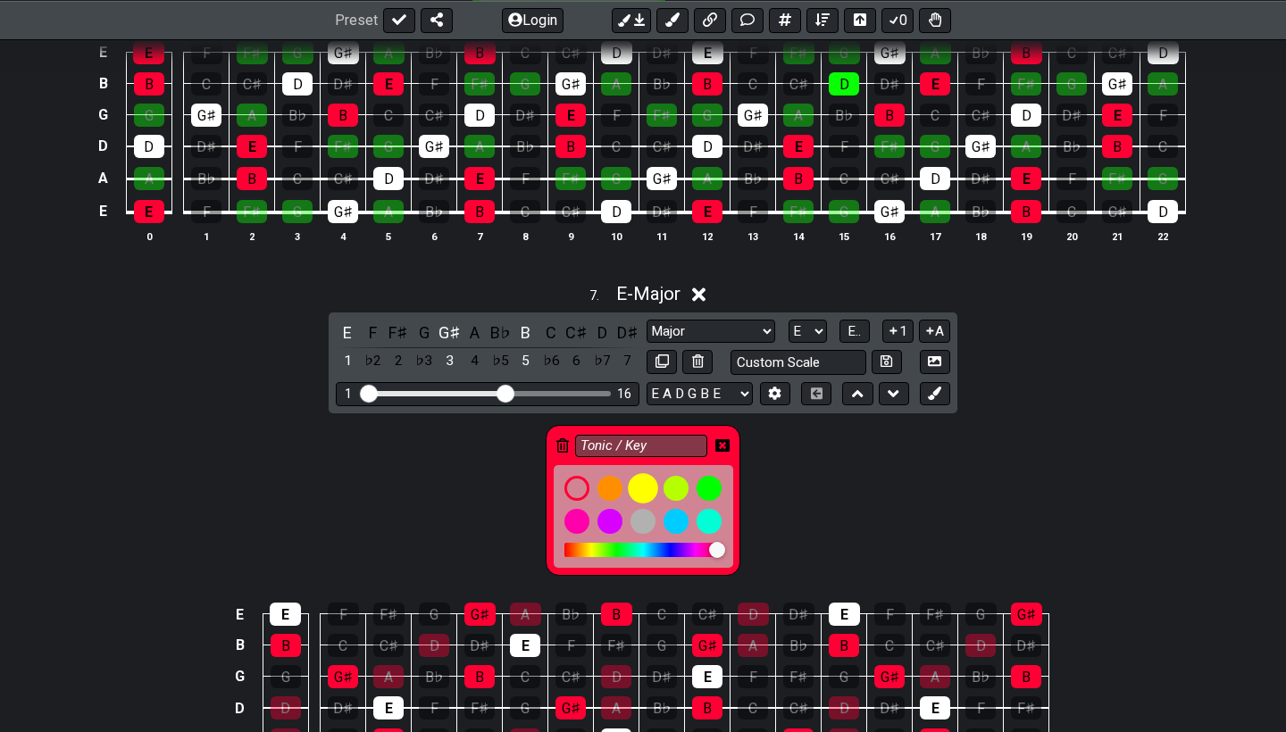
scroll to position [3161, 0]
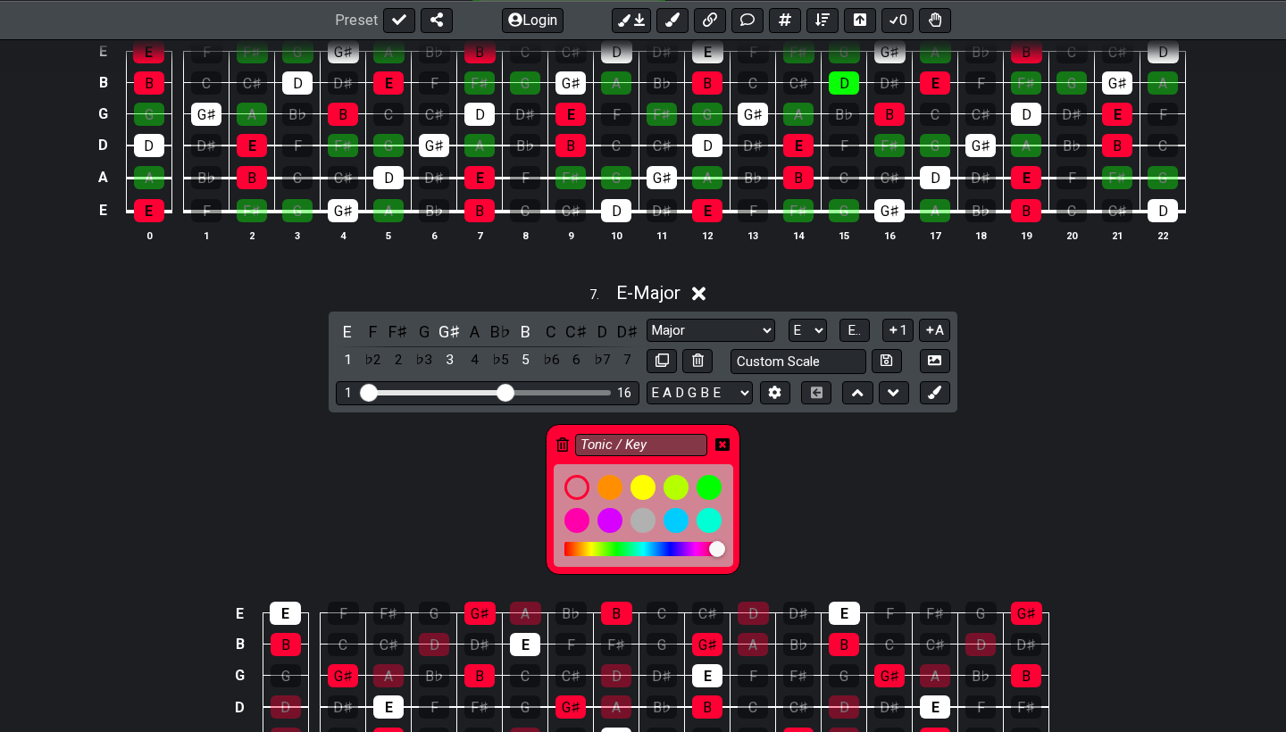
click at [561, 438] on icon at bounding box center [562, 445] width 13 height 14
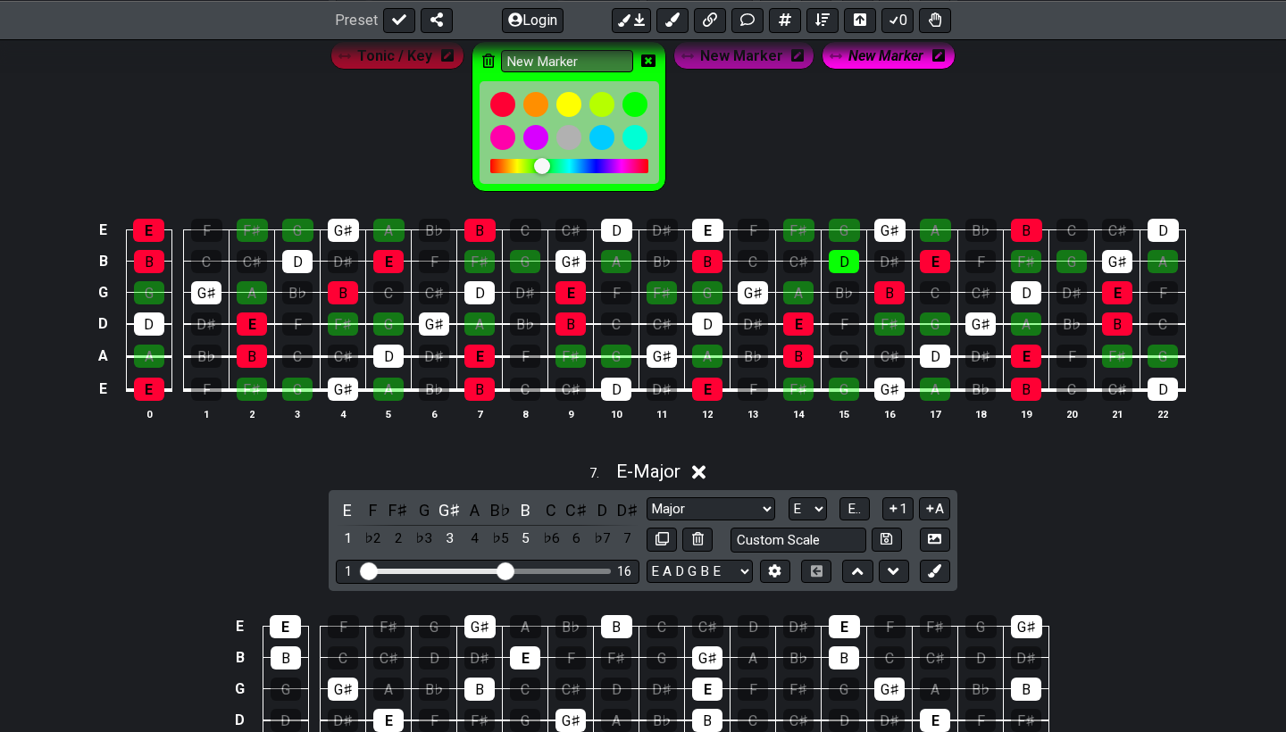
scroll to position [2982, 0]
click at [472, 500] on div "A" at bounding box center [475, 510] width 23 height 24
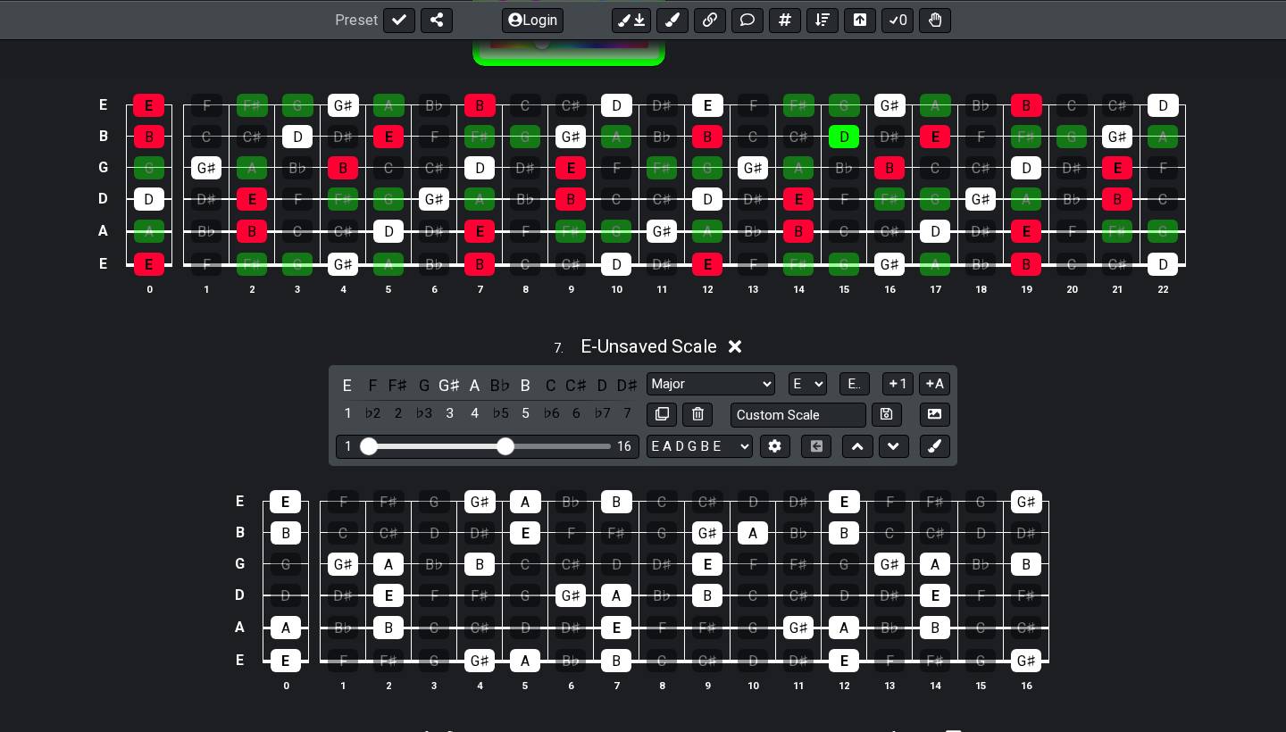
scroll to position [3110, 0]
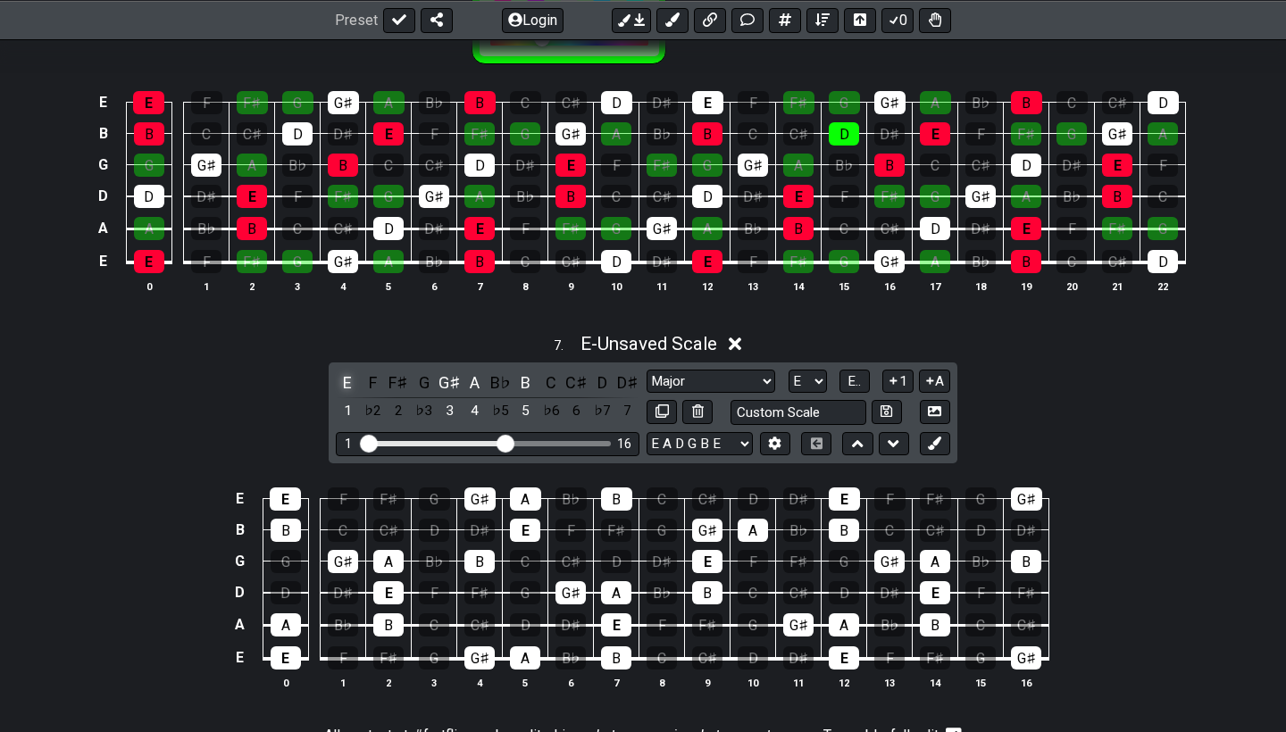
click at [347, 375] on div "E" at bounding box center [347, 383] width 23 height 24
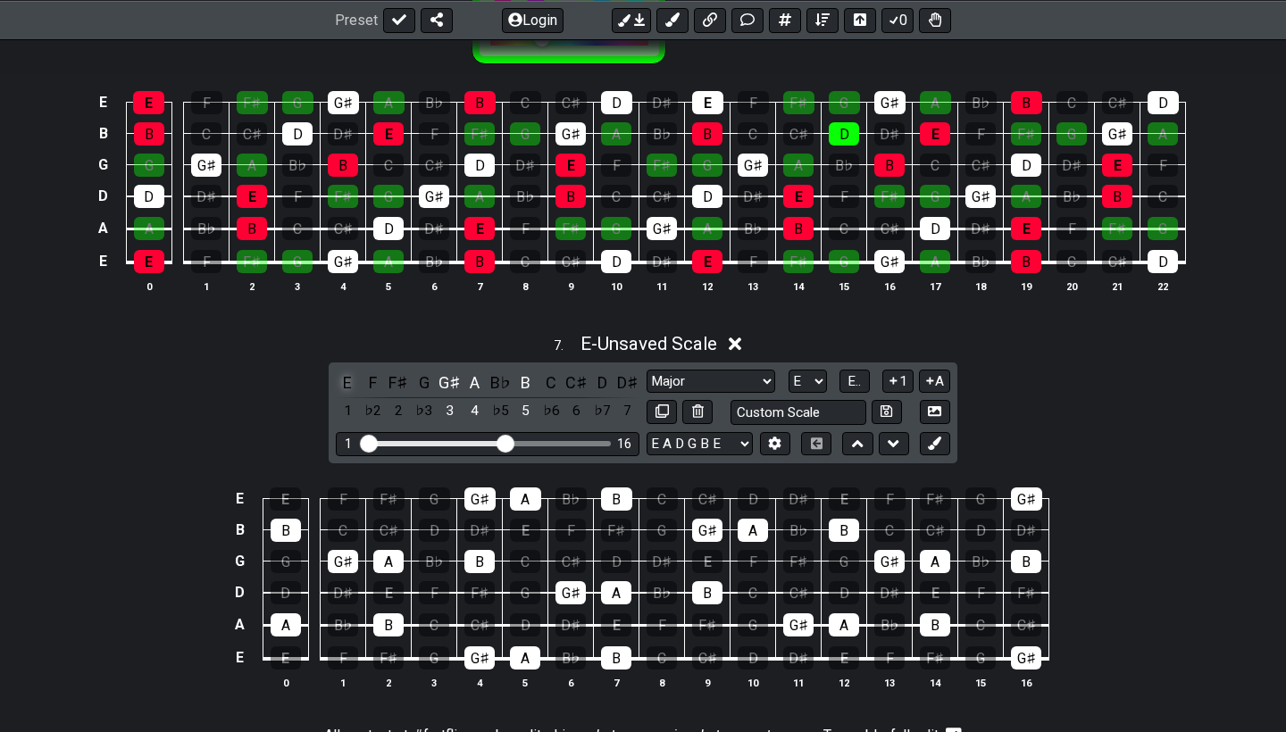
click at [347, 375] on div "E" at bounding box center [347, 383] width 23 height 24
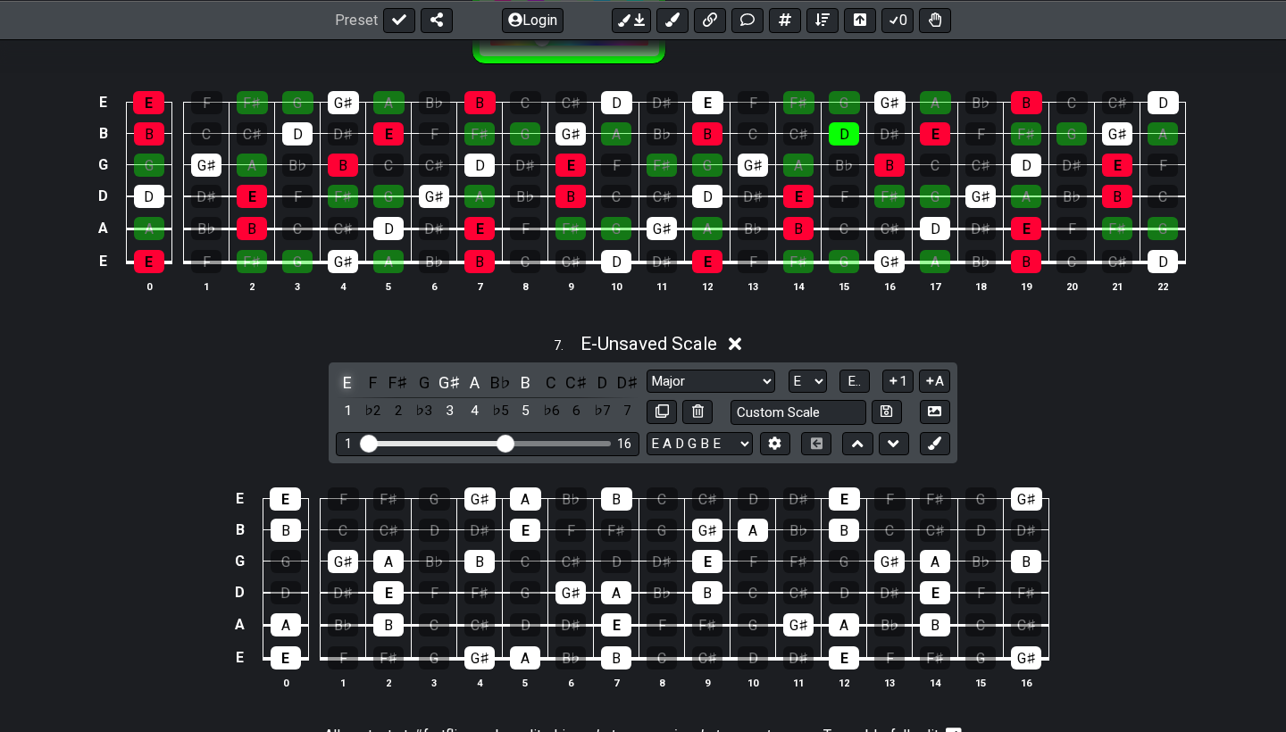
click at [347, 375] on div "E" at bounding box center [347, 383] width 23 height 24
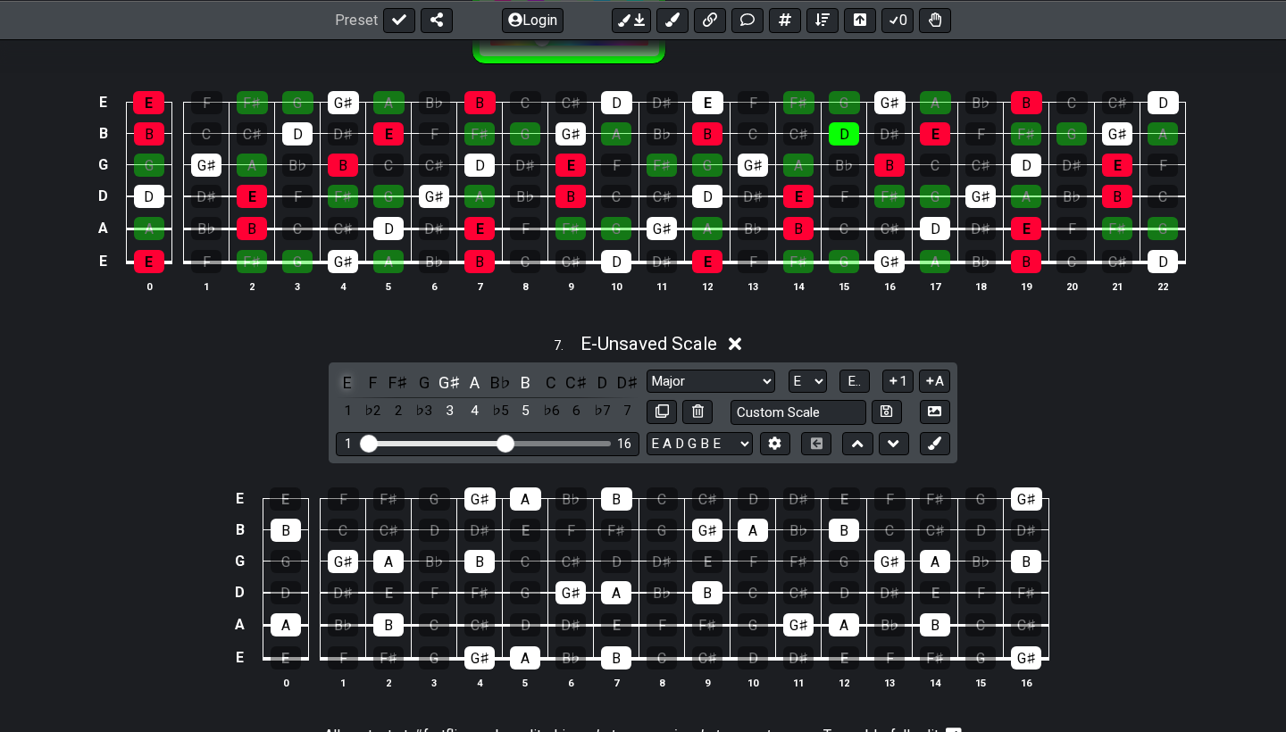
click at [347, 375] on div "E" at bounding box center [347, 383] width 23 height 24
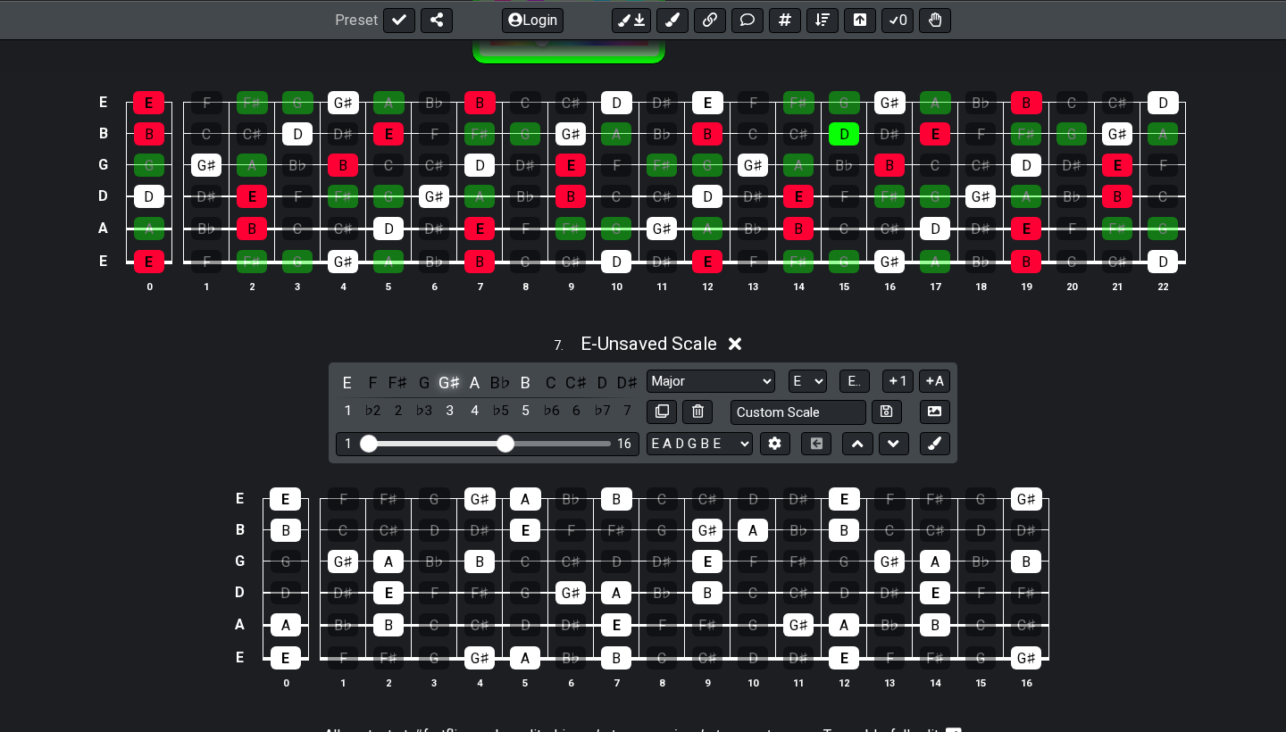
click at [446, 377] on div "G♯" at bounding box center [449, 383] width 23 height 24
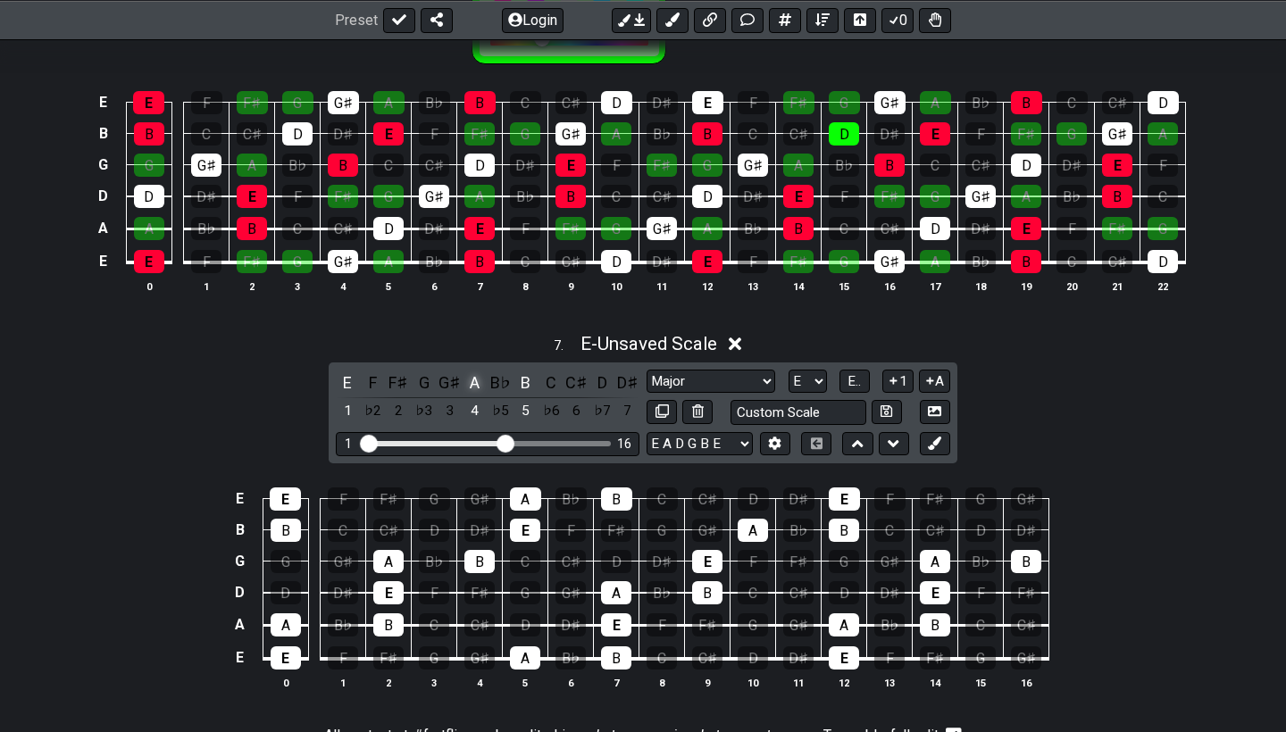
click at [476, 378] on div "A" at bounding box center [475, 383] width 23 height 24
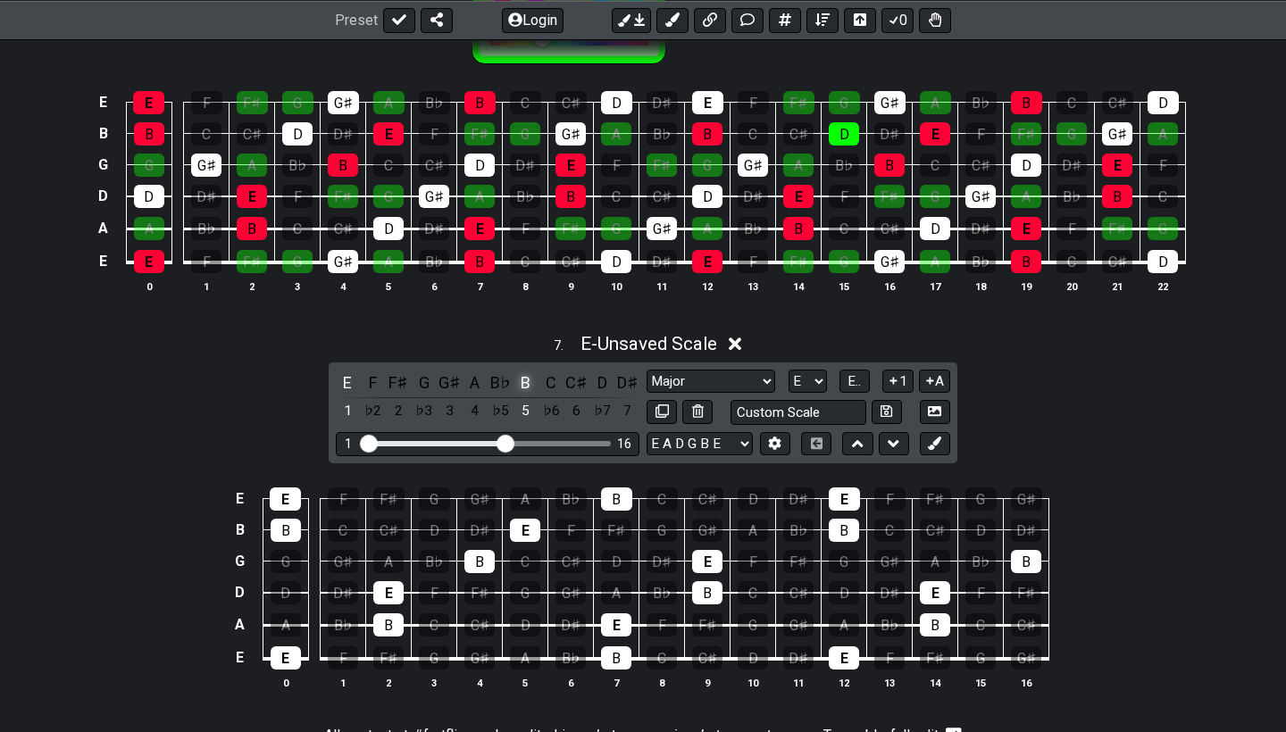
click at [522, 381] on div "B" at bounding box center [525, 383] width 23 height 24
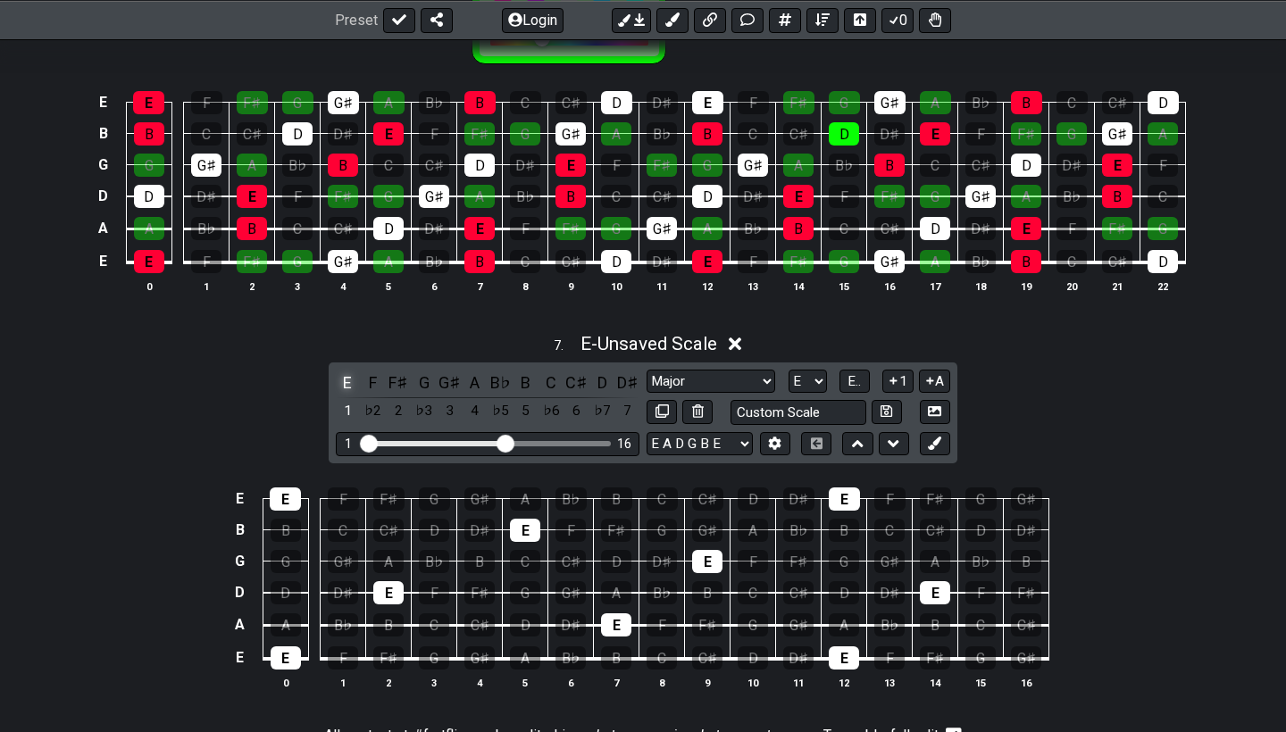
click at [347, 372] on div "E" at bounding box center [347, 383] width 23 height 24
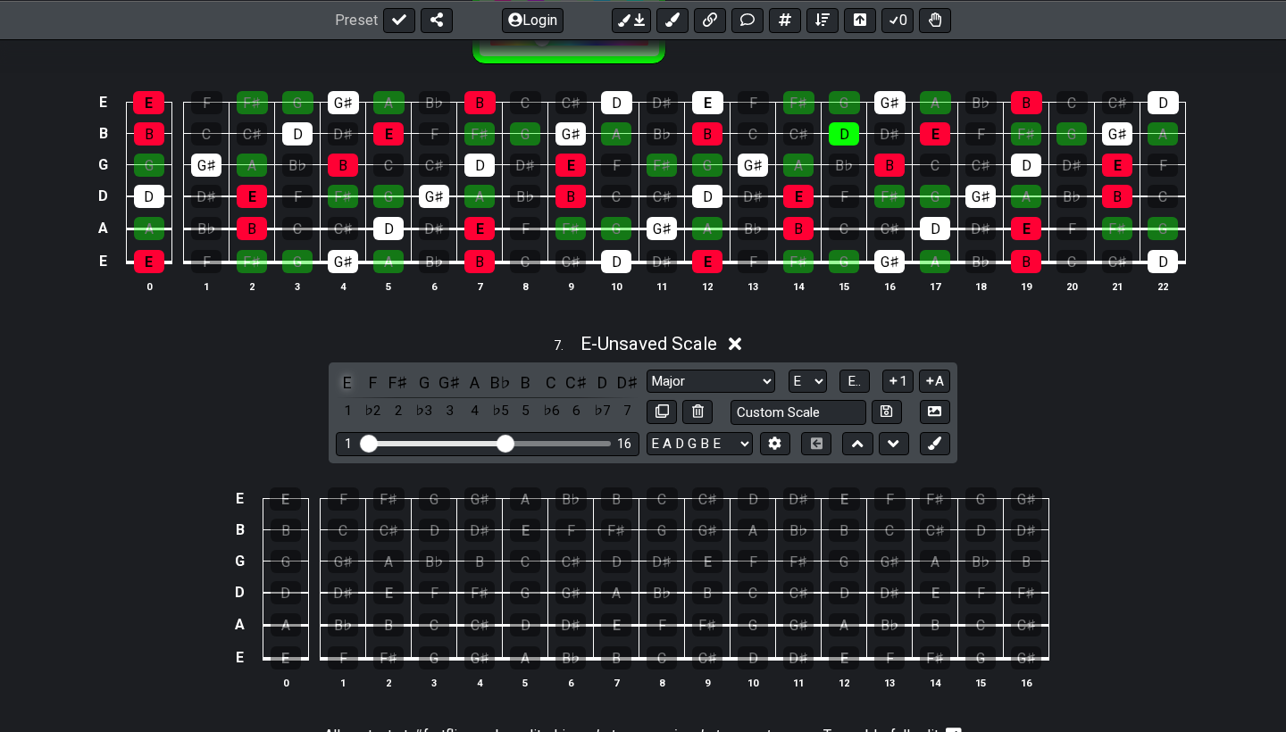
click at [347, 372] on div "E" at bounding box center [347, 383] width 23 height 24
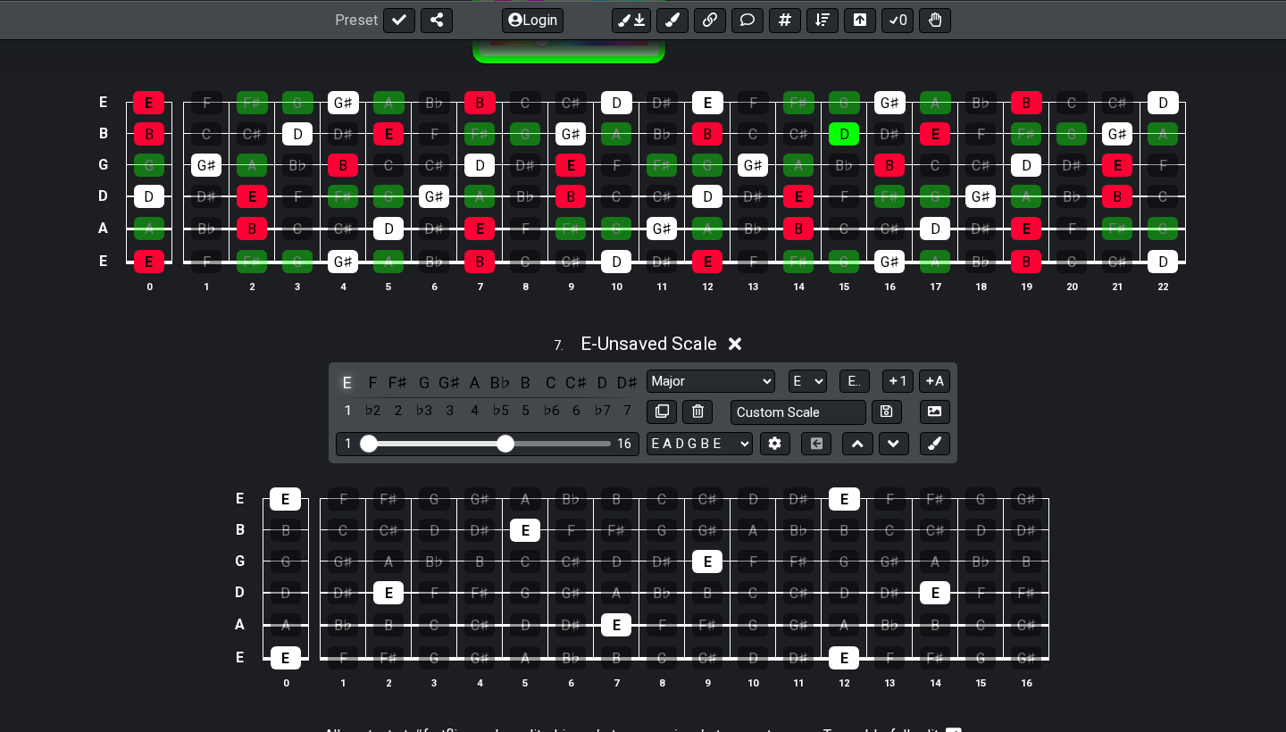
click at [347, 372] on div "E" at bounding box center [347, 383] width 23 height 24
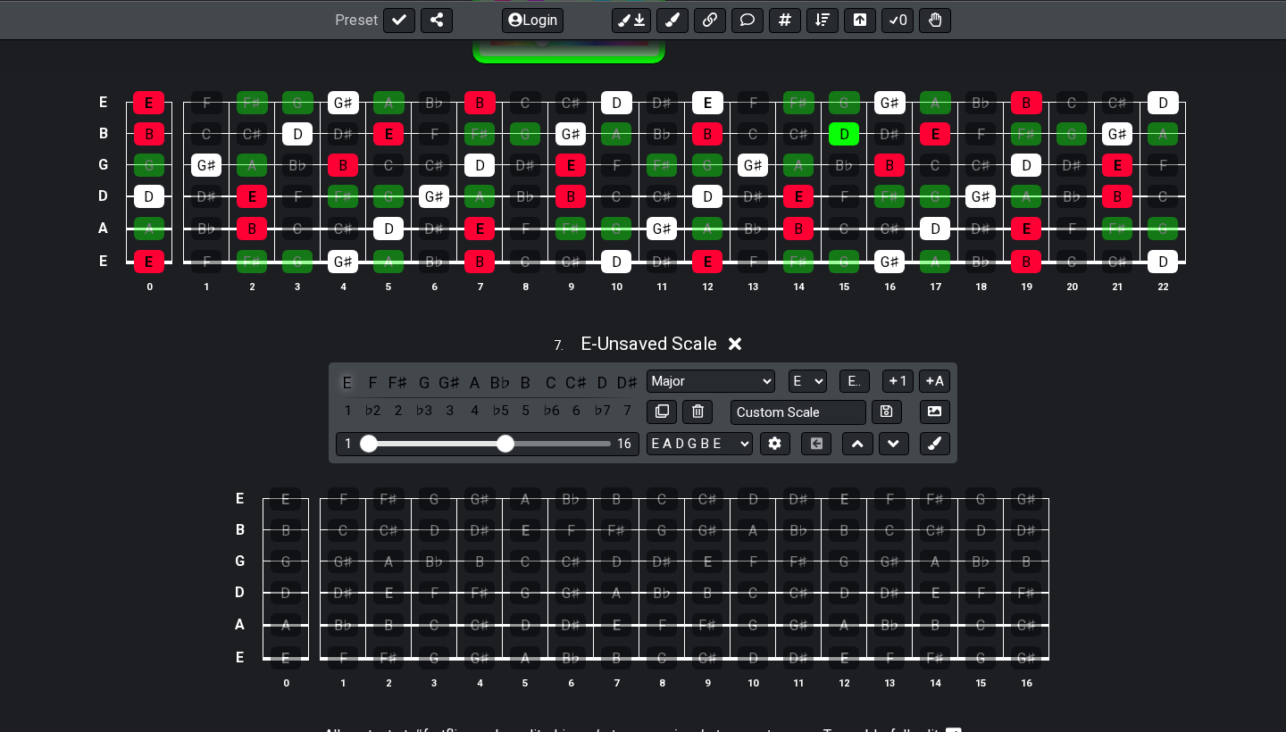
click at [347, 372] on div "E" at bounding box center [347, 383] width 23 height 24
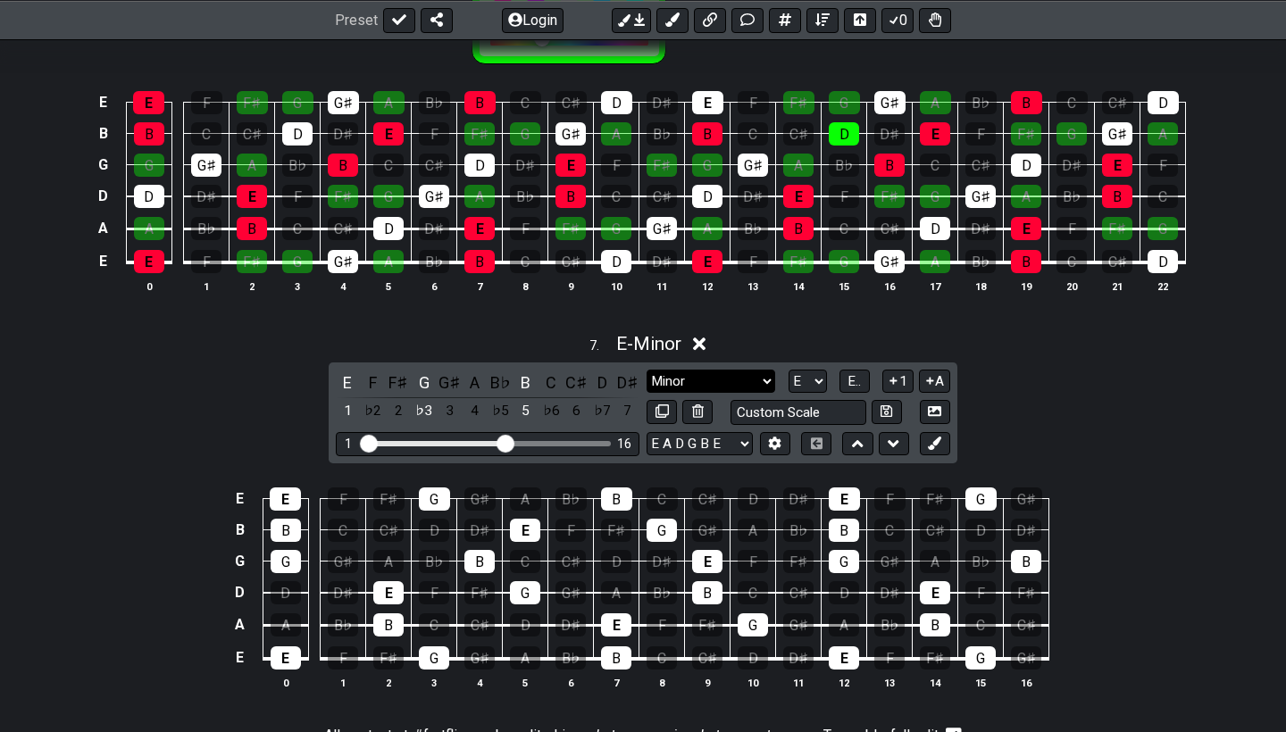
select select "Major"
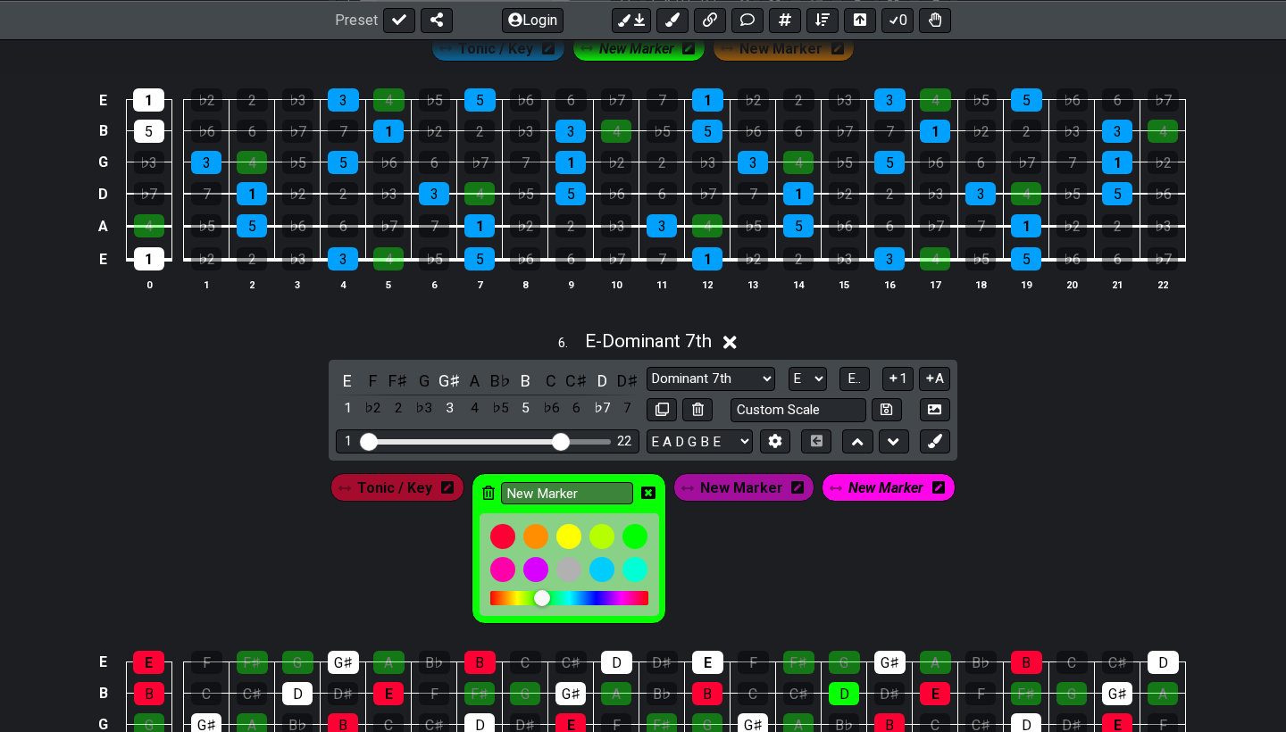
scroll to position [2545, 0]
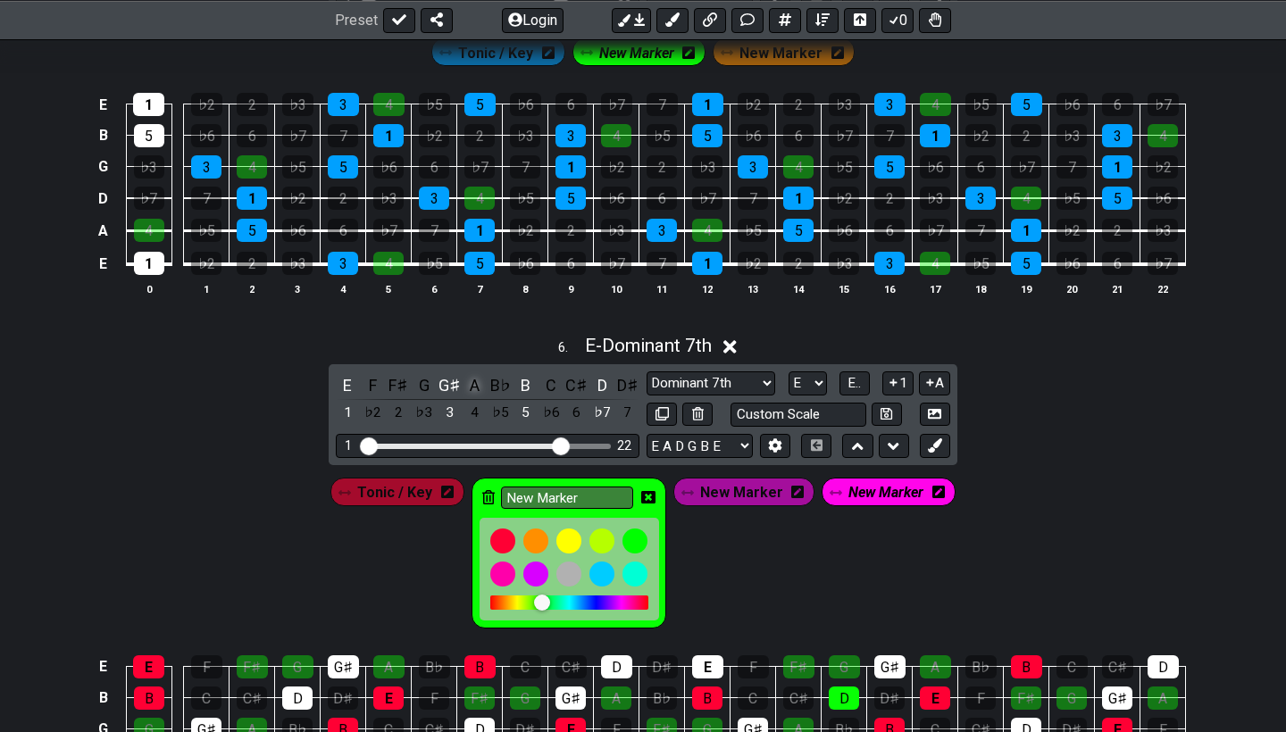
click at [468, 382] on div "A" at bounding box center [475, 385] width 23 height 24
click at [466, 373] on div "A" at bounding box center [475, 385] width 23 height 24
click at [516, 379] on div "B" at bounding box center [525, 385] width 23 height 24
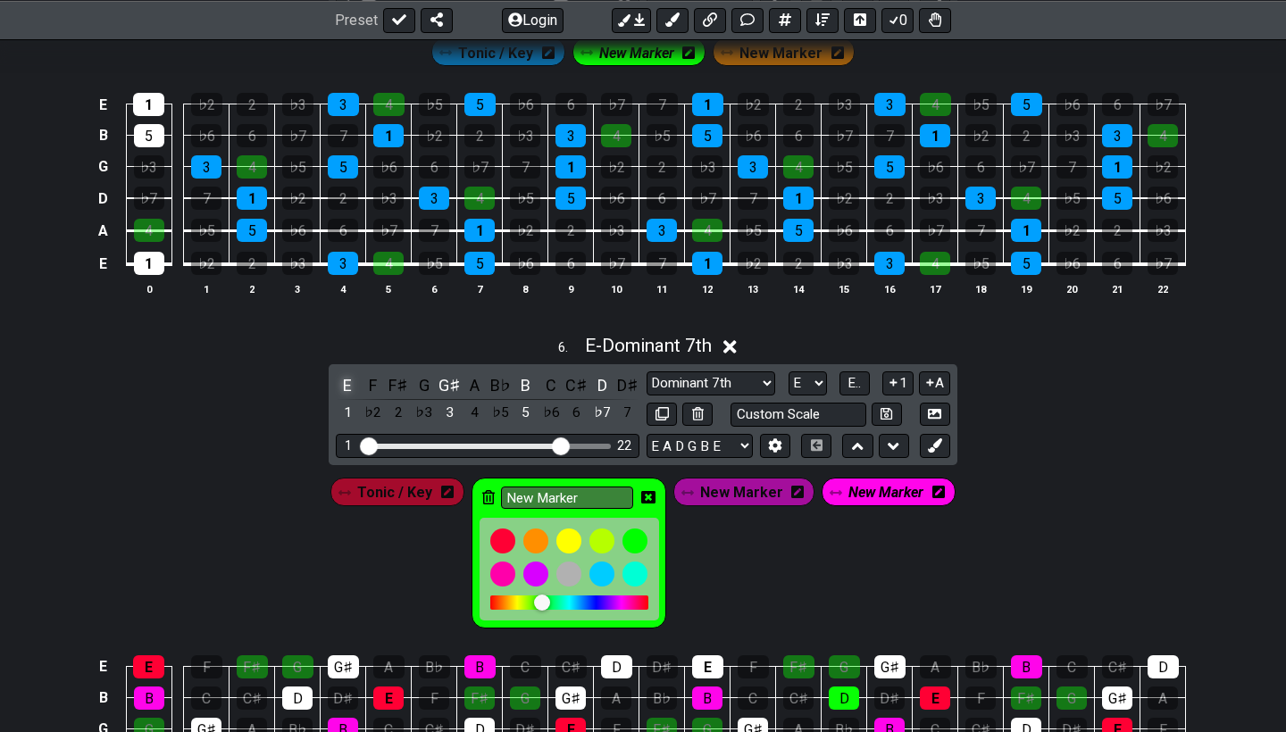
click at [347, 381] on div "E" at bounding box center [347, 385] width 23 height 24
click at [342, 379] on div "E" at bounding box center [347, 385] width 23 height 24
click at [597, 378] on div "D" at bounding box center [601, 385] width 23 height 24
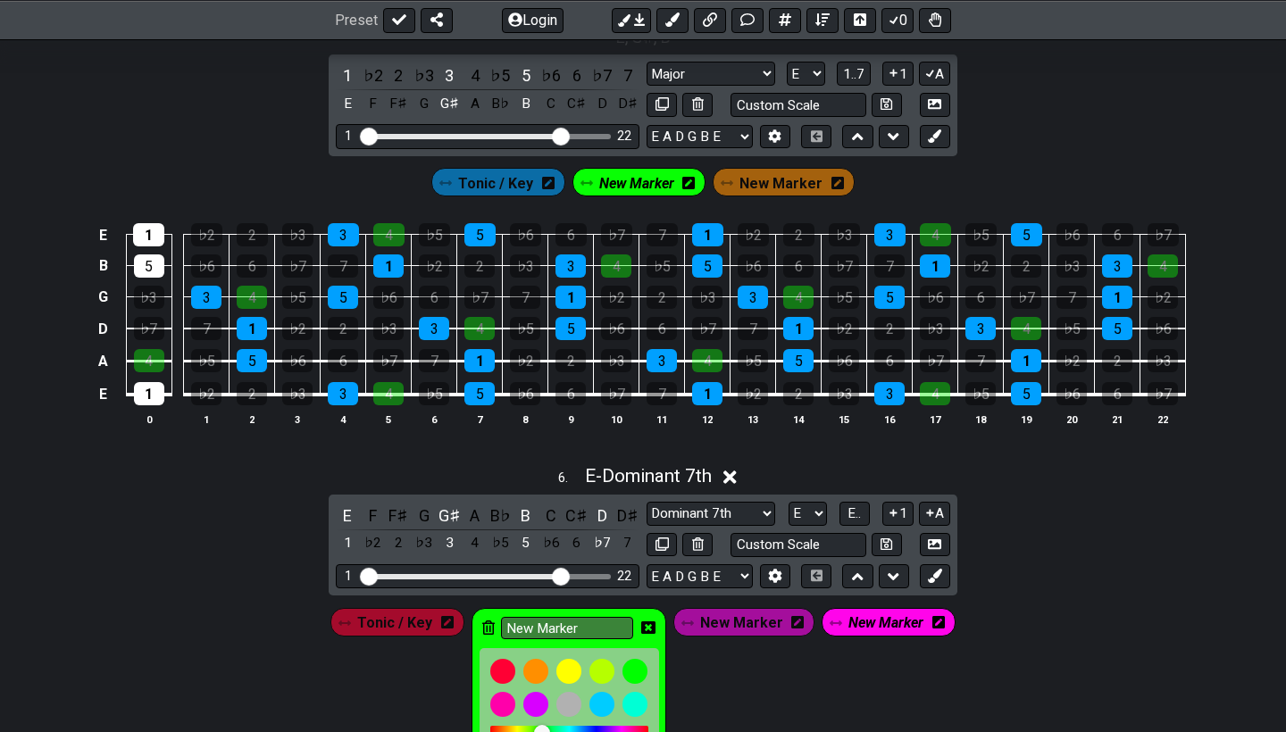
scroll to position [2425, 0]
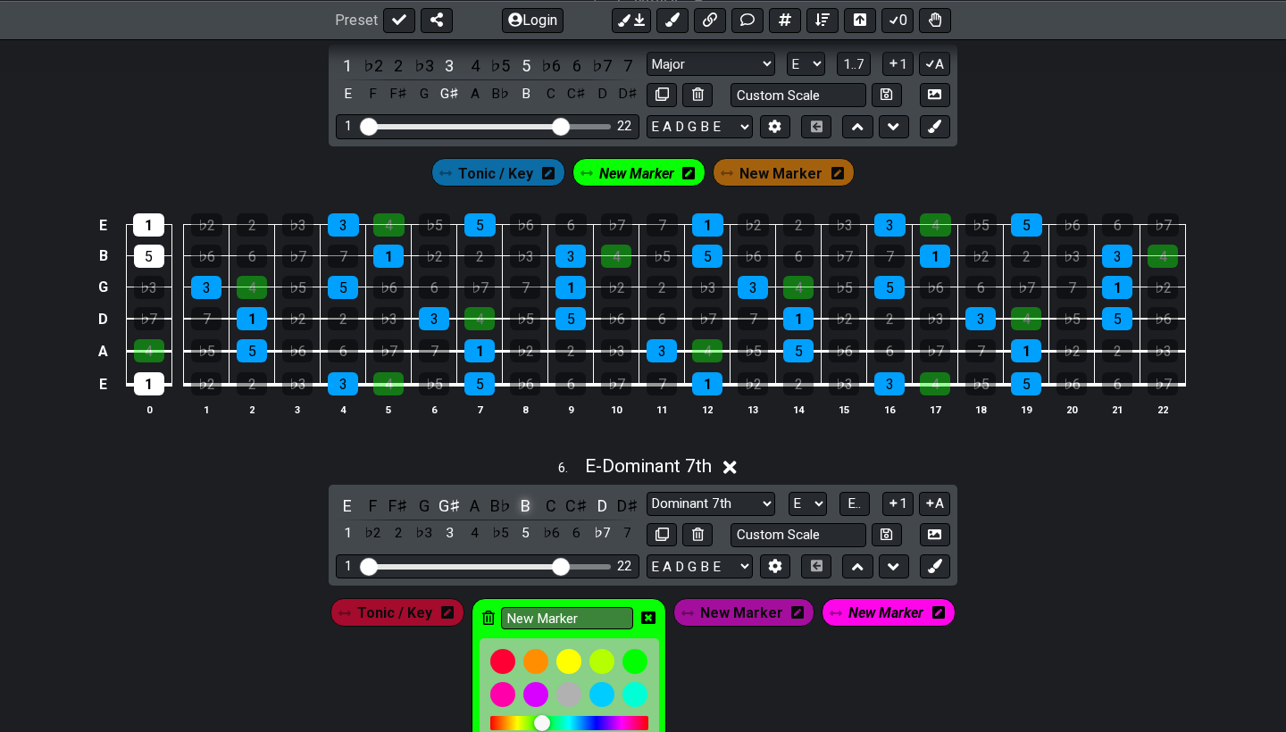
click at [521, 499] on div "B" at bounding box center [525, 506] width 23 height 24
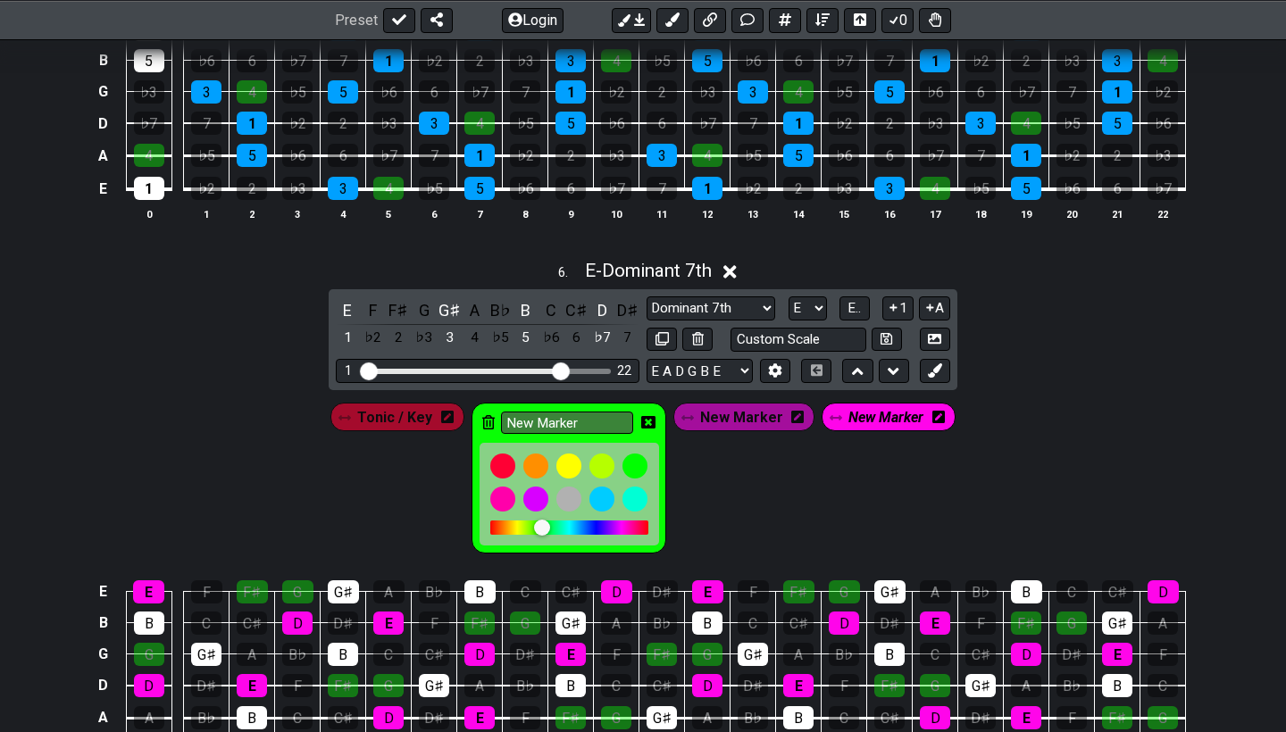
click at [401, 405] on span "Tonic / Key" at bounding box center [394, 418] width 75 height 26
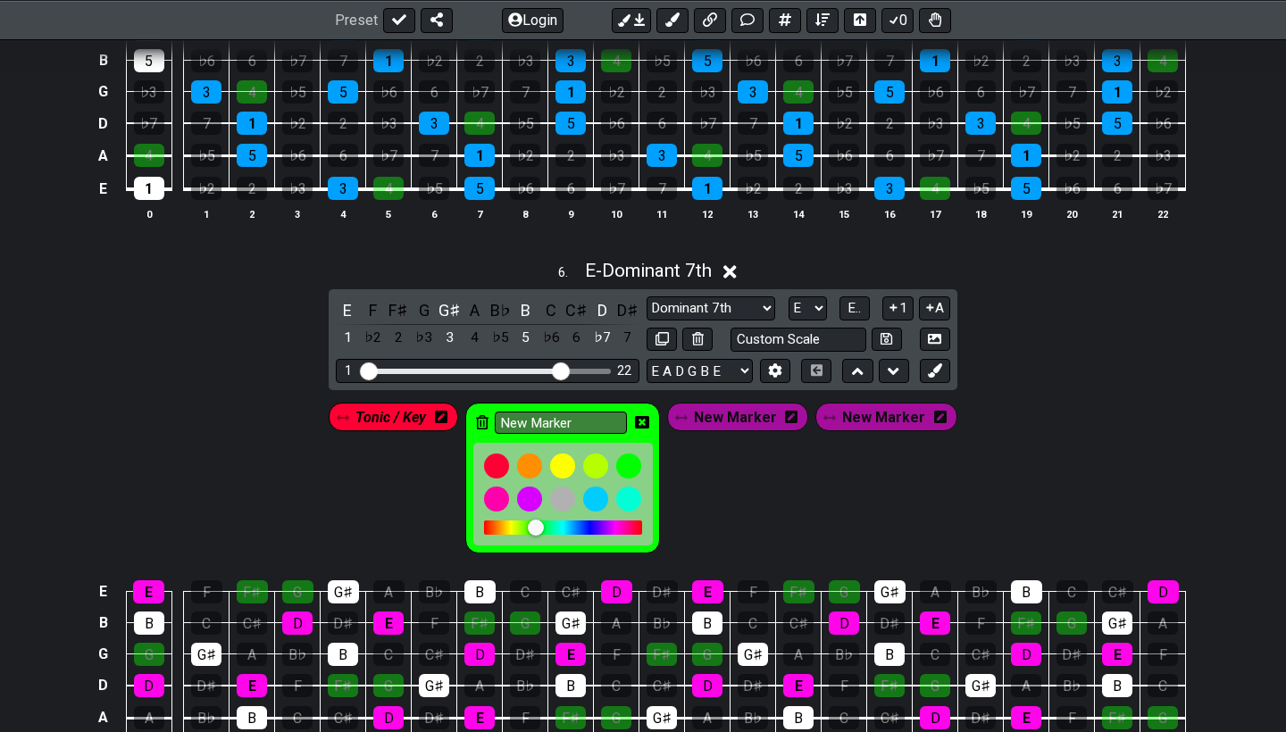
click at [645, 415] on icon at bounding box center [642, 422] width 14 height 14
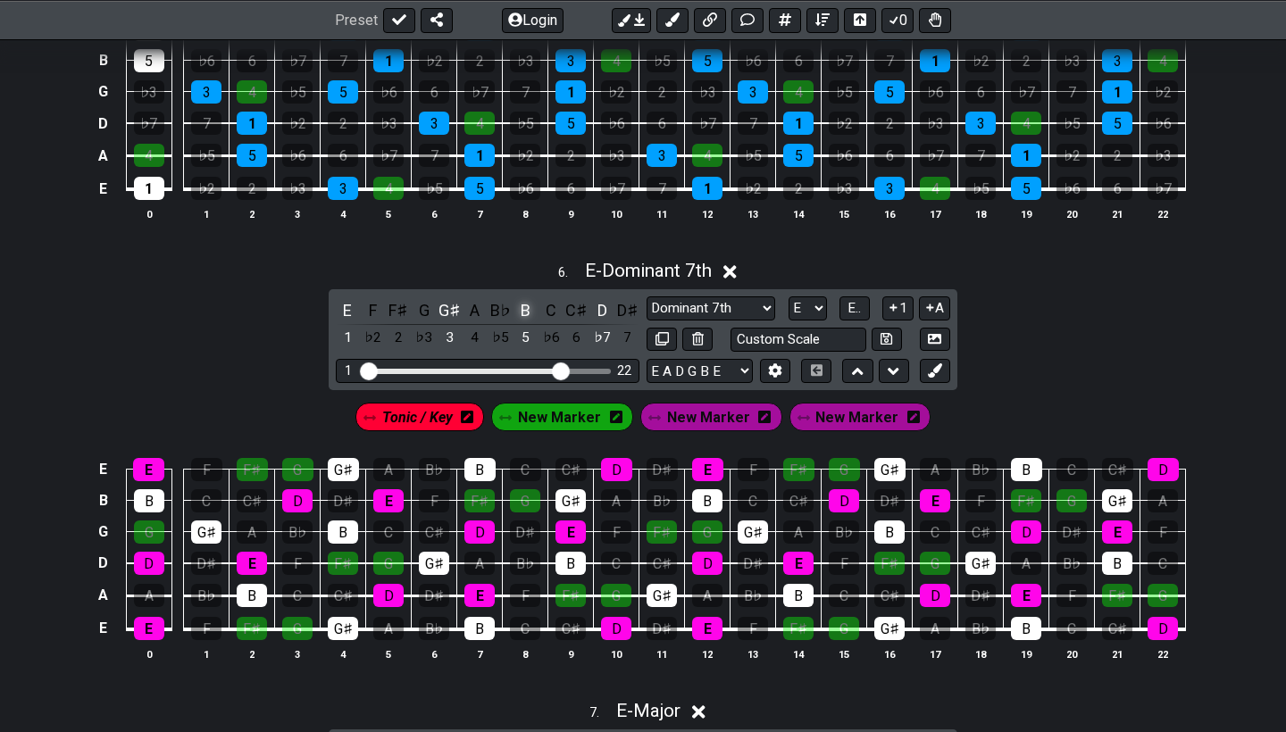
click at [517, 301] on div "B" at bounding box center [525, 310] width 23 height 24
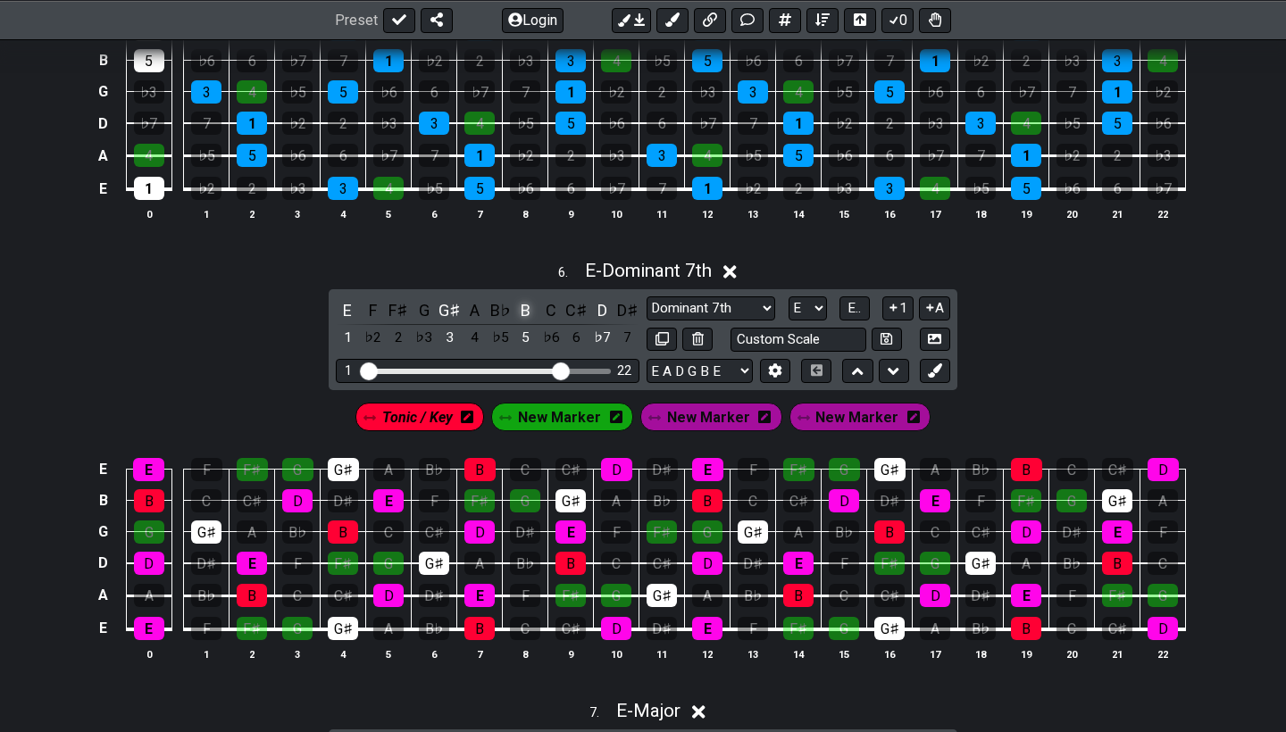
click at [517, 301] on div "B" at bounding box center [525, 310] width 23 height 24
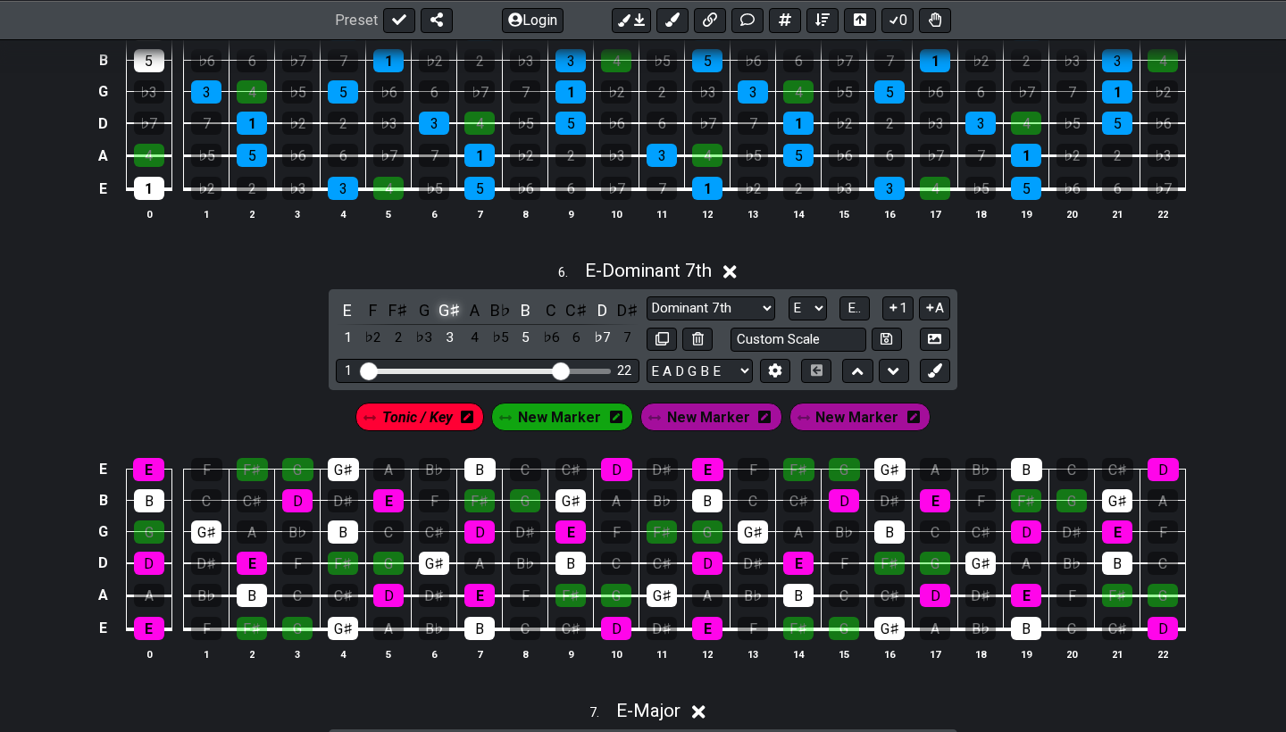
click at [445, 302] on div "G♯" at bounding box center [449, 310] width 23 height 24
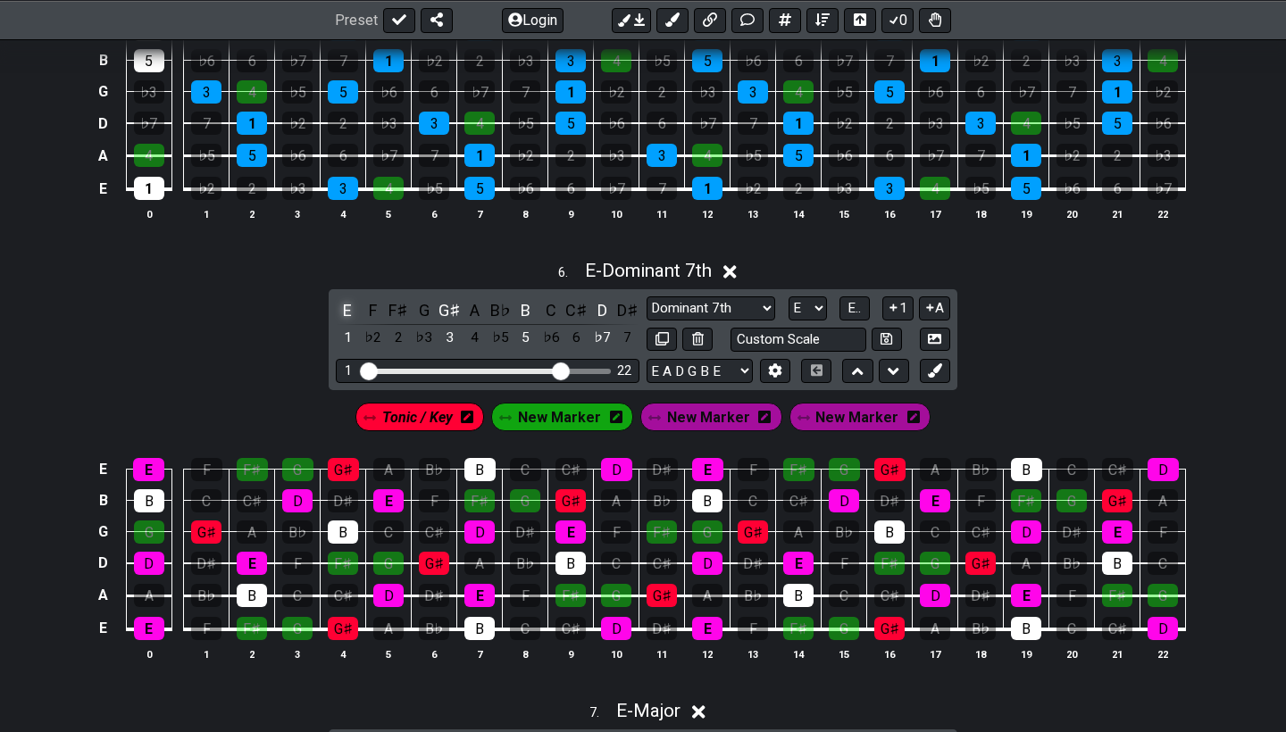
click at [347, 302] on div "E" at bounding box center [347, 310] width 23 height 24
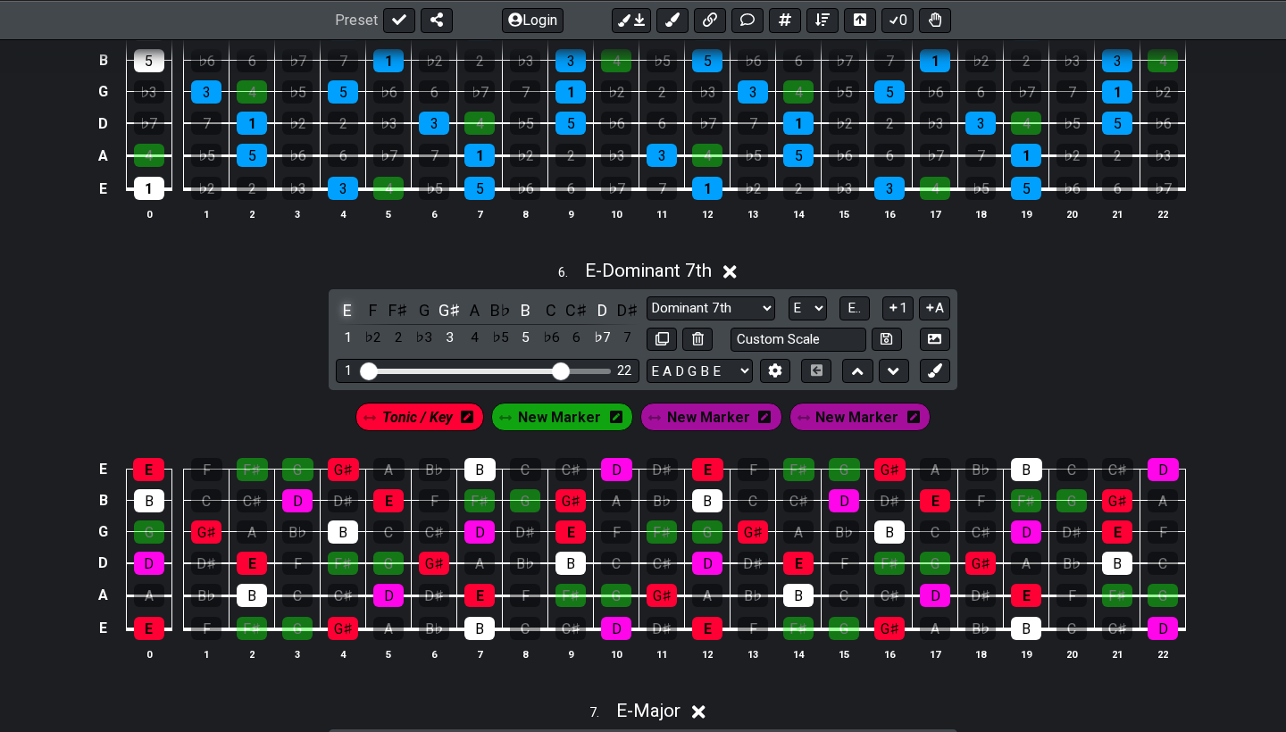
click at [347, 302] on div "E" at bounding box center [347, 310] width 23 height 24
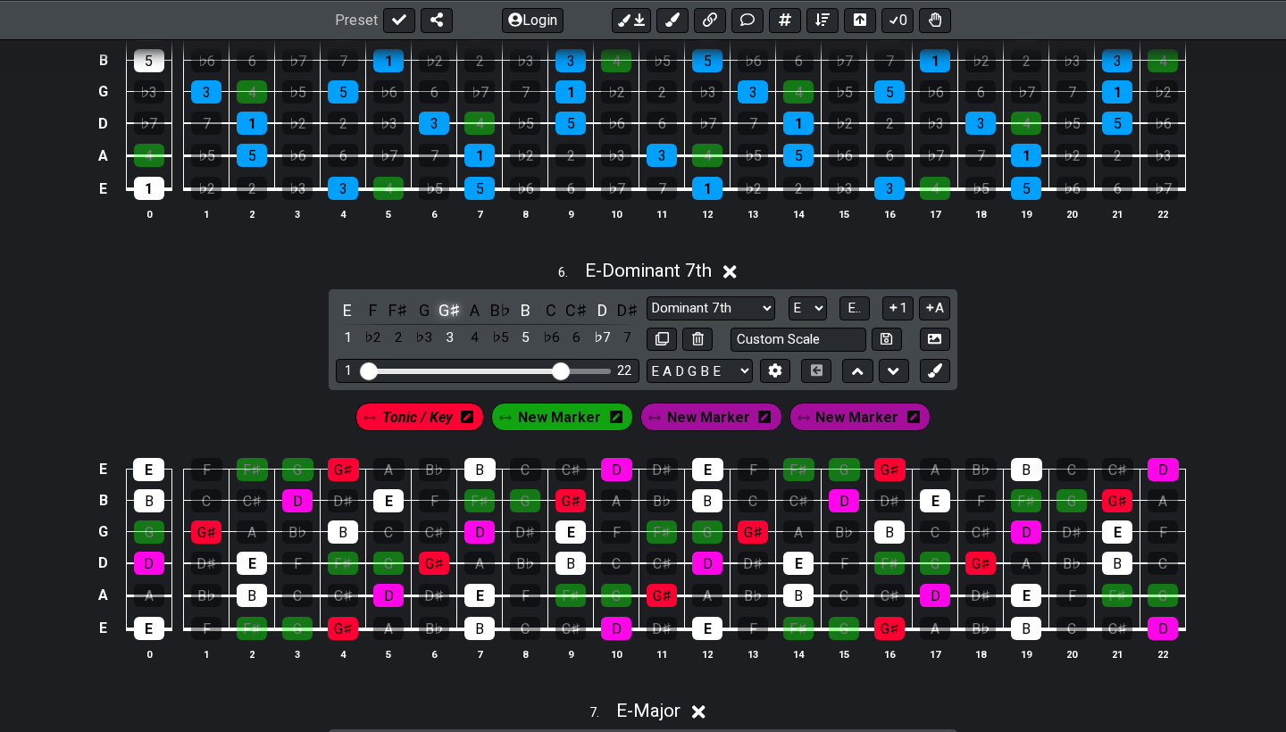
click at [444, 306] on div "G♯" at bounding box center [449, 310] width 23 height 24
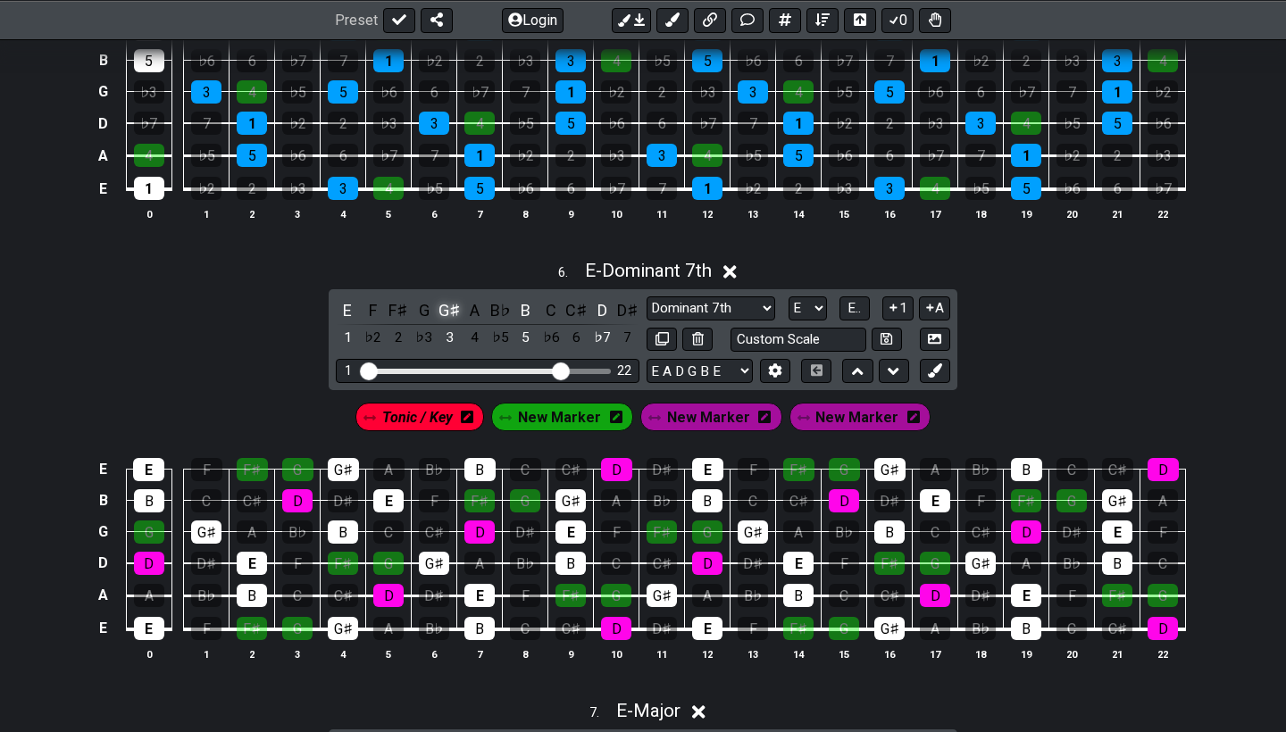
click at [442, 309] on div "G♯" at bounding box center [449, 310] width 23 height 24
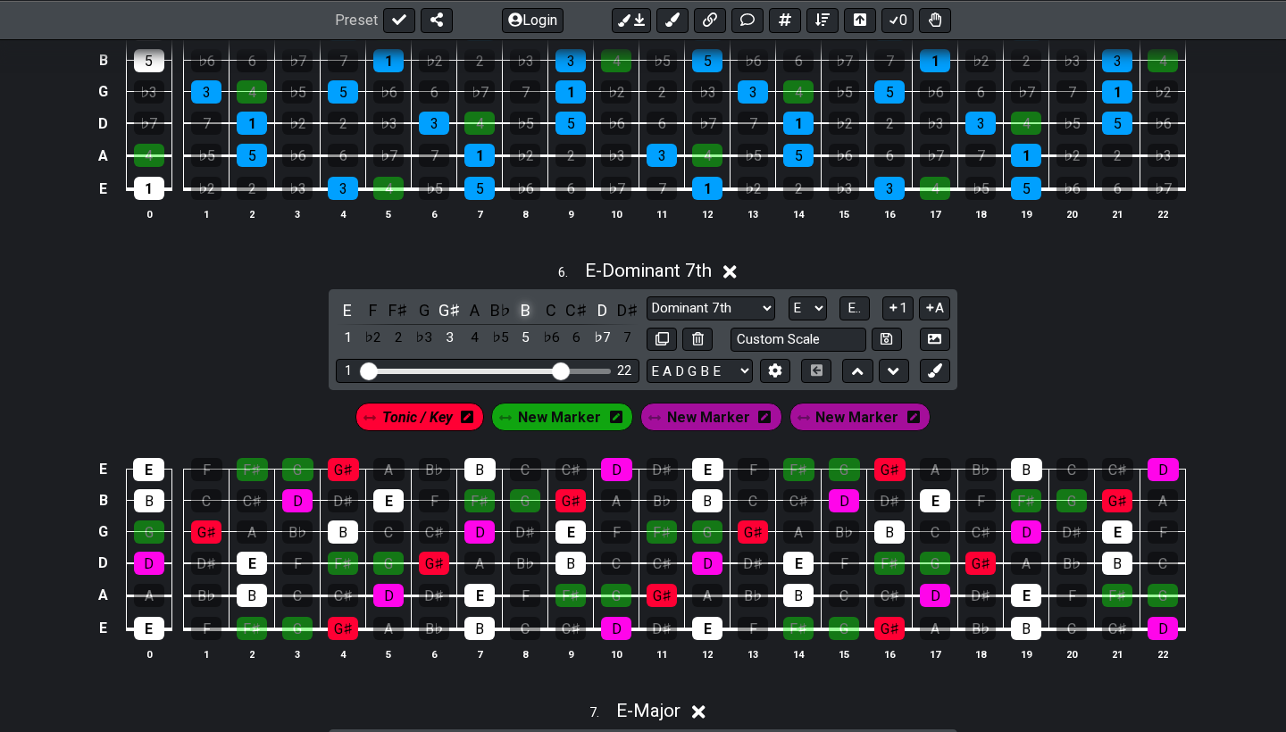
click at [515, 304] on div "B" at bounding box center [525, 310] width 23 height 24
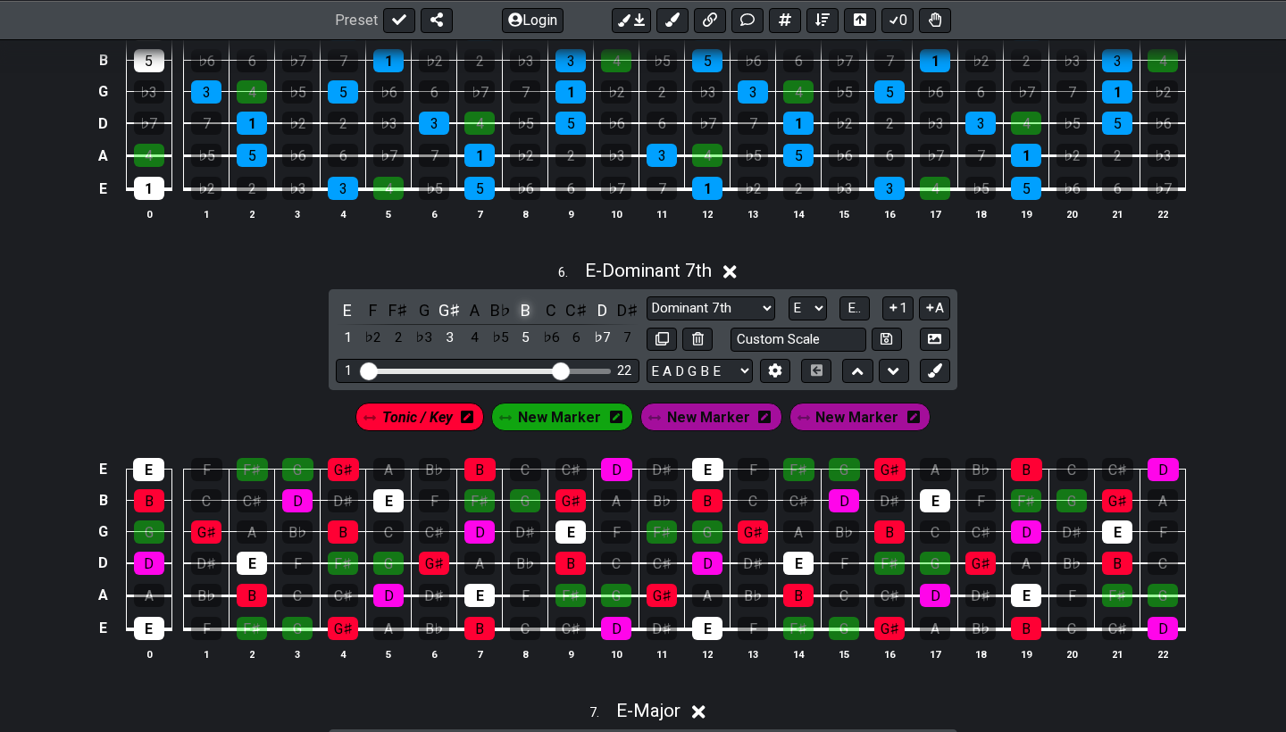
click at [515, 304] on div "B" at bounding box center [525, 310] width 23 height 24
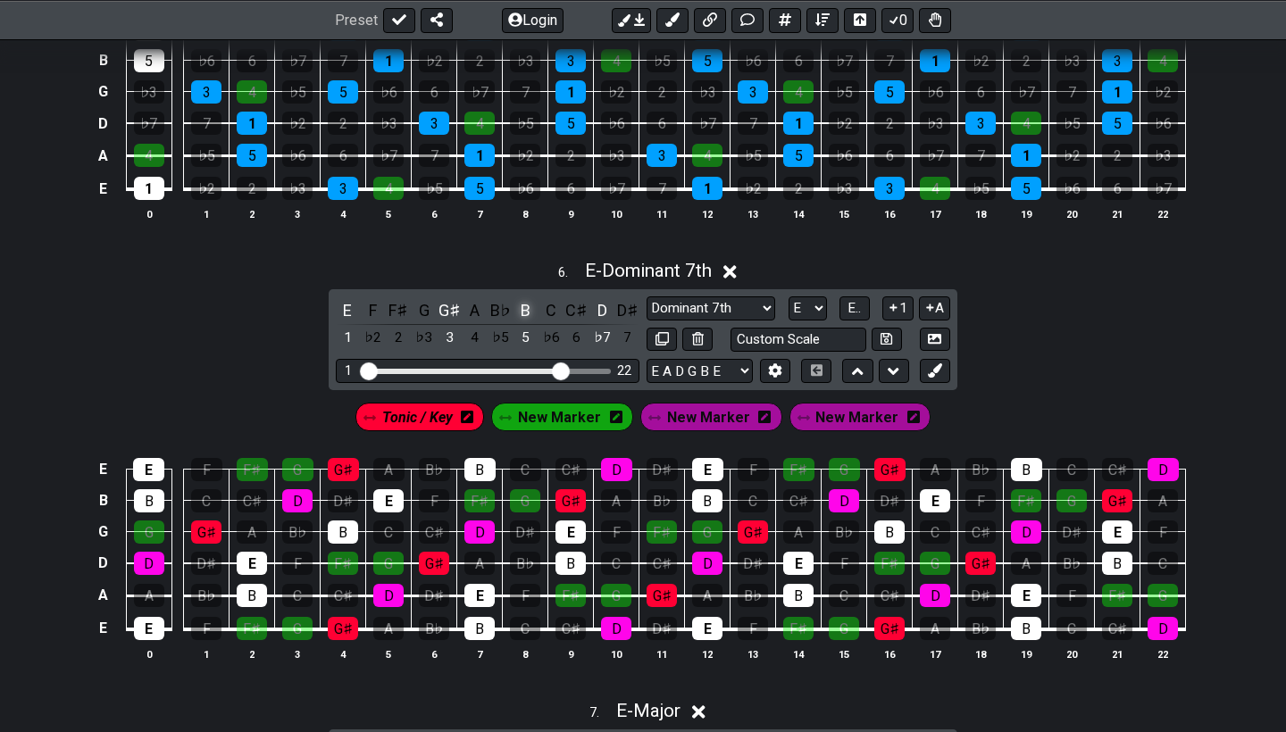
click at [515, 304] on div "B" at bounding box center [525, 310] width 23 height 24
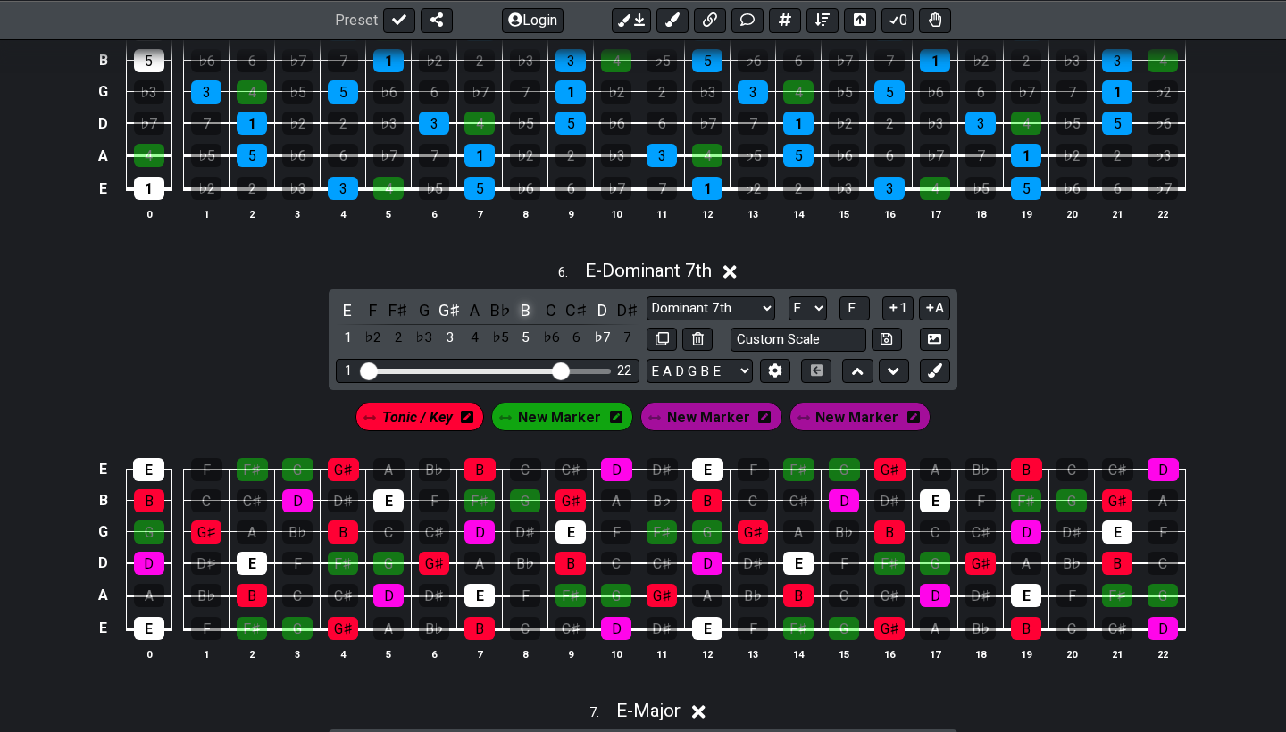
click at [515, 304] on div "B" at bounding box center [525, 310] width 23 height 24
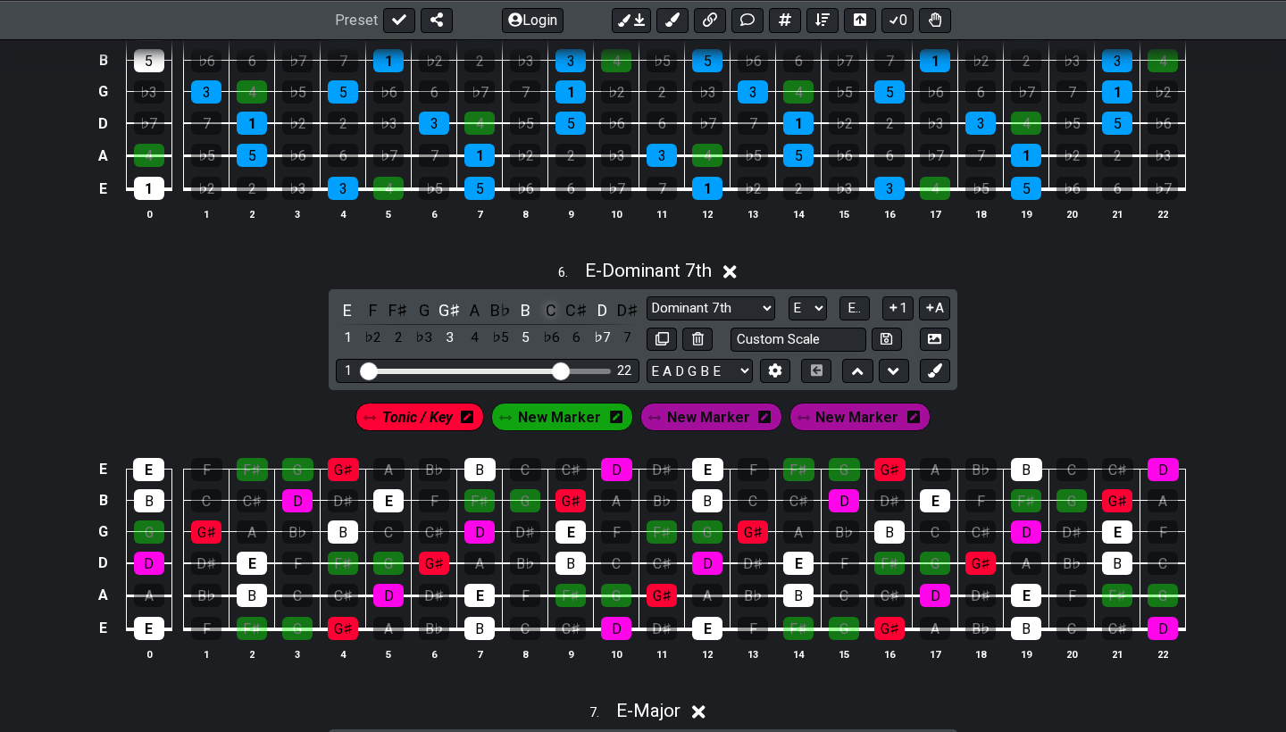
click at [550, 306] on div "C" at bounding box center [550, 310] width 23 height 24
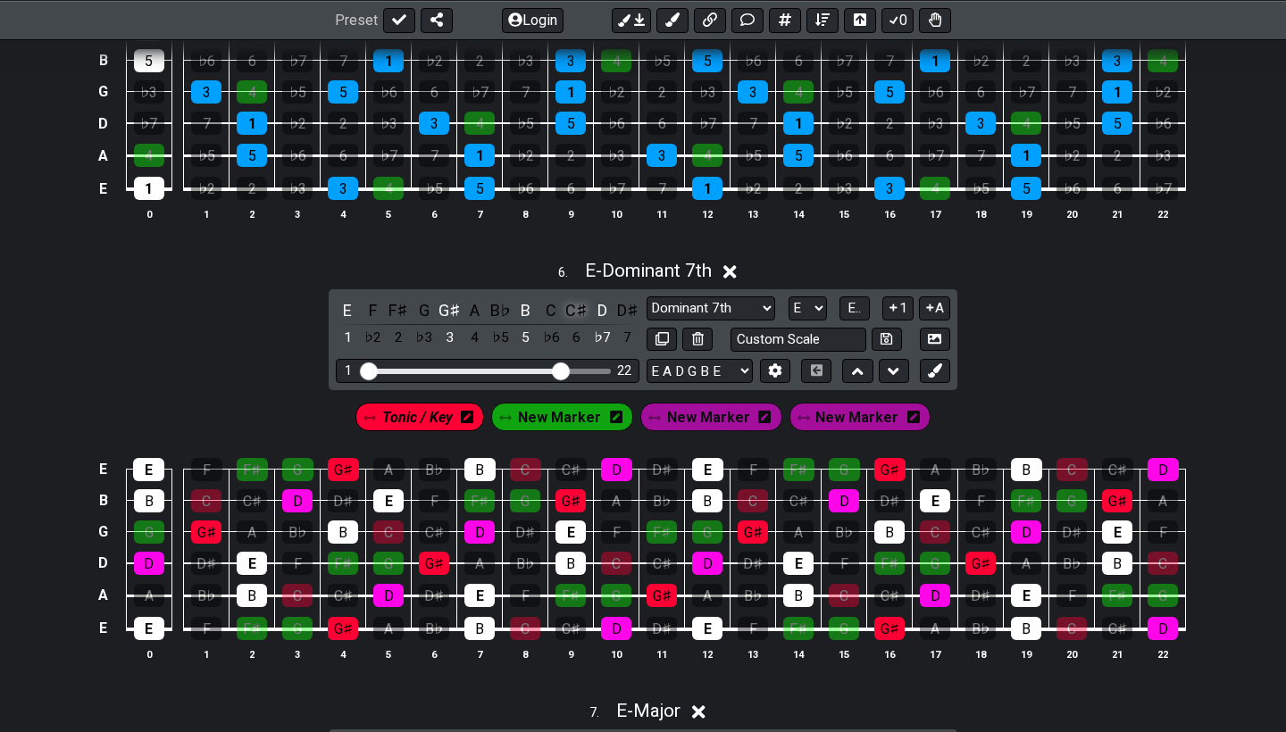
click at [565, 306] on div "C♯" at bounding box center [576, 310] width 23 height 24
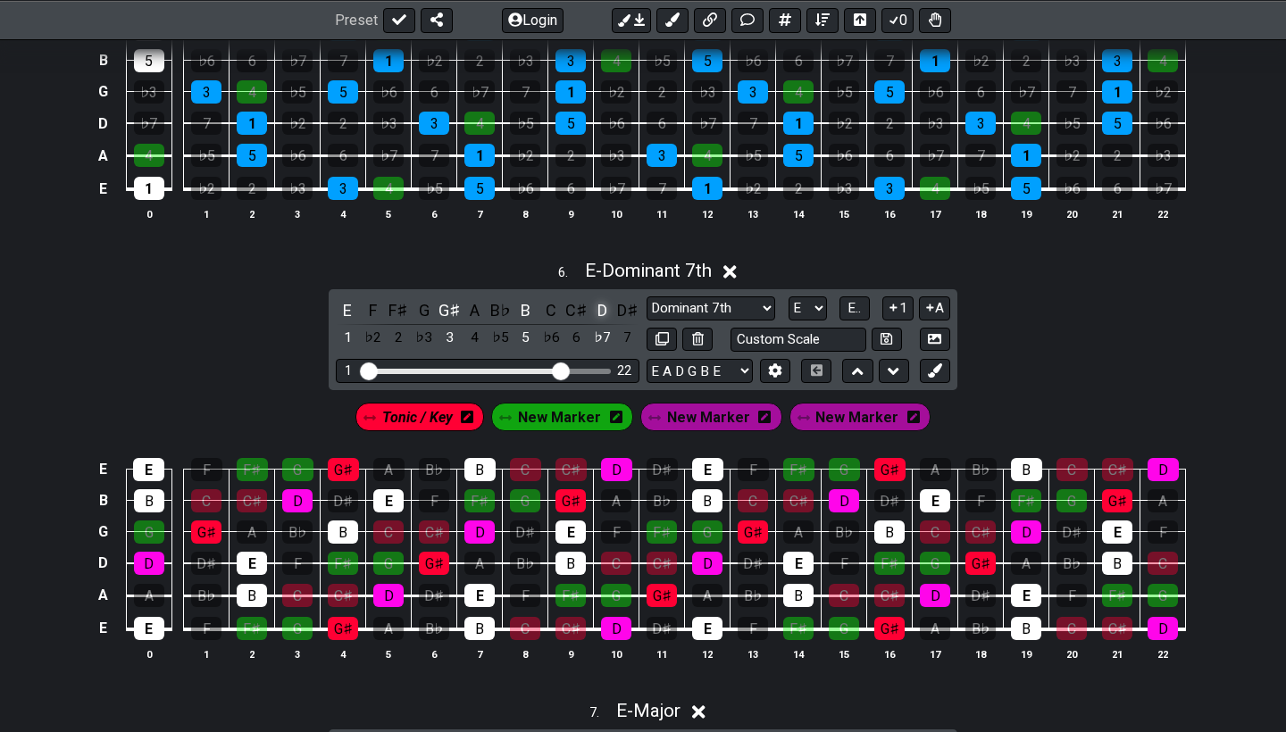
click at [593, 308] on div "D" at bounding box center [601, 310] width 23 height 24
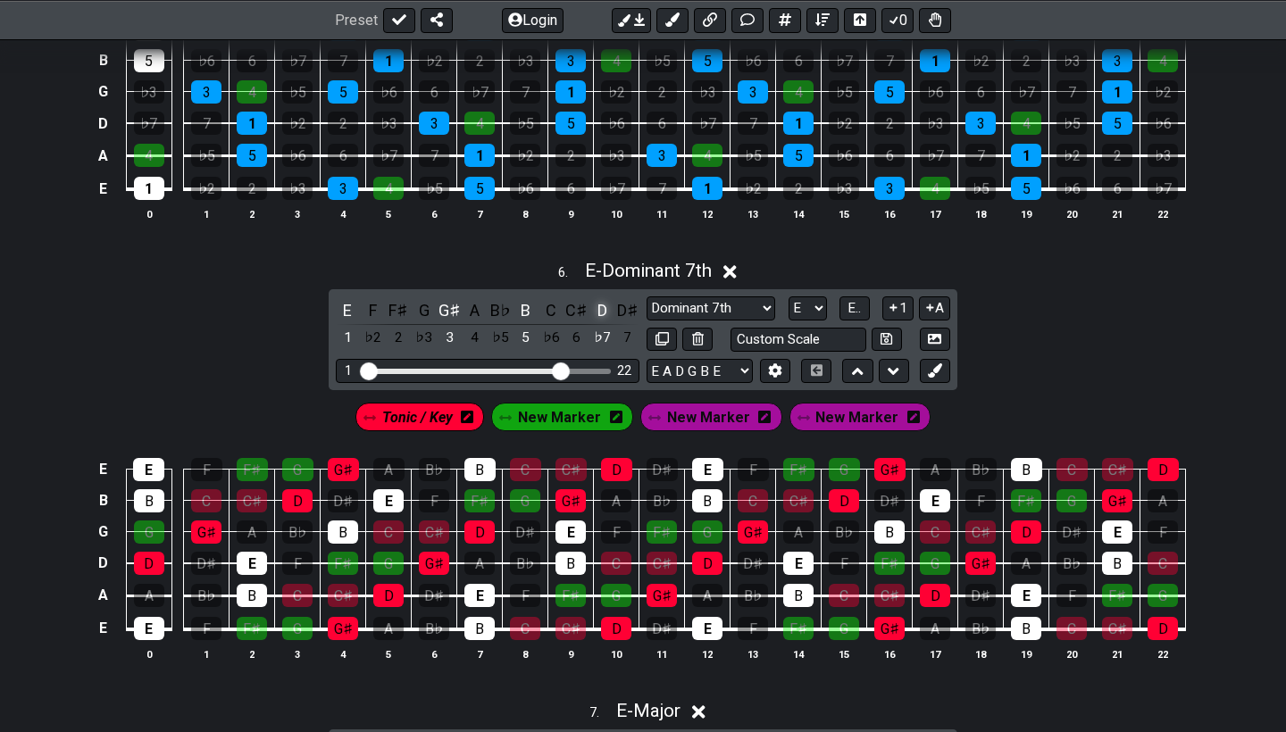
click at [593, 308] on div "D" at bounding box center [601, 310] width 23 height 24
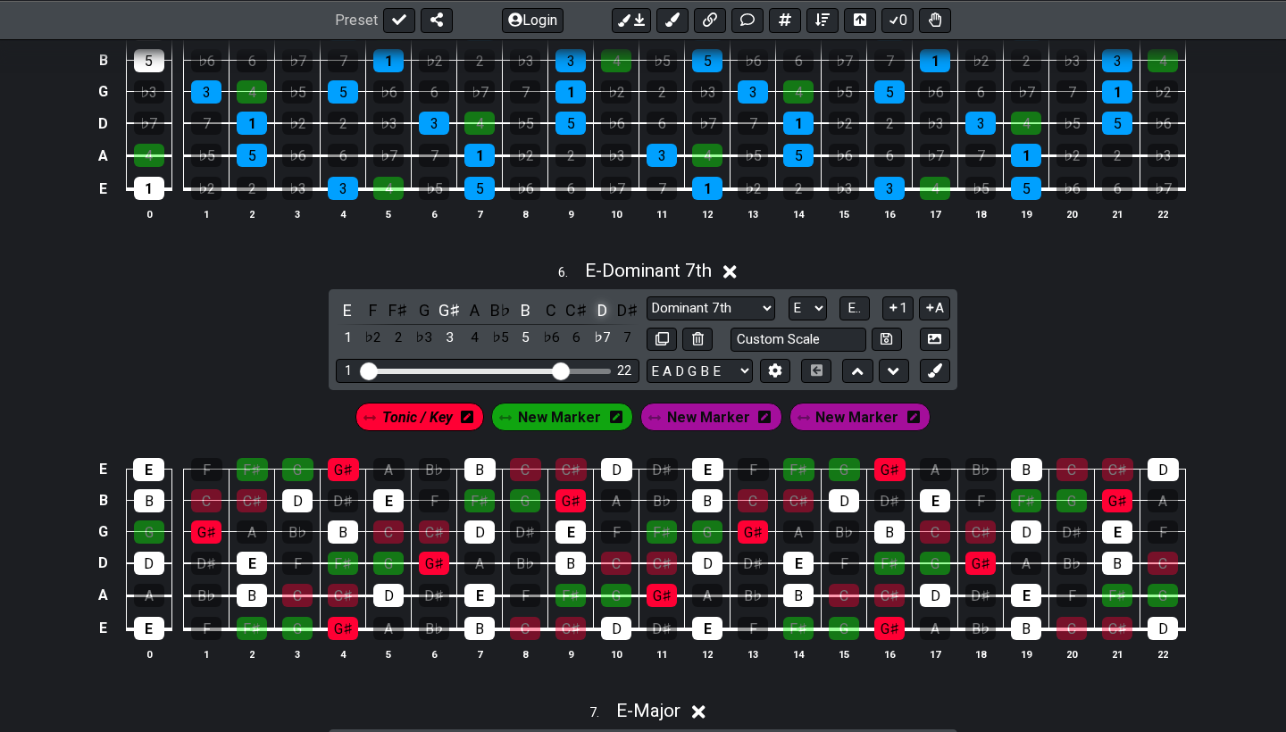
click at [593, 308] on div "D" at bounding box center [601, 310] width 23 height 24
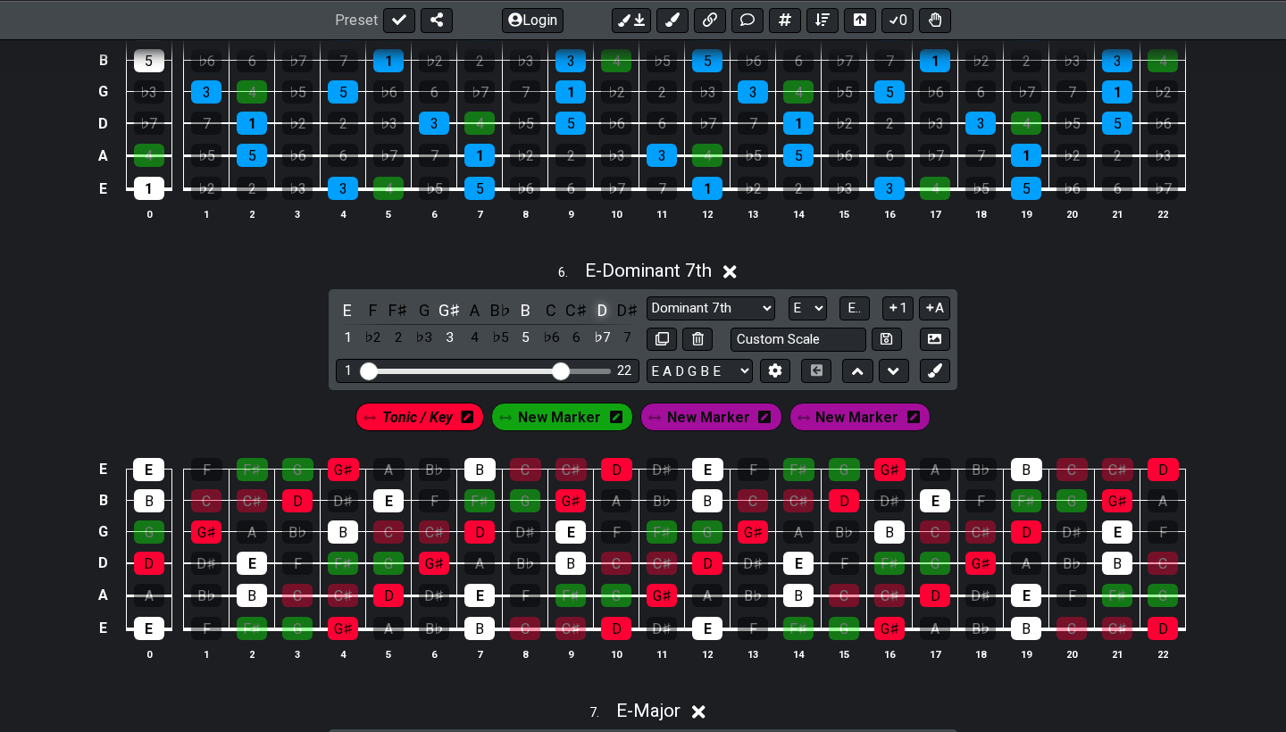
click at [593, 308] on div "D" at bounding box center [601, 310] width 23 height 24
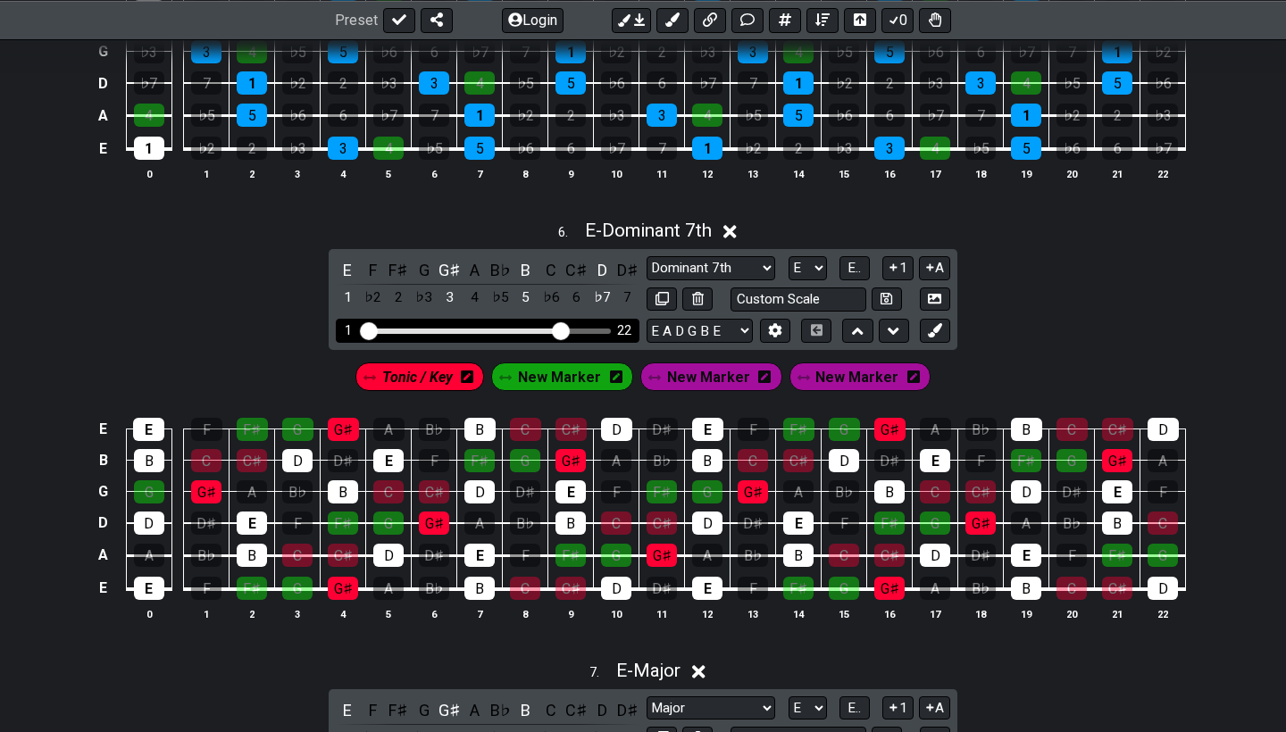
scroll to position [2664, 0]
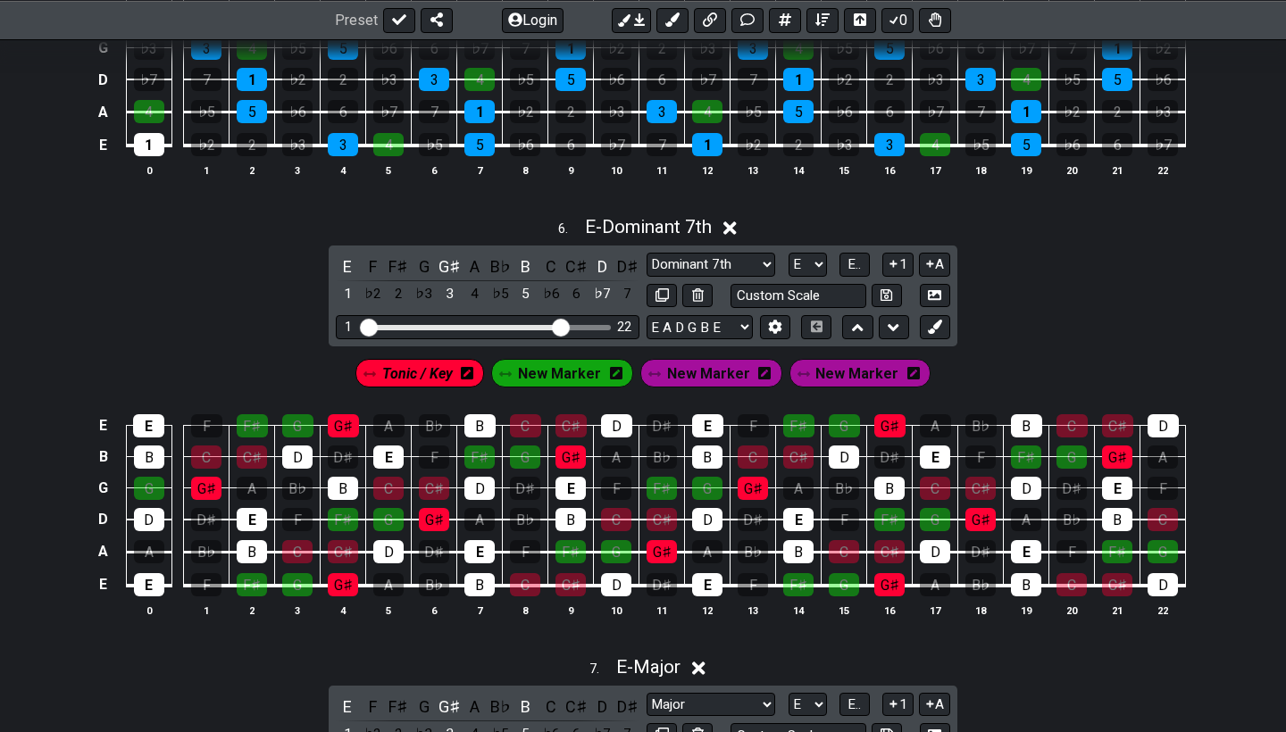
click at [473, 370] on icon at bounding box center [467, 373] width 13 height 13
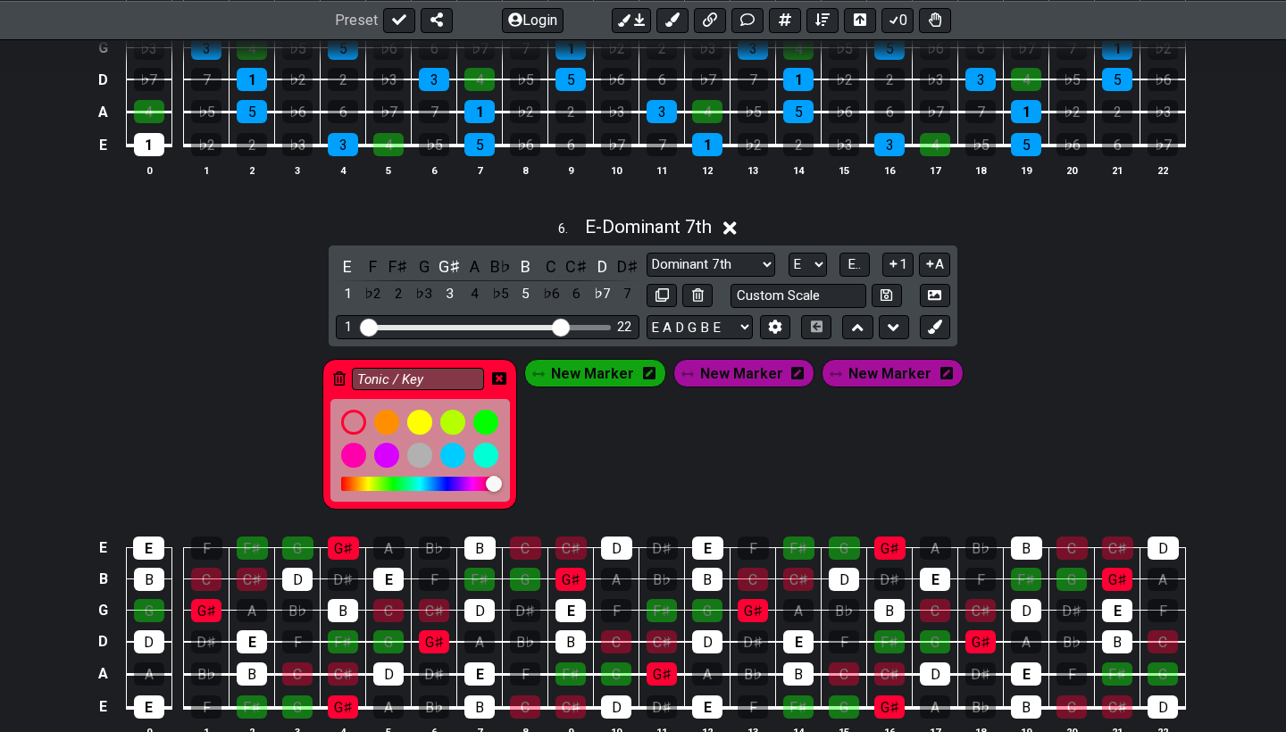
click at [346, 372] on icon at bounding box center [339, 379] width 13 height 14
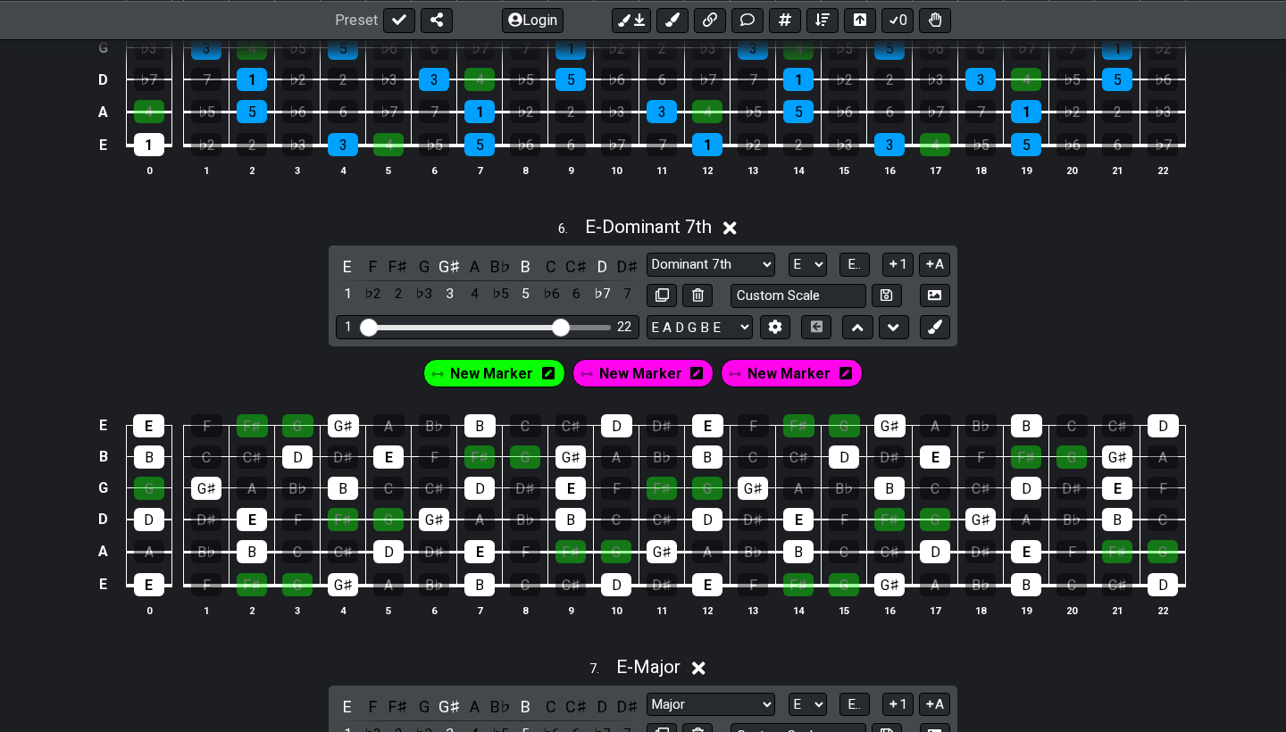
click at [501, 374] on span "New Marker" at bounding box center [491, 374] width 83 height 26
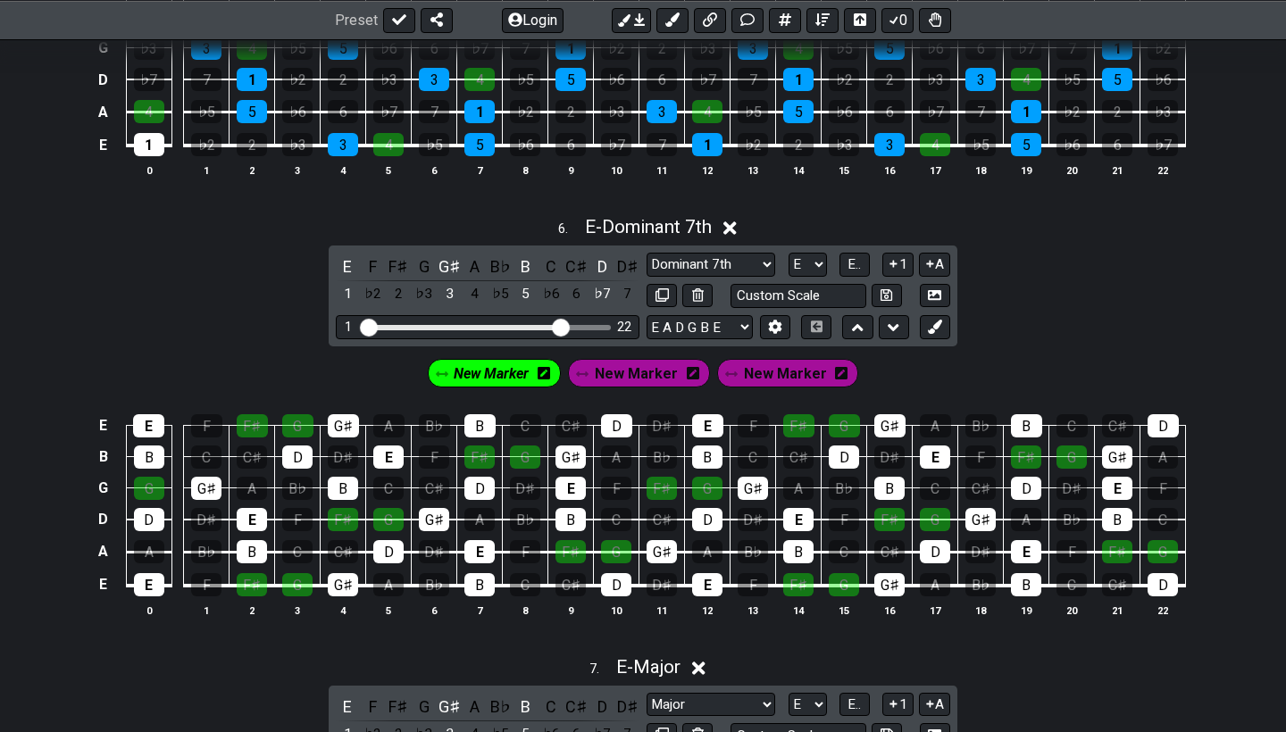
click at [484, 363] on span "New Marker" at bounding box center [491, 374] width 75 height 26
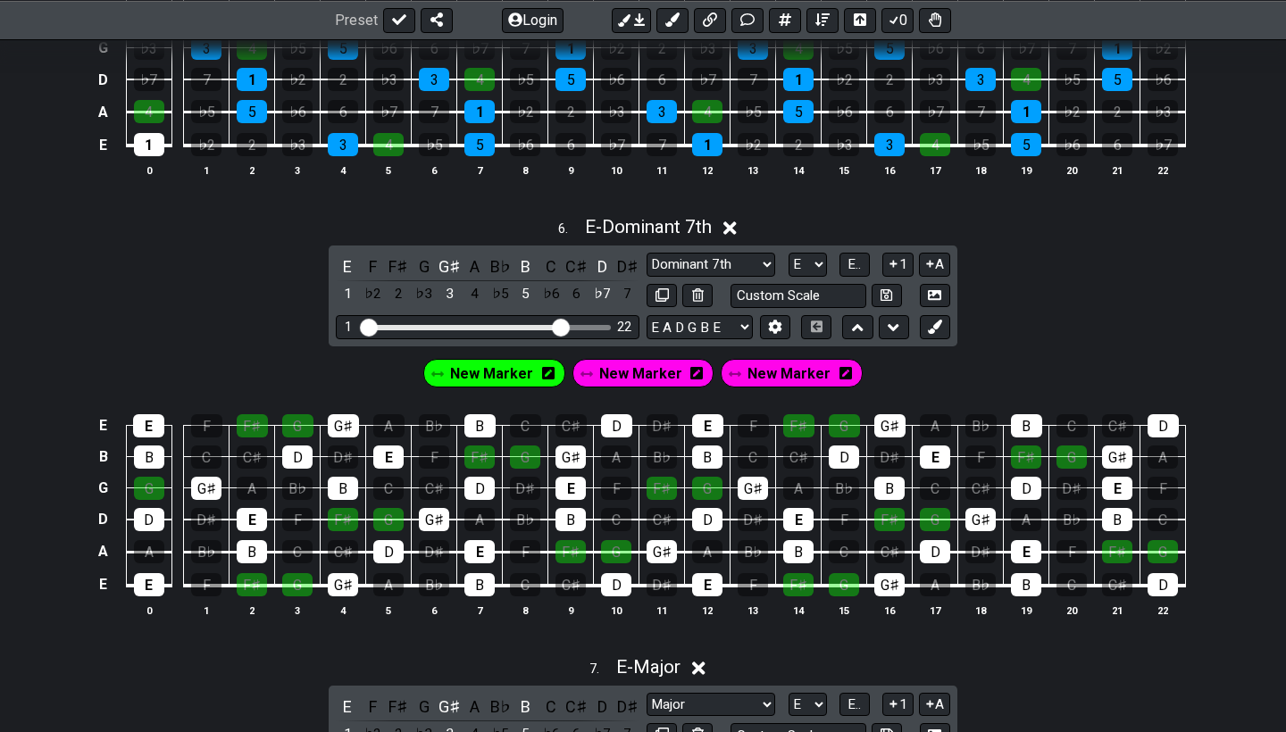
click at [697, 372] on icon at bounding box center [696, 373] width 13 height 13
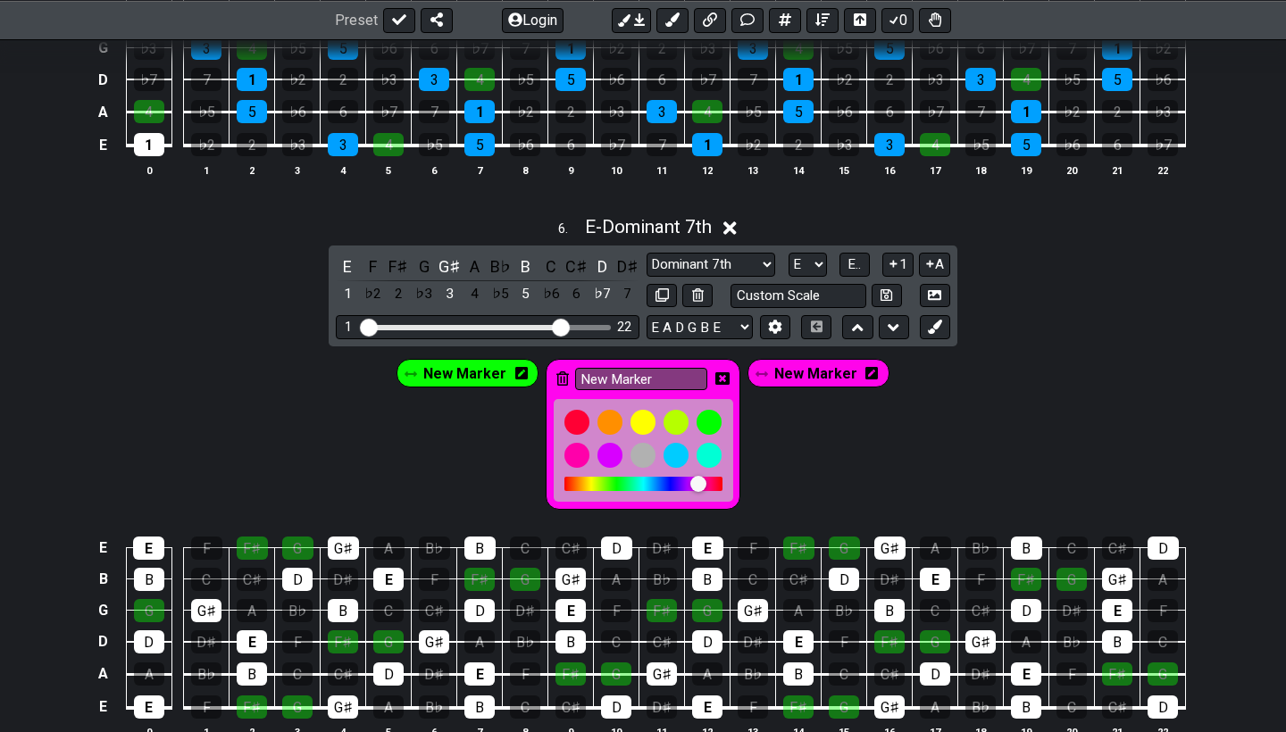
click at [564, 378] on icon at bounding box center [562, 379] width 13 height 14
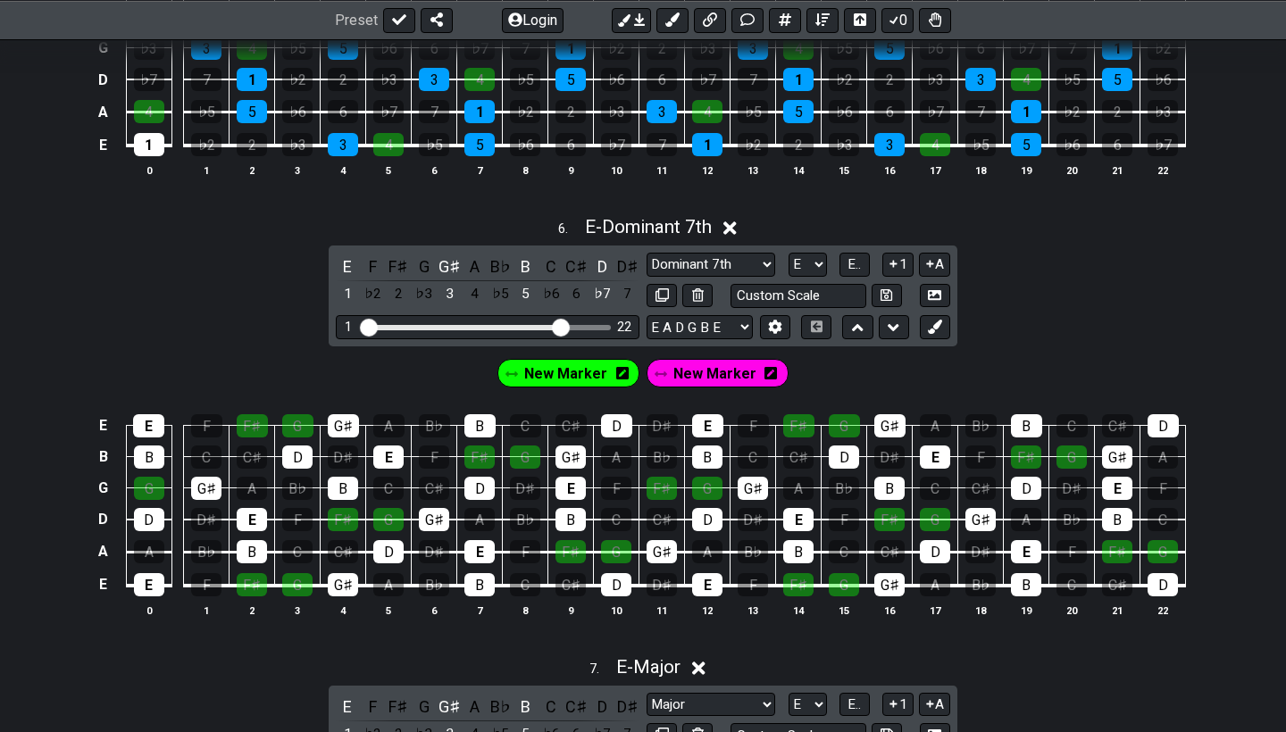
click at [709, 367] on span "New Marker" at bounding box center [714, 374] width 83 height 26
click at [699, 367] on span "New Marker" at bounding box center [714, 374] width 75 height 26
click at [771, 370] on icon at bounding box center [770, 373] width 13 height 13
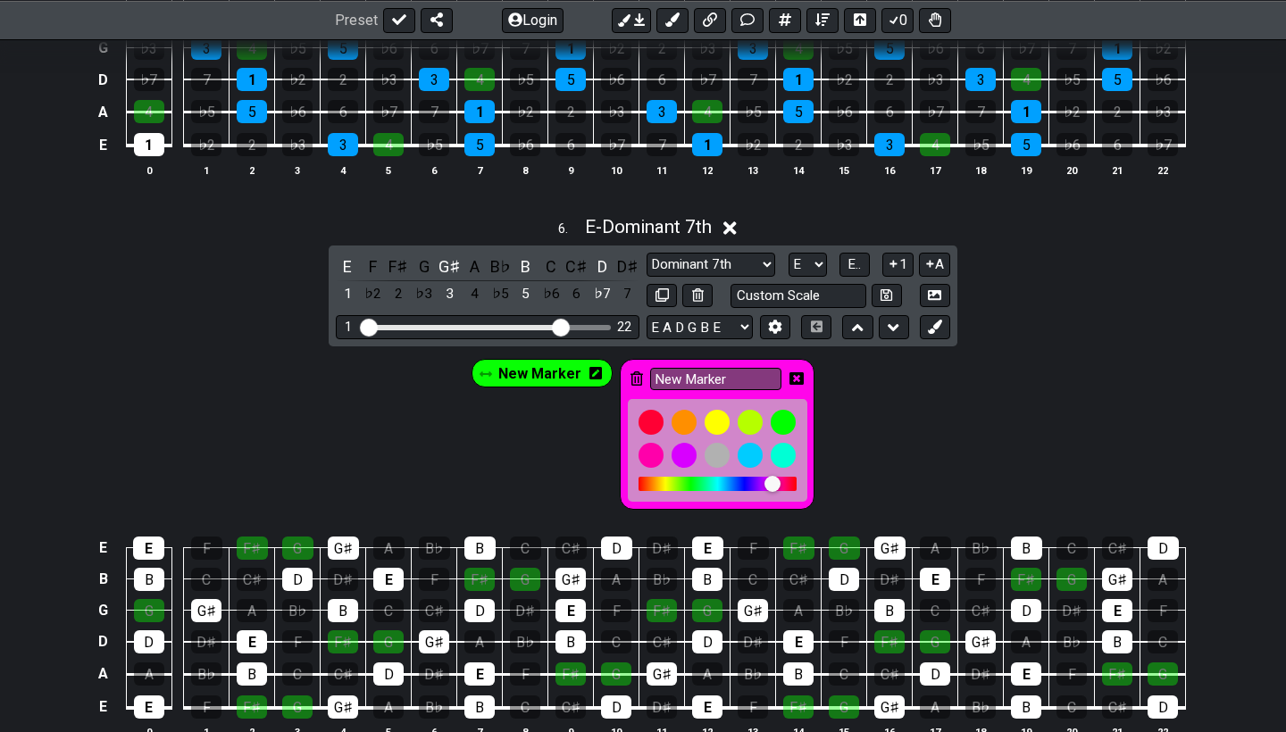
click at [635, 374] on icon at bounding box center [637, 379] width 13 height 14
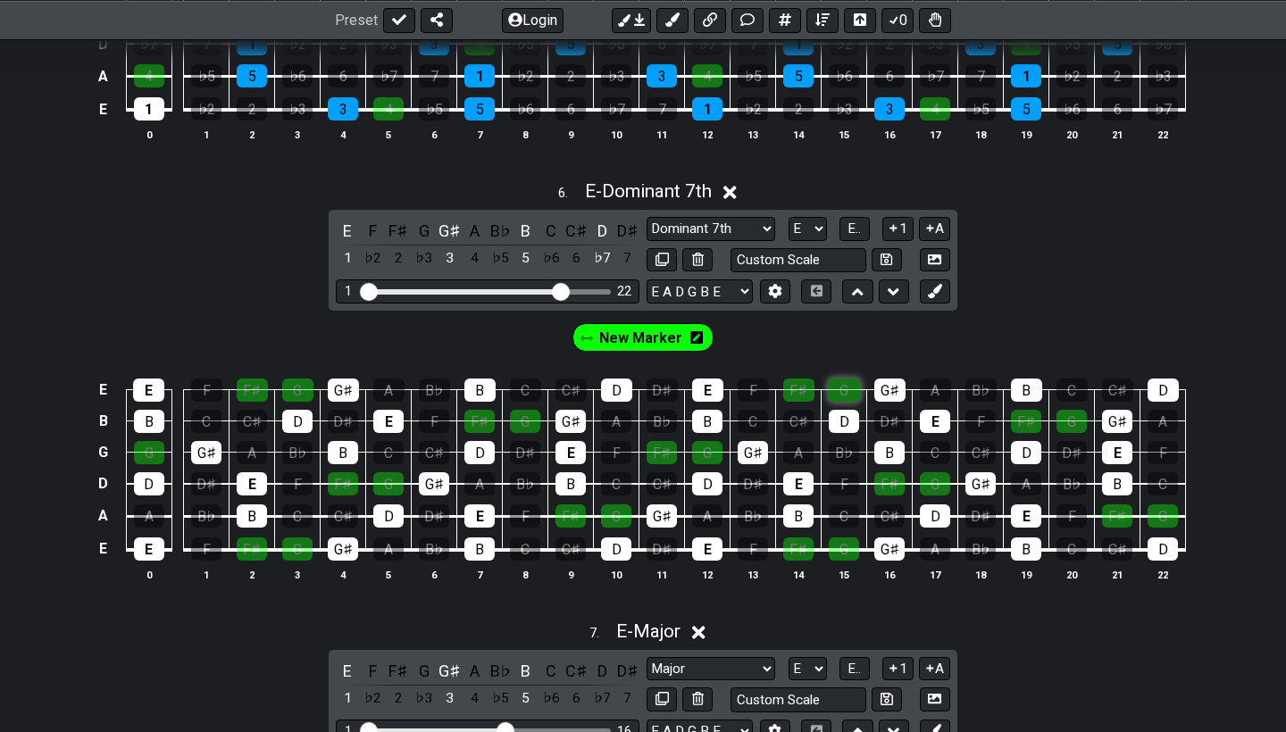
scroll to position [2711, 0]
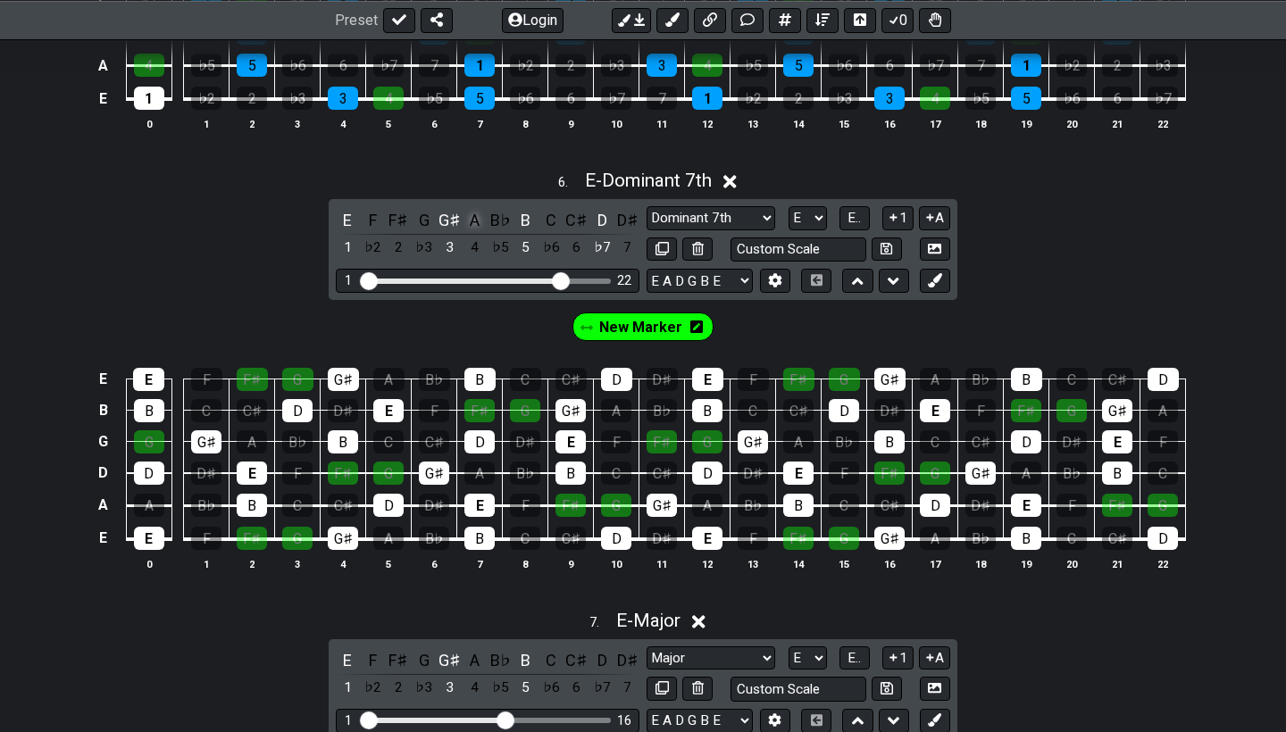
click at [472, 212] on div "A" at bounding box center [475, 220] width 23 height 24
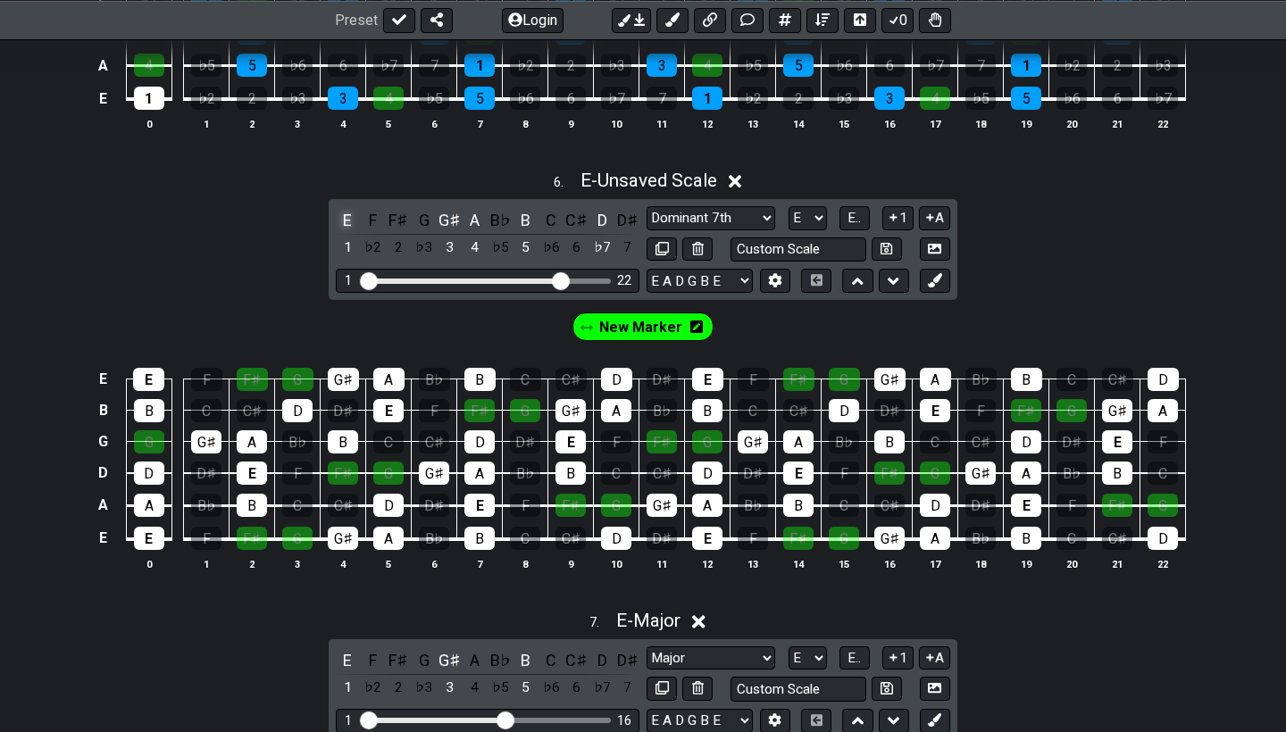
click at [352, 213] on div "E" at bounding box center [347, 220] width 23 height 24
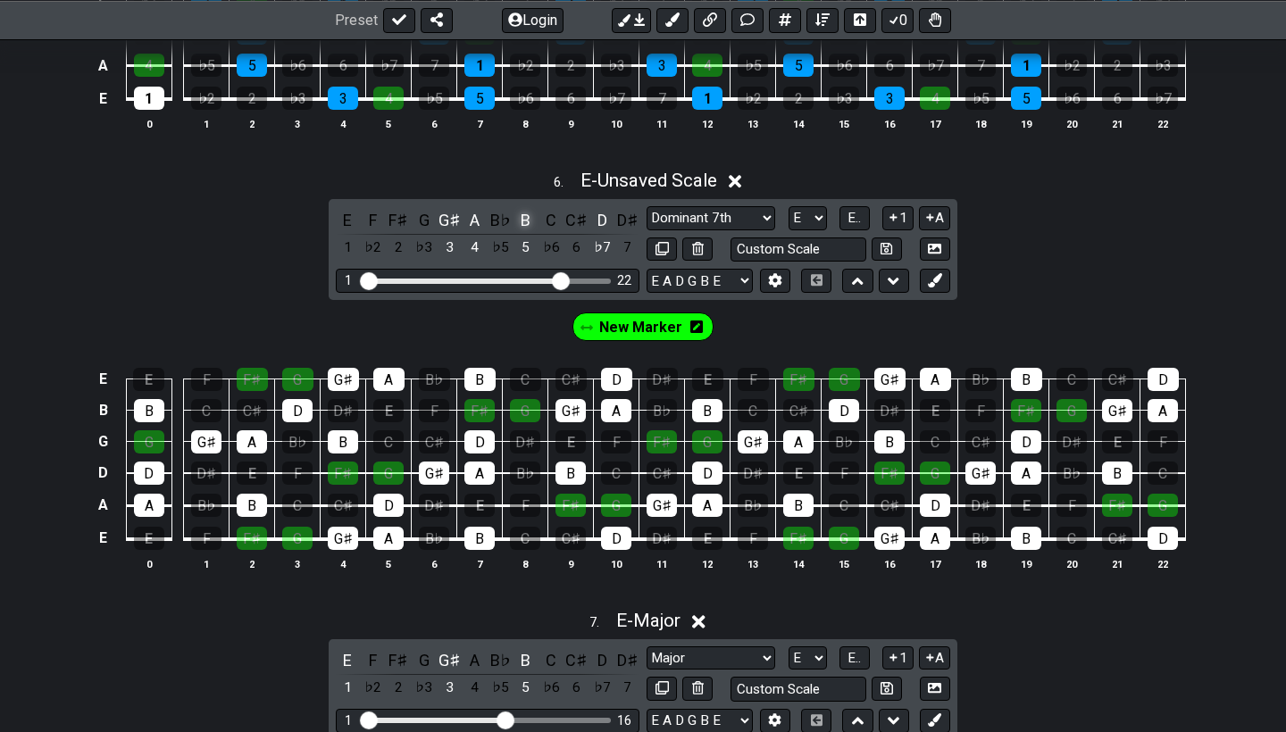
click at [524, 217] on div "B" at bounding box center [525, 220] width 23 height 24
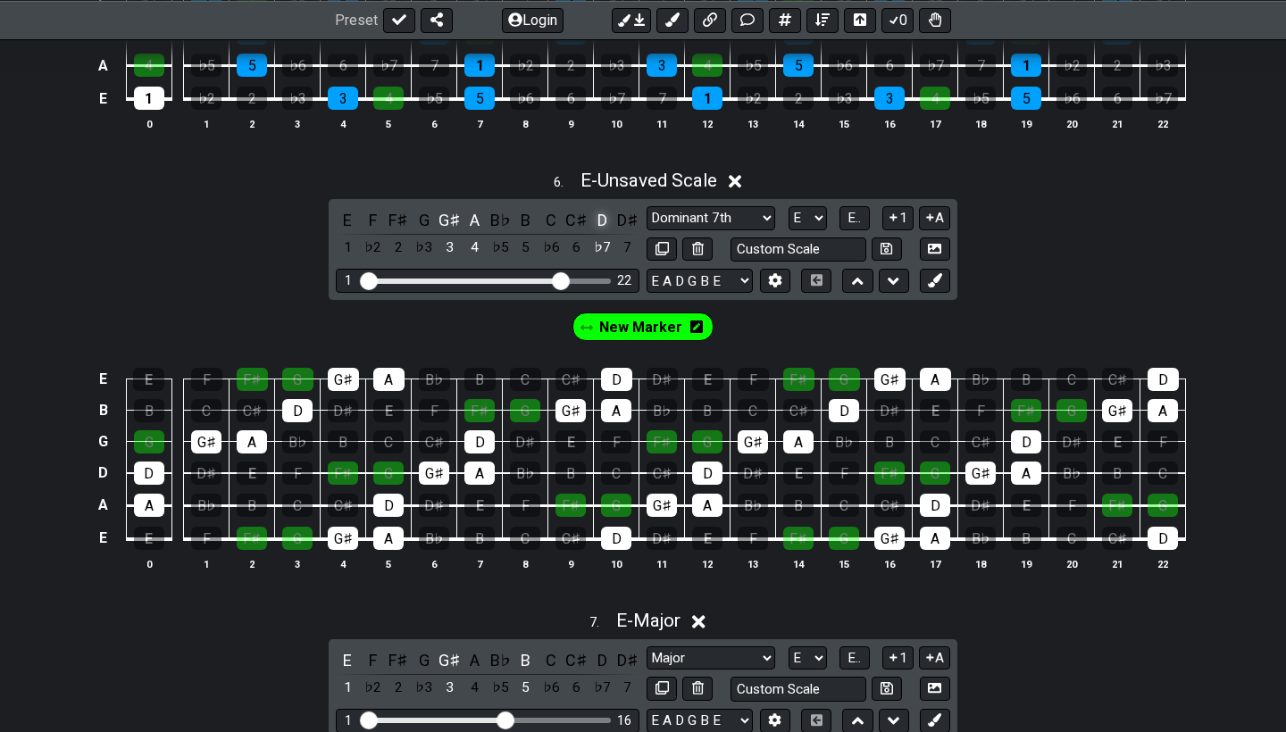
click at [600, 213] on div "D" at bounding box center [601, 220] width 23 height 24
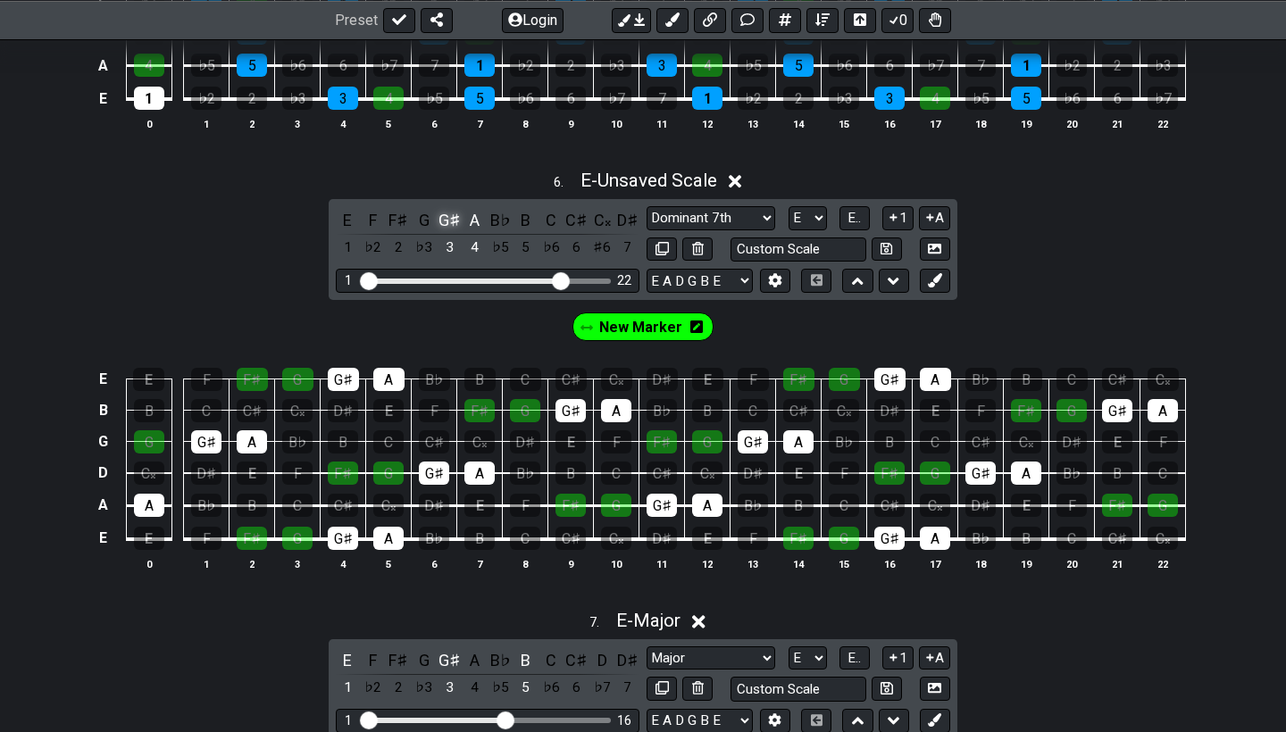
click at [444, 212] on div "G♯" at bounding box center [449, 220] width 23 height 24
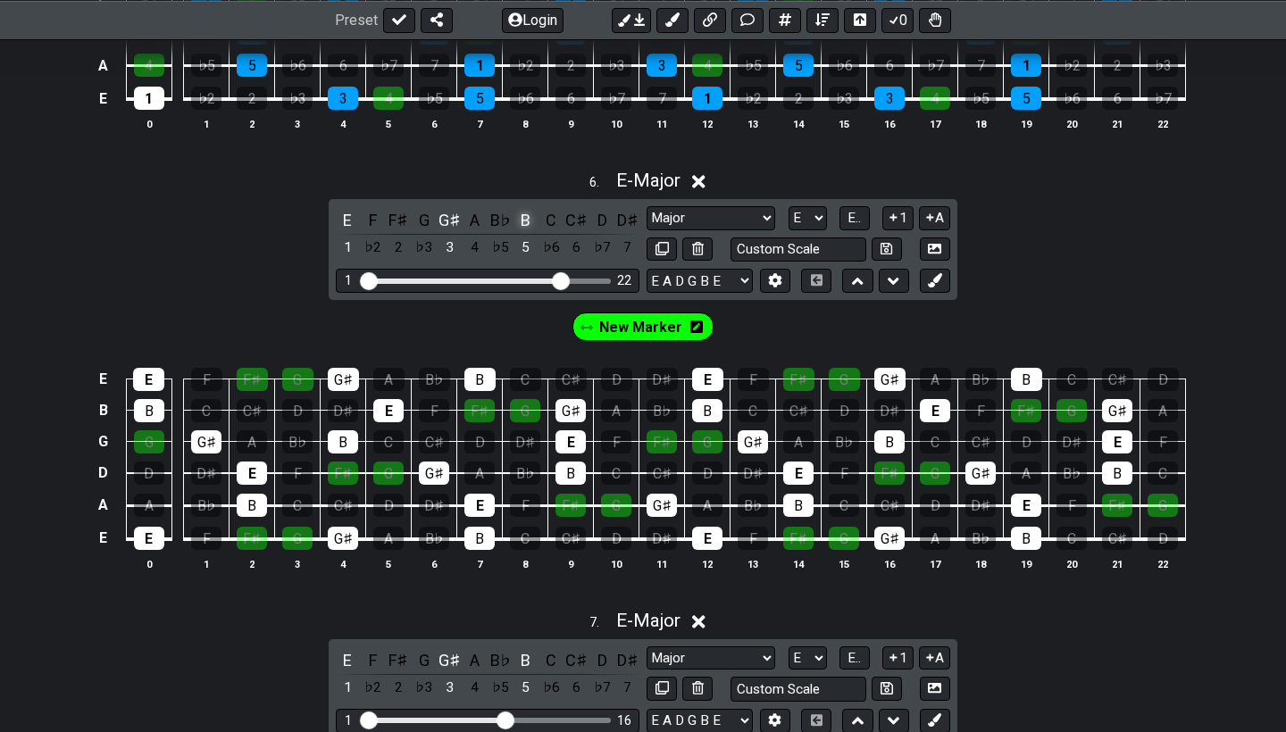
click at [525, 213] on div "B" at bounding box center [525, 220] width 23 height 24
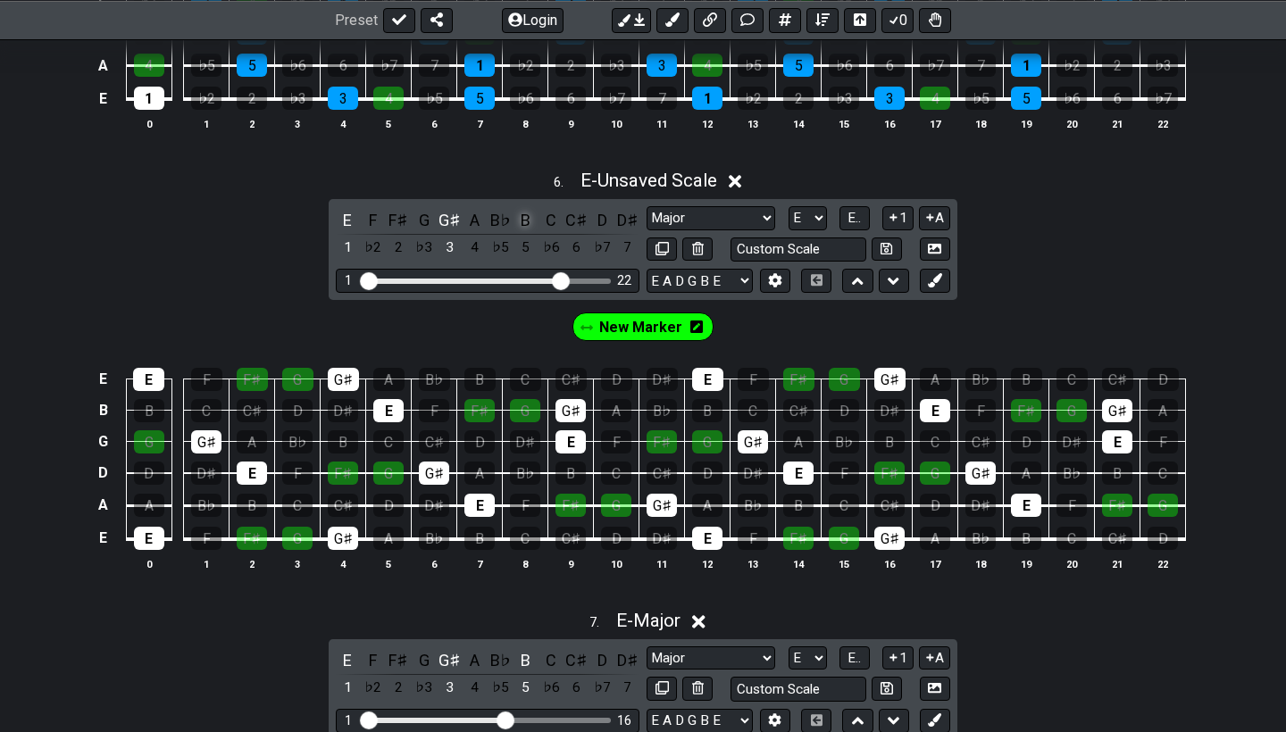
click at [525, 213] on div "B" at bounding box center [525, 220] width 23 height 24
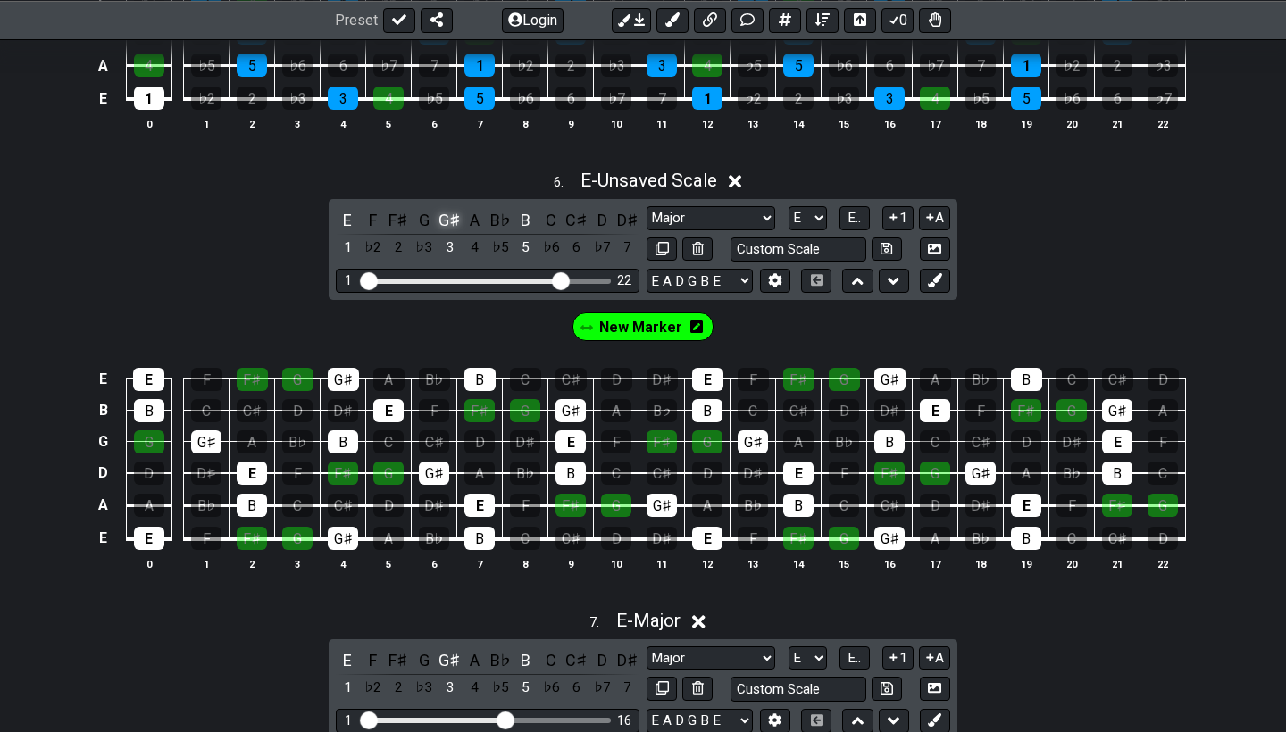
click at [446, 213] on div "G♯" at bounding box center [449, 220] width 23 height 24
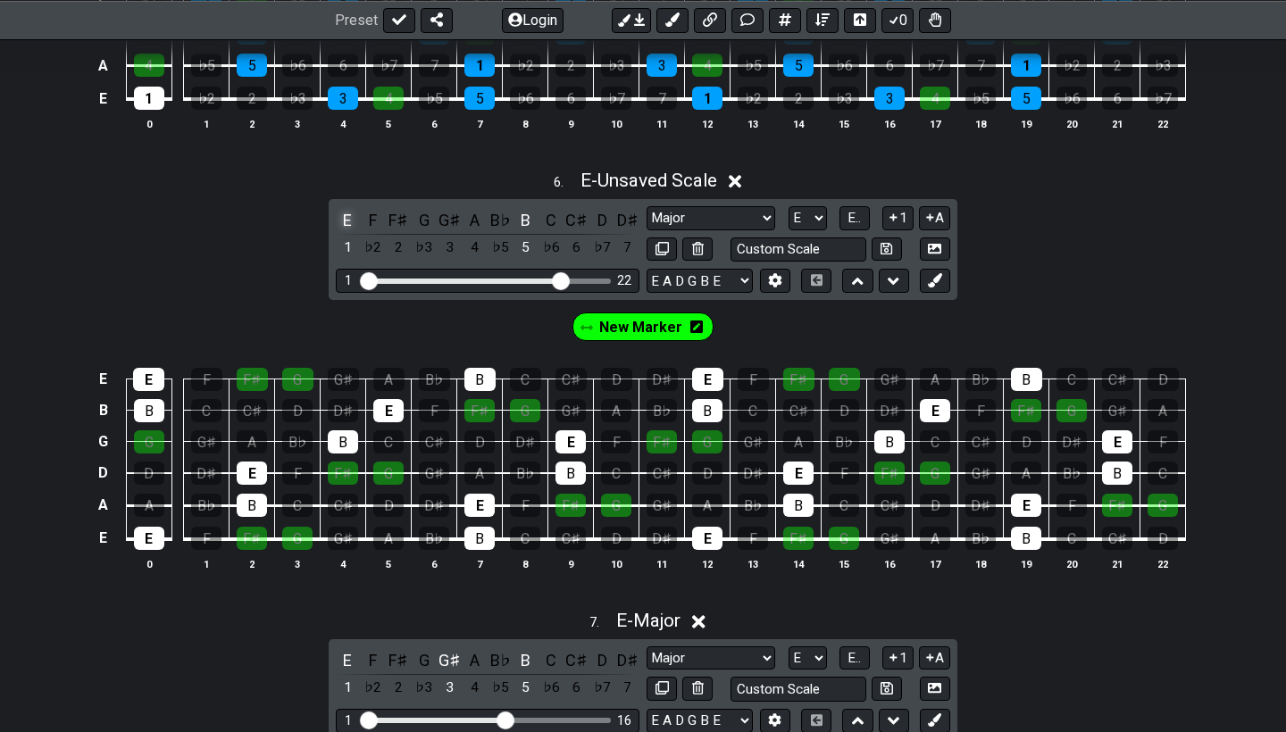
click at [343, 220] on div "E" at bounding box center [347, 220] width 23 height 24
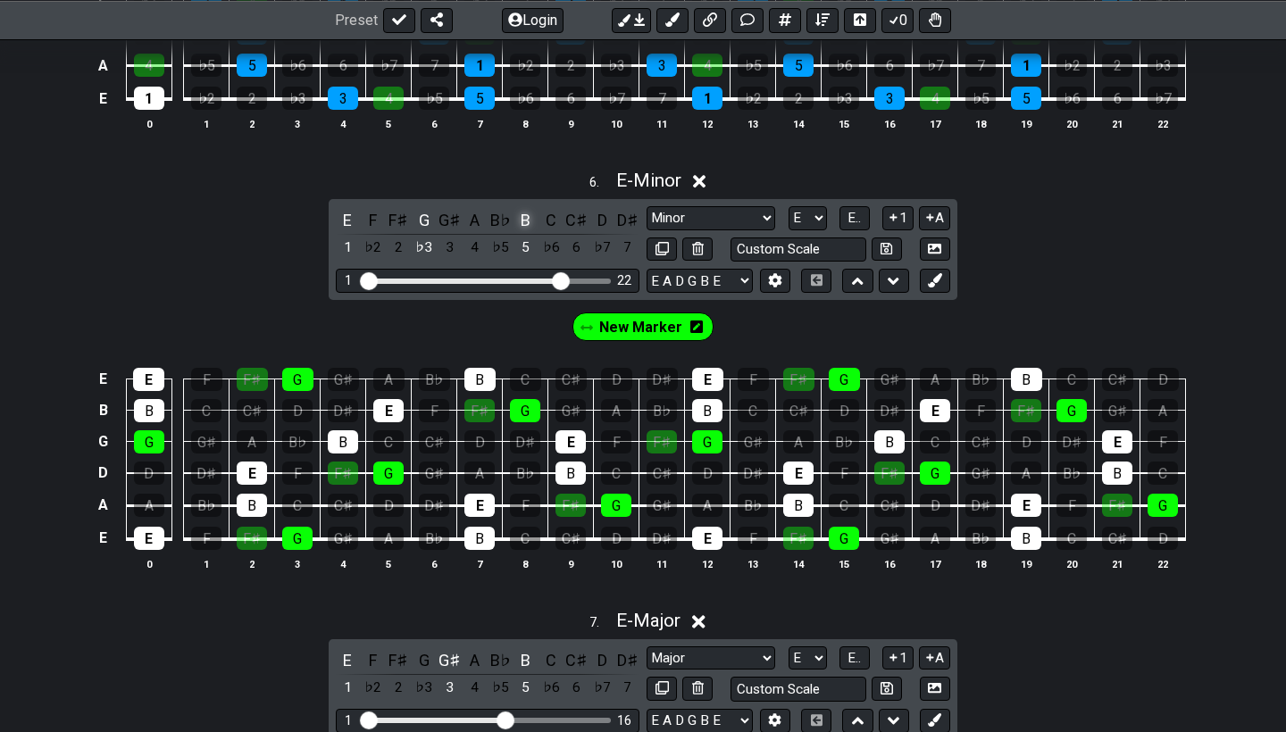
click at [523, 208] on div "B" at bounding box center [525, 220] width 23 height 24
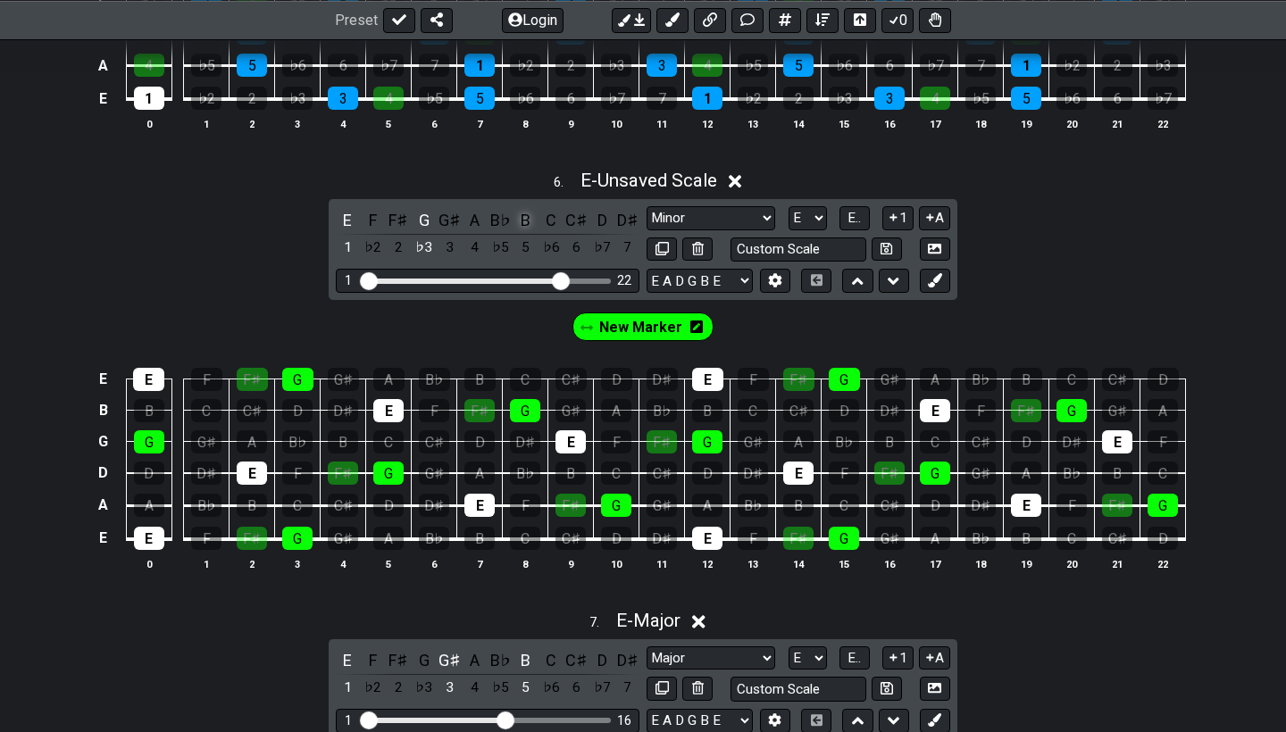
click at [527, 215] on div "B" at bounding box center [525, 220] width 23 height 24
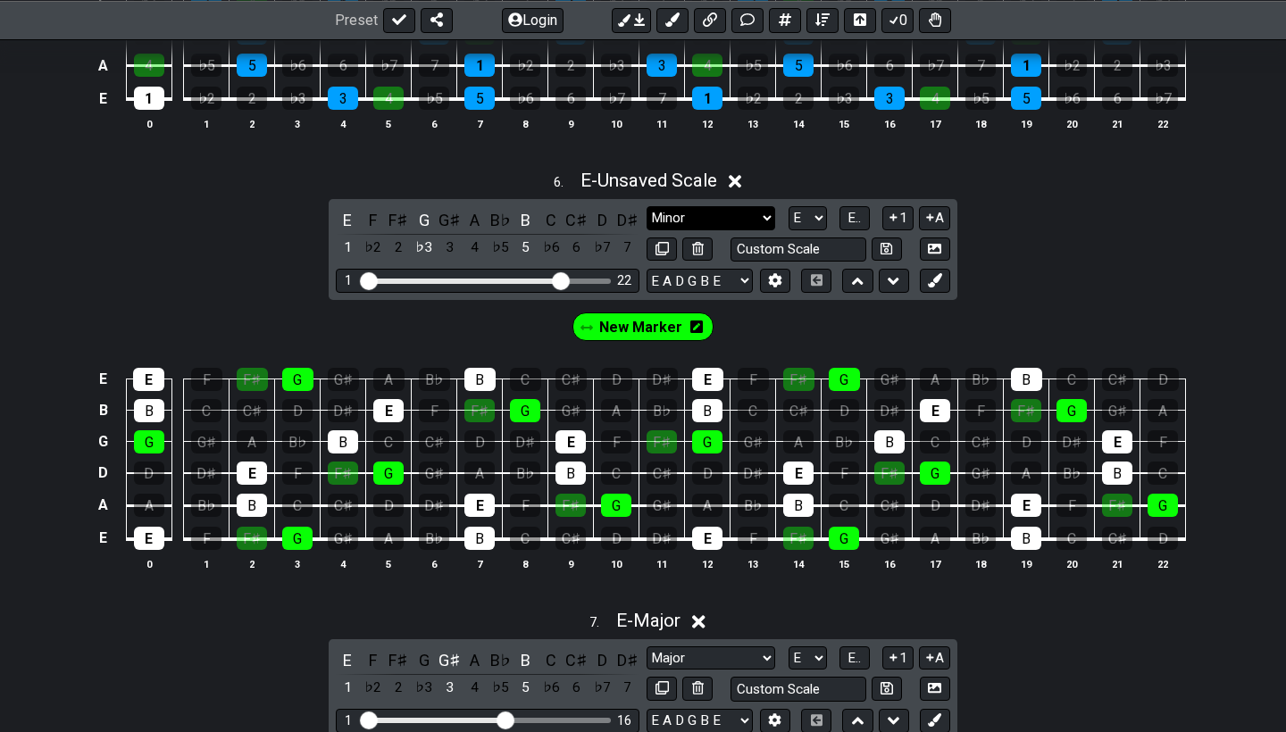
select select "Major"
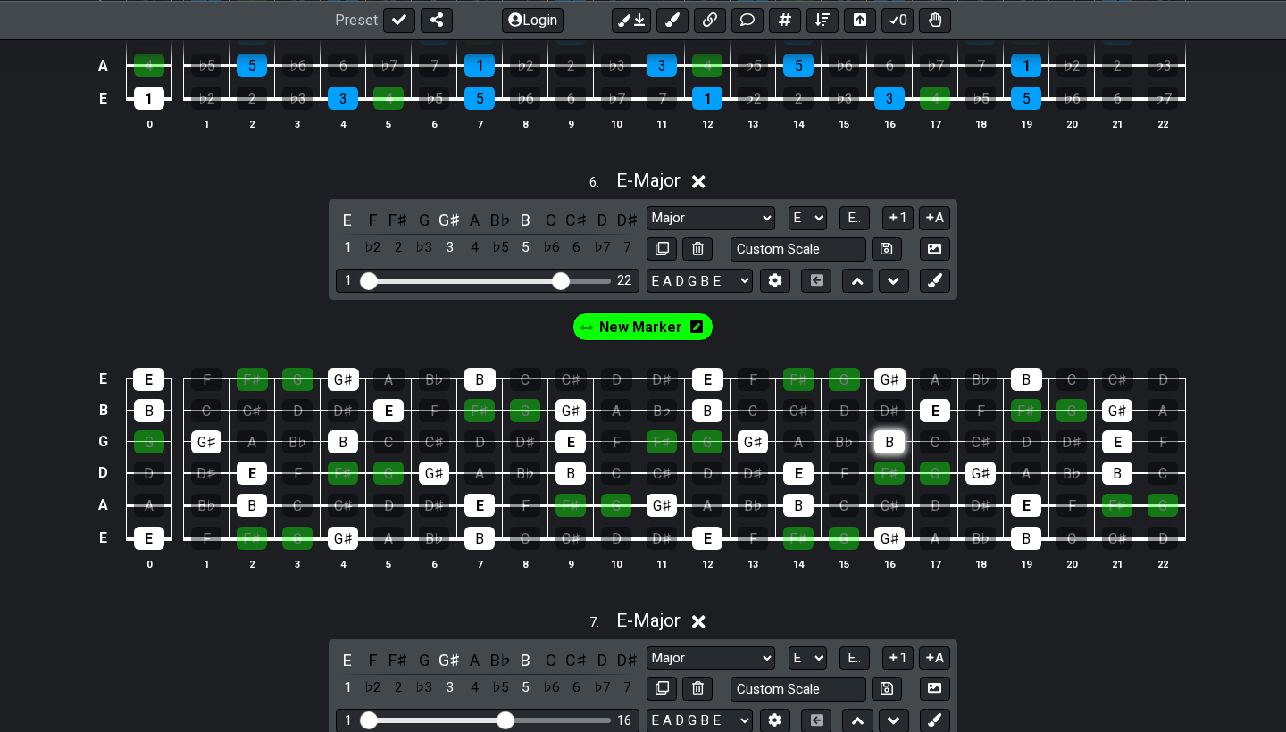
click at [895, 443] on div "B" at bounding box center [889, 441] width 30 height 23
click at [895, 438] on div "B" at bounding box center [889, 441] width 30 height 23
click at [900, 440] on div "B" at bounding box center [889, 441] width 30 height 23
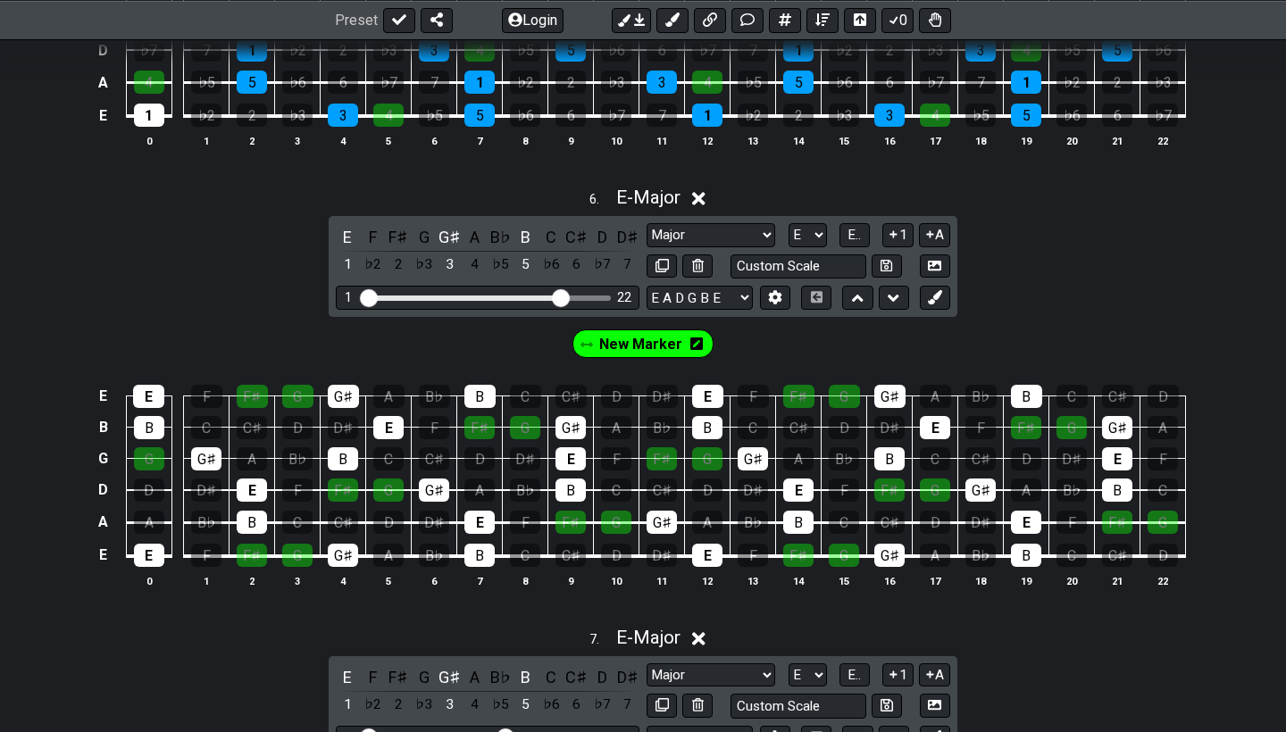
scroll to position [2686, 0]
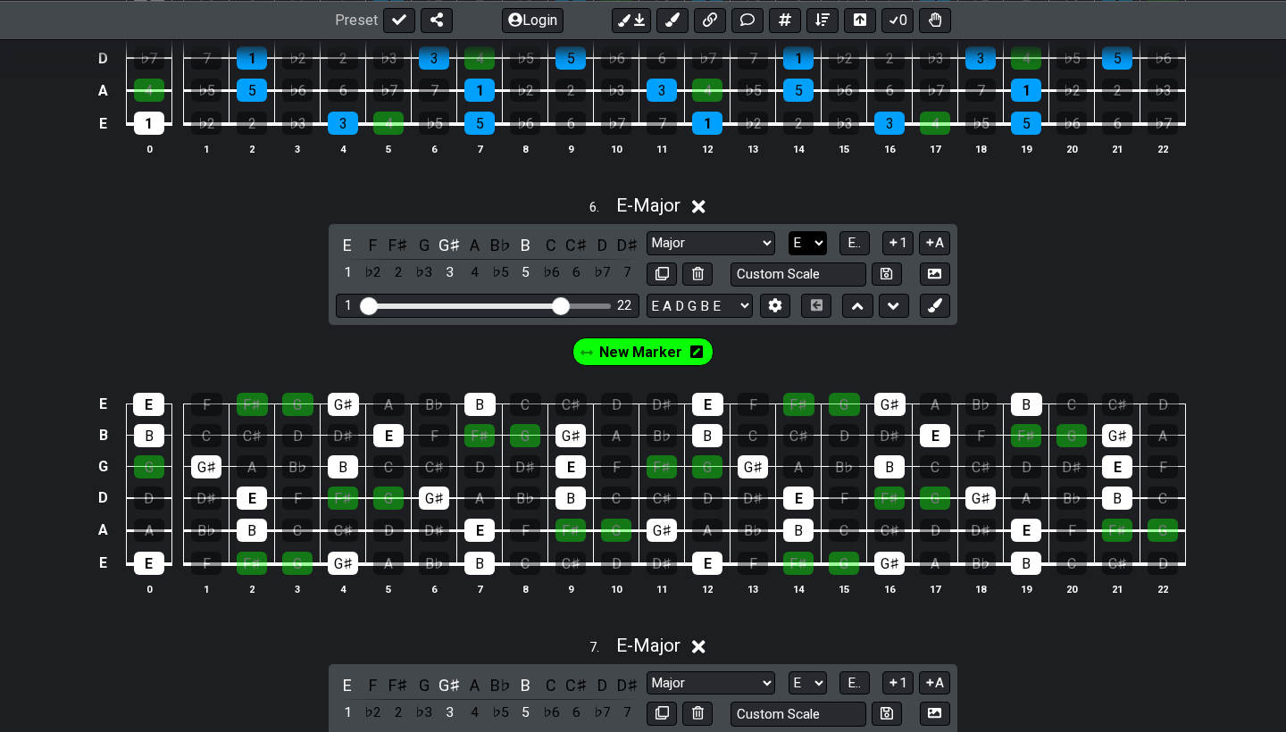
select select "A"
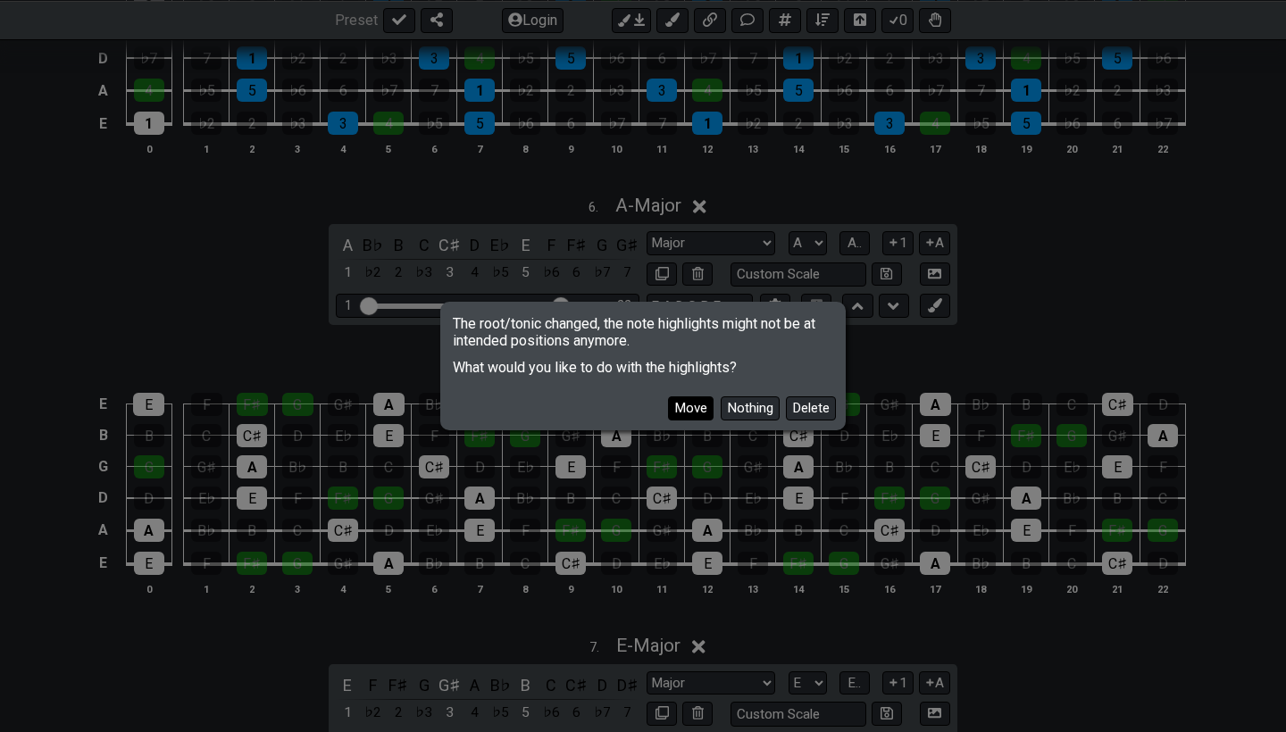
click at [691, 403] on button "Move" at bounding box center [691, 409] width 46 height 24
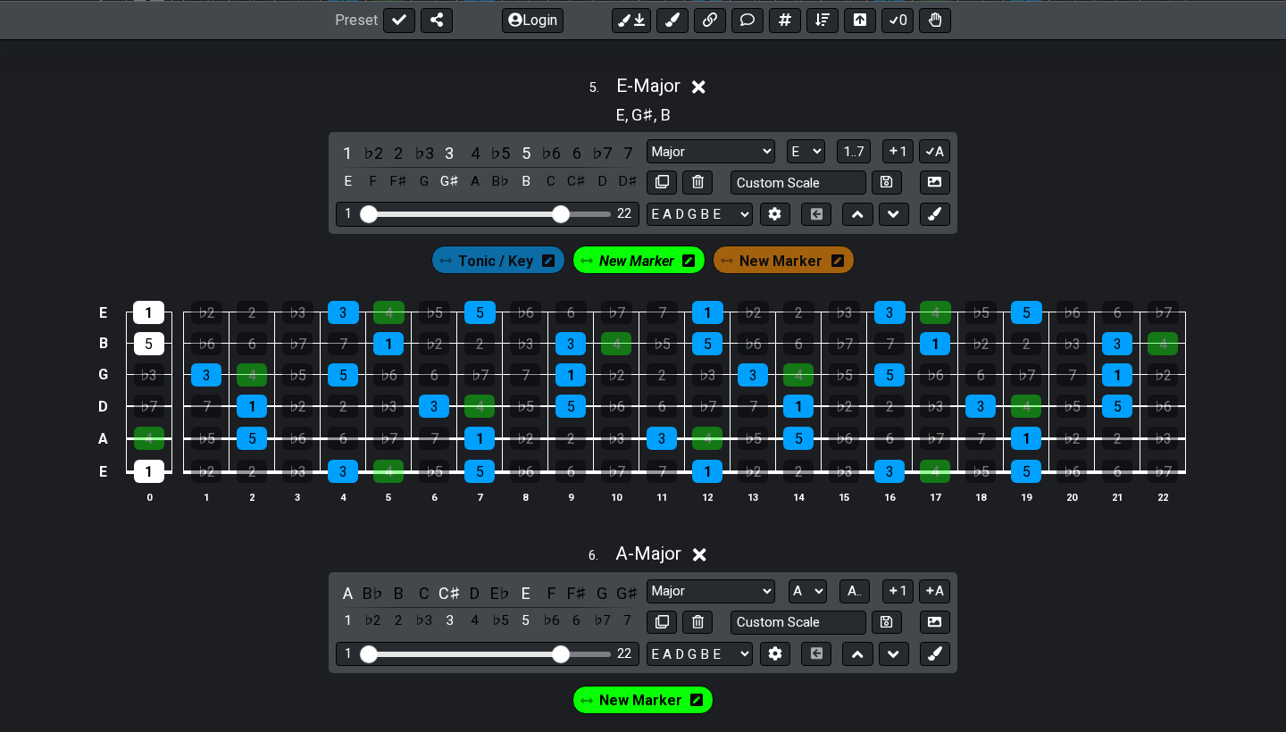
scroll to position [2336, 0]
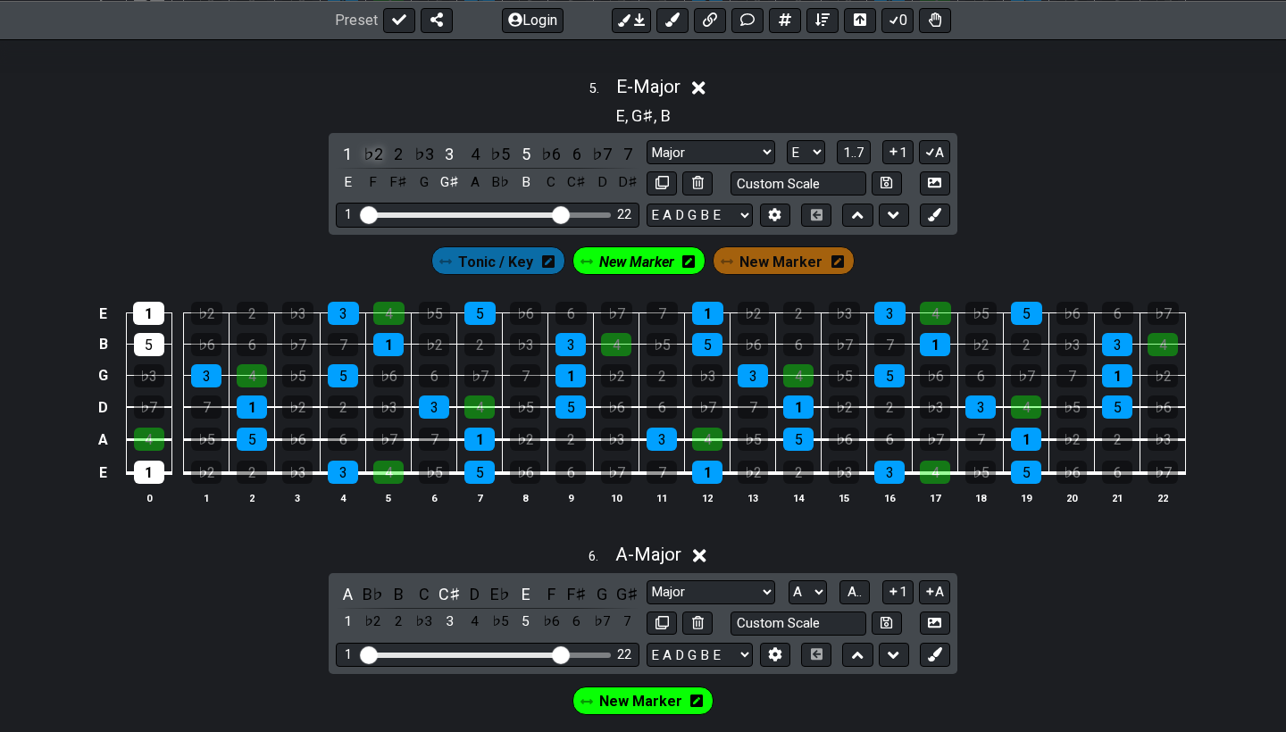
click at [367, 146] on div "♭2" at bounding box center [373, 154] width 23 height 24
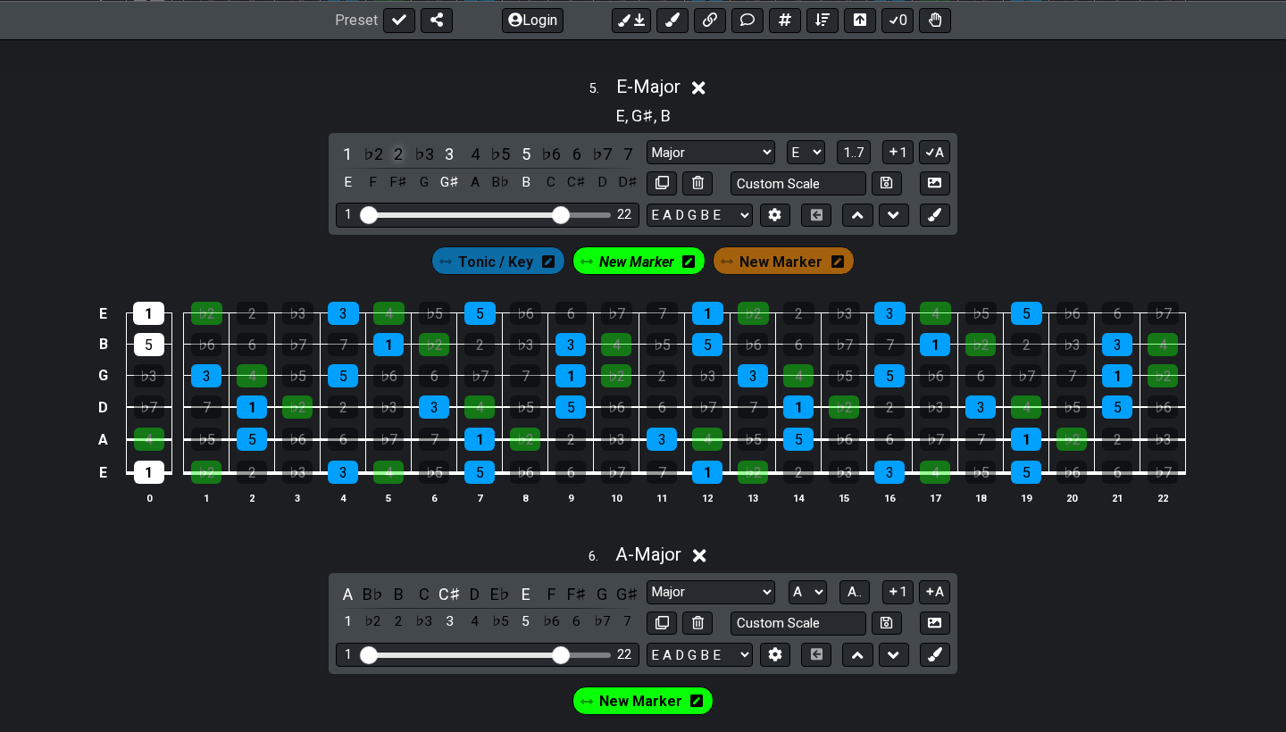
click at [394, 149] on div "2" at bounding box center [398, 154] width 23 height 24
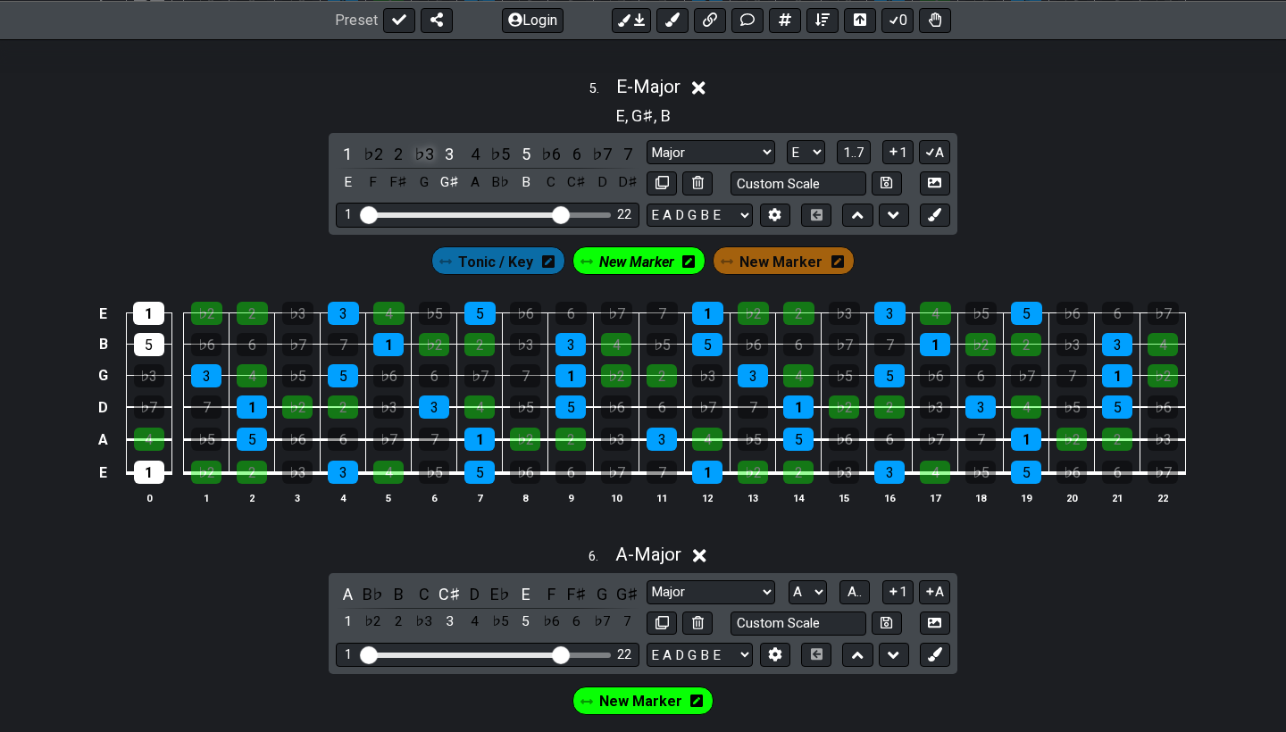
click at [418, 146] on div "♭3" at bounding box center [424, 154] width 23 height 24
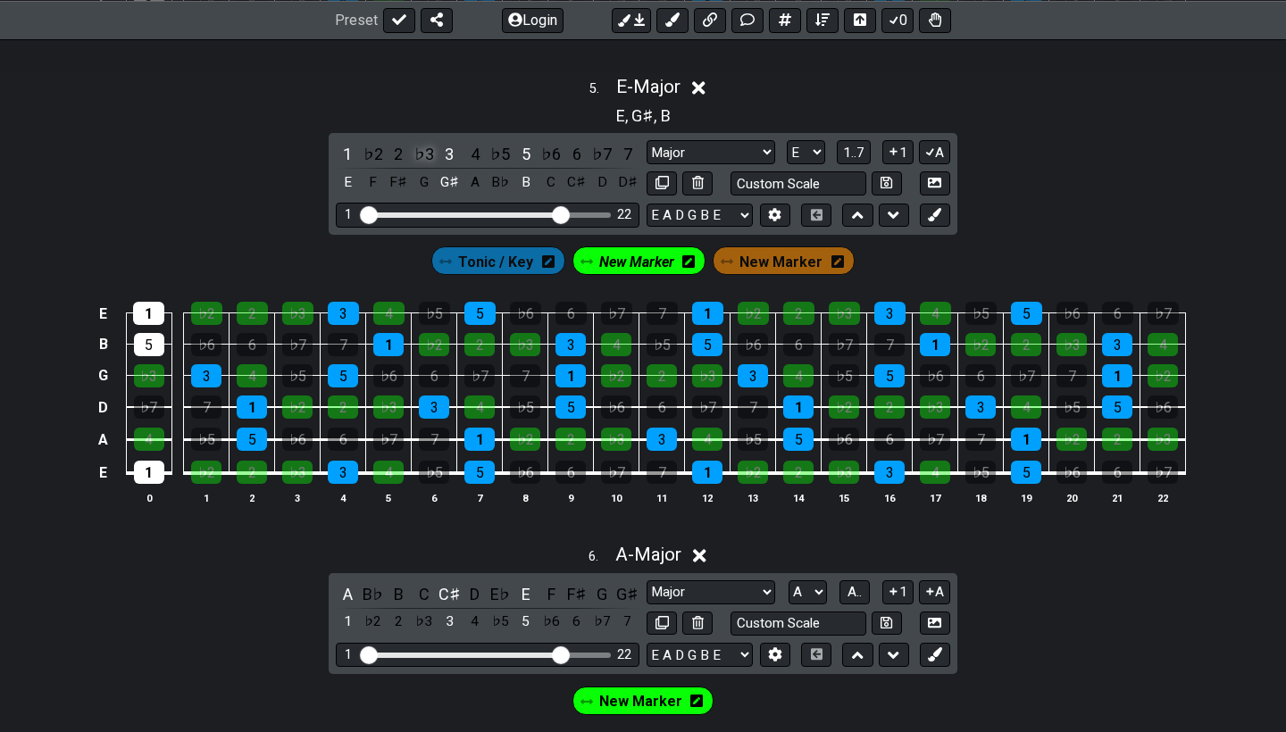
click at [414, 145] on div "♭3" at bounding box center [424, 154] width 23 height 24
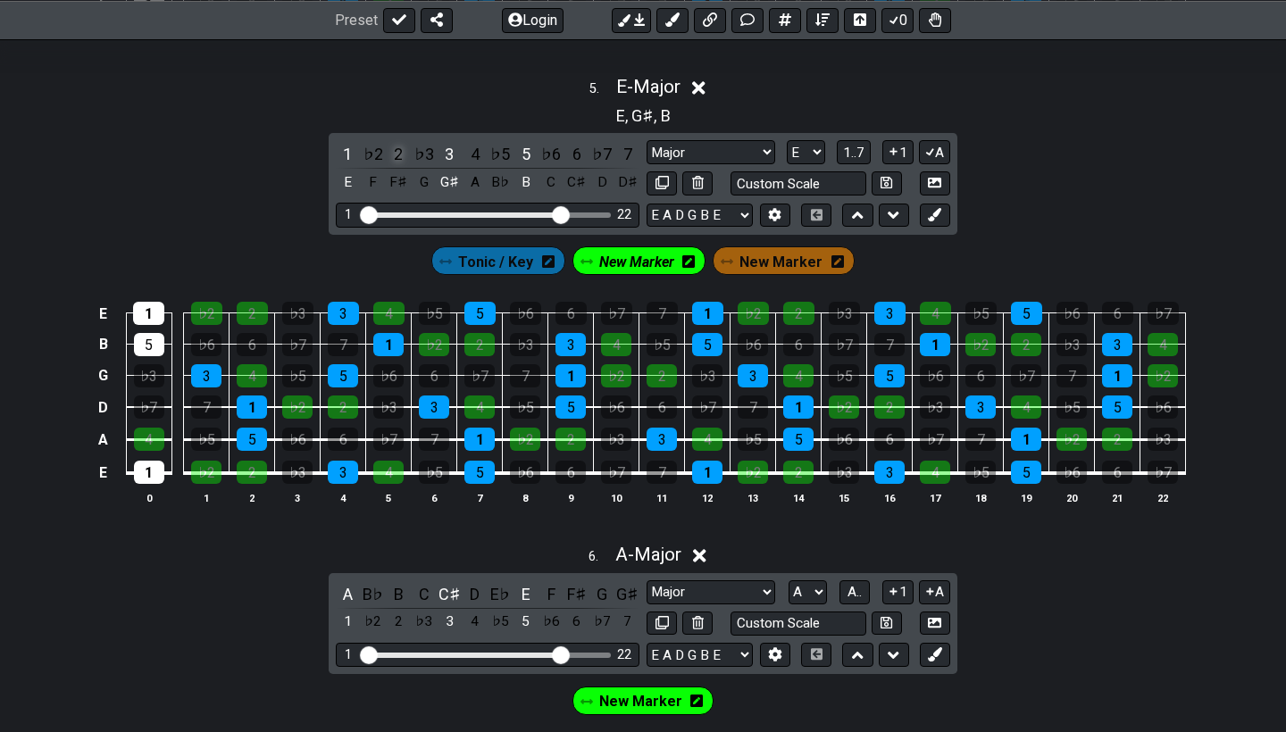
click at [398, 145] on div "2" at bounding box center [398, 154] width 23 height 24
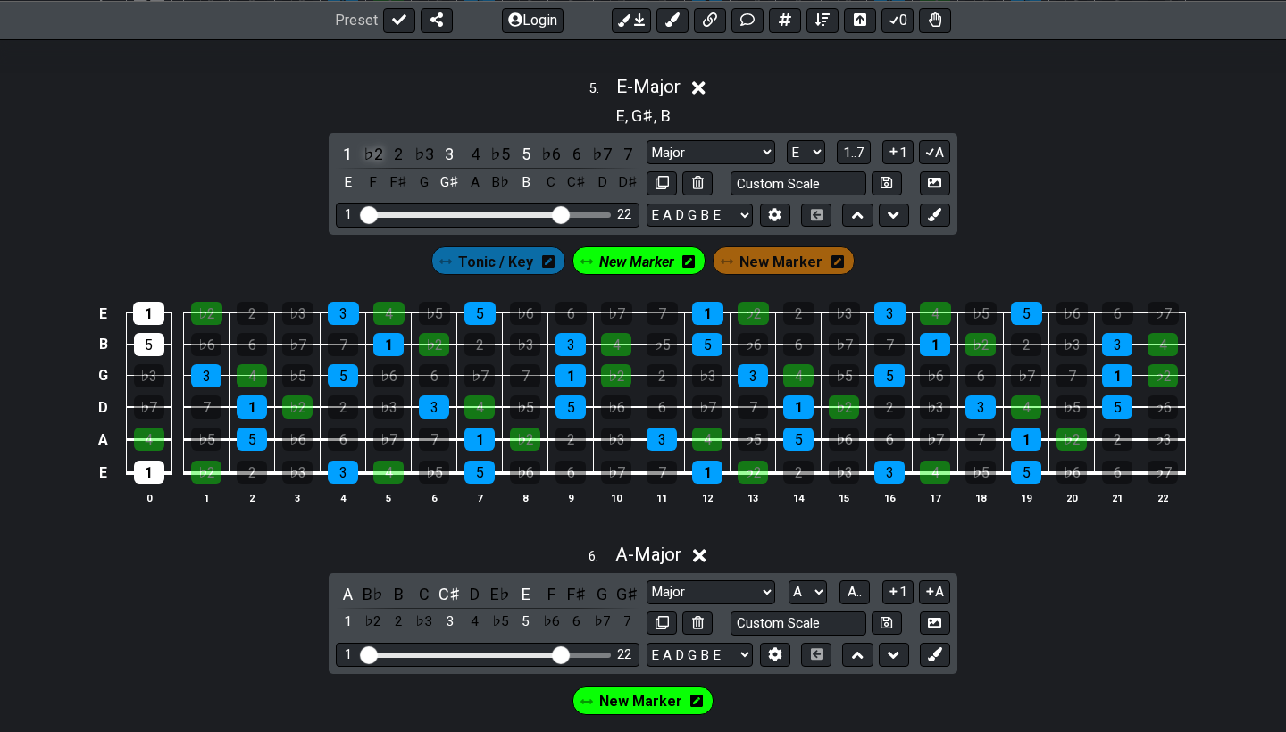
click at [371, 147] on div "♭2" at bounding box center [373, 154] width 23 height 24
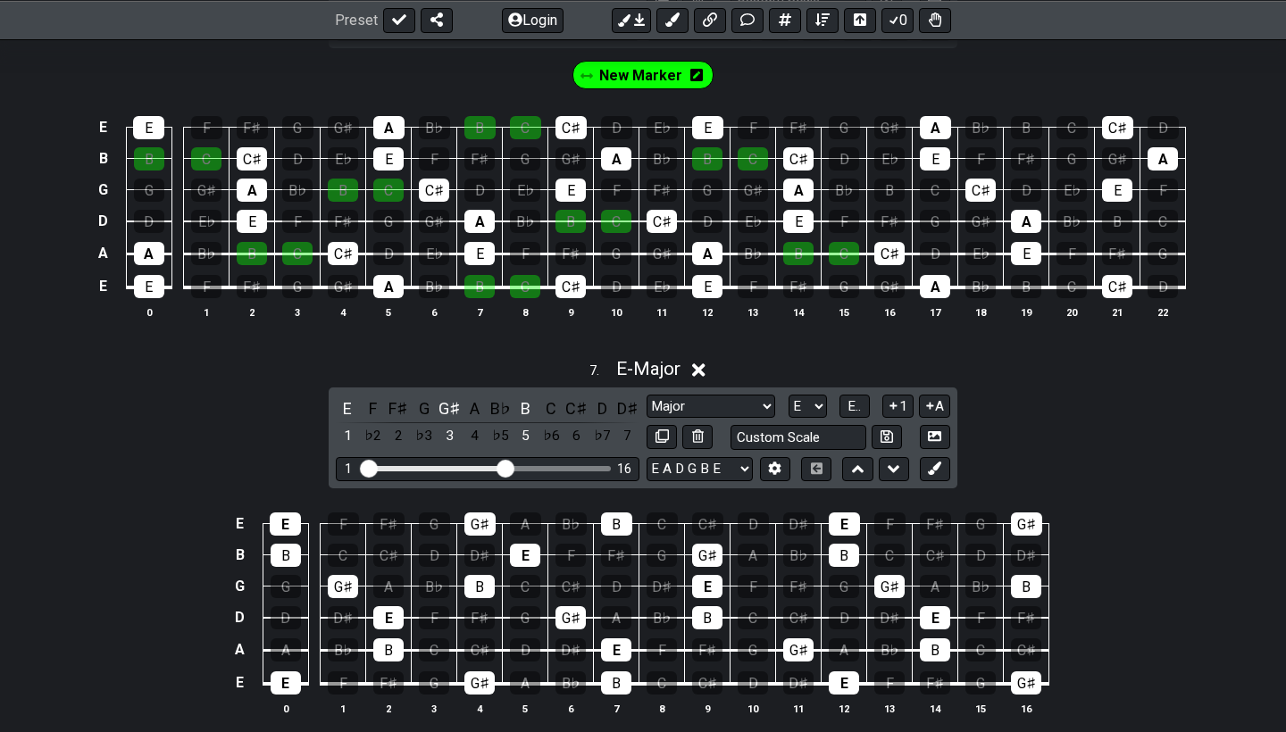
scroll to position [2961, 0]
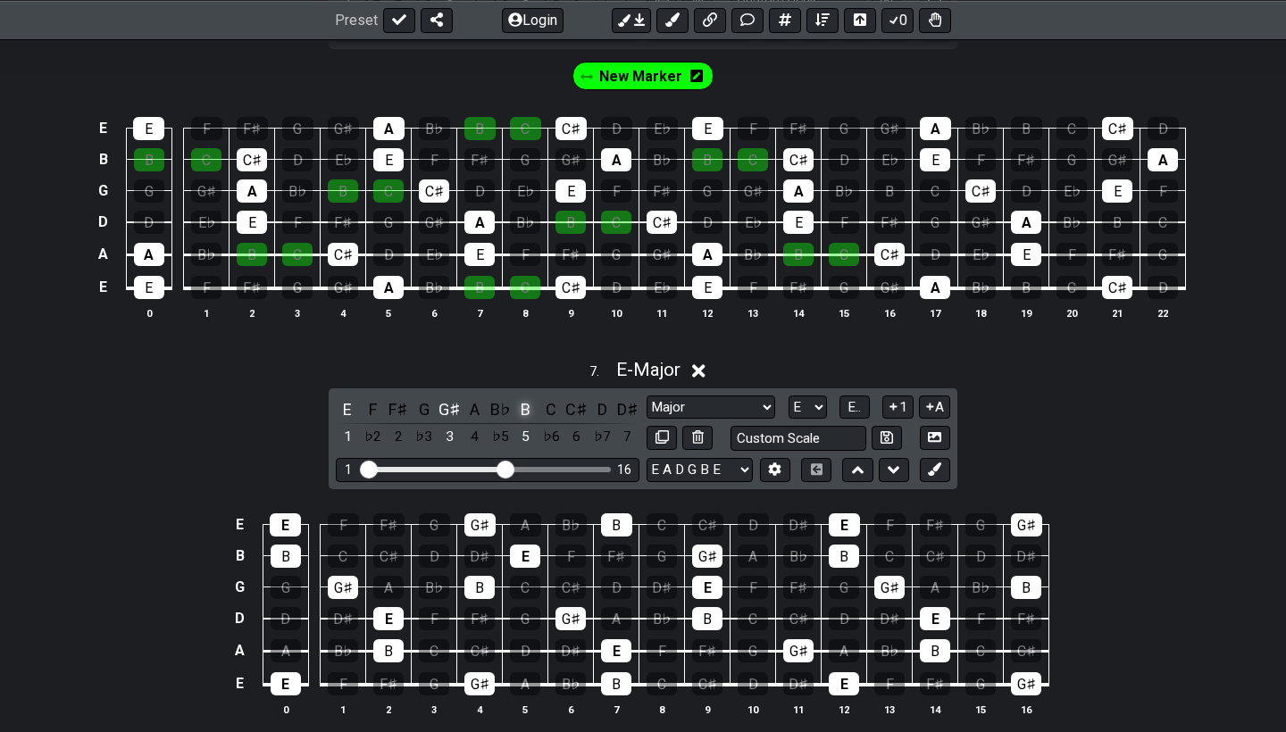
click at [522, 403] on div "B" at bounding box center [525, 409] width 23 height 24
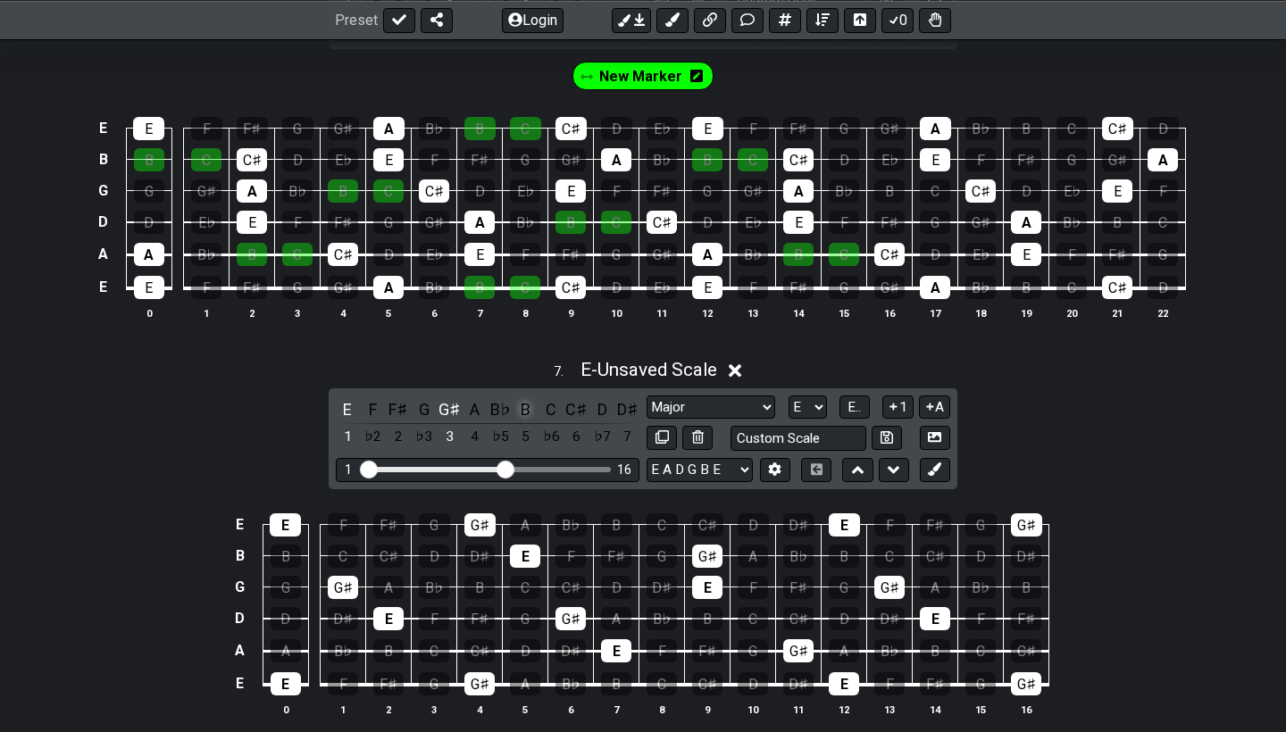
click at [522, 403] on div "B" at bounding box center [525, 409] width 23 height 24
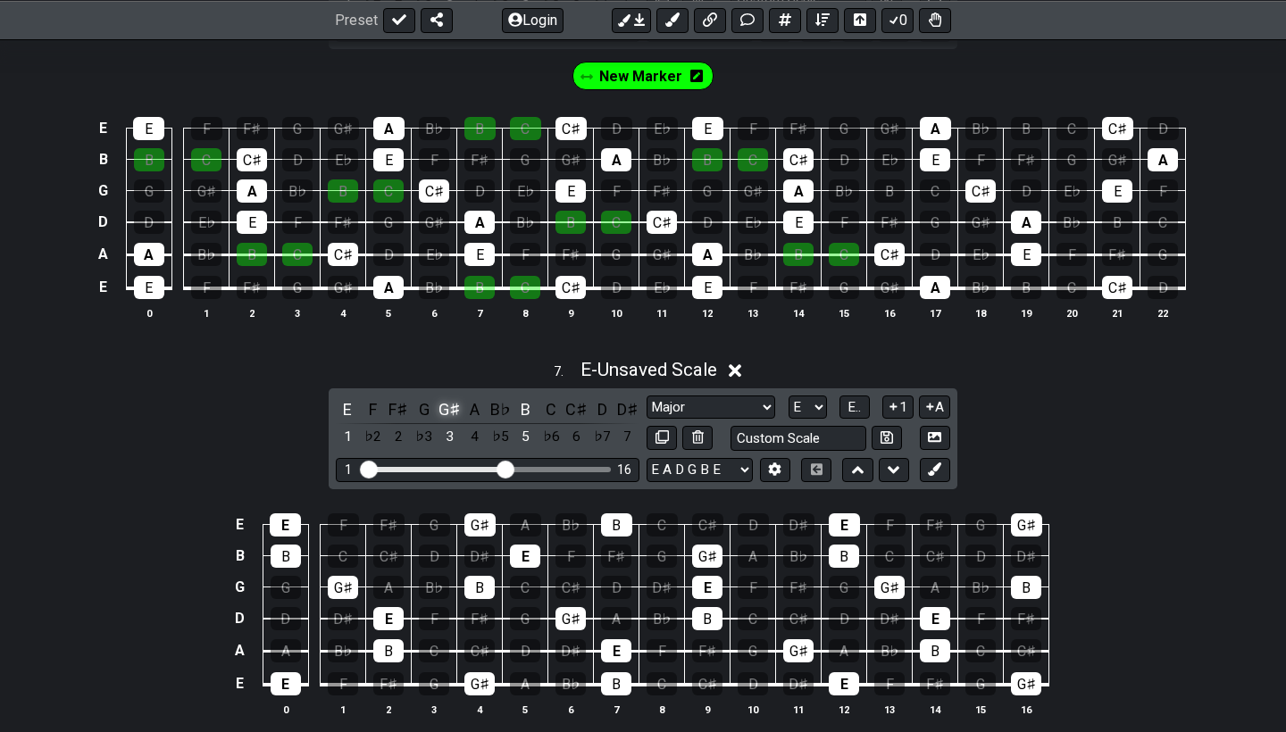
click at [446, 404] on div "G♯" at bounding box center [449, 409] width 23 height 24
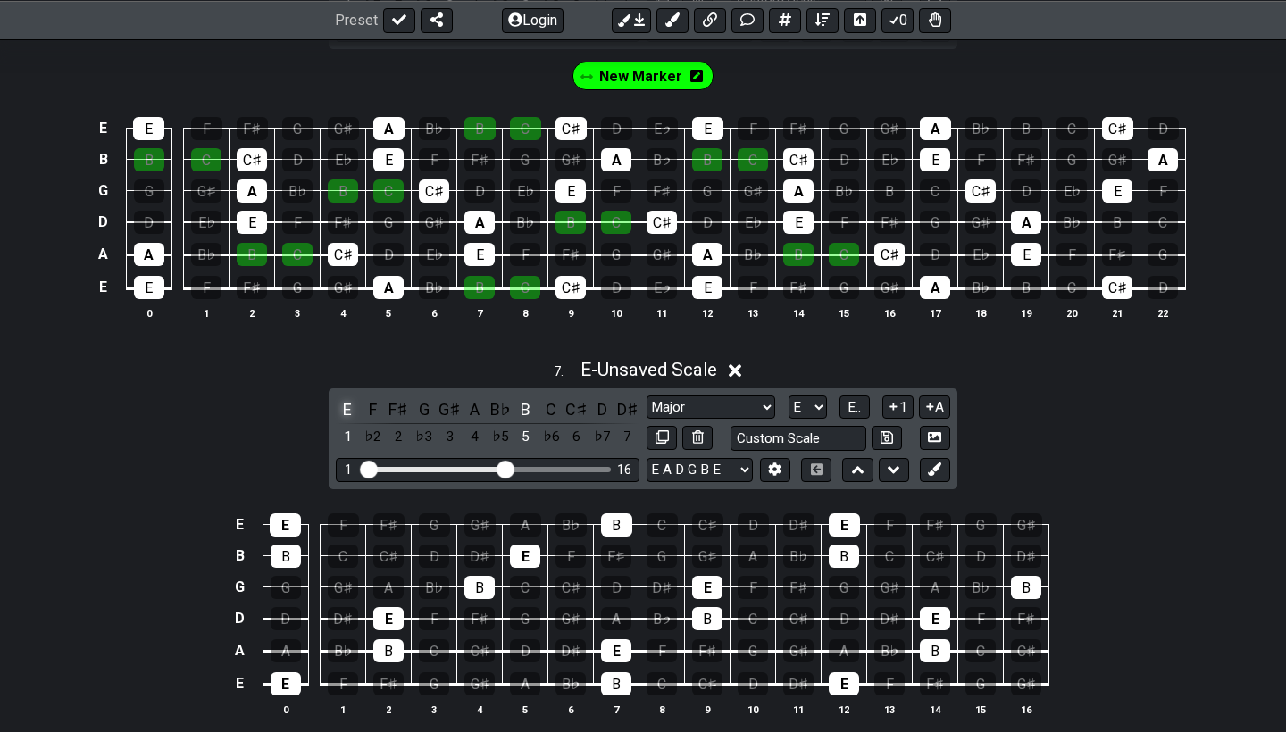
click at [350, 404] on div "E" at bounding box center [347, 409] width 23 height 24
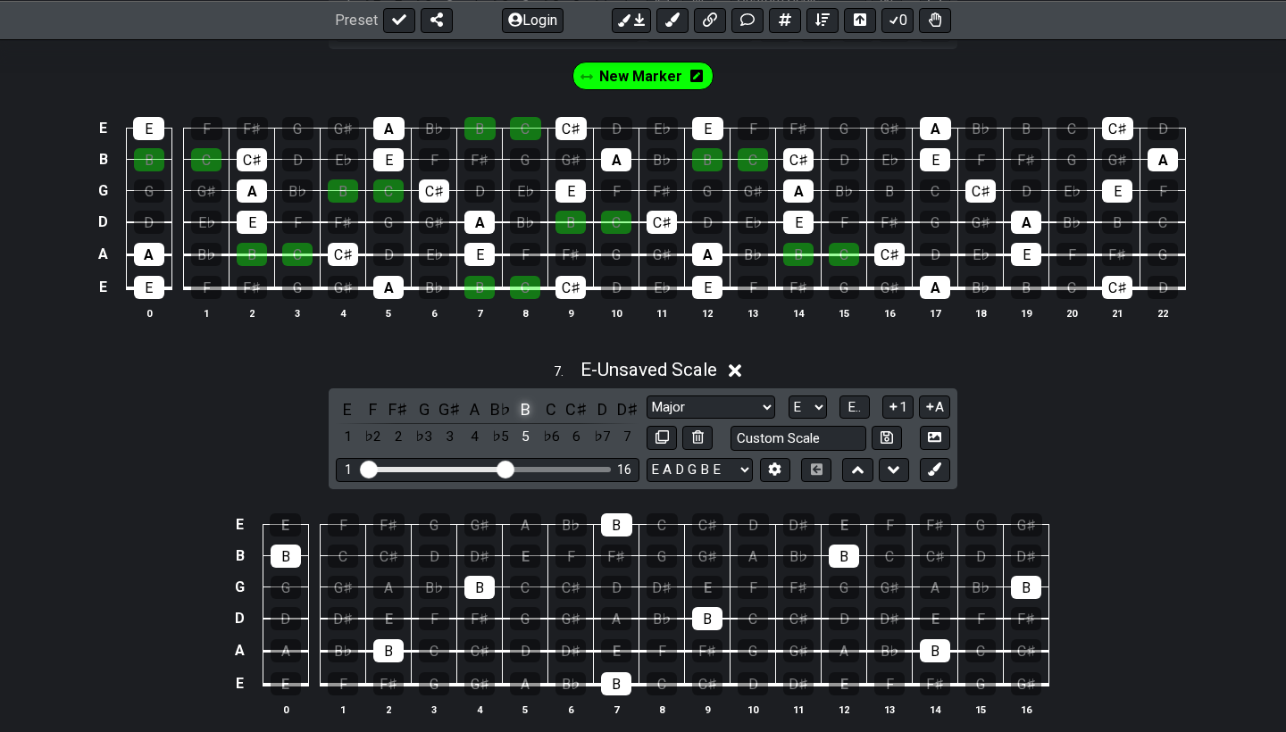
click at [522, 399] on div "B" at bounding box center [525, 409] width 23 height 24
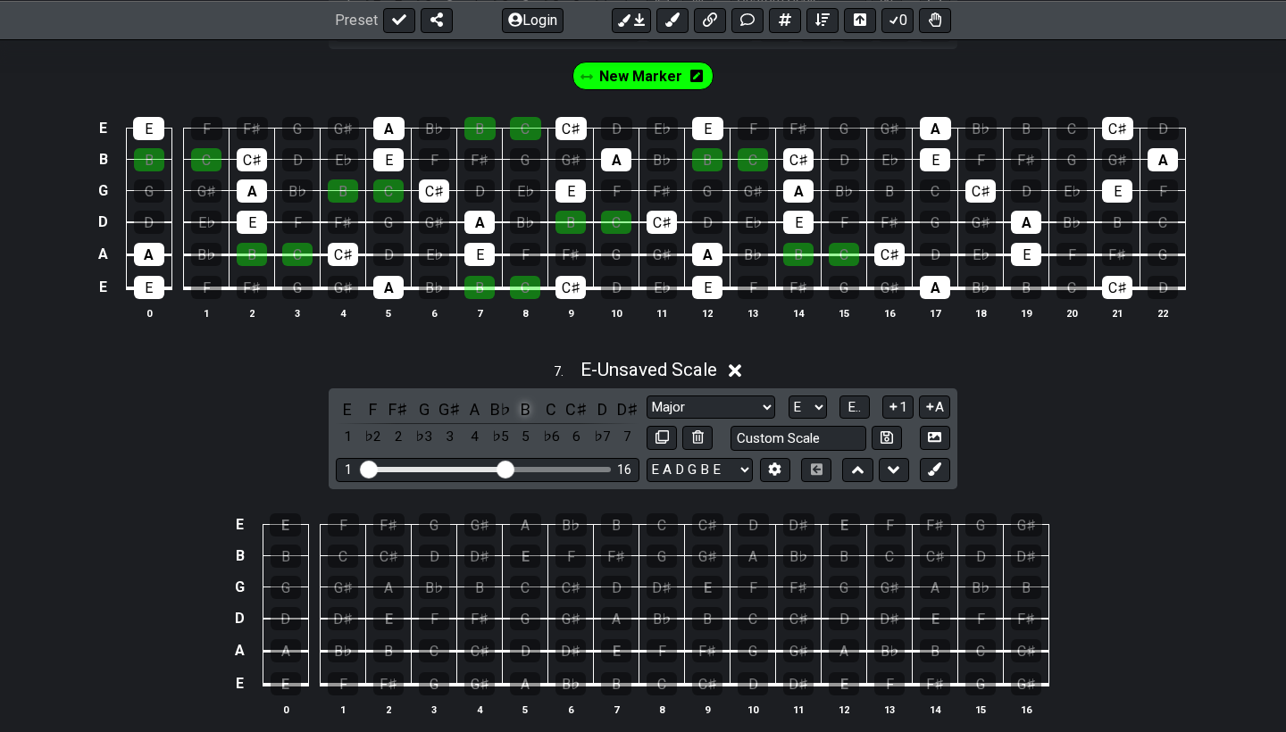
click at [522, 399] on div "B" at bounding box center [525, 409] width 23 height 24
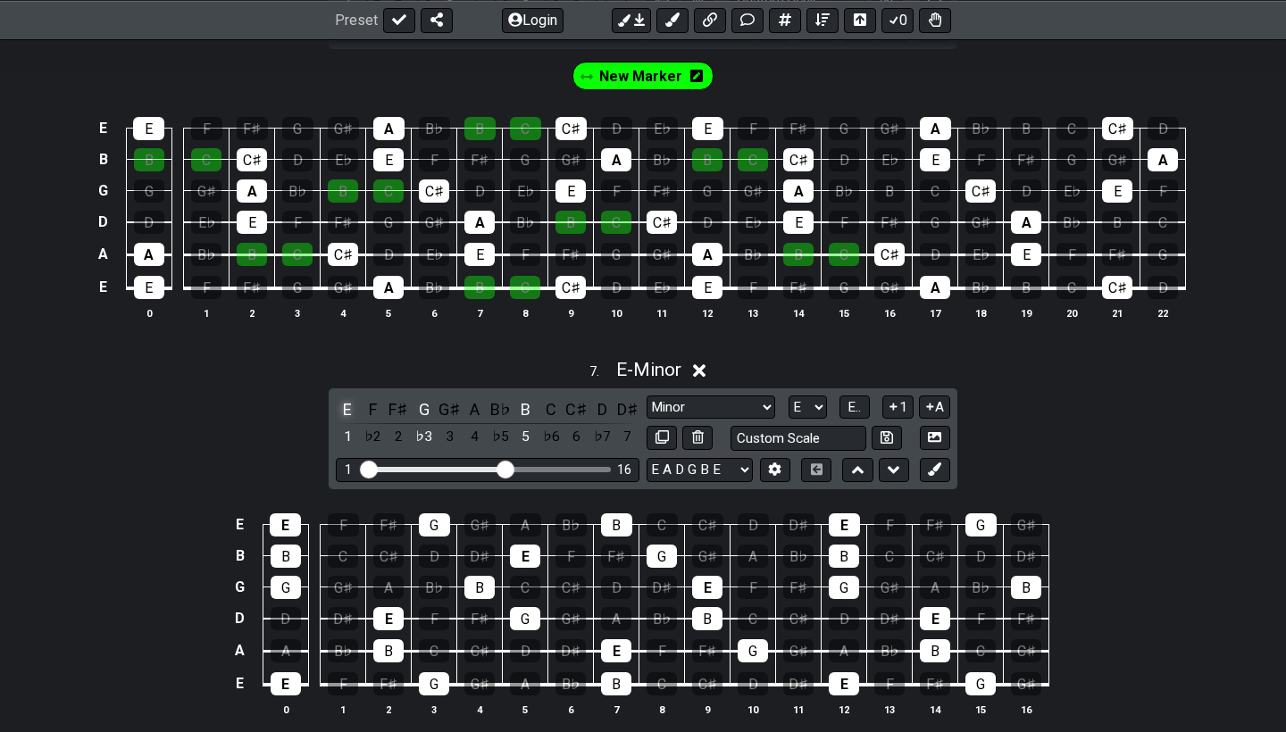
click at [345, 403] on div "E" at bounding box center [347, 409] width 23 height 24
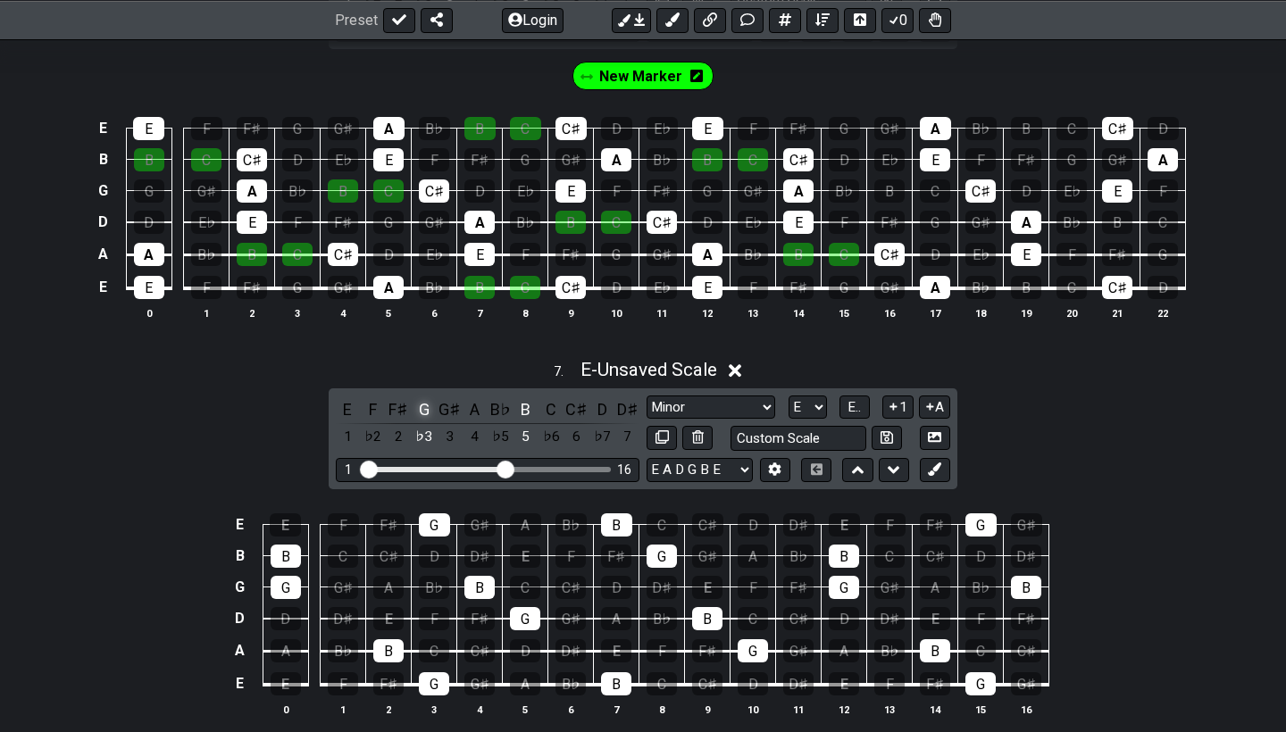
click at [423, 405] on div "G" at bounding box center [424, 409] width 23 height 24
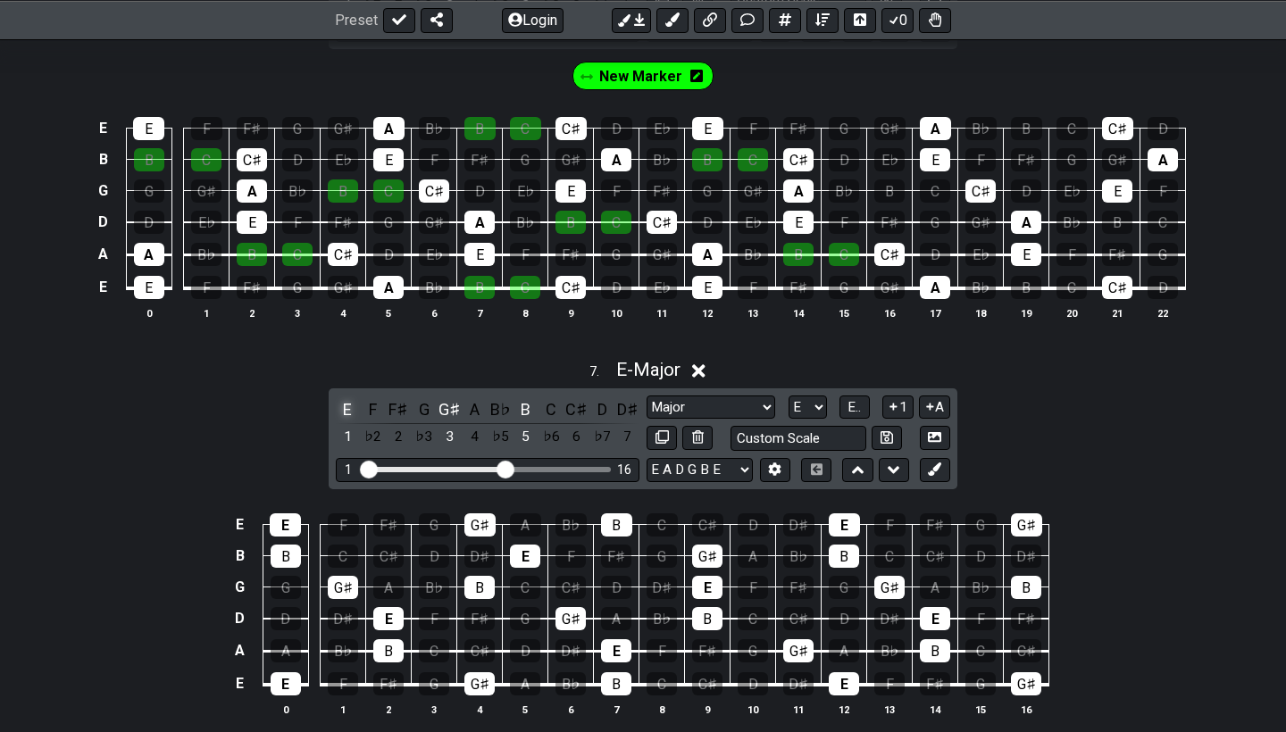
click at [351, 397] on div "E" at bounding box center [347, 409] width 23 height 24
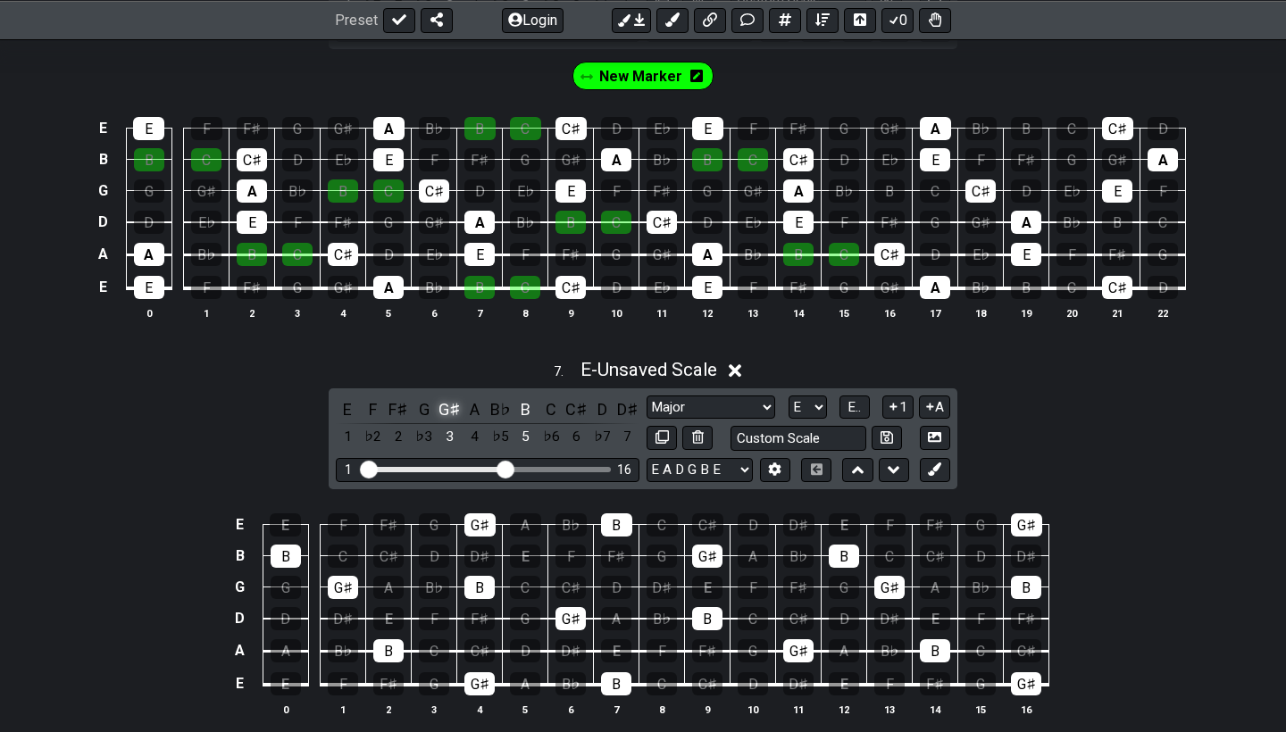
click at [451, 397] on div "G♯" at bounding box center [449, 409] width 23 height 24
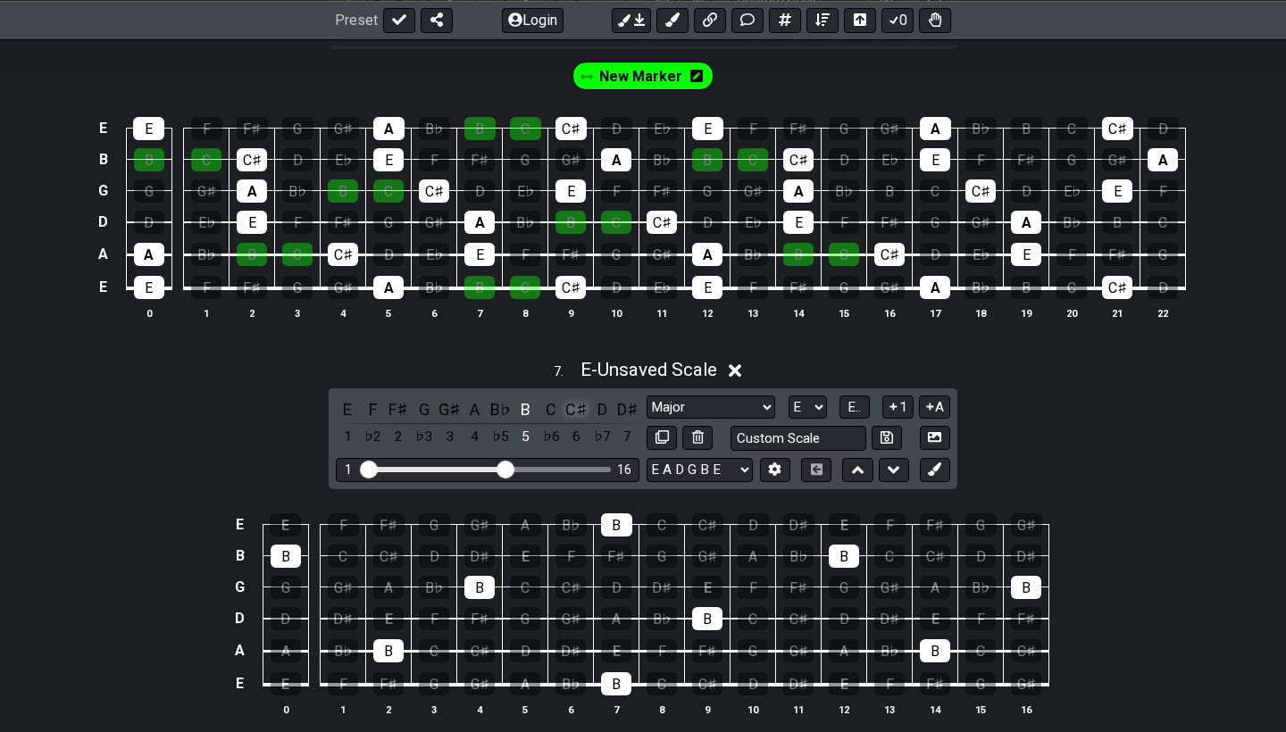
click at [578, 405] on div "C♯" at bounding box center [576, 409] width 23 height 24
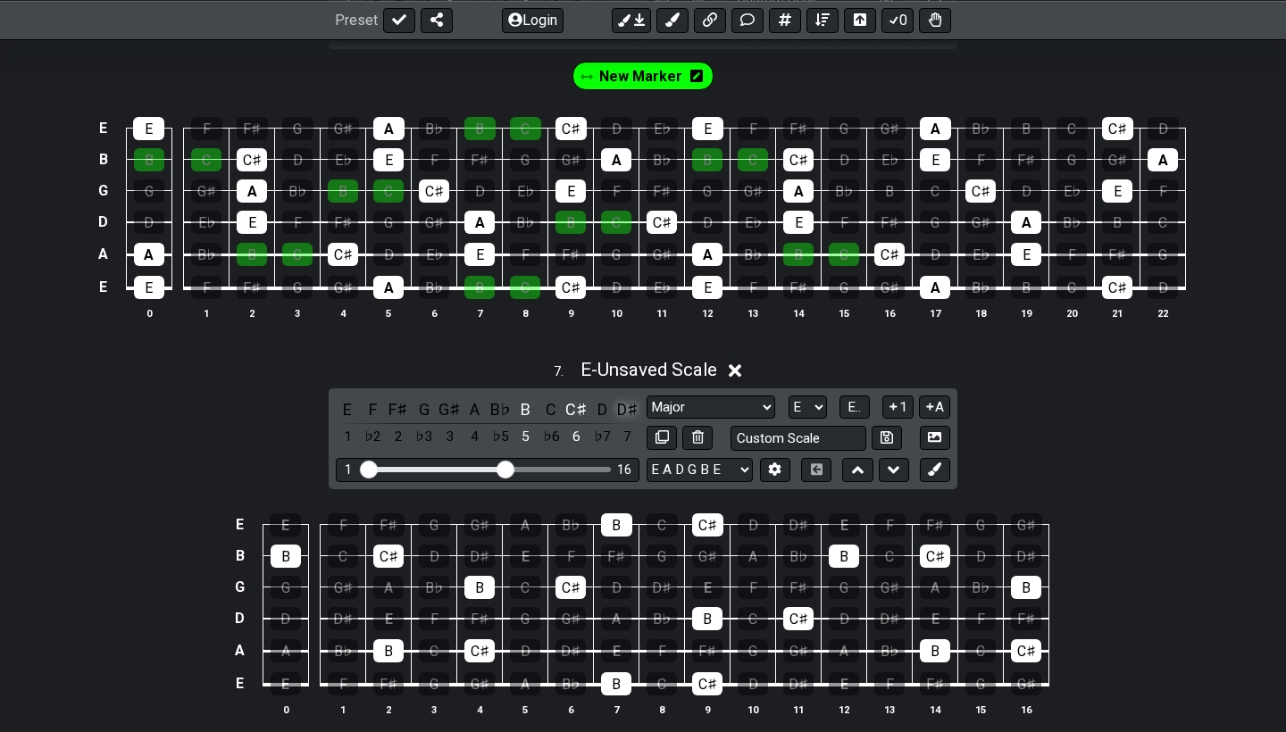
click at [629, 404] on div "D♯" at bounding box center [627, 409] width 23 height 24
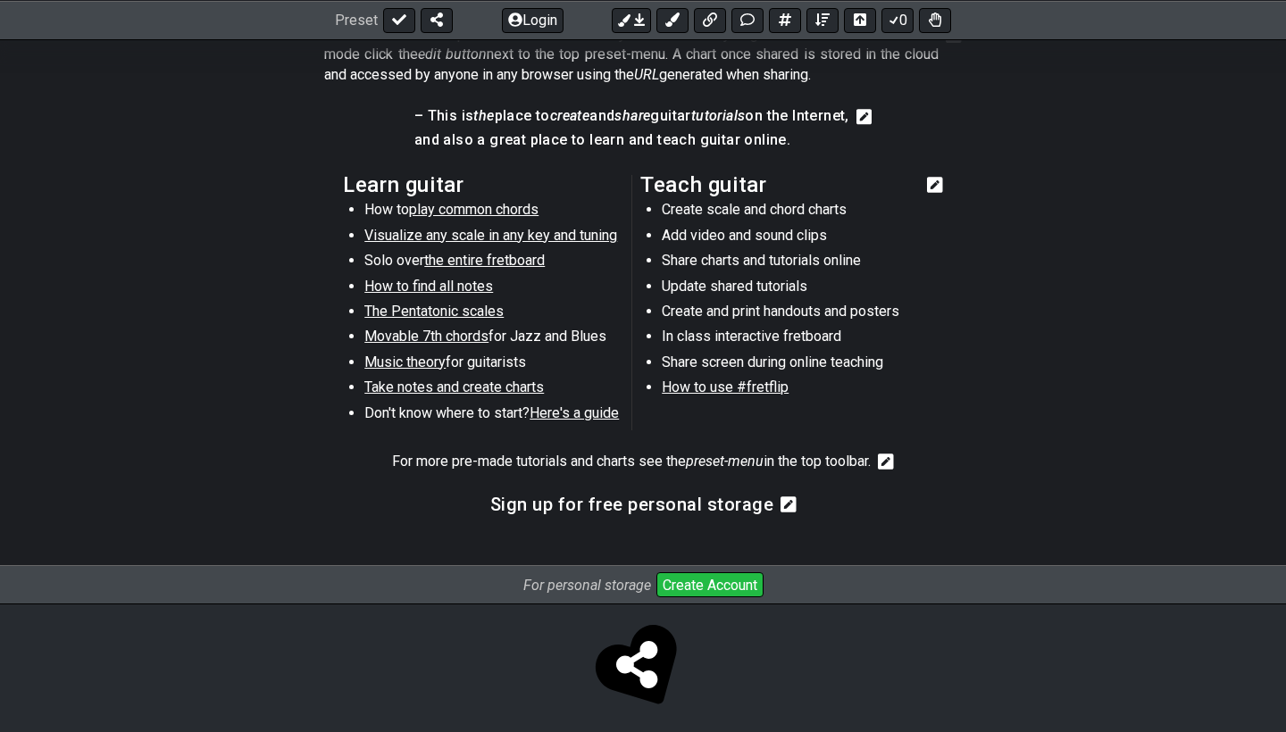
scroll to position [3688, 0]
click at [959, 460] on section "For more pre-made tutorials and charts see the preset-menu in the top toolbar." at bounding box center [643, 467] width 1286 height 43
click at [1000, 306] on section "Learn guitar How to play common chords Visualize any scale in any key and tunin…" at bounding box center [643, 307] width 1286 height 277
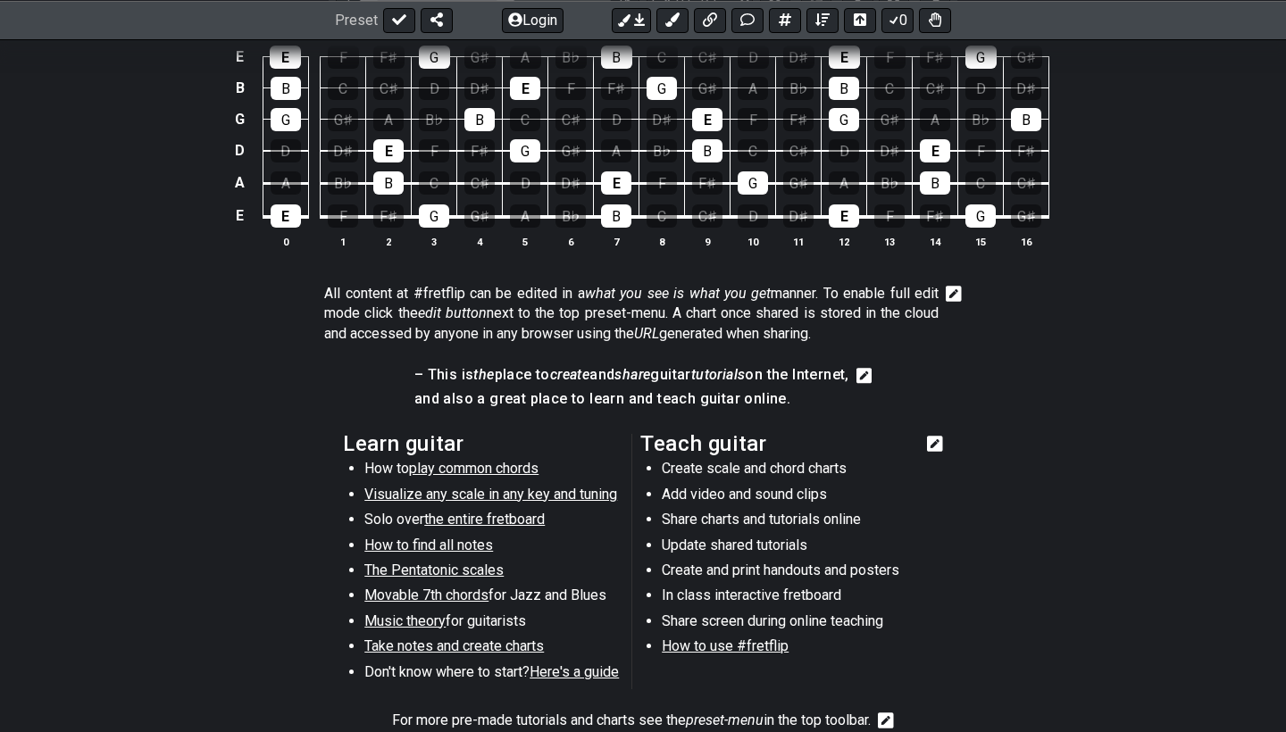
scroll to position [3433, 0]
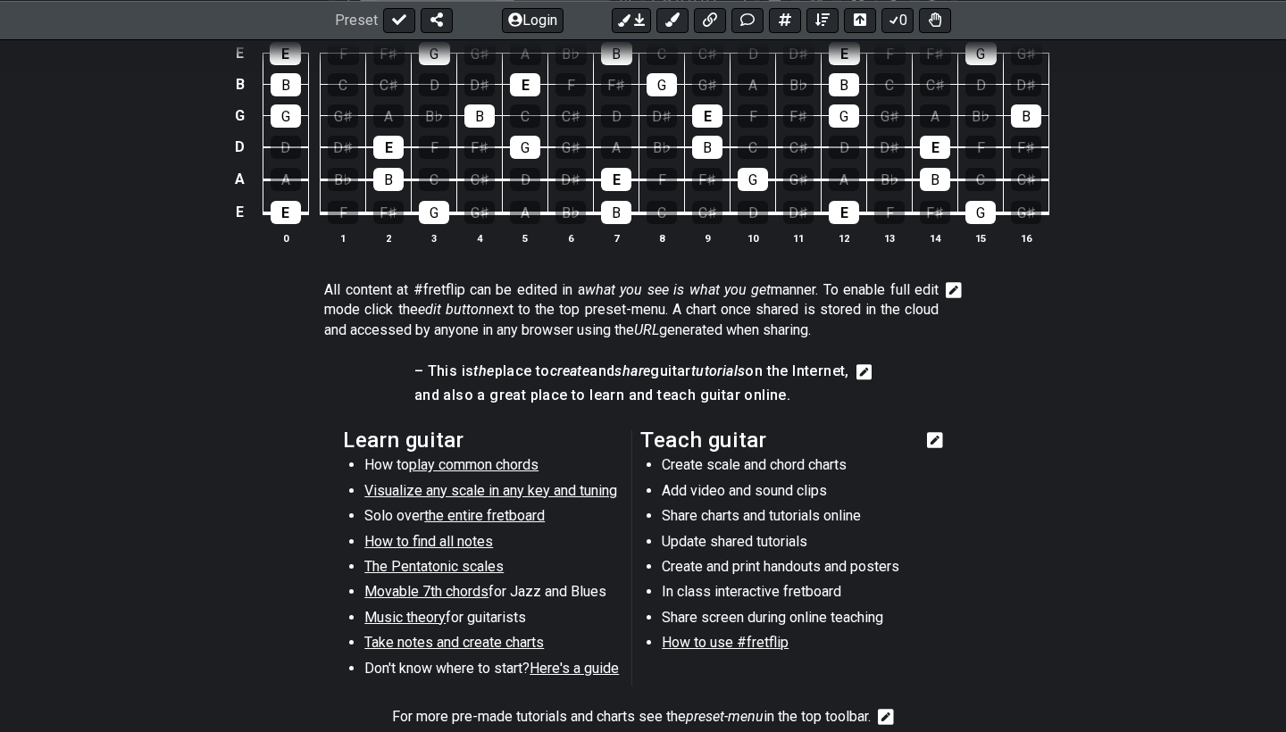
click at [480, 456] on span "play common chords" at bounding box center [473, 464] width 129 height 17
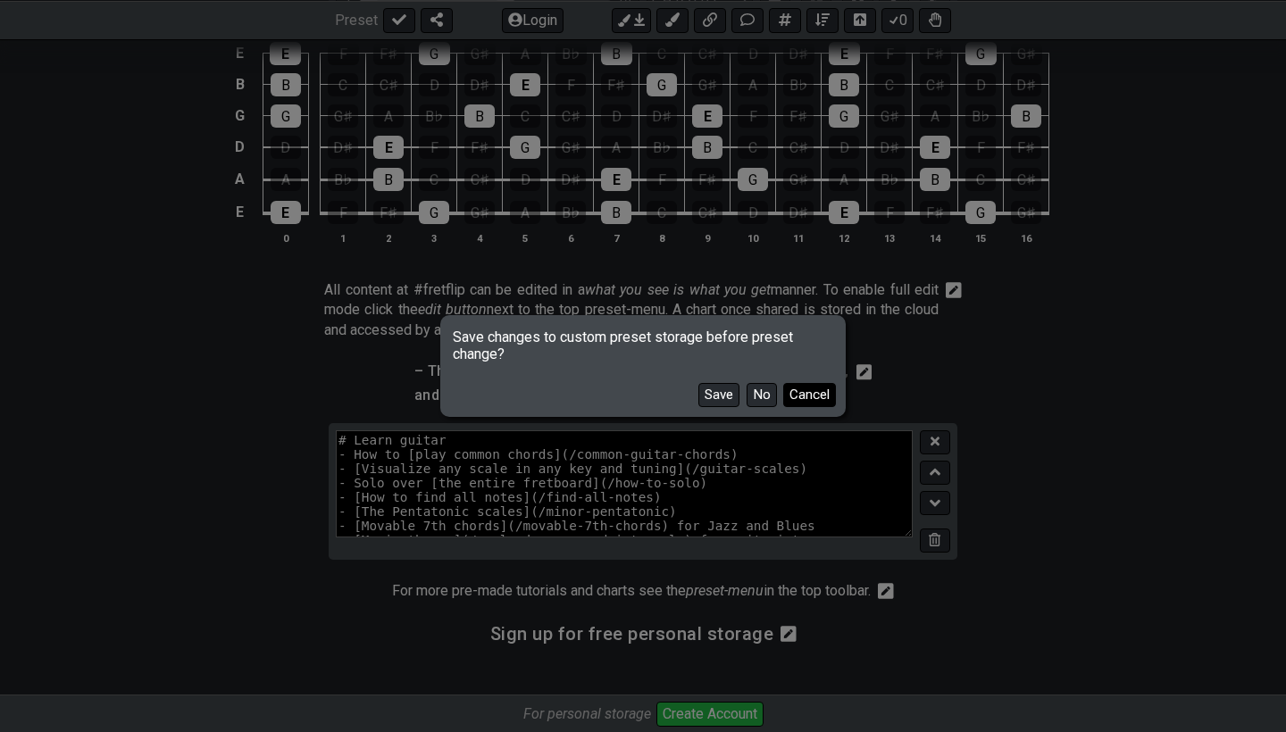
click at [810, 397] on button "Cancel" at bounding box center [809, 395] width 53 height 24
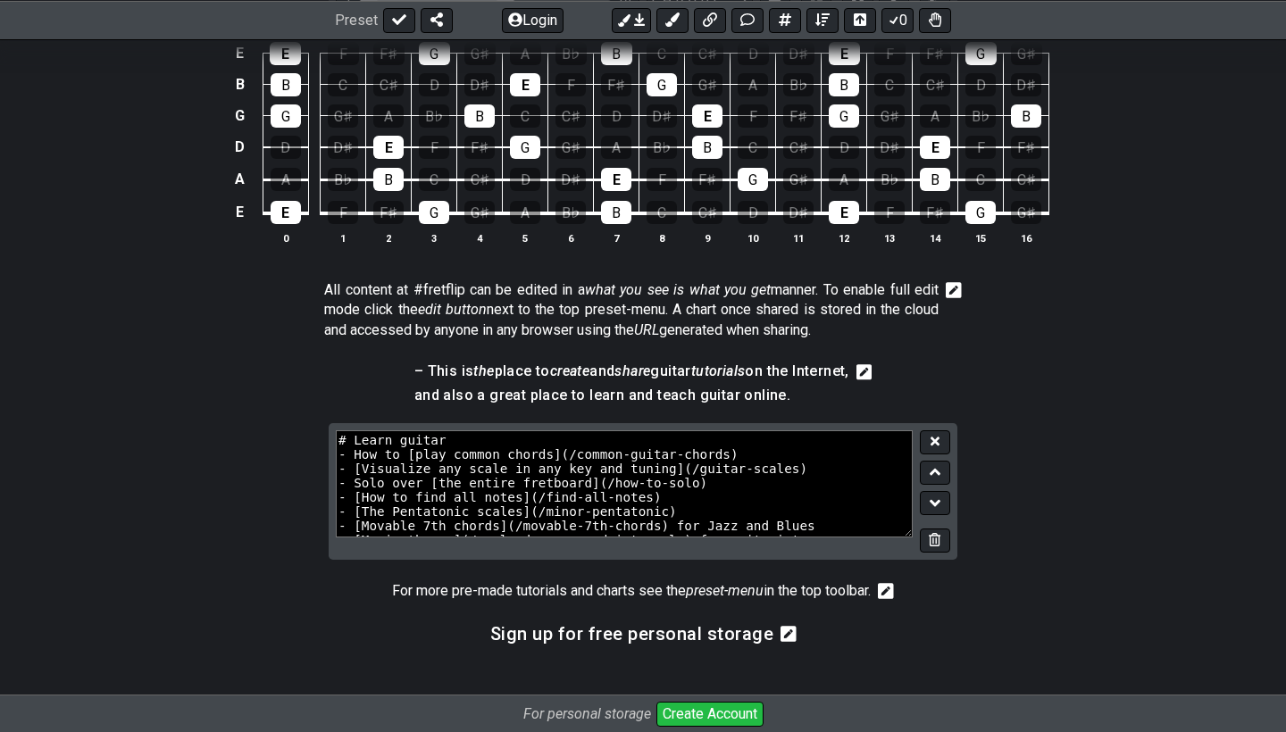
scroll to position [0, 0]
click at [934, 437] on icon at bounding box center [935, 441] width 9 height 9
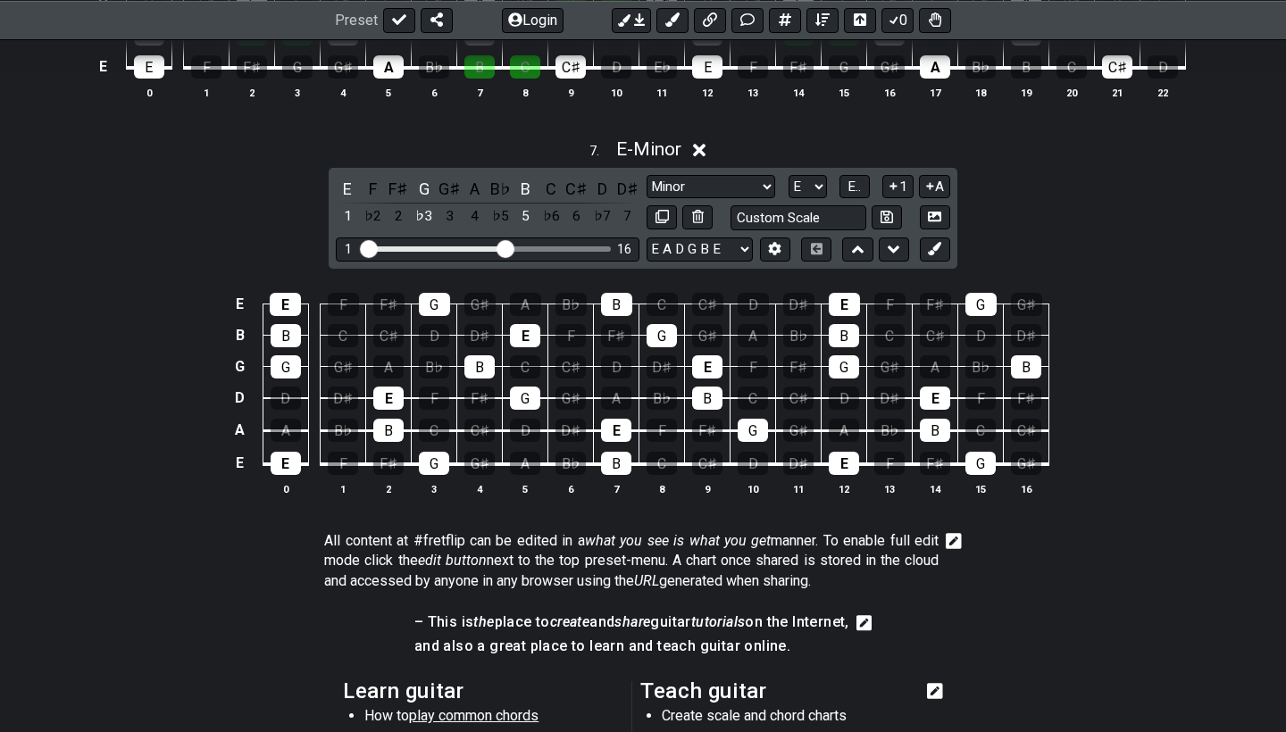
scroll to position [3179, 0]
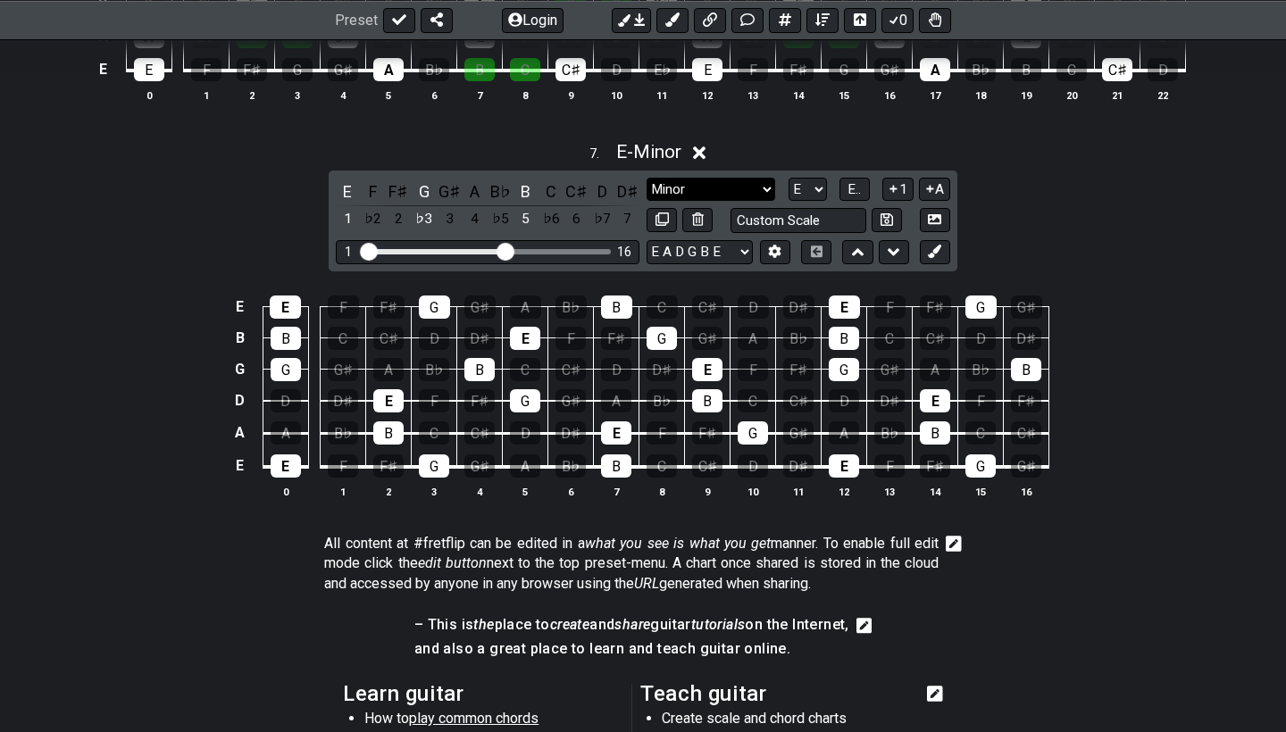
select select "Major / [PERSON_NAME]"
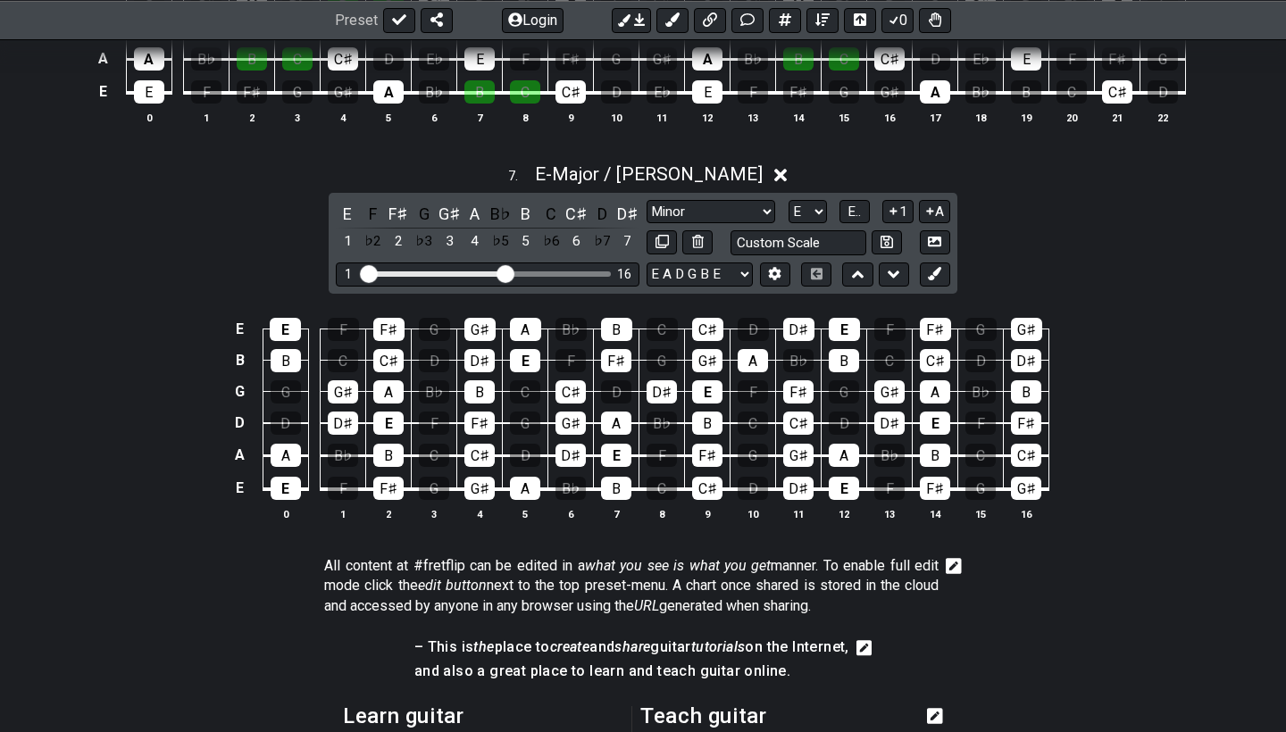
scroll to position [3147, 0]
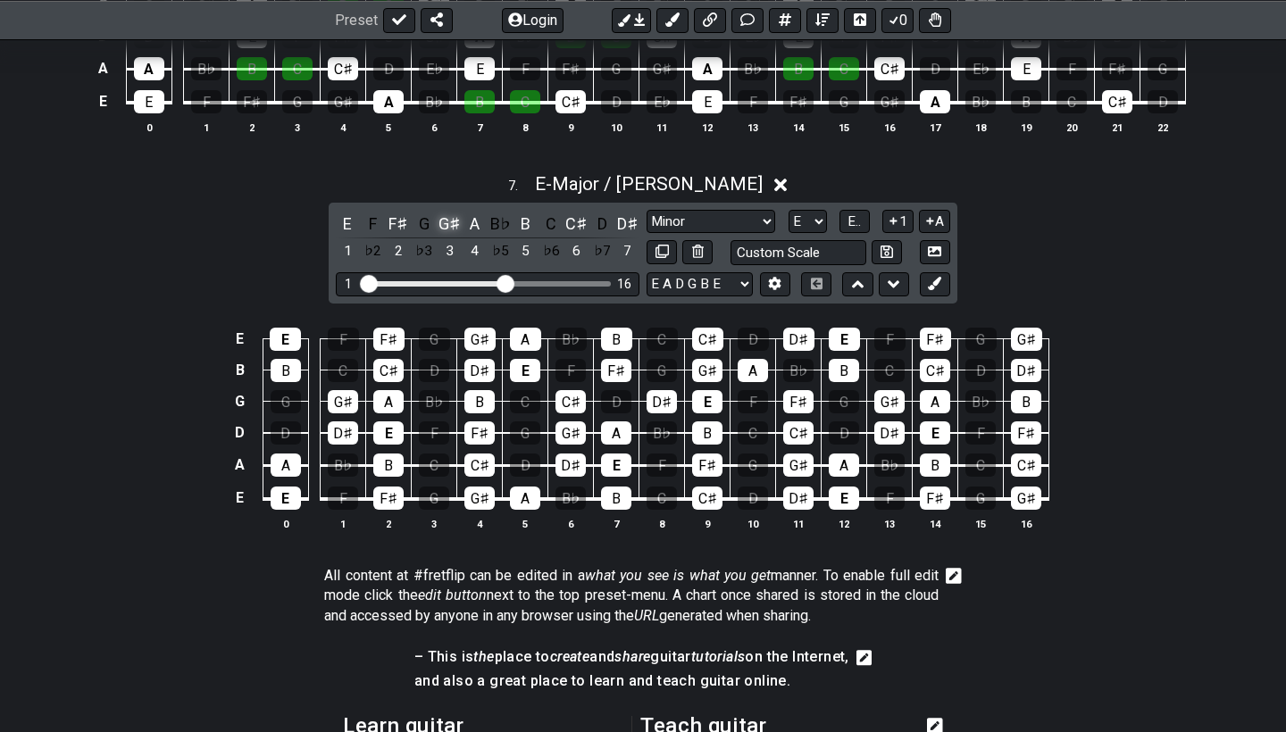
click at [447, 216] on div "G♯" at bounding box center [449, 224] width 23 height 24
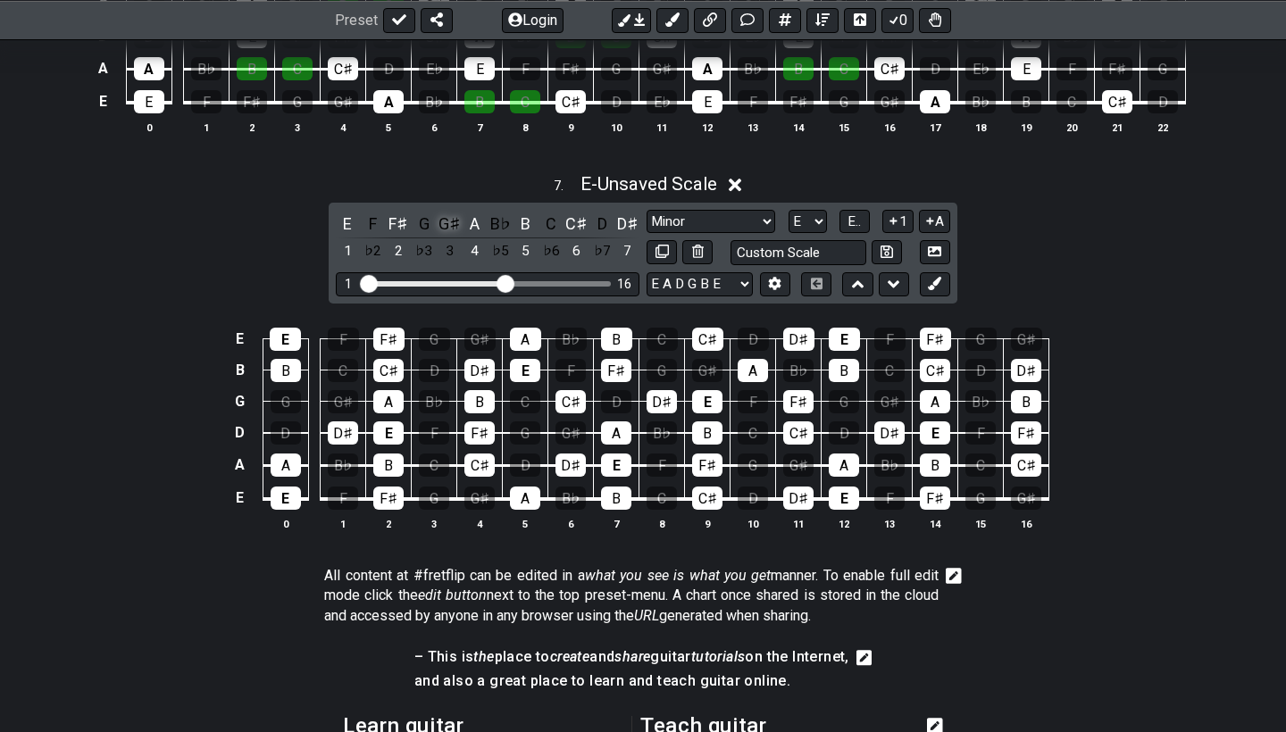
click at [447, 215] on div "G♯" at bounding box center [449, 224] width 23 height 24
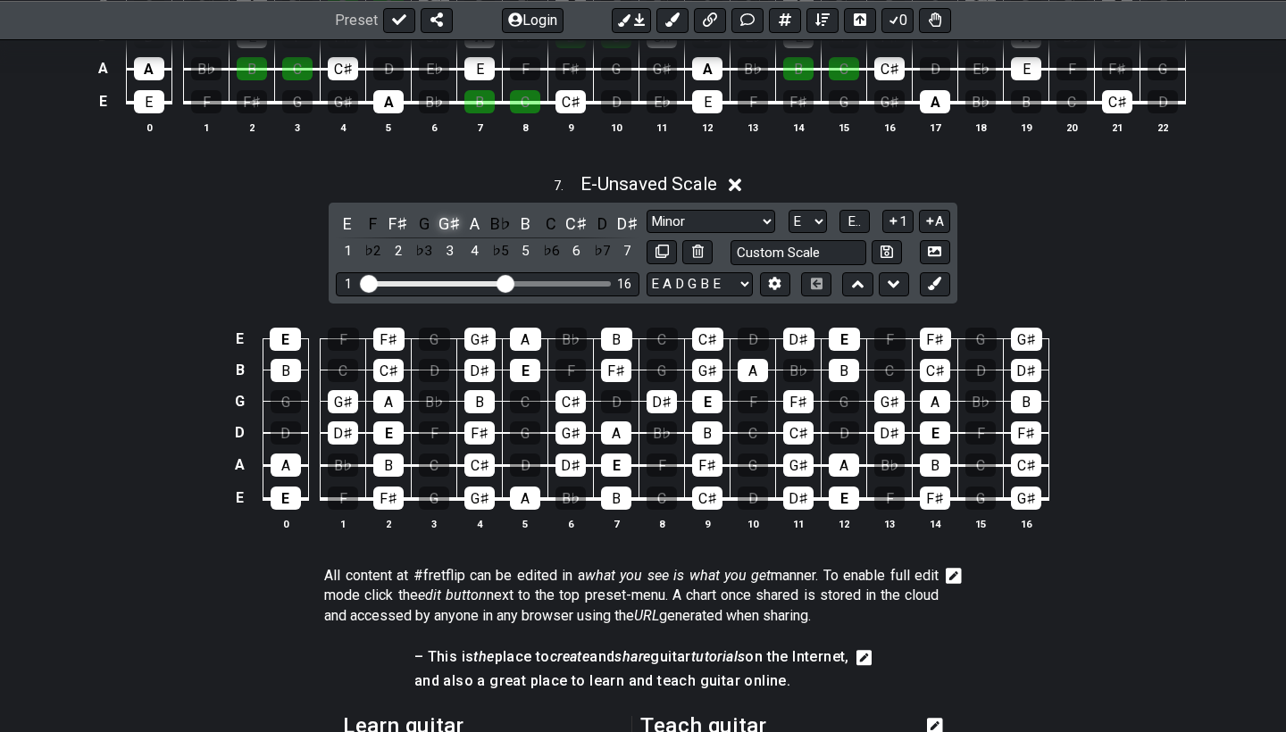
click at [447, 215] on div "G♯" at bounding box center [449, 224] width 23 height 24
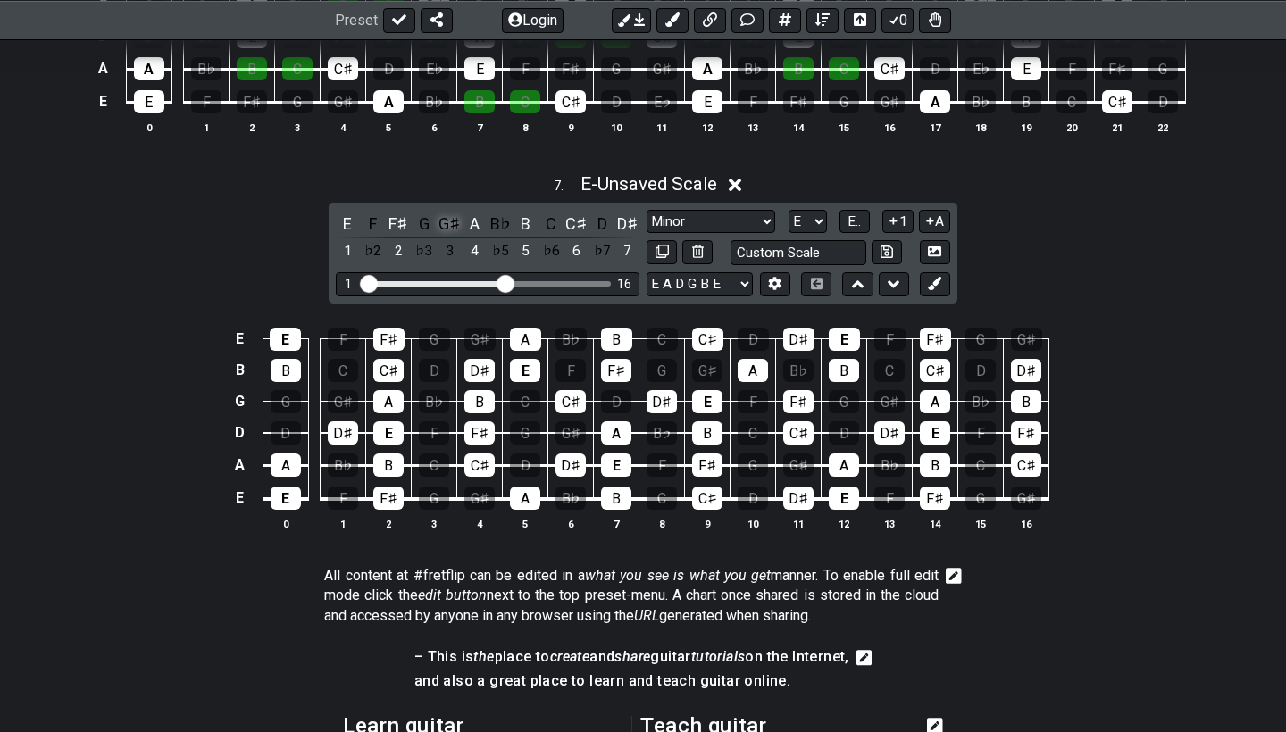
click at [447, 215] on div "G♯" at bounding box center [449, 224] width 23 height 24
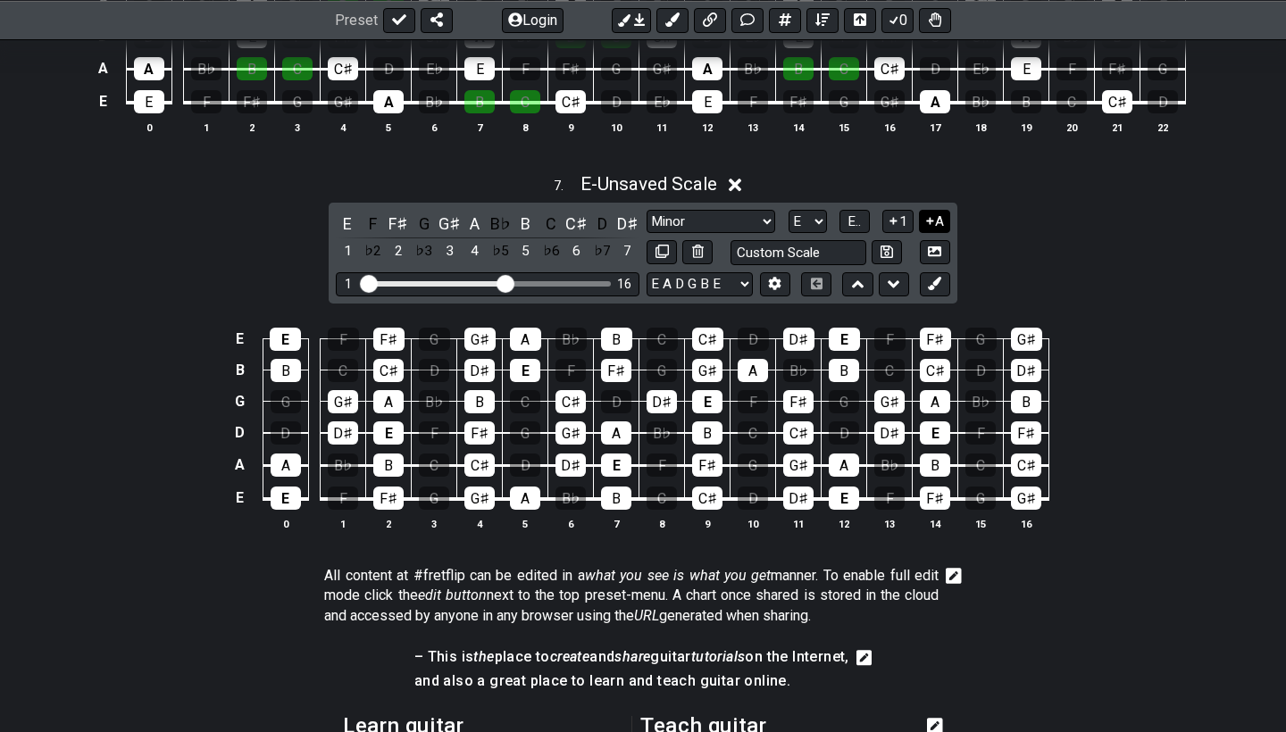
click at [931, 215] on icon at bounding box center [930, 220] width 17 height 13
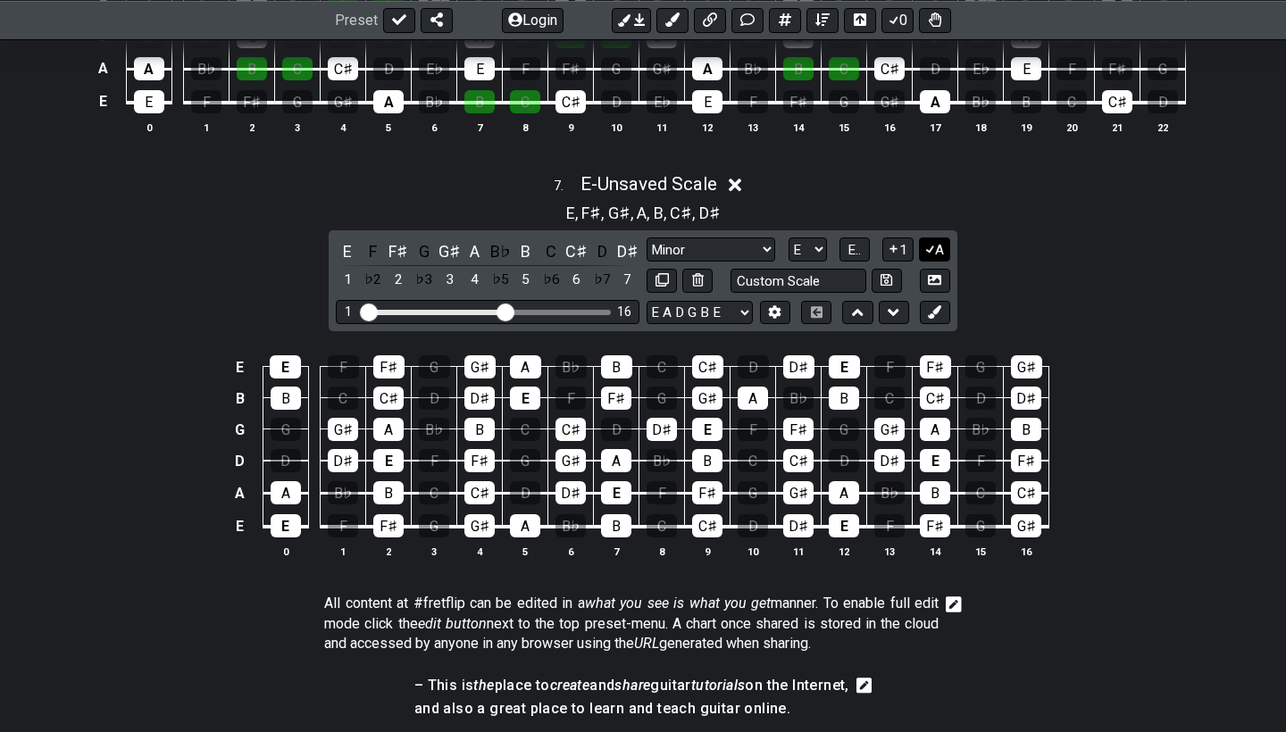
click at [931, 215] on div "E , F♯ , G♯ , A , B , C♯ , D♯" at bounding box center [643, 210] width 1286 height 29
click at [898, 244] on button "1" at bounding box center [897, 250] width 30 height 24
click at [936, 244] on button "A" at bounding box center [934, 250] width 31 height 24
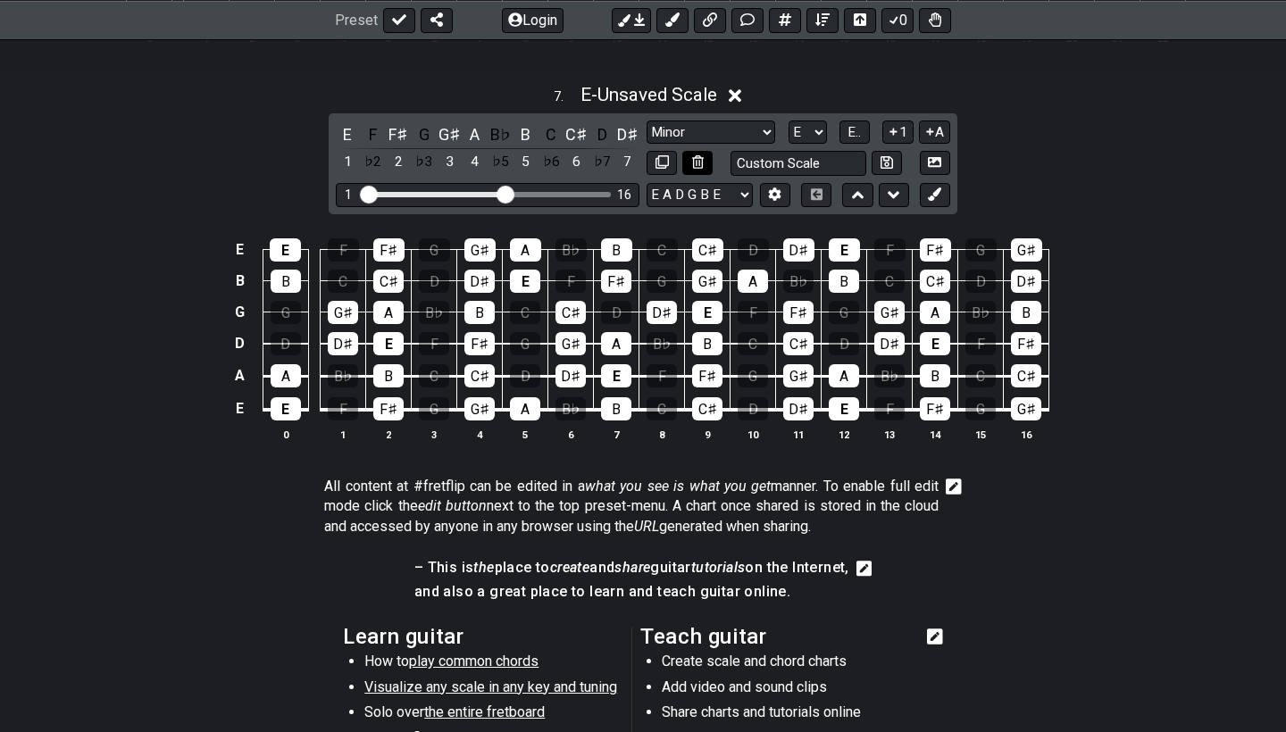
scroll to position [3233, 0]
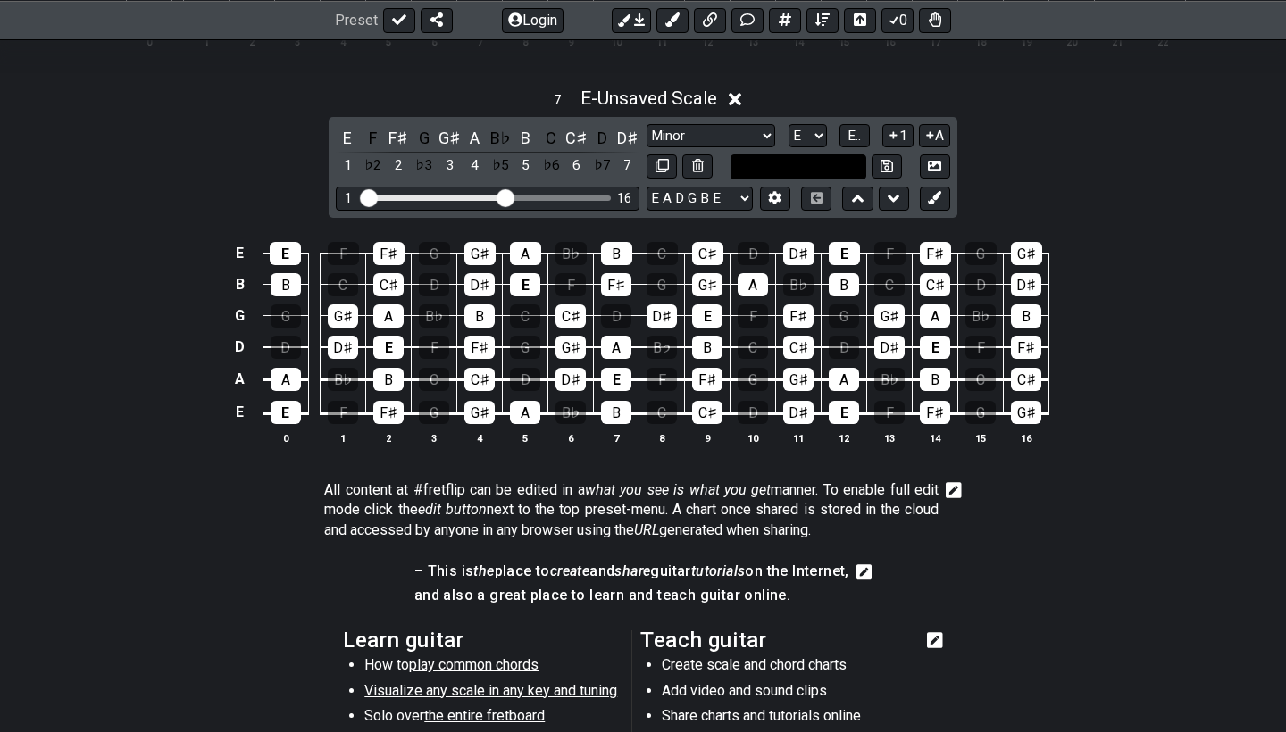
click at [833, 160] on input "text" at bounding box center [799, 167] width 136 height 24
click at [832, 155] on input "text" at bounding box center [799, 167] width 136 height 24
click at [860, 160] on input "text" at bounding box center [799, 167] width 136 height 24
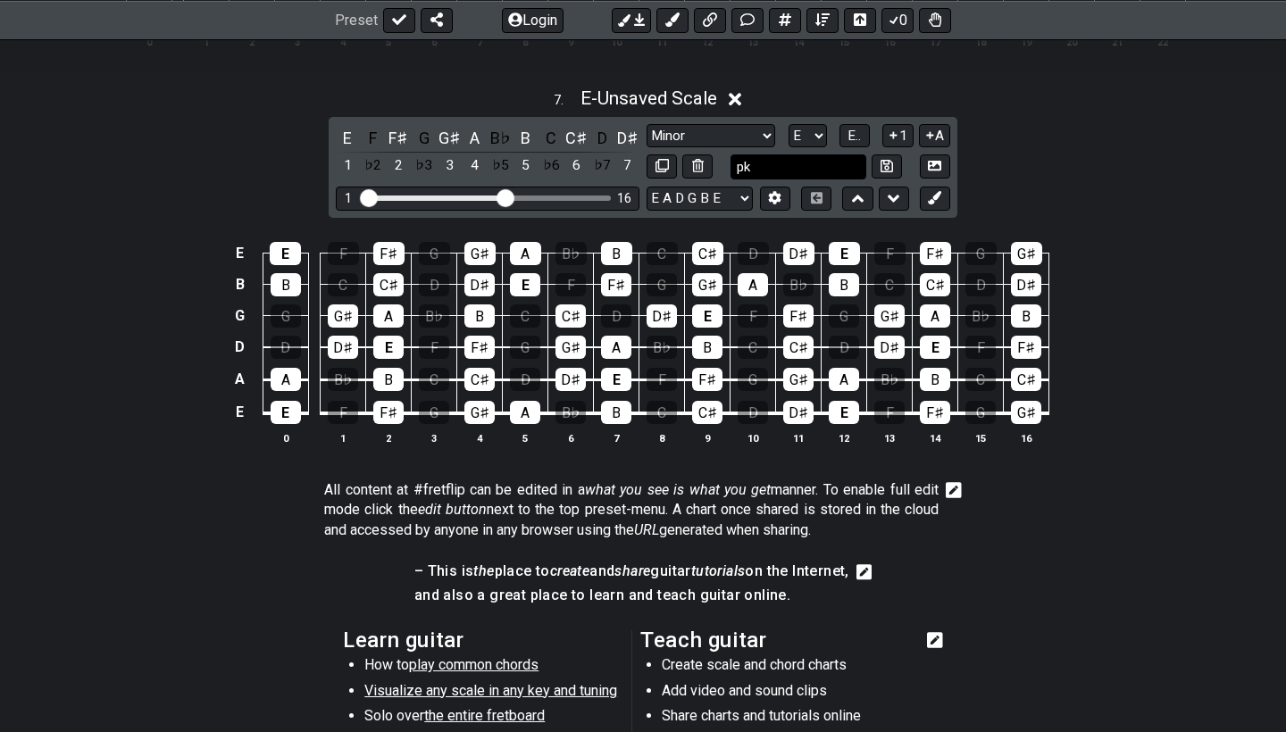
type input "p"
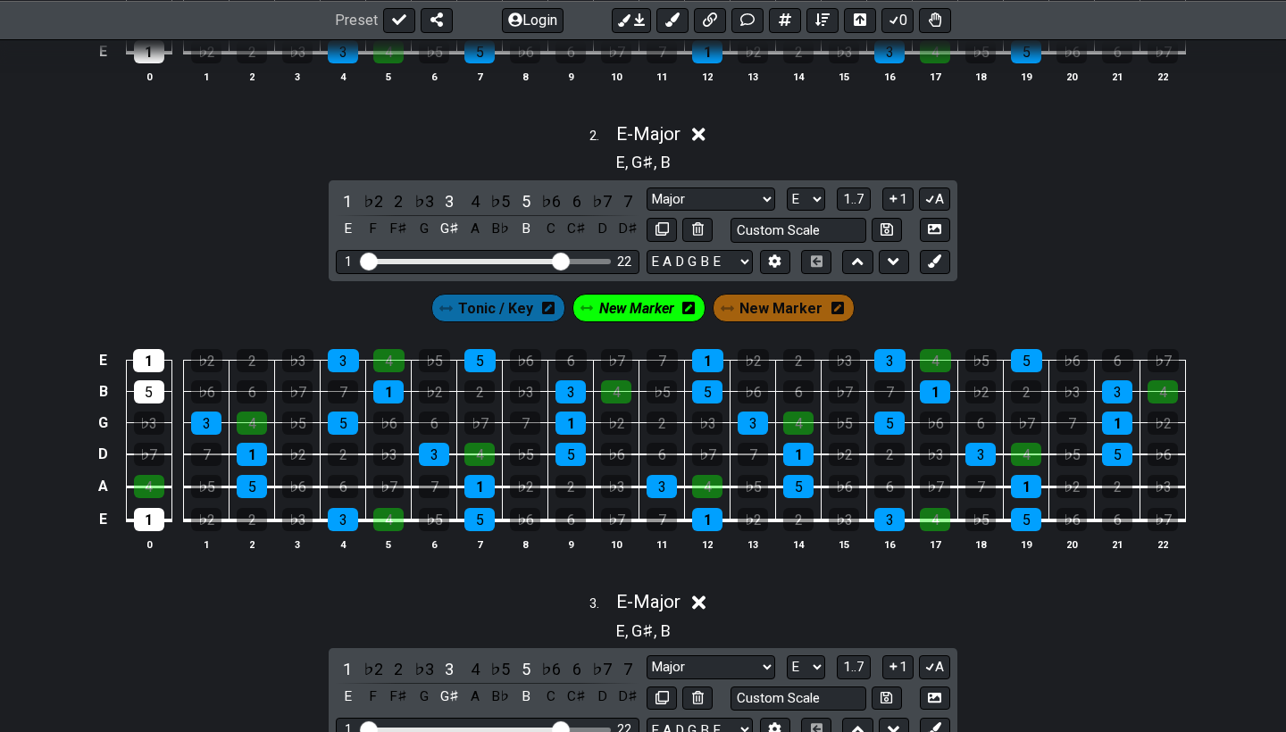
scroll to position [404, 0]
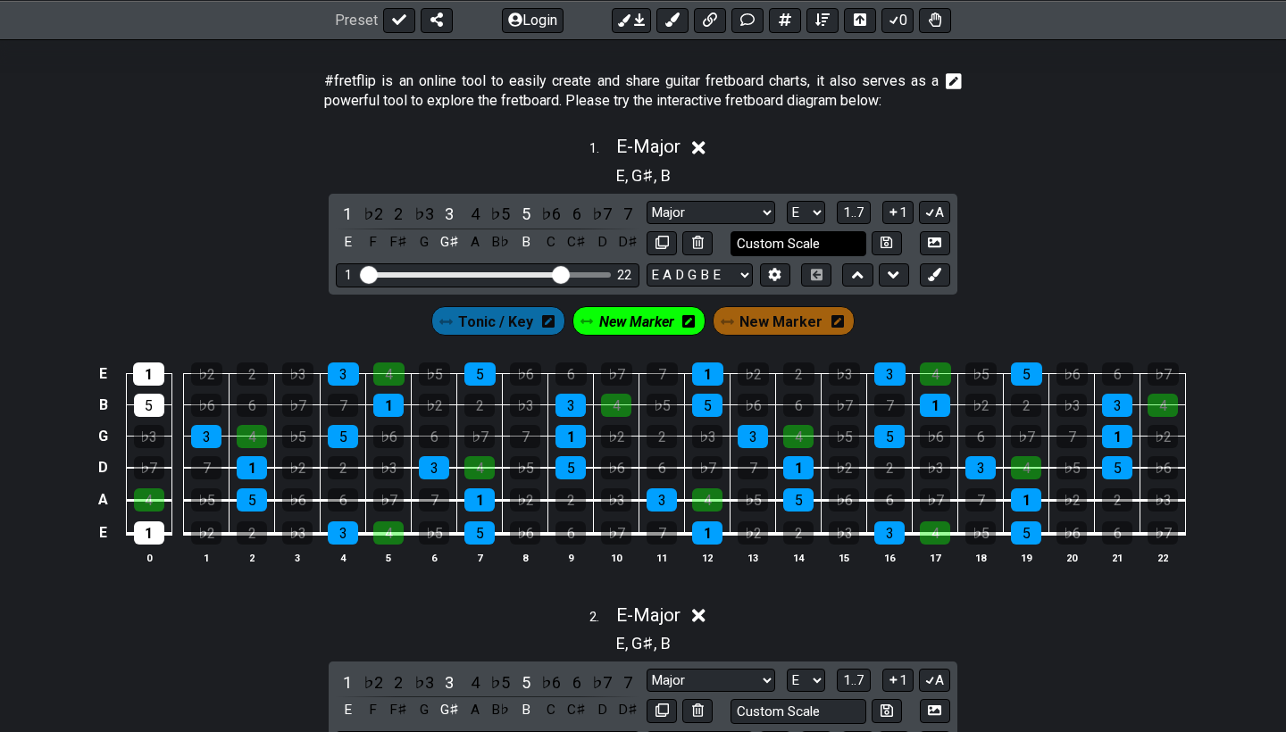
type input "Custom Scale"
click at [835, 238] on input "text" at bounding box center [799, 243] width 136 height 24
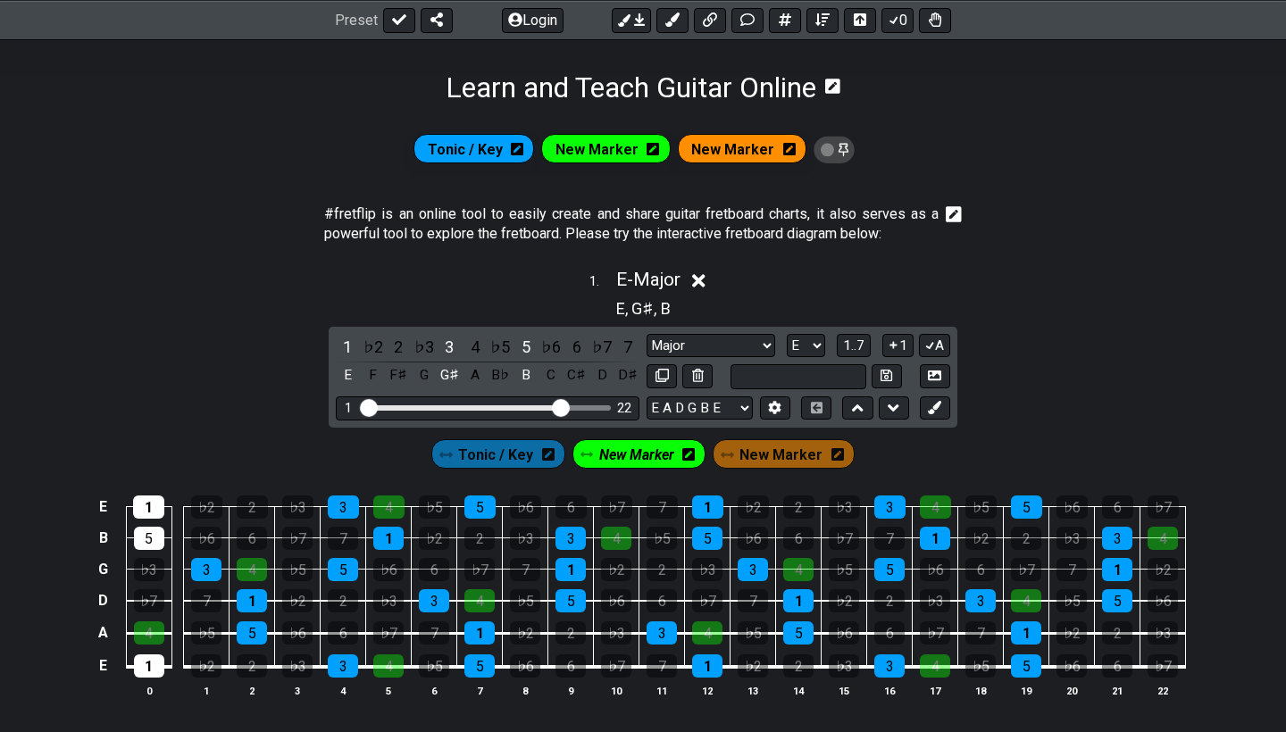
scroll to position [228, 0]
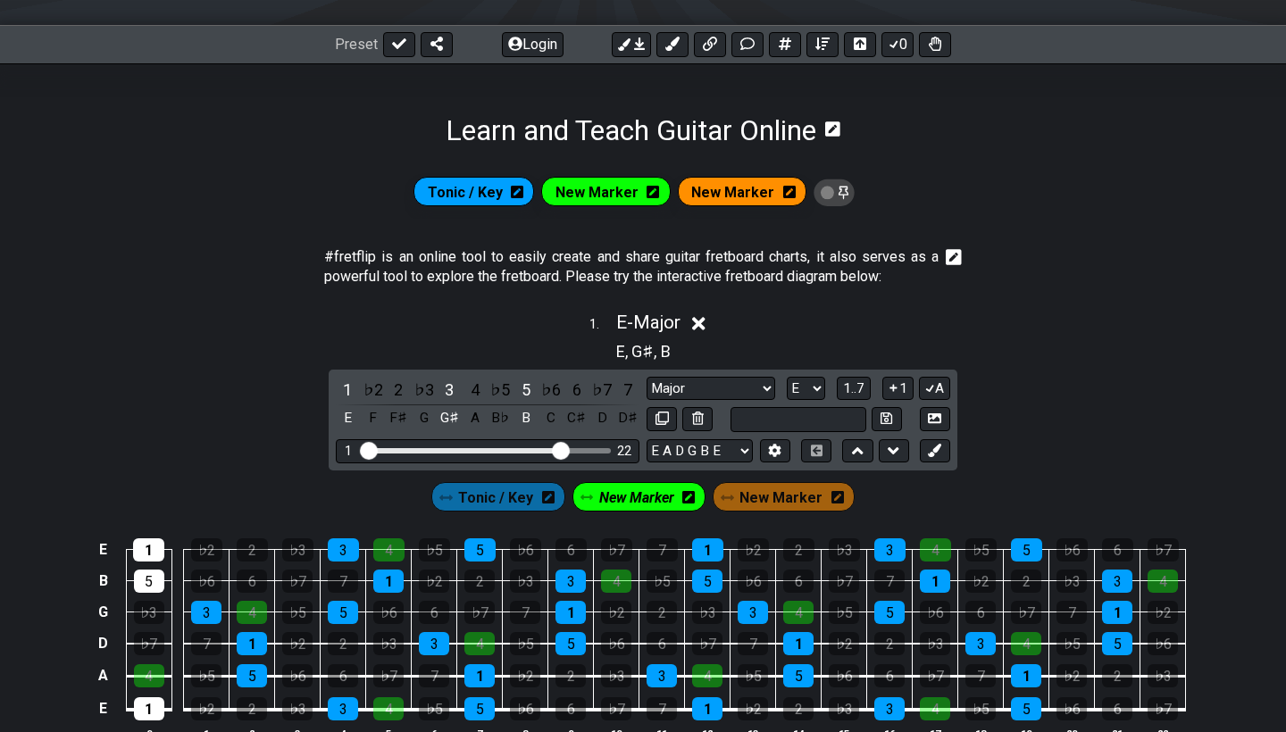
type input "Custom Scale"
click at [842, 198] on icon at bounding box center [834, 193] width 41 height 28
click at [842, 198] on icon at bounding box center [840, 192] width 13 height 13
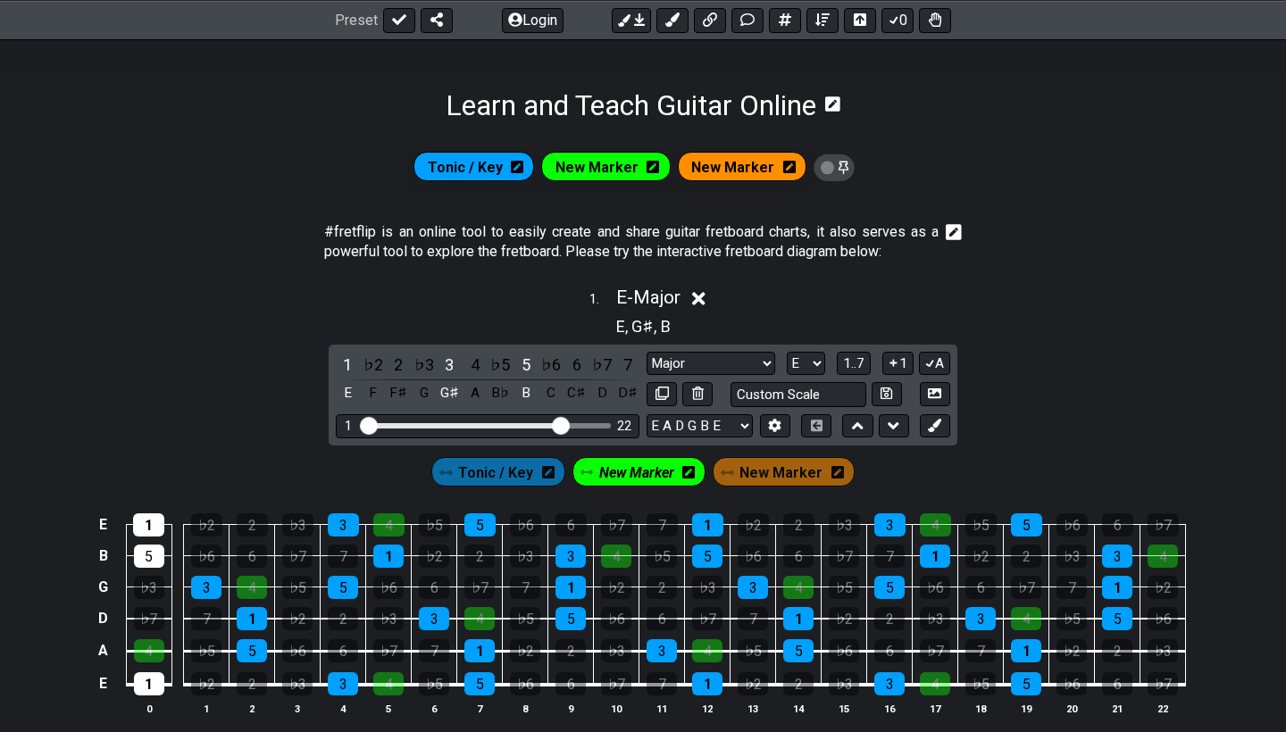
click at [839, 105] on icon at bounding box center [832, 104] width 15 height 17
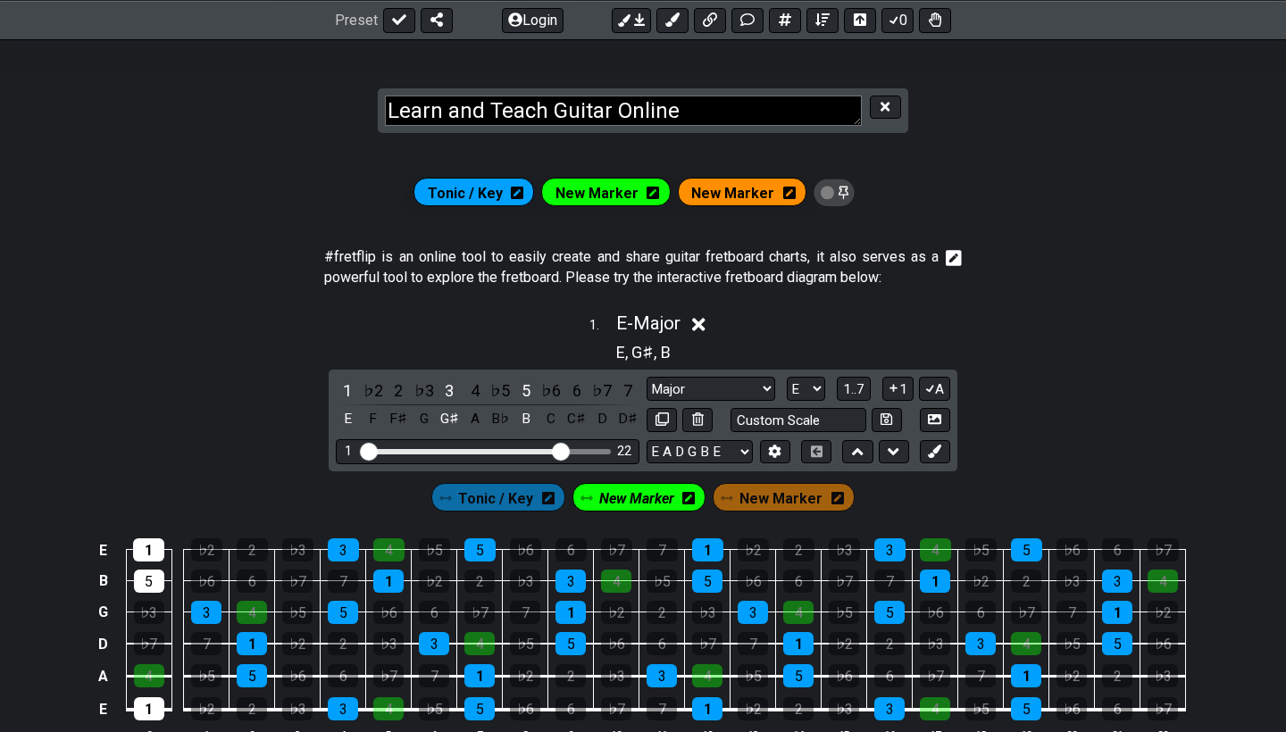
click at [831, 100] on textarea "Learn and Teach Guitar Online" at bounding box center [623, 111] width 477 height 31
click at [887, 105] on icon at bounding box center [885, 106] width 9 height 9
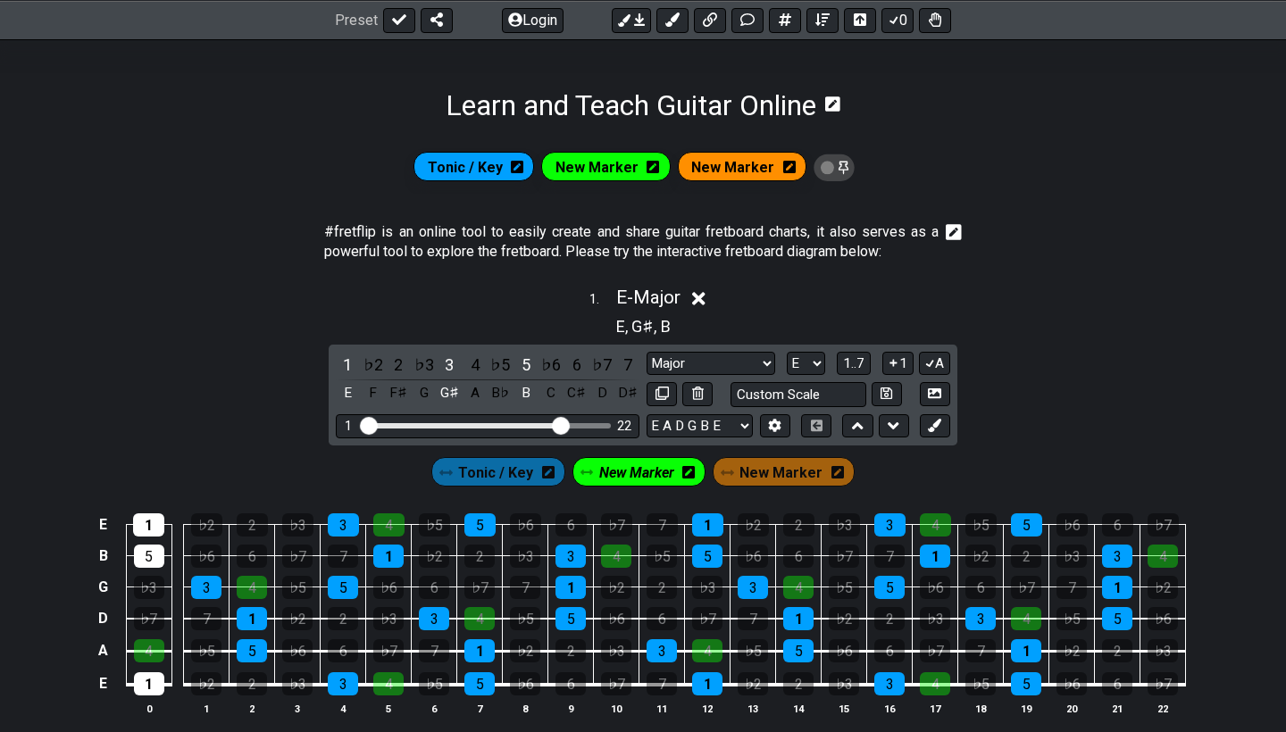
click at [951, 231] on icon at bounding box center [954, 232] width 16 height 16
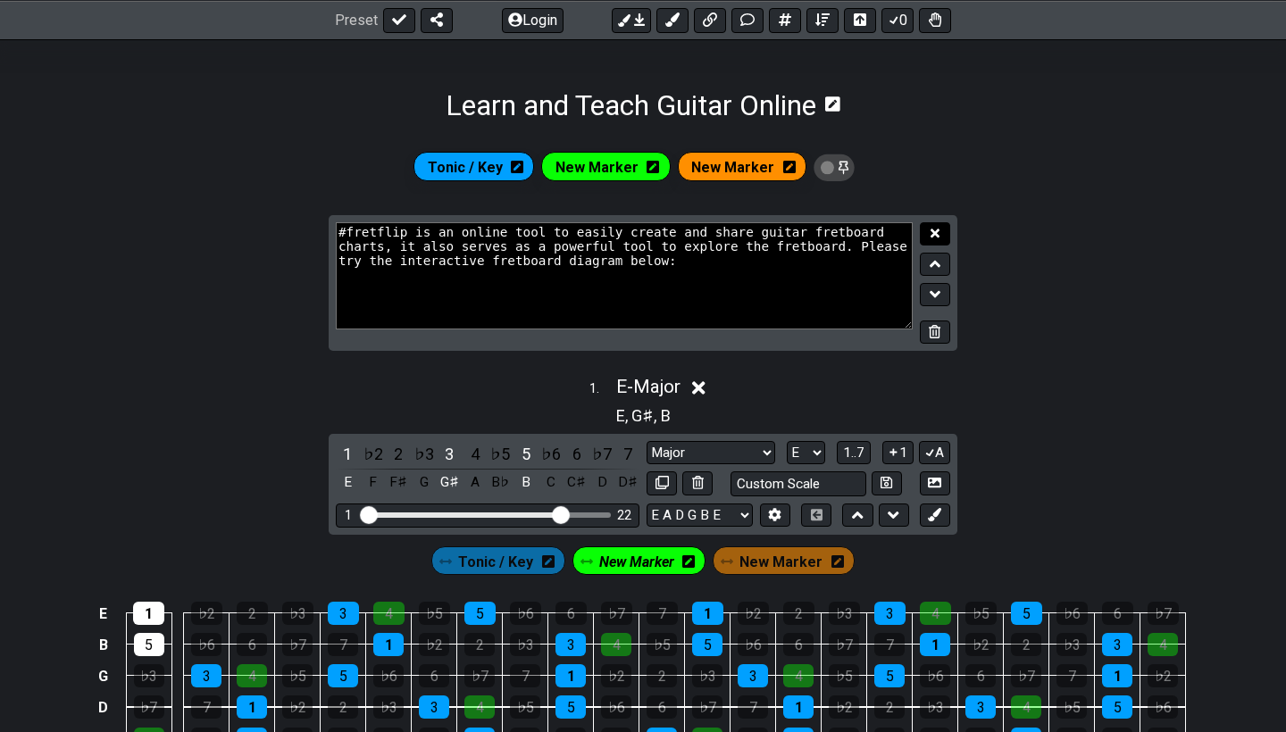
click at [940, 233] on button at bounding box center [935, 234] width 30 height 24
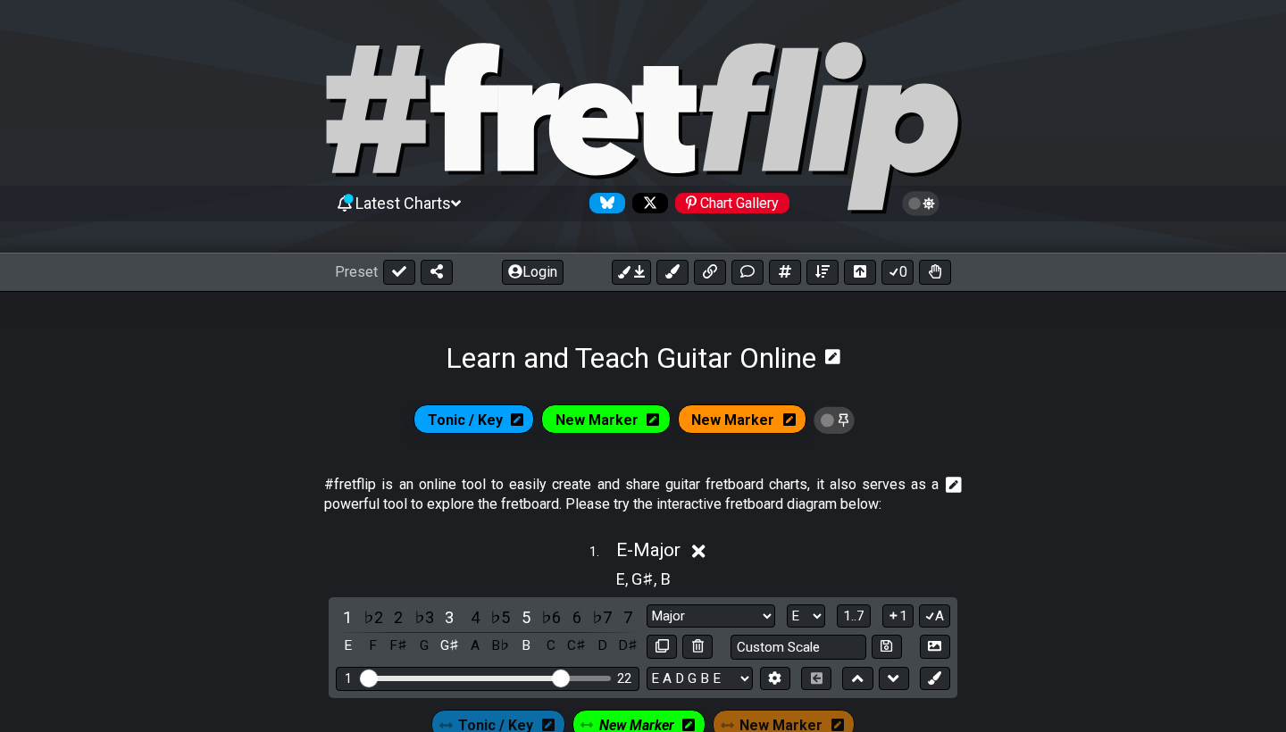
scroll to position [0, 0]
click at [369, 276] on span "Preset" at bounding box center [356, 271] width 43 height 17
click at [394, 276] on icon at bounding box center [399, 271] width 14 height 14
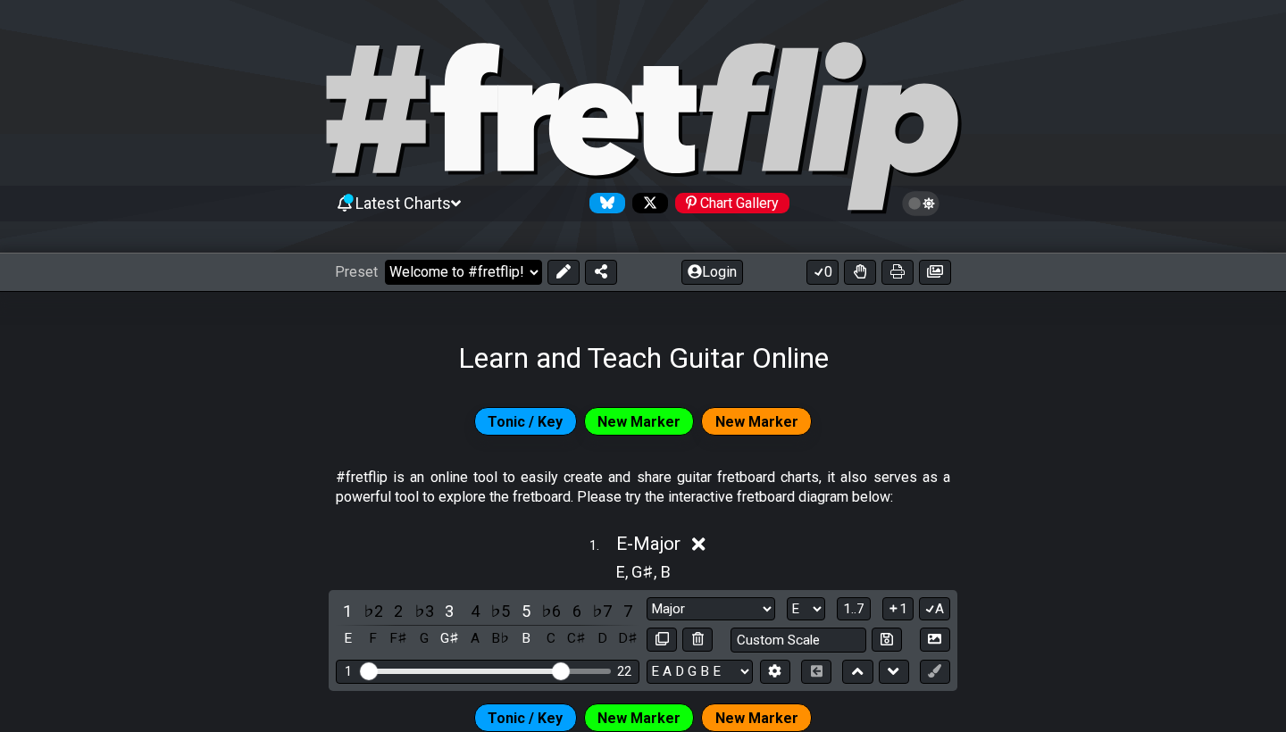
select select "/welcome"
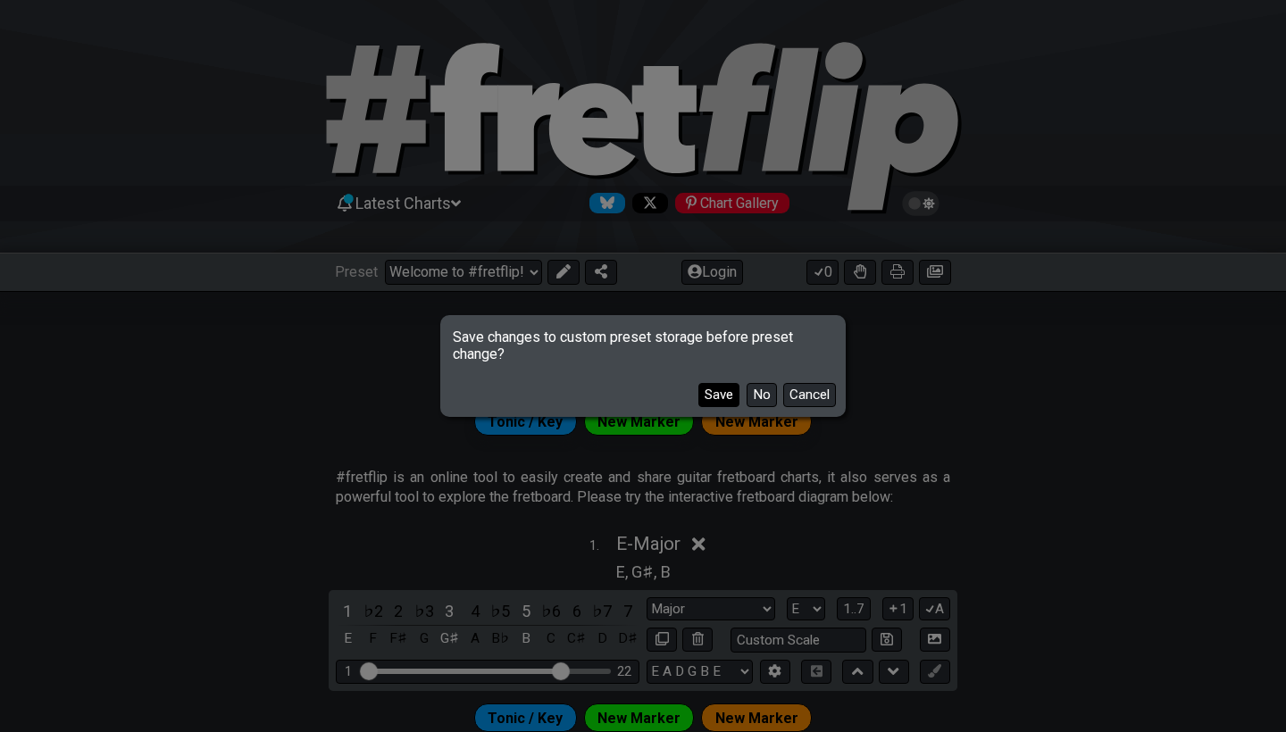
click at [727, 399] on button "Save" at bounding box center [718, 395] width 41 height 24
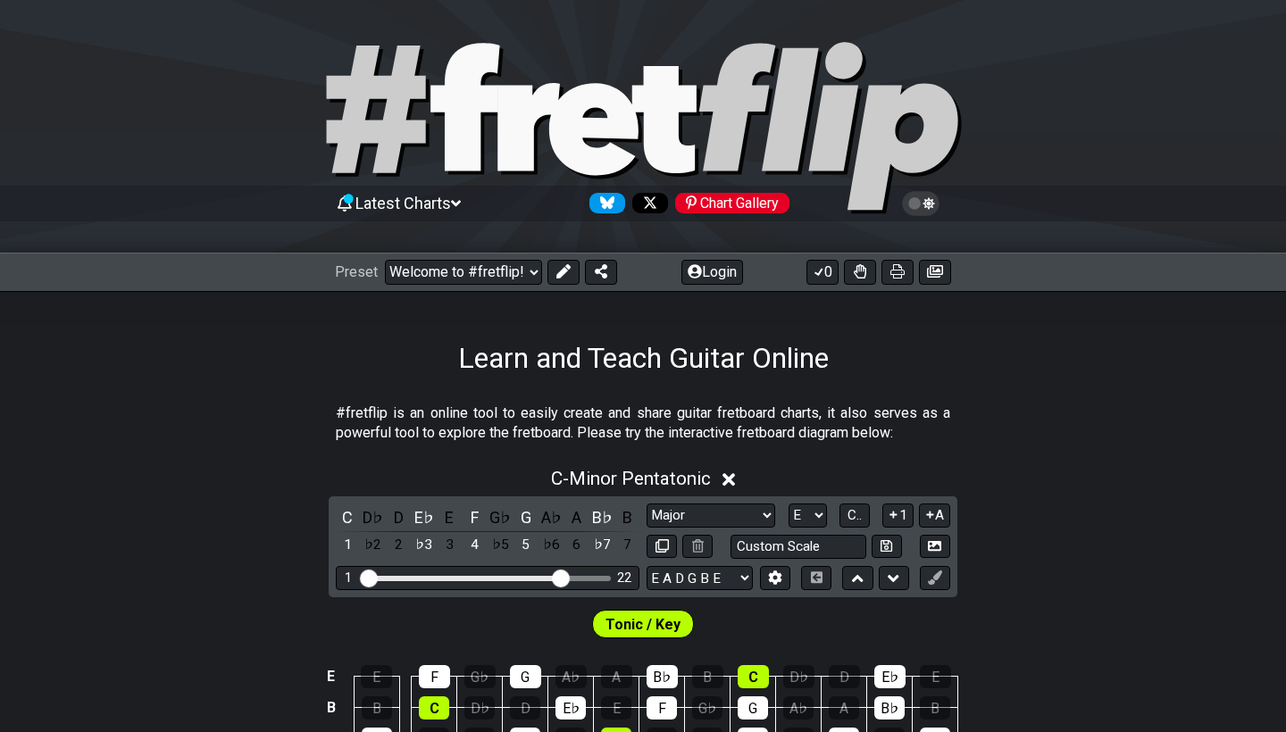
select select "Minor Pentatonic"
select select "C"
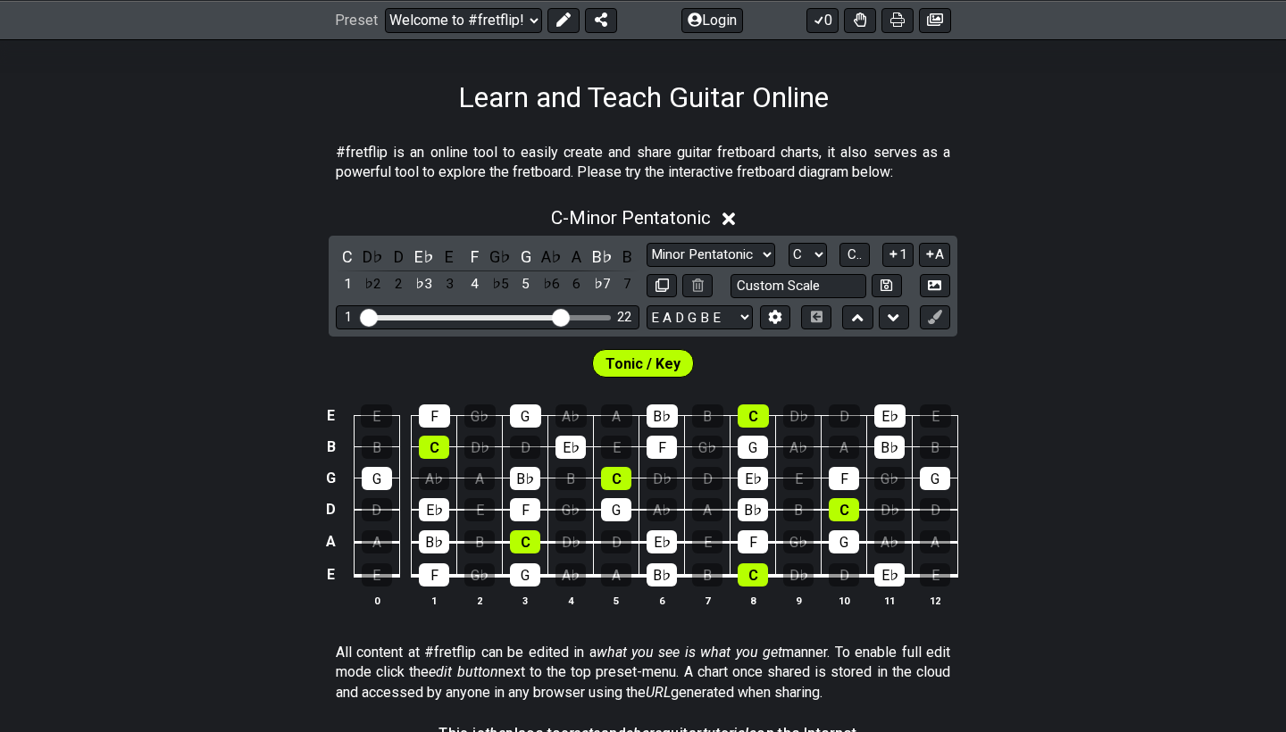
scroll to position [275, 0]
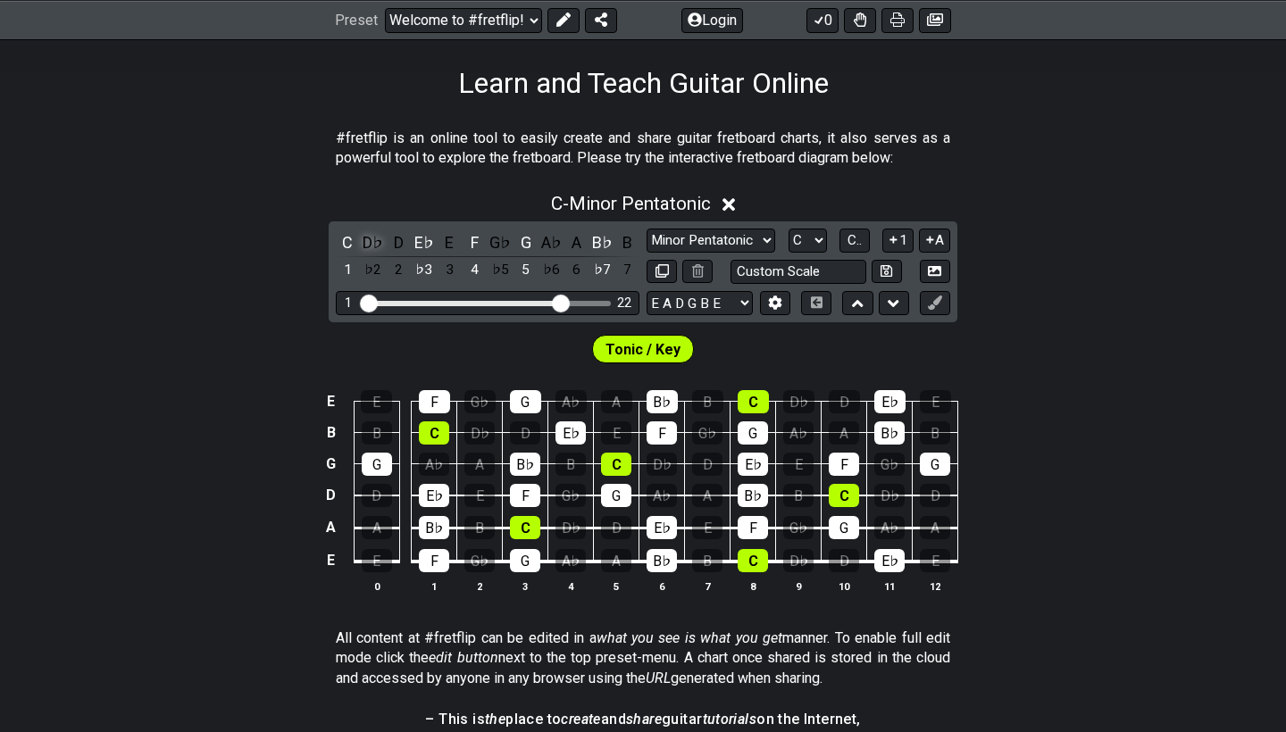
click at [367, 239] on div "D♭" at bounding box center [373, 242] width 23 height 24
click at [426, 238] on div "E♭" at bounding box center [424, 242] width 23 height 24
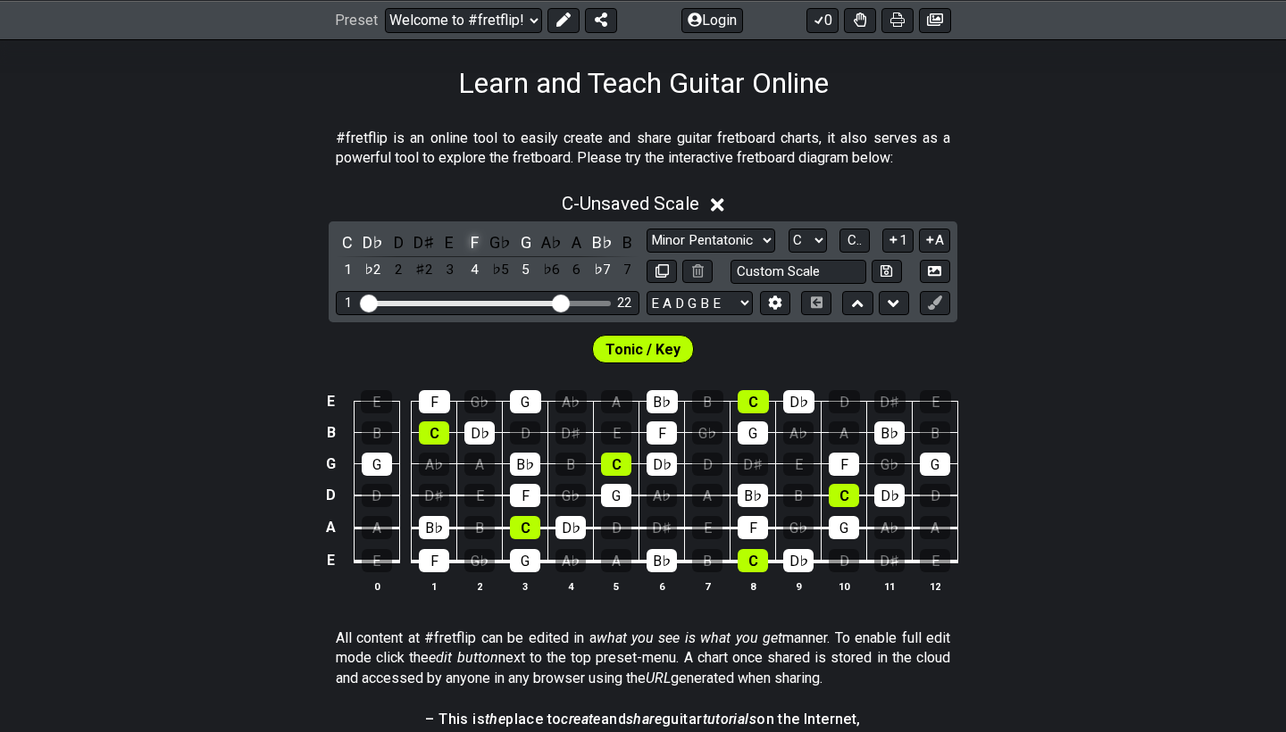
click at [472, 238] on div "F" at bounding box center [475, 242] width 23 height 24
click at [347, 241] on div "C" at bounding box center [347, 242] width 23 height 24
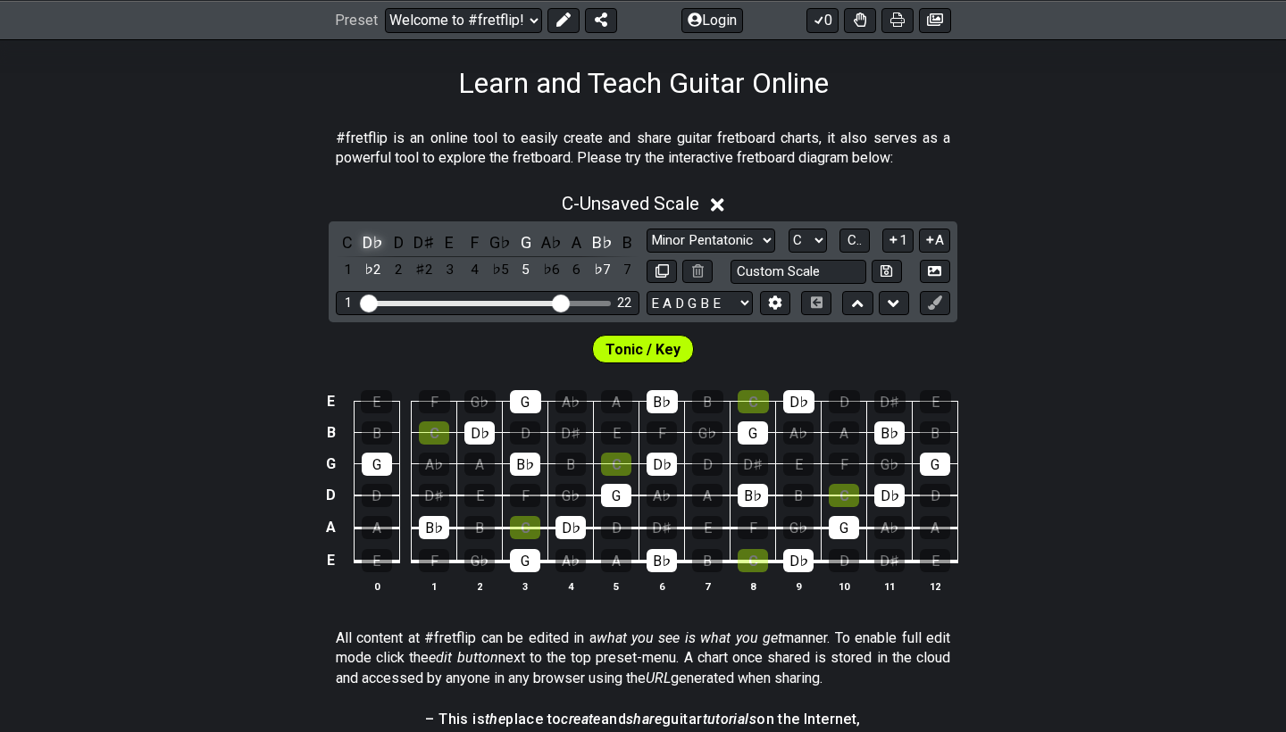
click at [368, 244] on div "D♭" at bounding box center [373, 242] width 23 height 24
click at [349, 234] on div "C" at bounding box center [347, 242] width 23 height 24
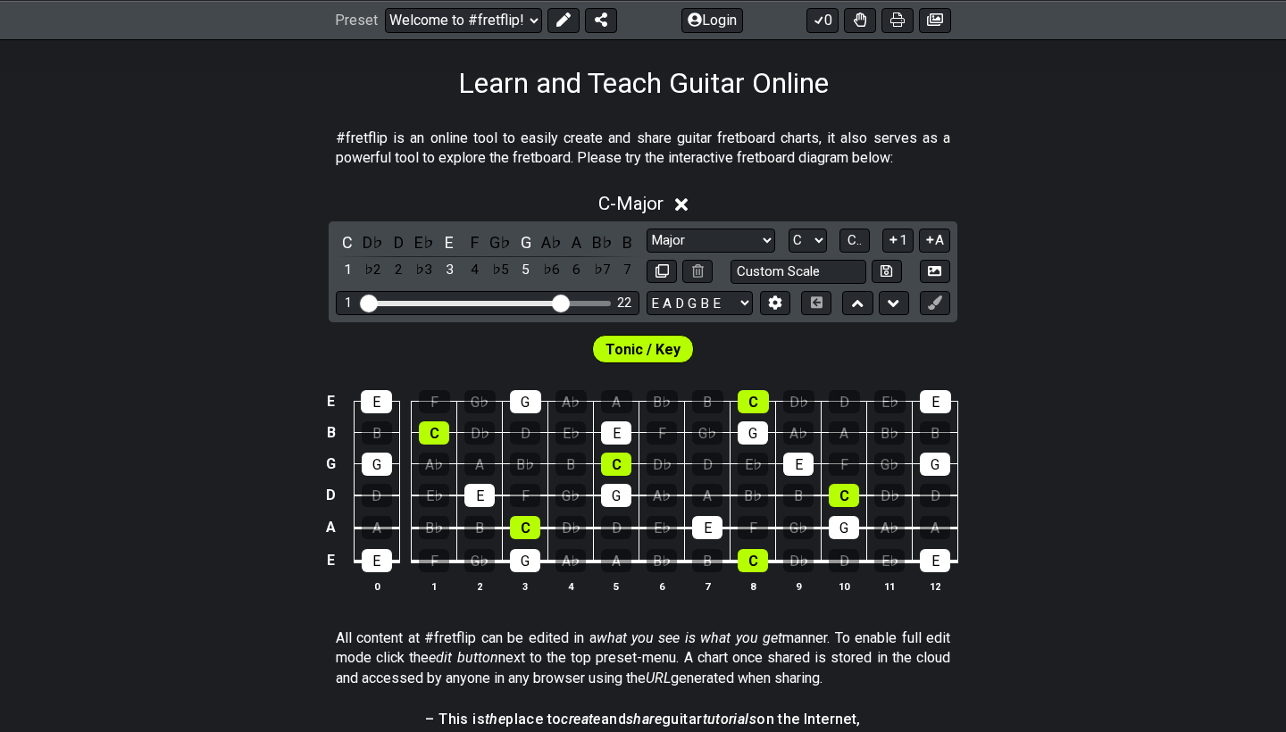
click at [663, 352] on span "Tonic / Key" at bounding box center [643, 350] width 75 height 26
click at [682, 358] on div "Tonic / Key" at bounding box center [643, 349] width 103 height 29
click at [364, 240] on div "D♭" at bounding box center [373, 242] width 23 height 24
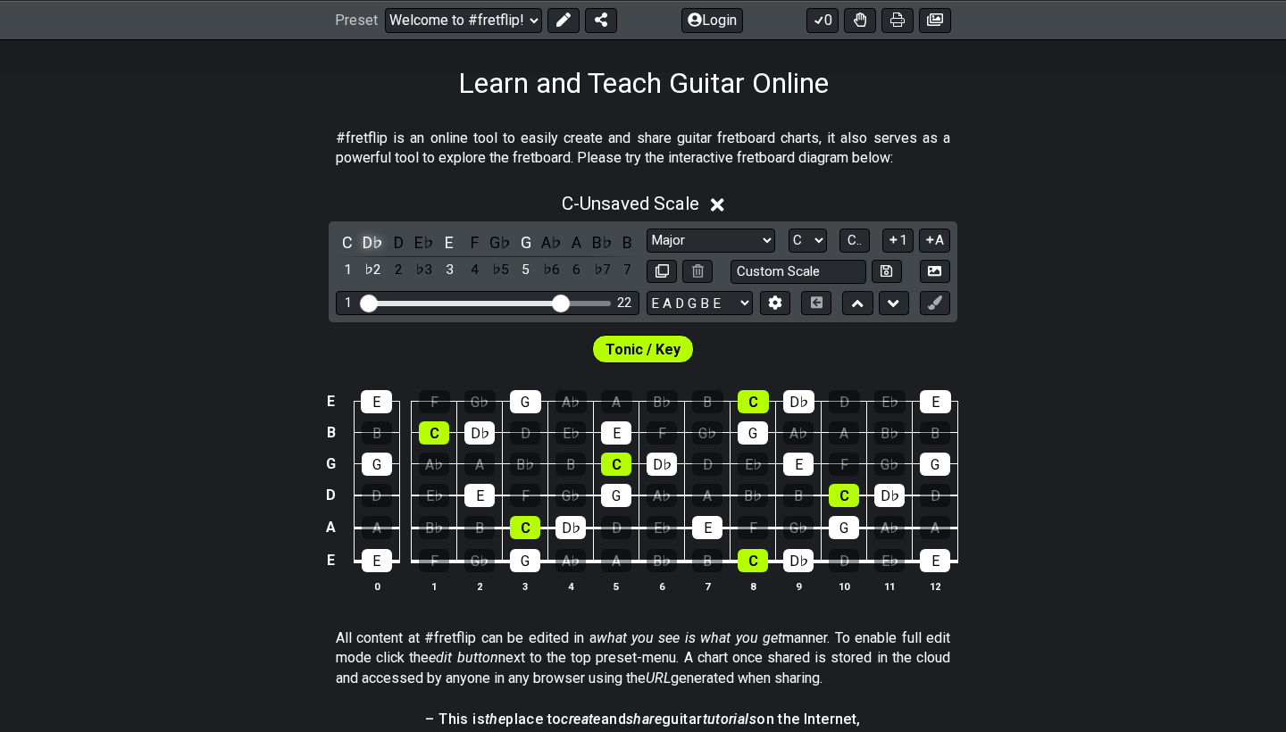
click at [369, 243] on div "D♭" at bounding box center [373, 242] width 23 height 24
click at [682, 352] on div "Tonic / Key" at bounding box center [643, 349] width 103 height 29
click at [650, 341] on span "Tonic / Key" at bounding box center [643, 350] width 75 height 26
click at [655, 348] on span "Tonic / Key" at bounding box center [643, 350] width 75 height 26
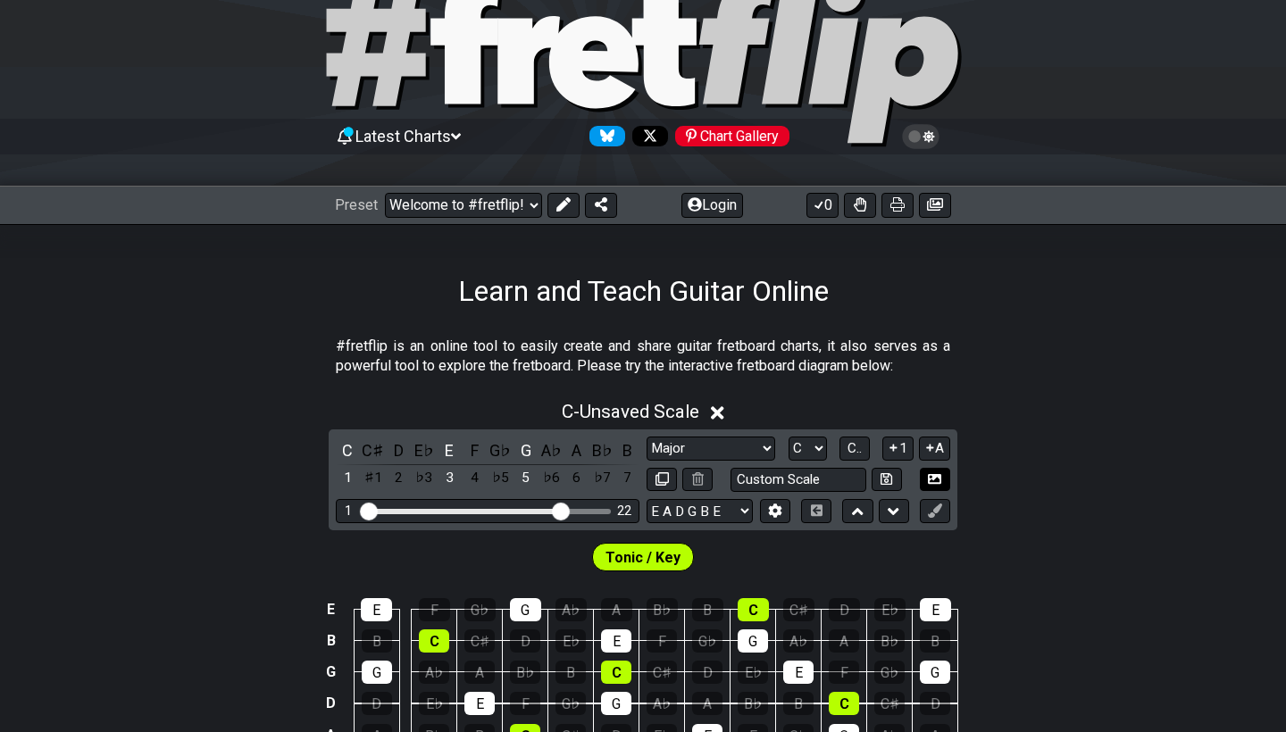
scroll to position [79, 0]
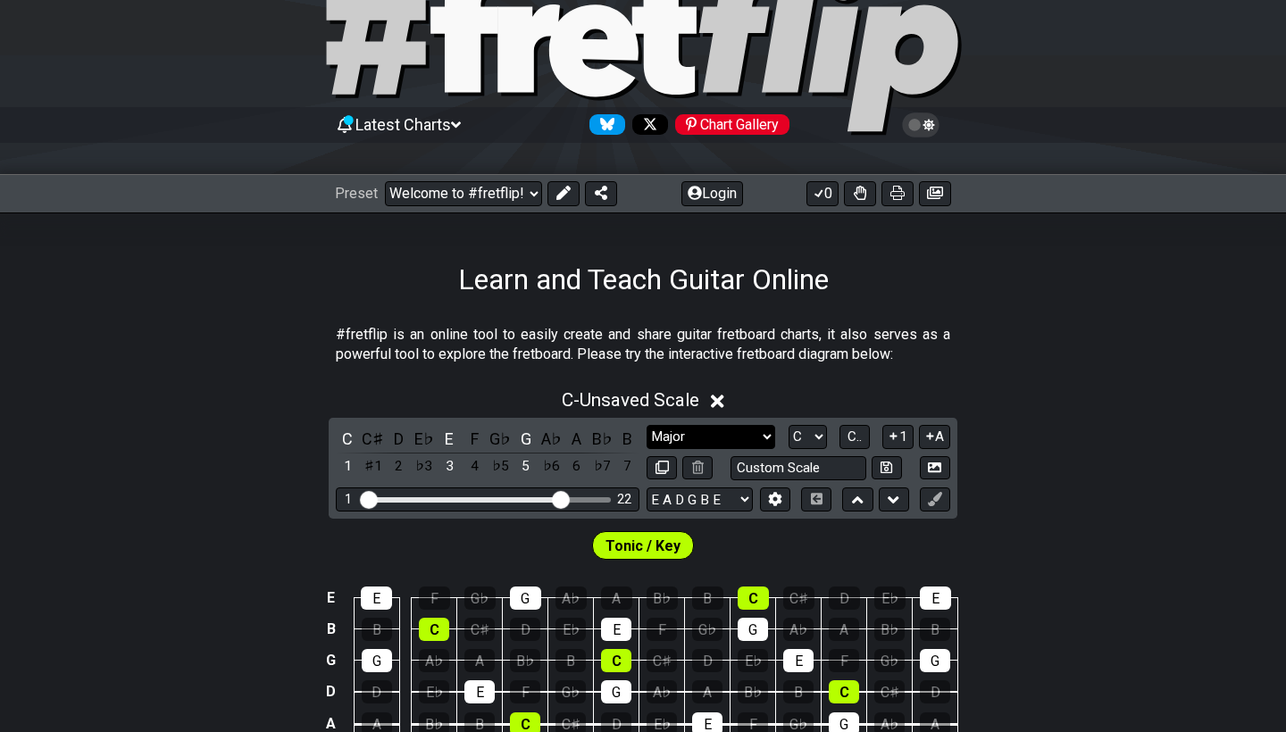
select select "Dominant 7th"
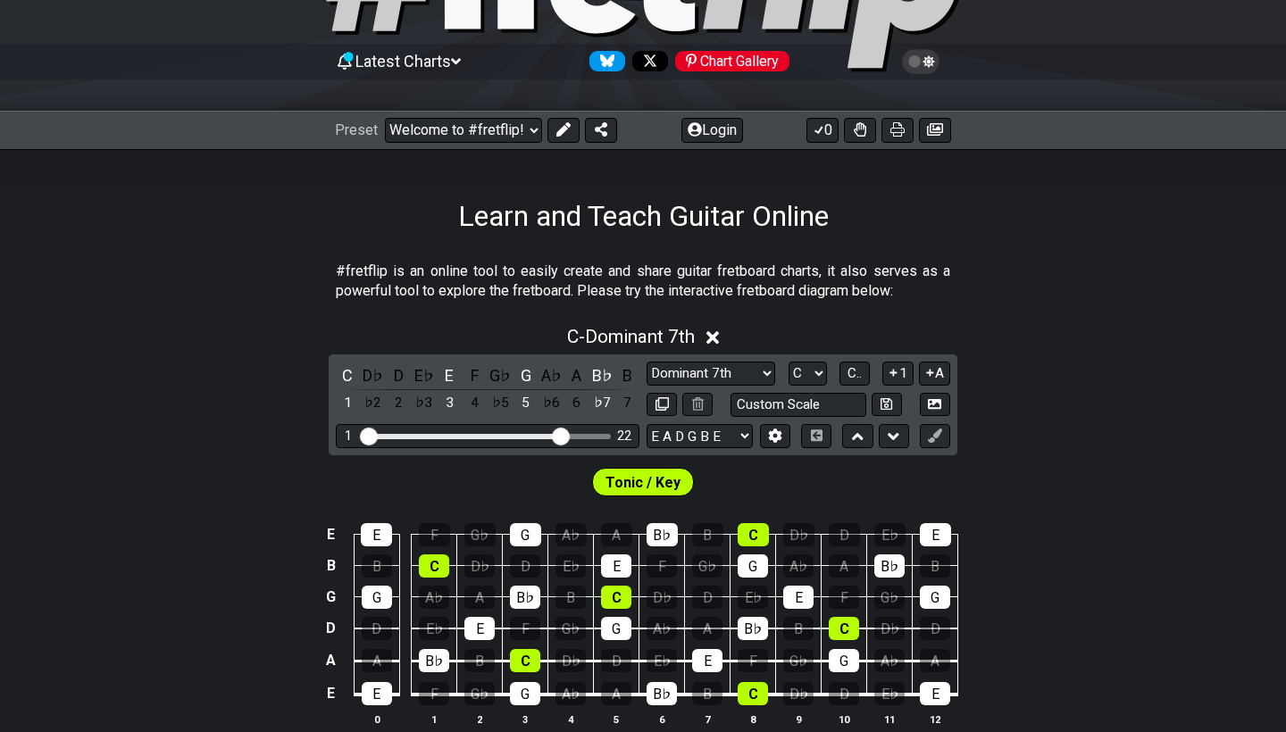
scroll to position [201, 0]
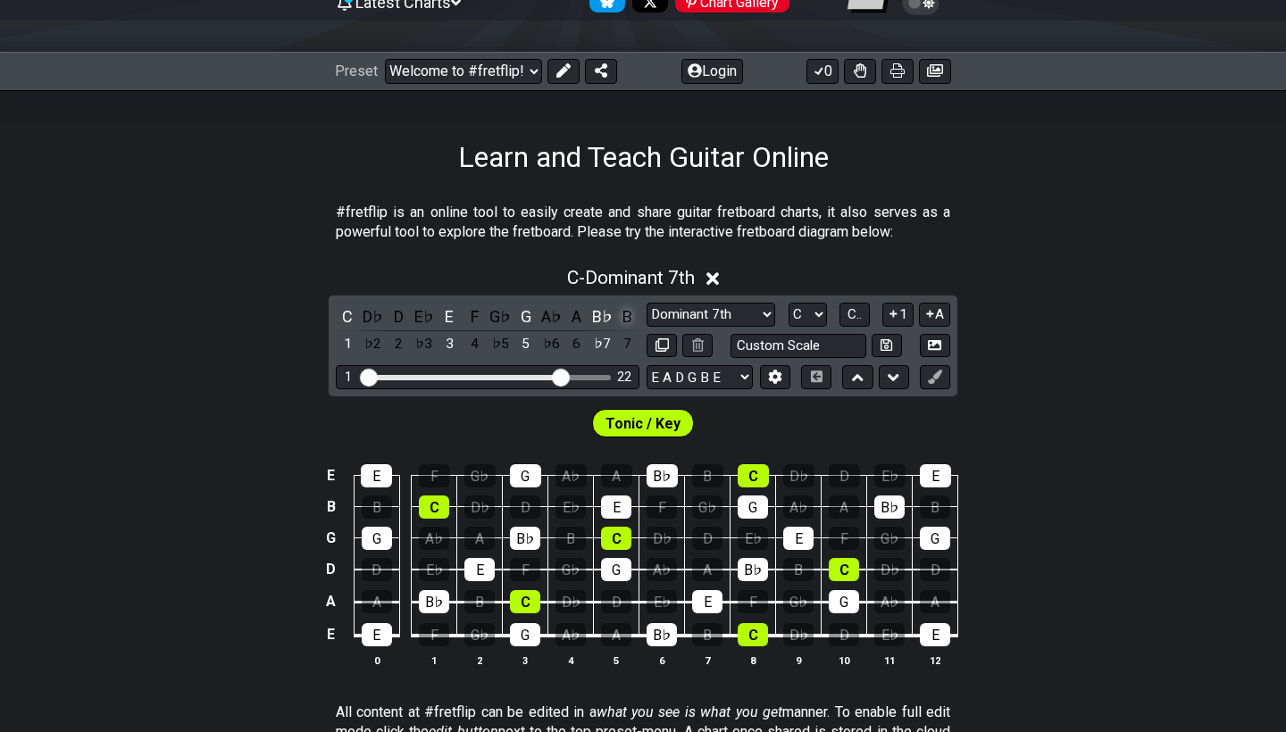
click at [623, 314] on div "B" at bounding box center [627, 317] width 23 height 24
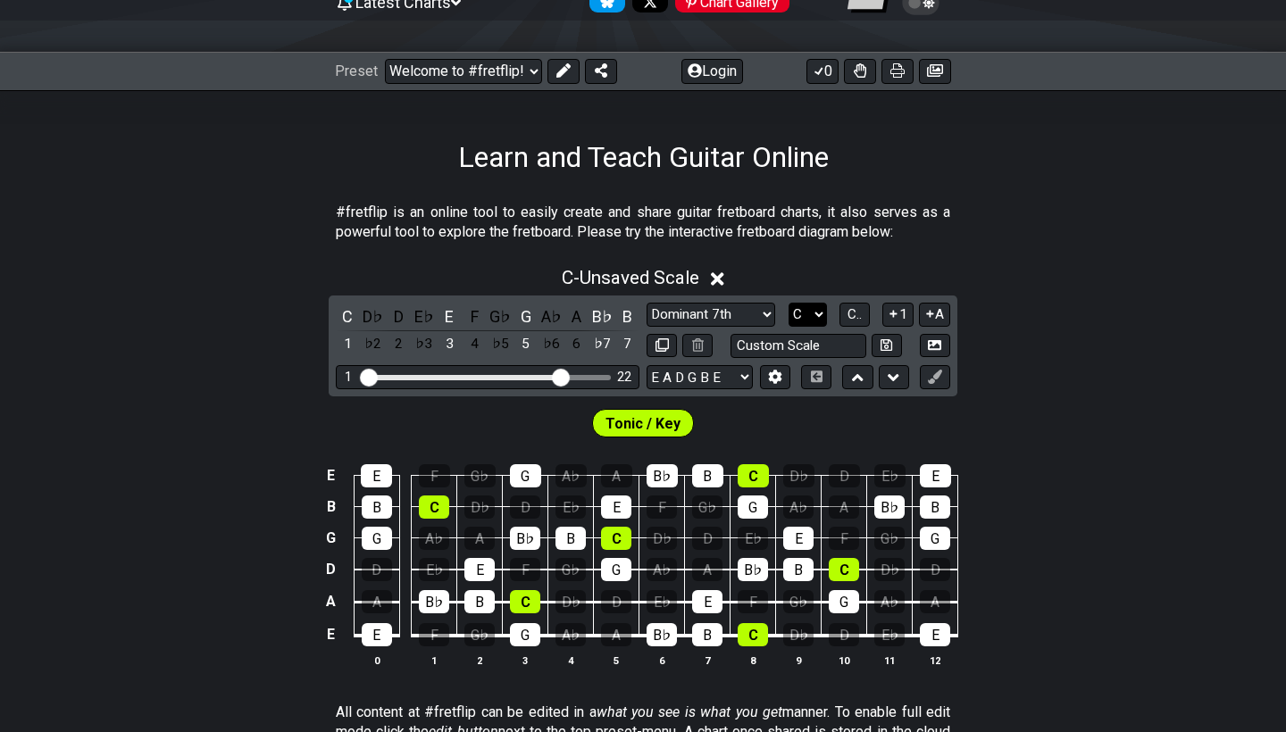
select select "B"
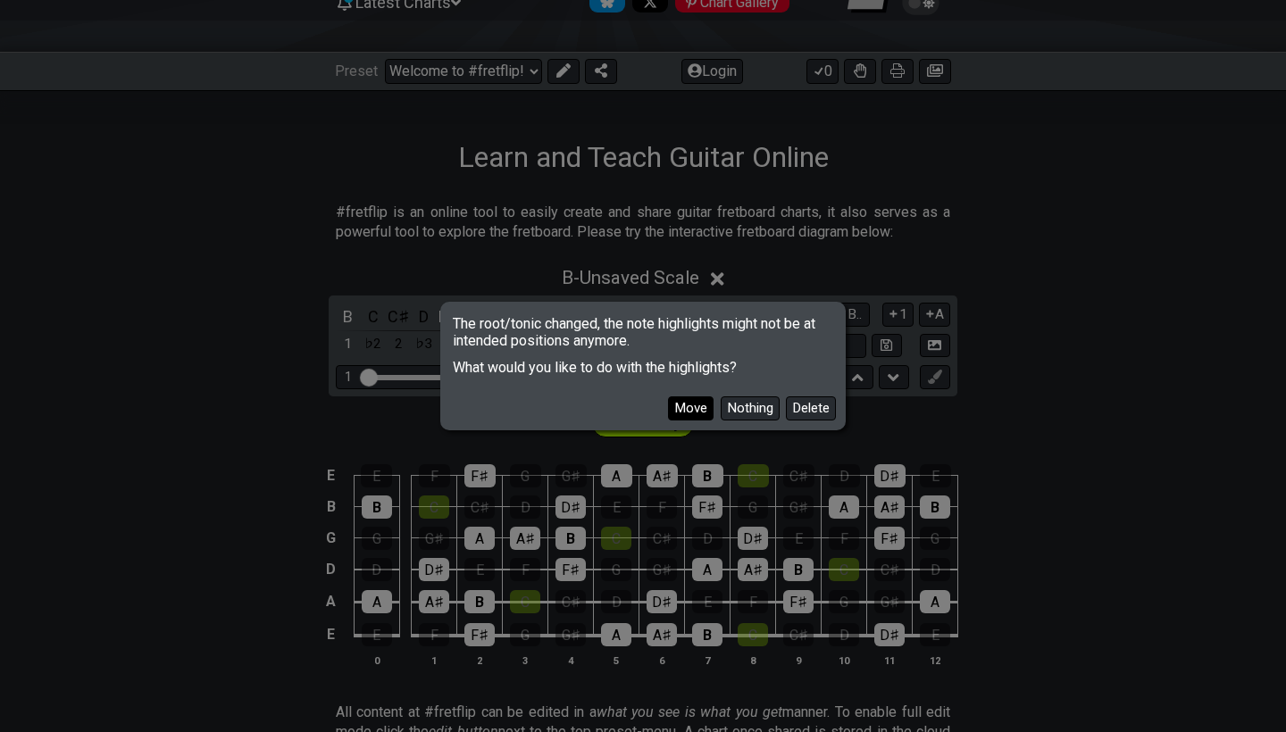
click at [690, 411] on button "Move" at bounding box center [691, 409] width 46 height 24
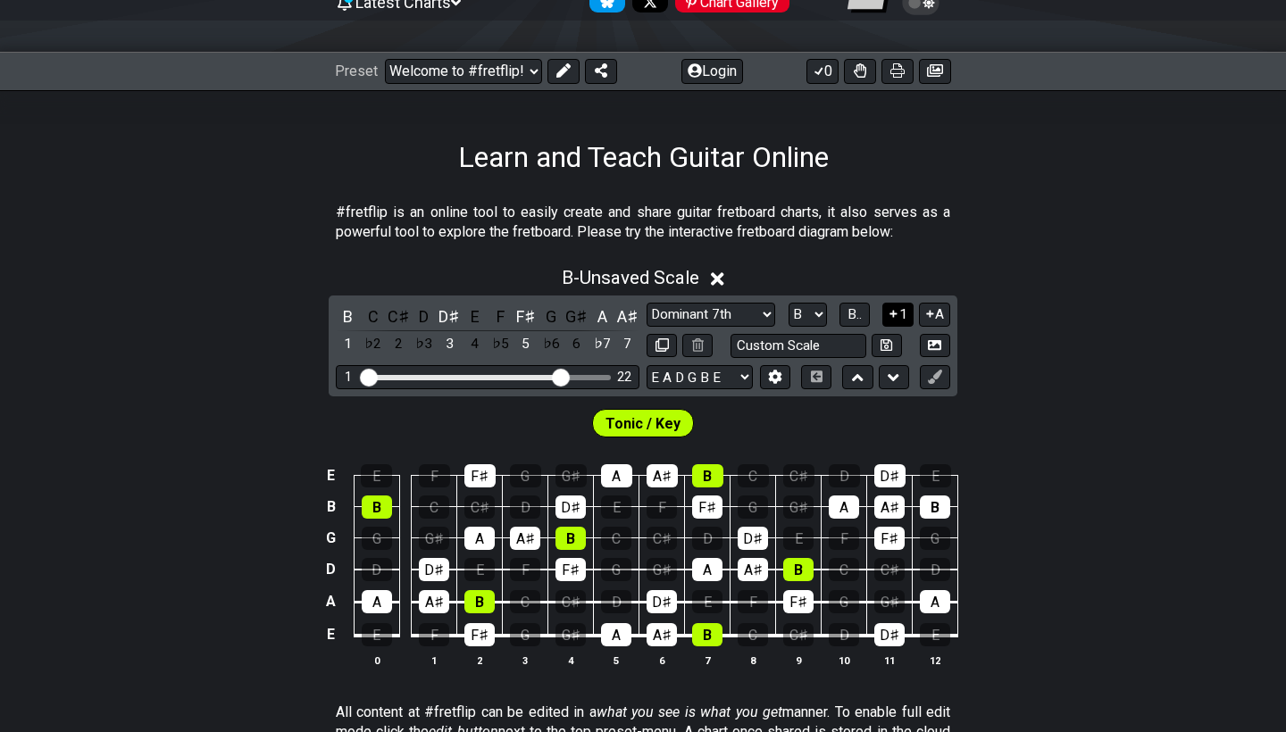
click at [899, 322] on button "1" at bounding box center [897, 315] width 30 height 24
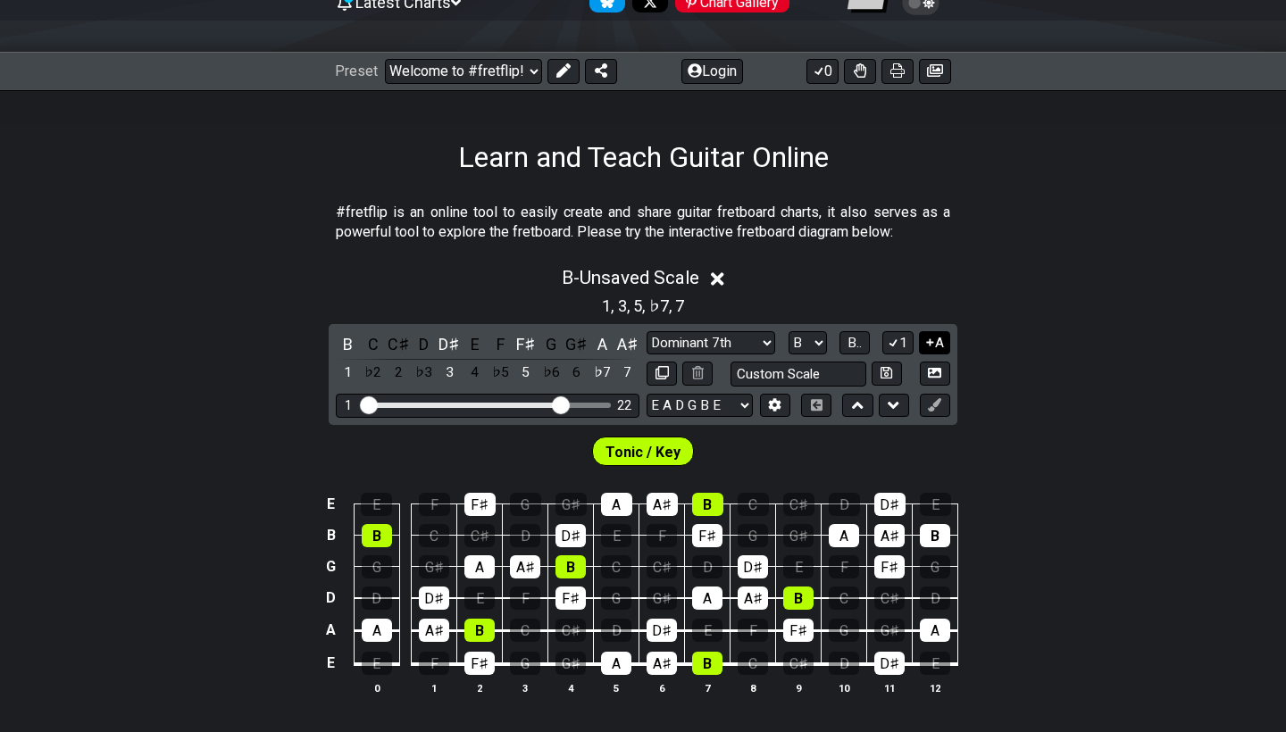
click at [931, 341] on icon at bounding box center [929, 341] width 7 height 7
click at [931, 341] on icon at bounding box center [930, 343] width 10 height 8
click at [896, 342] on icon at bounding box center [894, 343] width 10 height 8
